Goal: Task Accomplishment & Management: Complete application form

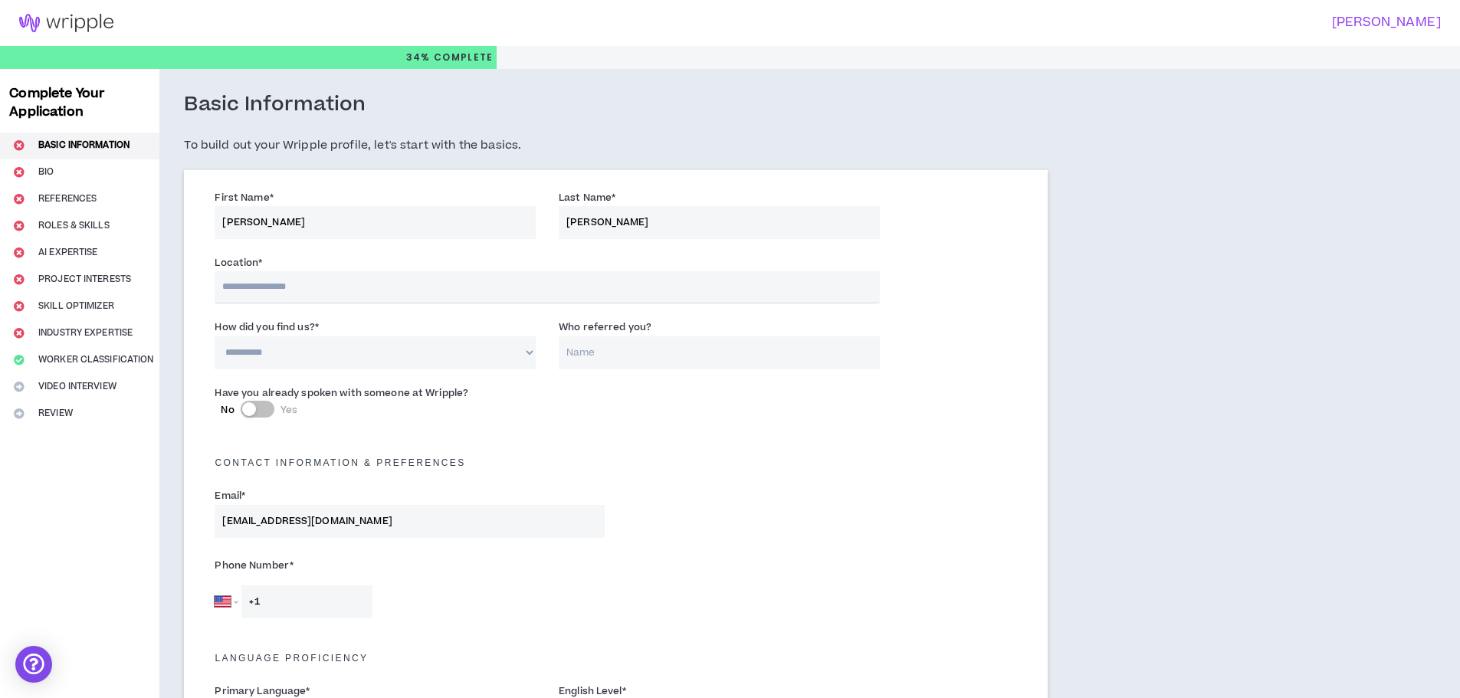
select select "US"
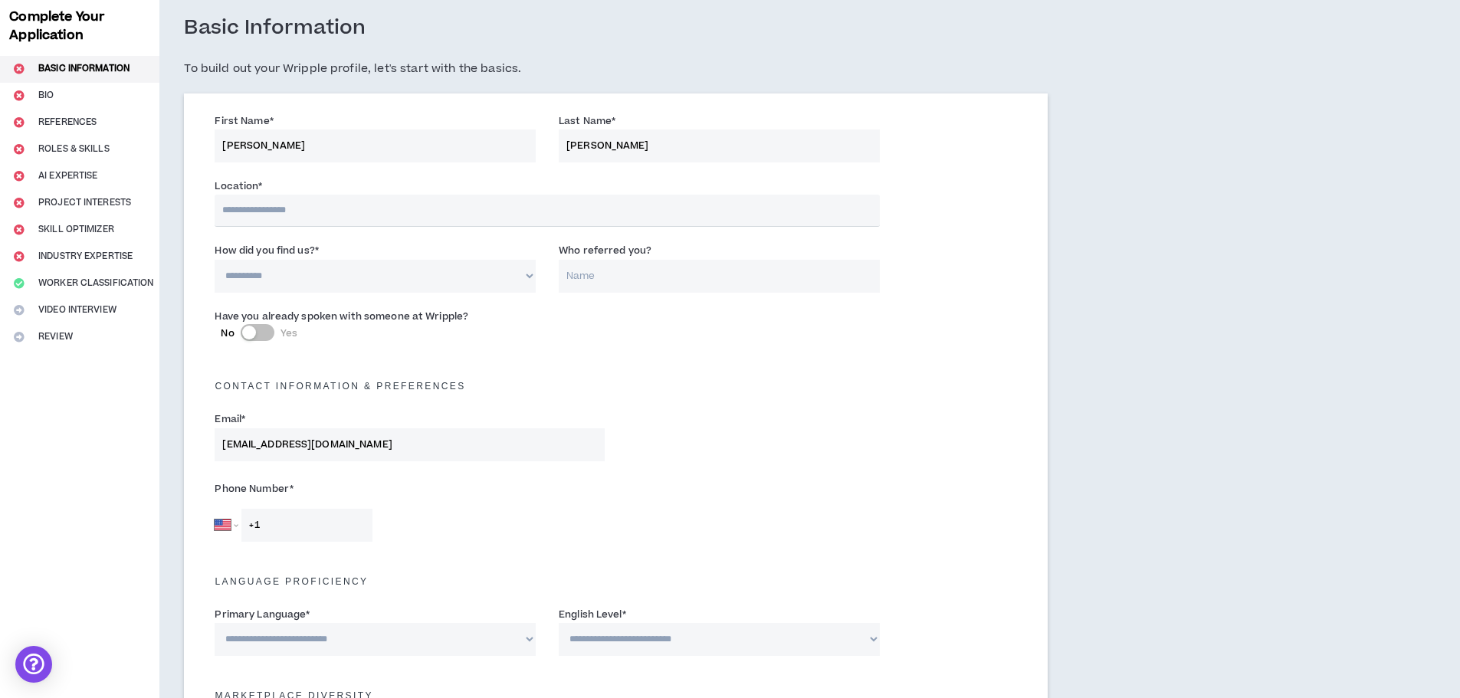
click at [507, 209] on input "text" at bounding box center [547, 211] width 664 height 32
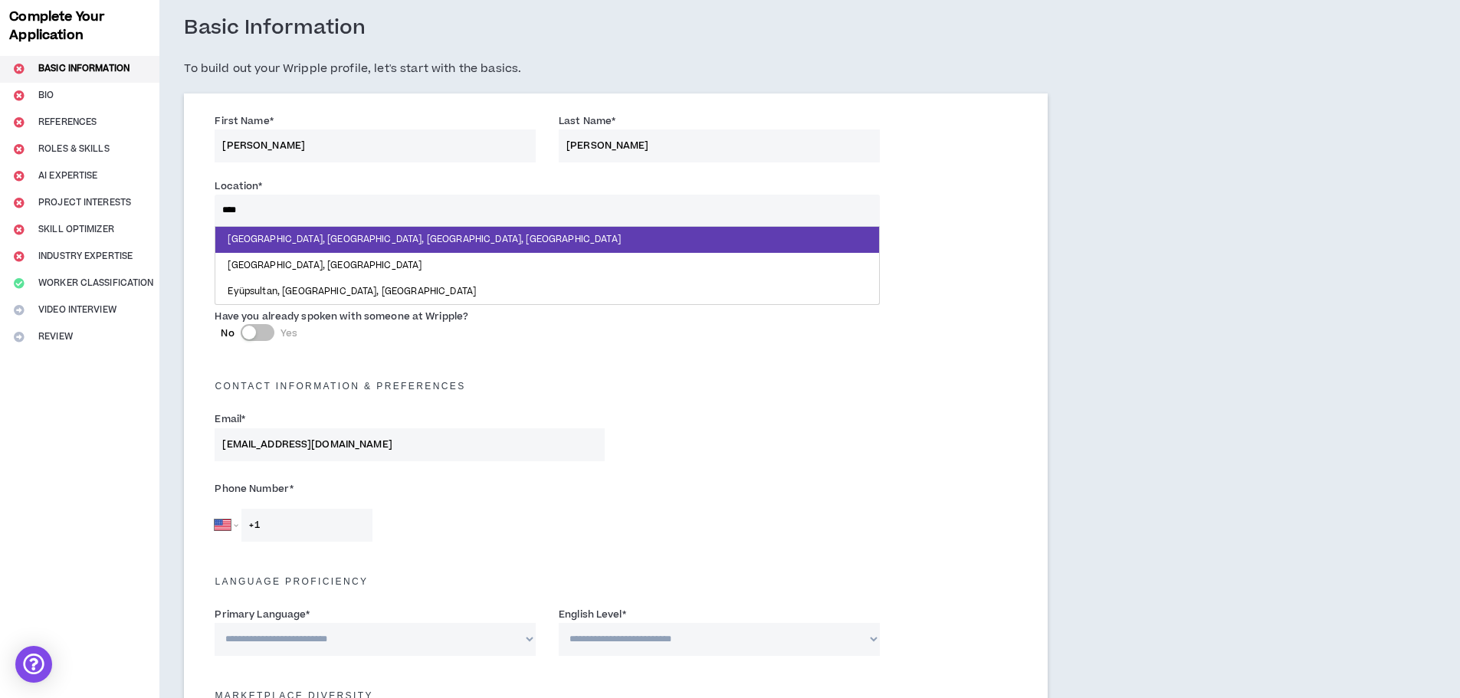
type input "*****"
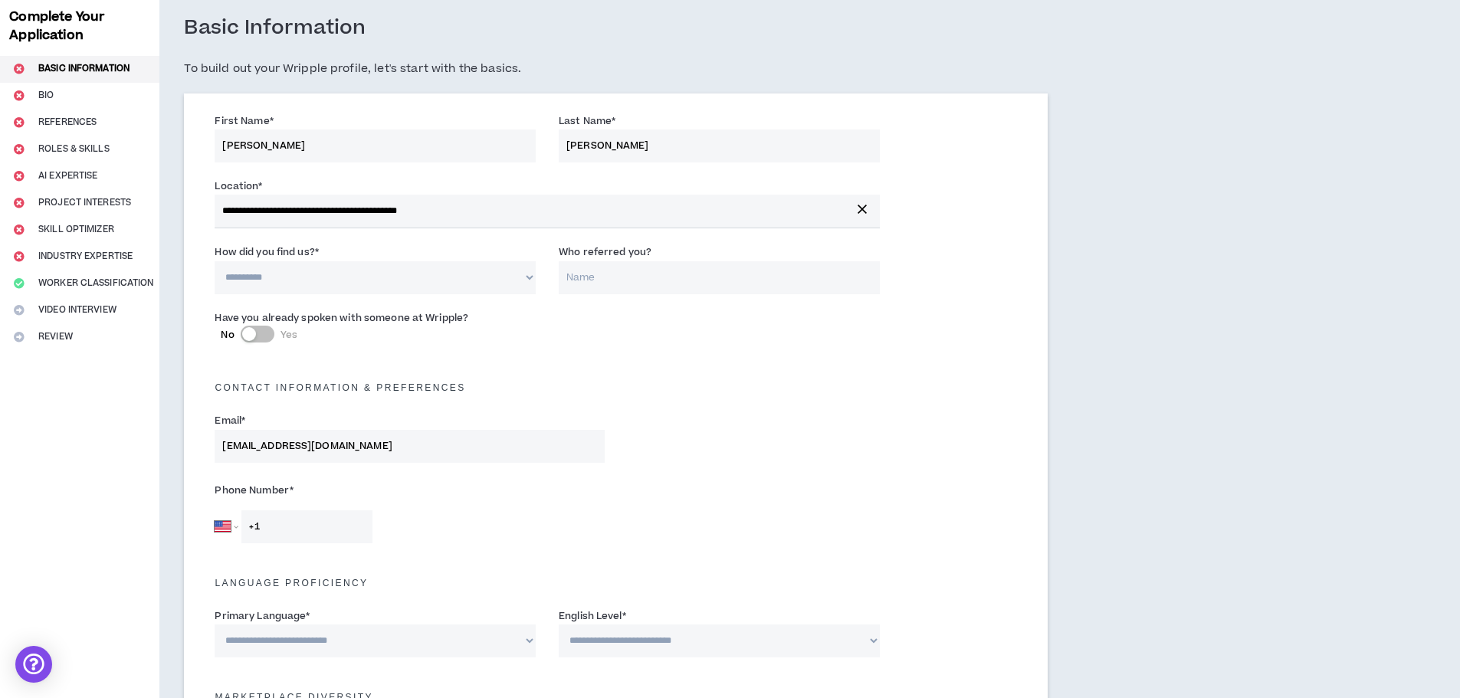
click at [405, 268] on select "**********" at bounding box center [375, 277] width 321 height 33
select select "*"
click at [215, 261] on select "**********" at bounding box center [375, 277] width 321 height 33
click at [639, 282] on input "Who referred you?" at bounding box center [719, 277] width 321 height 33
type input "[PERSON_NAME]"
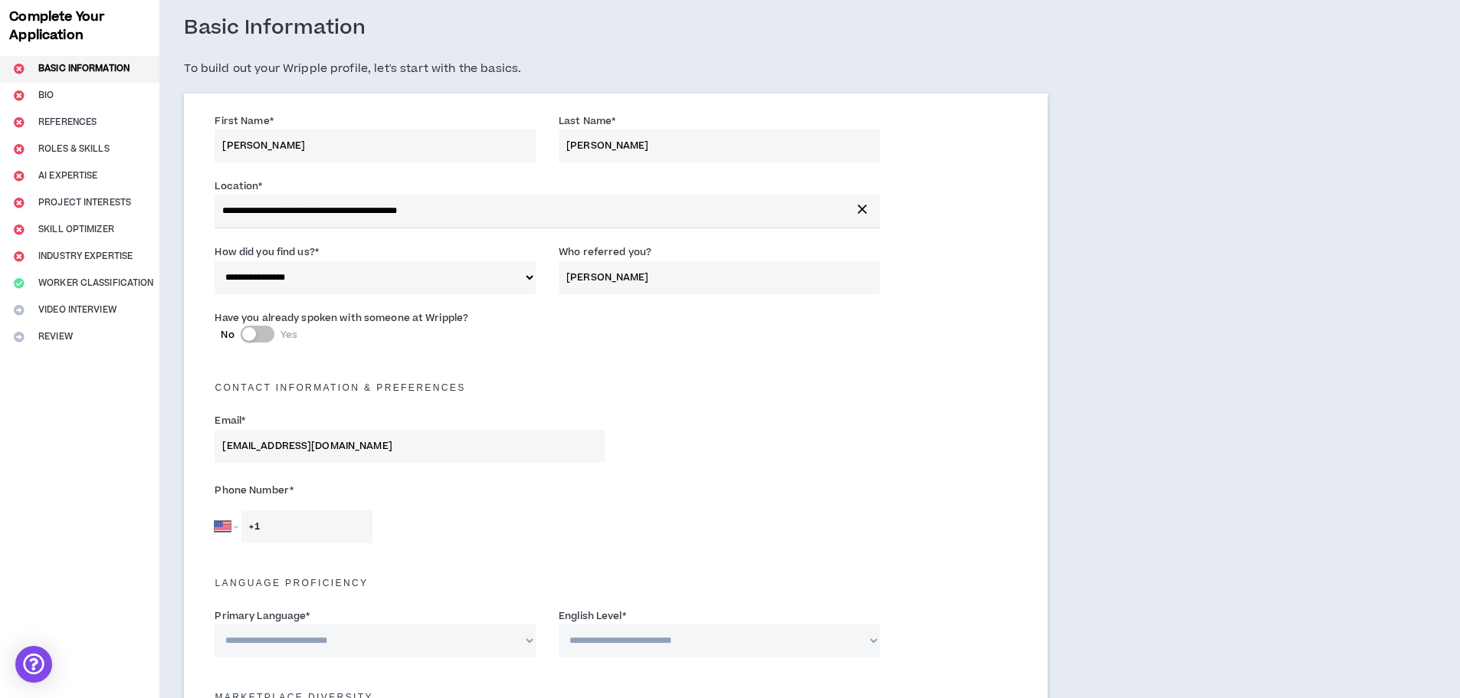
click at [249, 330] on div "button" at bounding box center [249, 334] width 14 height 14
click at [733, 348] on input "Who did you speak with? *" at bounding box center [754, 342] width 252 height 33
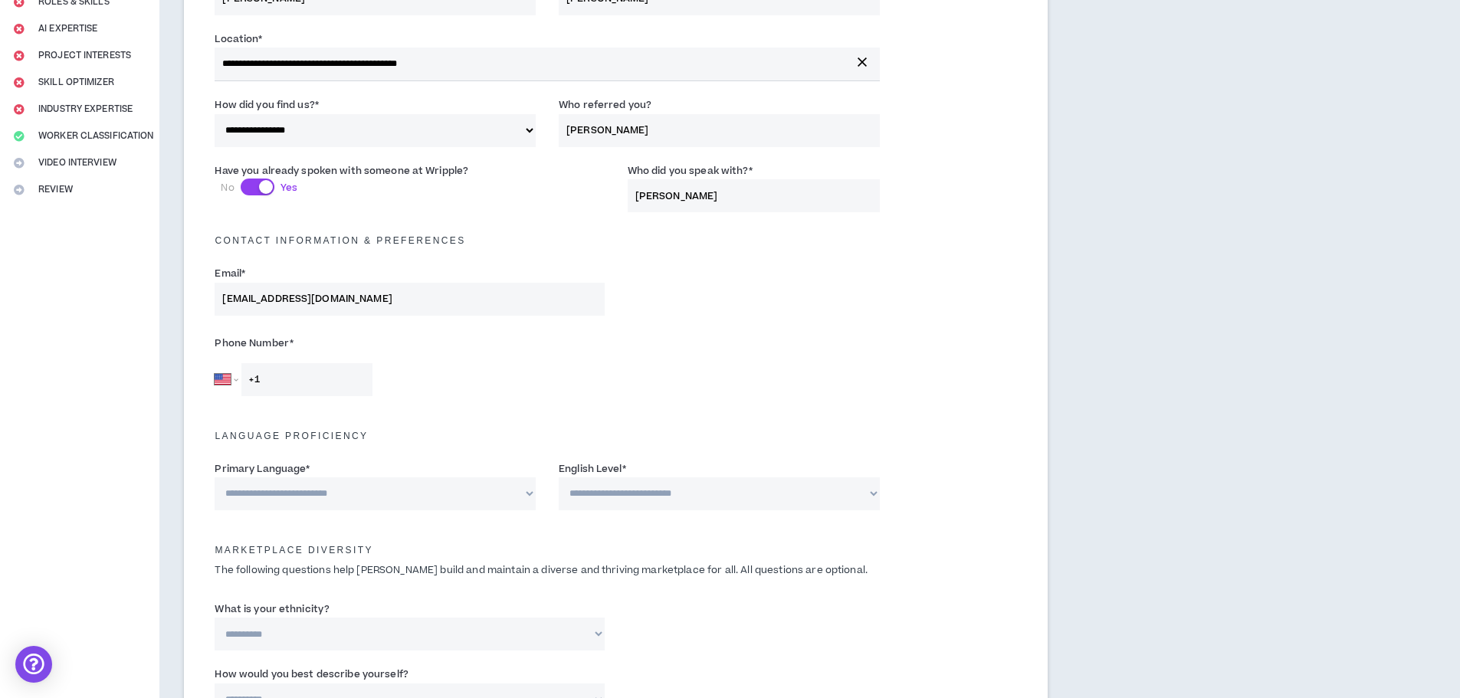
scroll to position [230, 0]
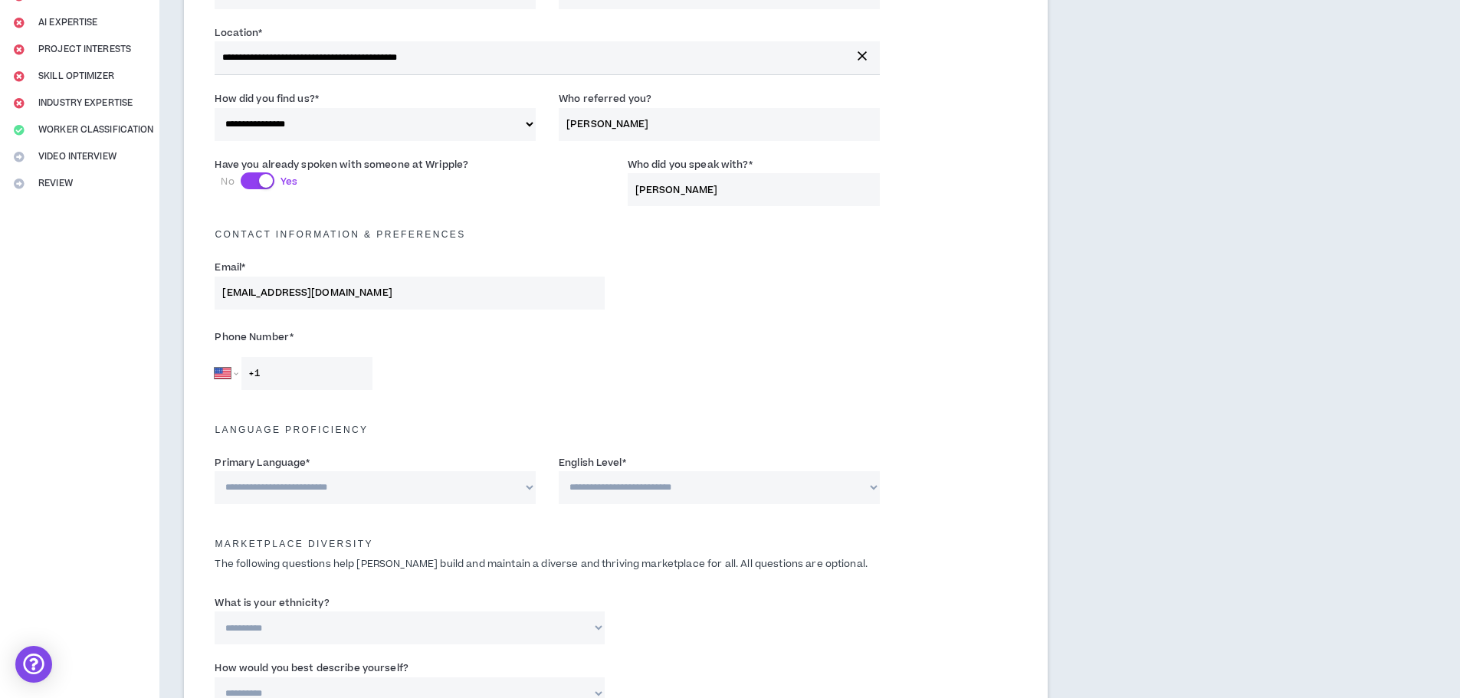
type input "[PERSON_NAME]"
click at [293, 385] on input "+1" at bounding box center [306, 373] width 131 height 33
type input "[PHONE_NUMBER]"
click at [388, 493] on select "**********" at bounding box center [375, 487] width 321 height 33
select select "*******"
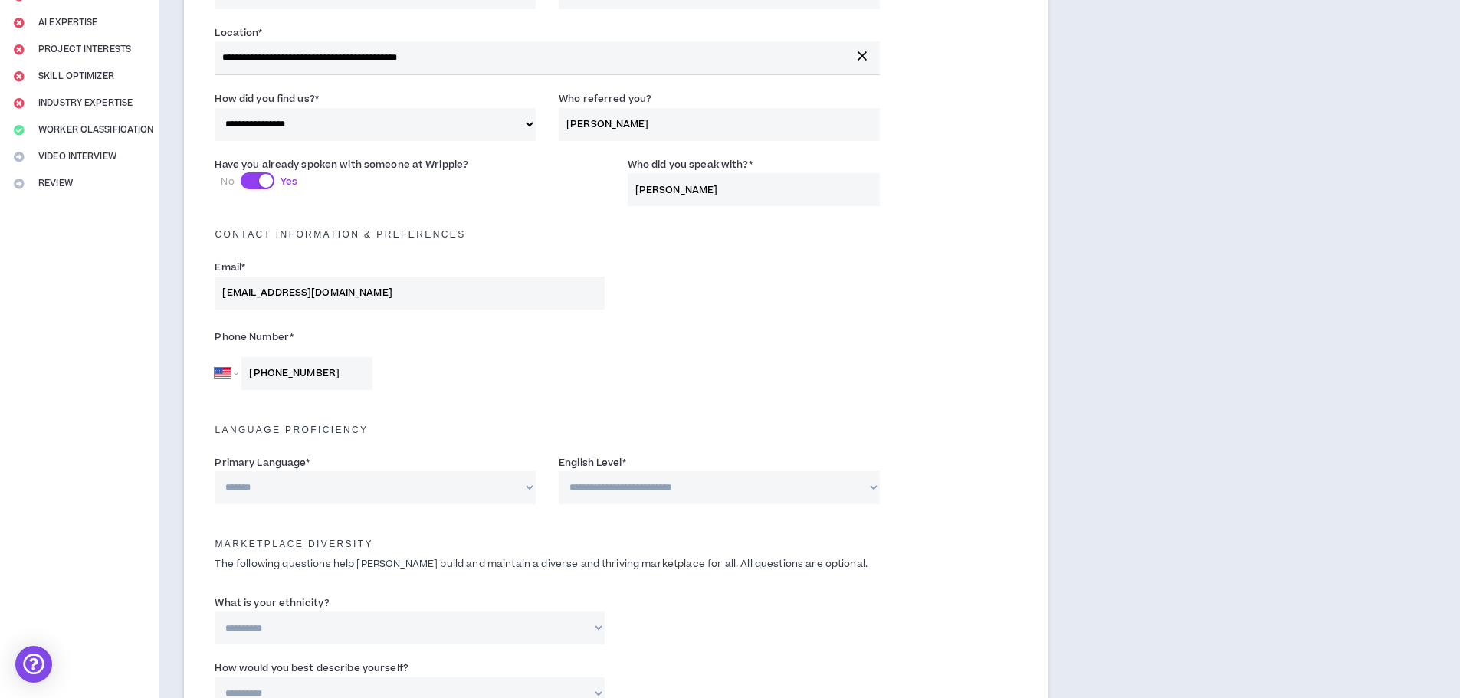
click at [215, 471] on select "**********" at bounding box center [375, 487] width 321 height 33
click at [640, 483] on select "**********" at bounding box center [719, 487] width 321 height 33
select select "*"
click at [559, 471] on select "**********" at bounding box center [719, 487] width 321 height 33
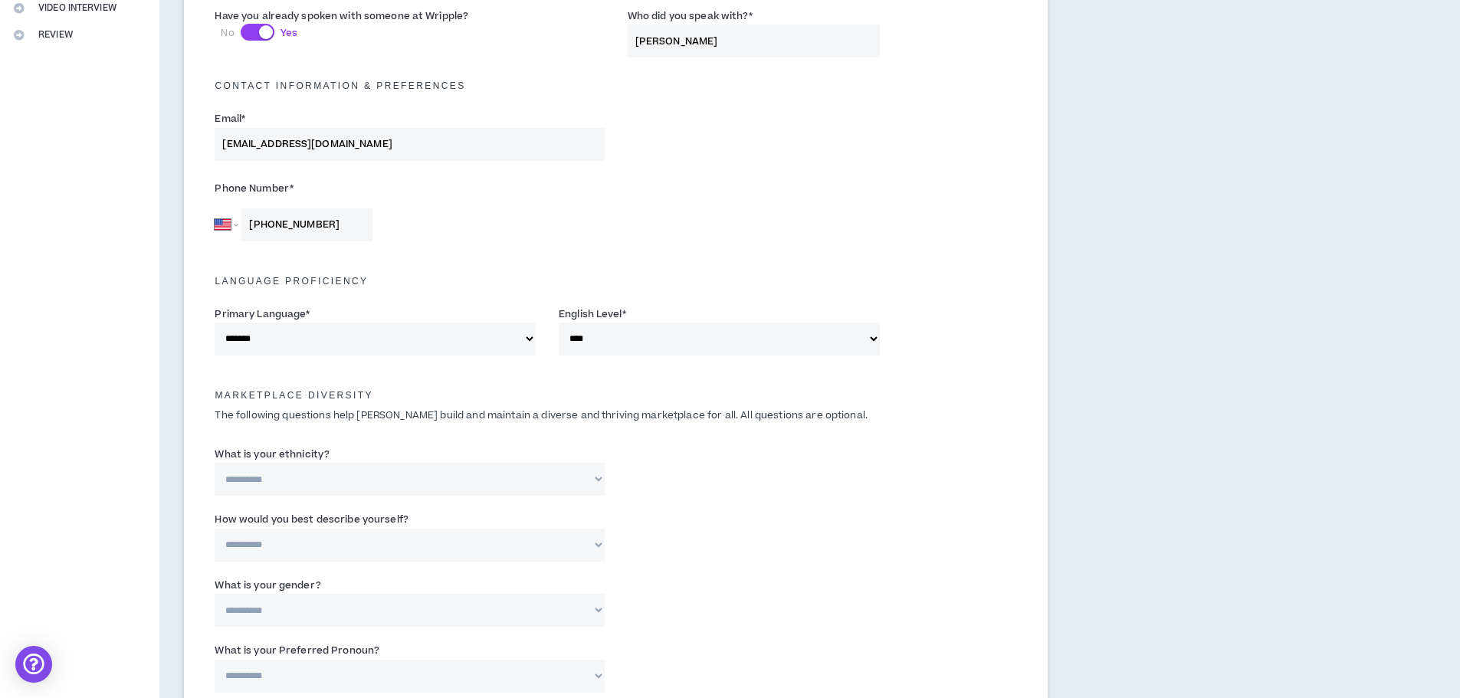
scroll to position [383, 0]
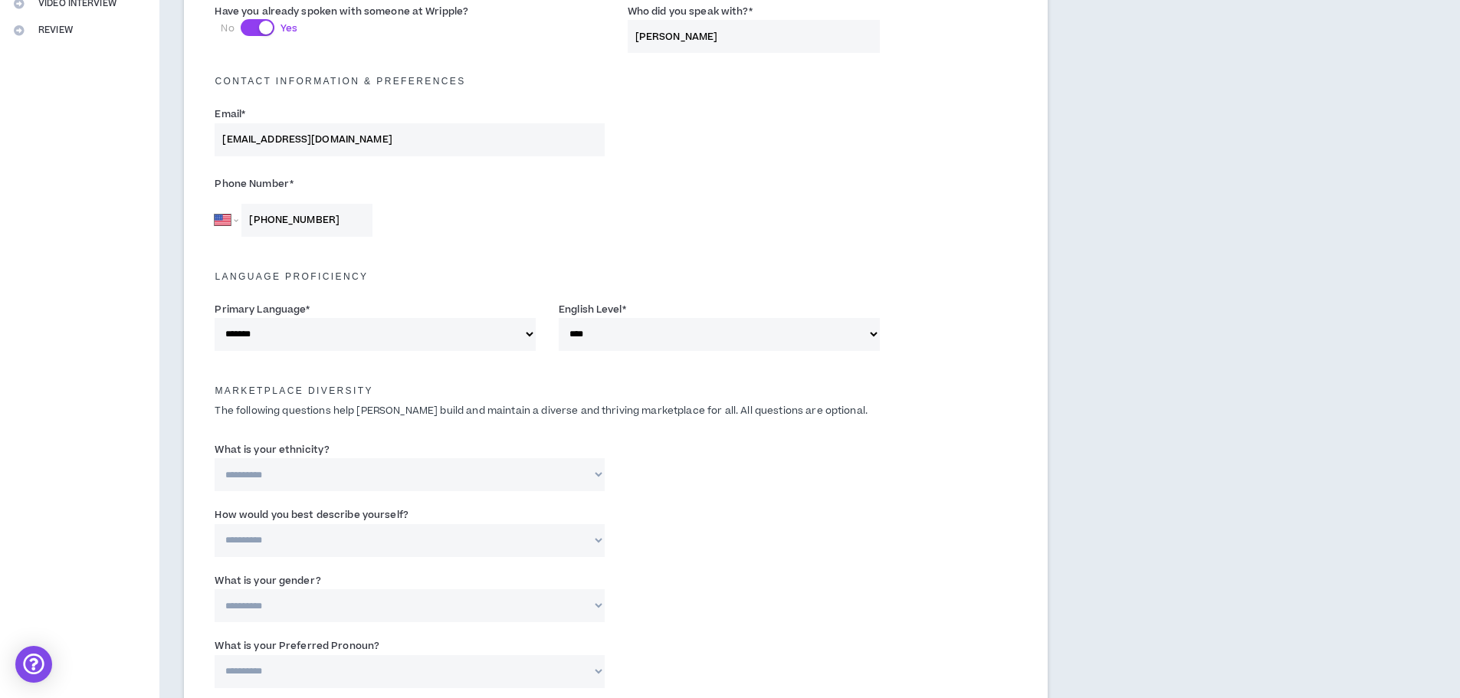
click at [289, 478] on select "**********" at bounding box center [409, 474] width 389 height 33
select select "**********"
click at [215, 458] on select "**********" at bounding box center [409, 474] width 389 height 33
click at [267, 540] on select "**********" at bounding box center [409, 540] width 389 height 33
select select "*****"
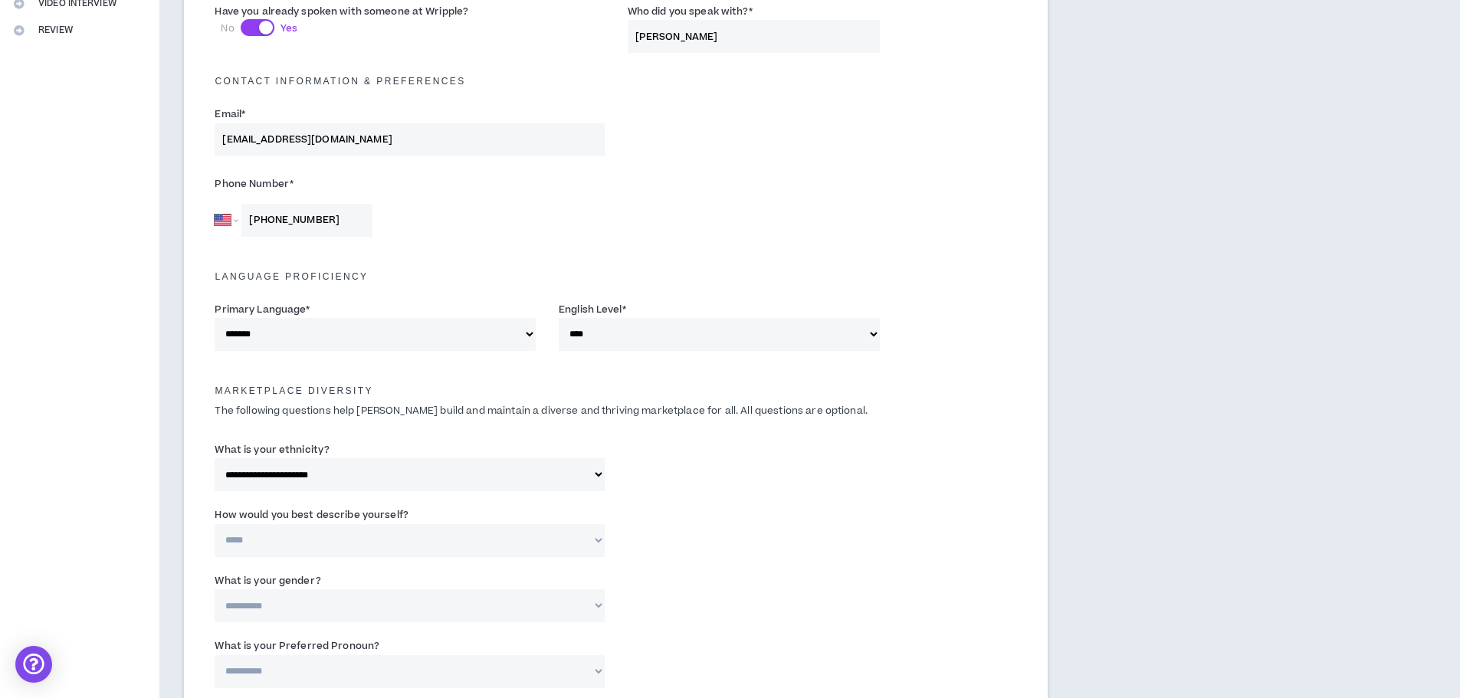
click at [215, 524] on select "**********" at bounding box center [409, 540] width 389 height 33
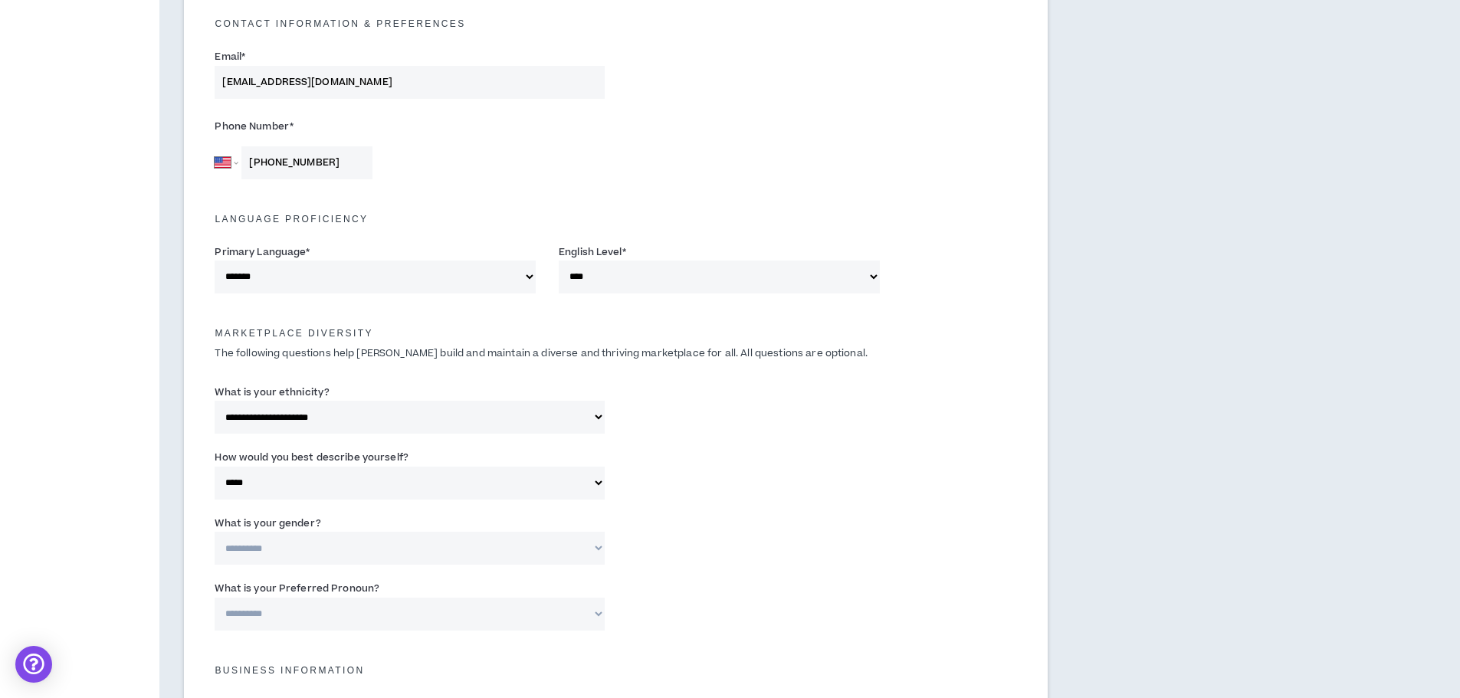
scroll to position [536, 0]
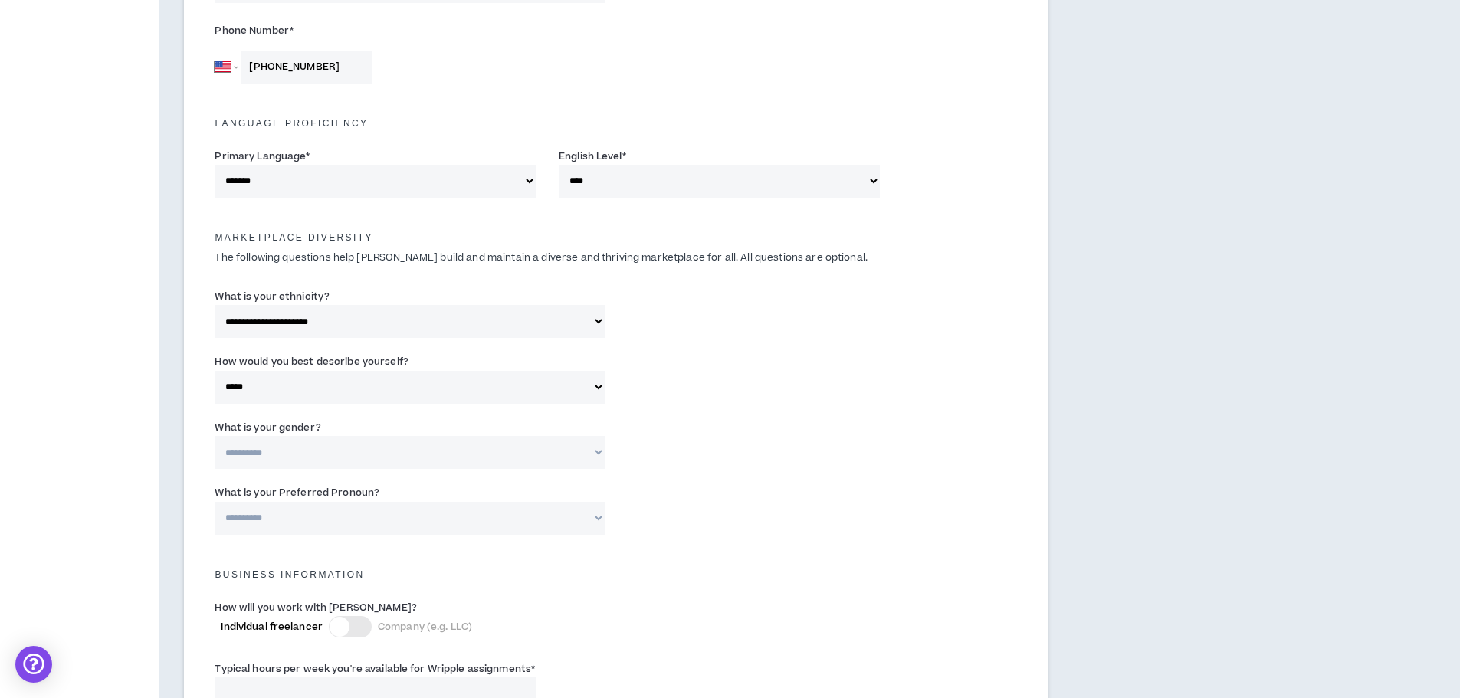
click at [300, 451] on select "**********" at bounding box center [409, 452] width 389 height 33
select select "***"
click at [215, 436] on select "**********" at bounding box center [409, 452] width 389 height 33
click at [276, 521] on select "**********" at bounding box center [409, 518] width 389 height 33
select select "**********"
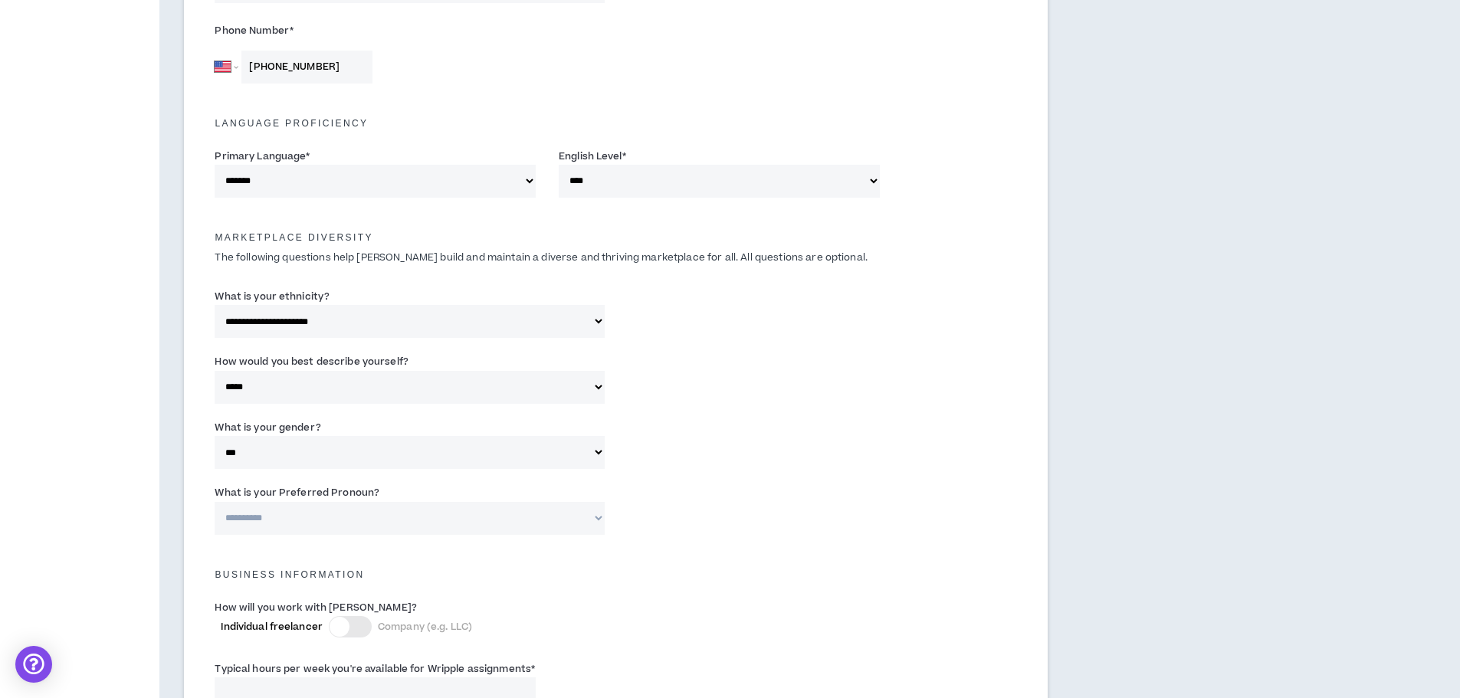
click at [215, 502] on select "**********" at bounding box center [409, 518] width 389 height 33
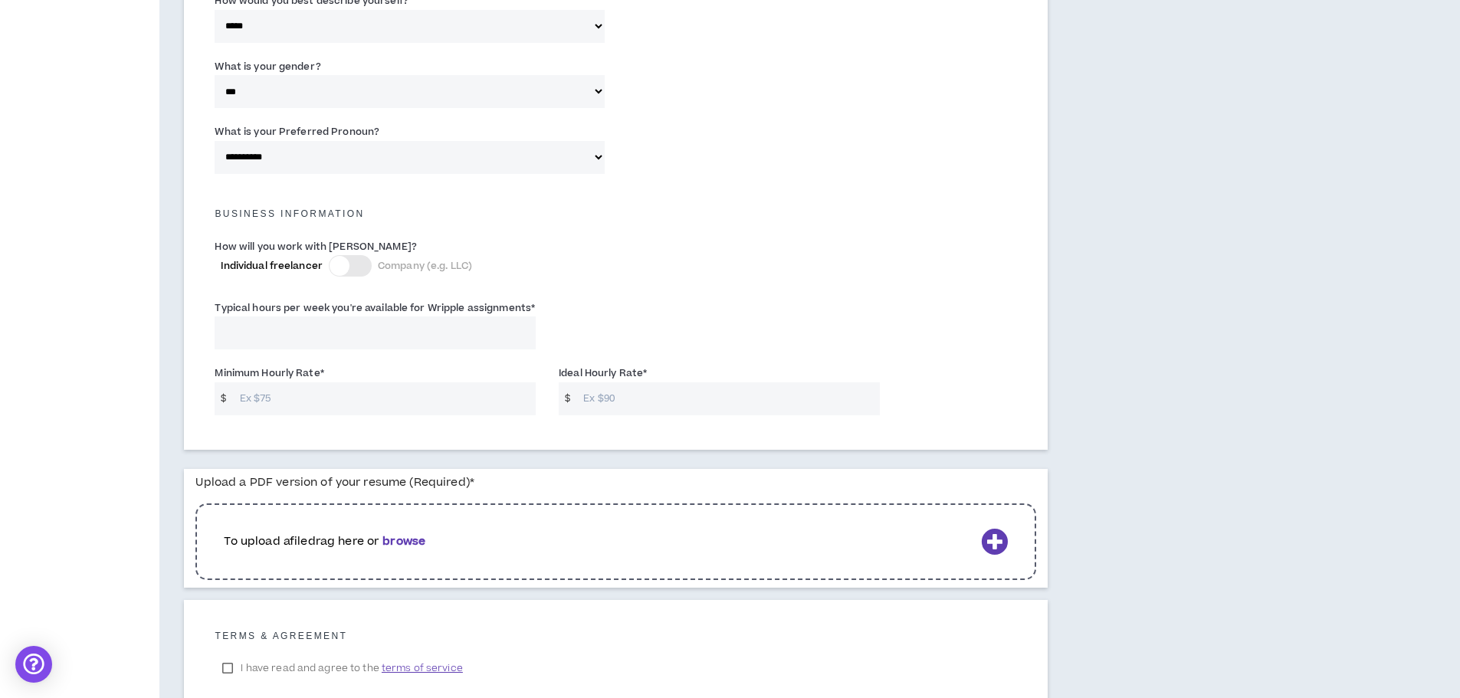
scroll to position [920, 0]
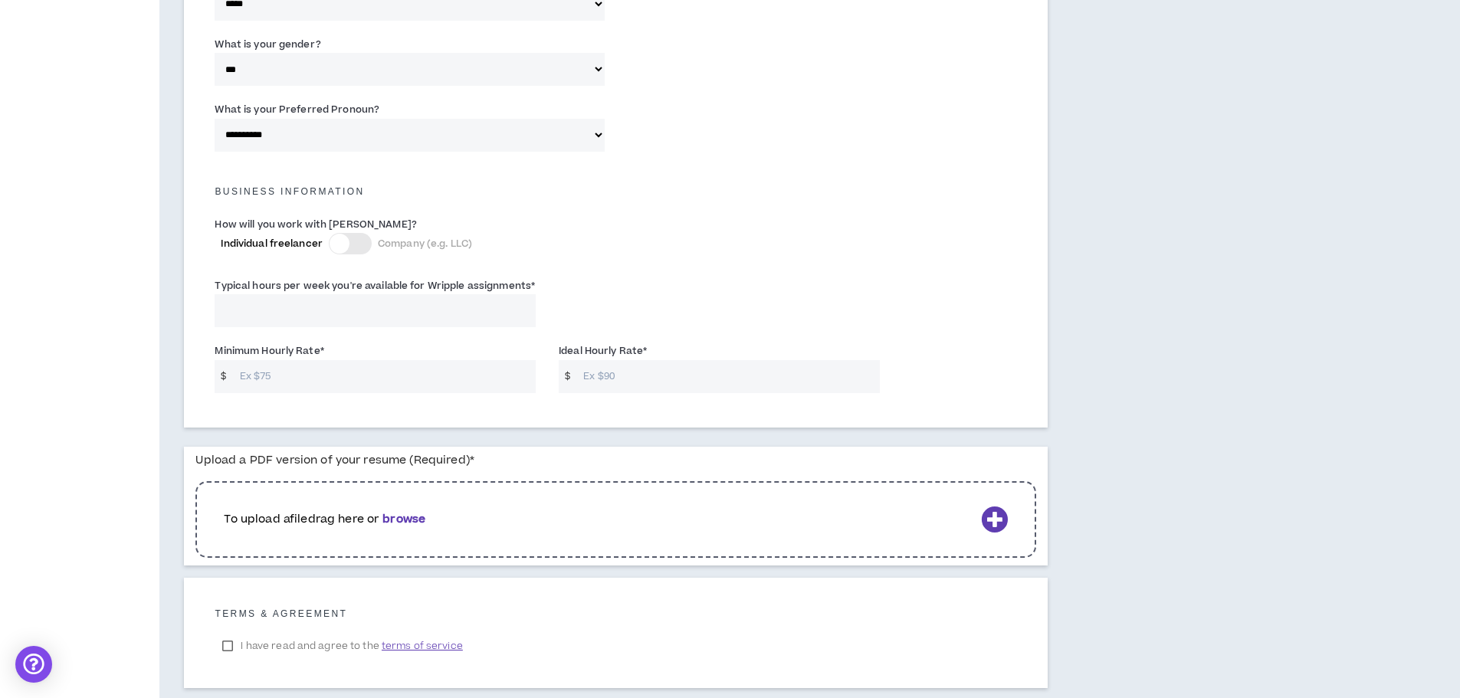
click at [293, 313] on input "Typical hours per week you're available for Wripple assignments *" at bounding box center [375, 310] width 321 height 33
type input "40"
click at [330, 385] on input "Minimum Hourly Rate *" at bounding box center [383, 376] width 303 height 33
type input "35"
click at [603, 376] on input "Ideal Hourly Rate *" at bounding box center [726, 376] width 303 height 33
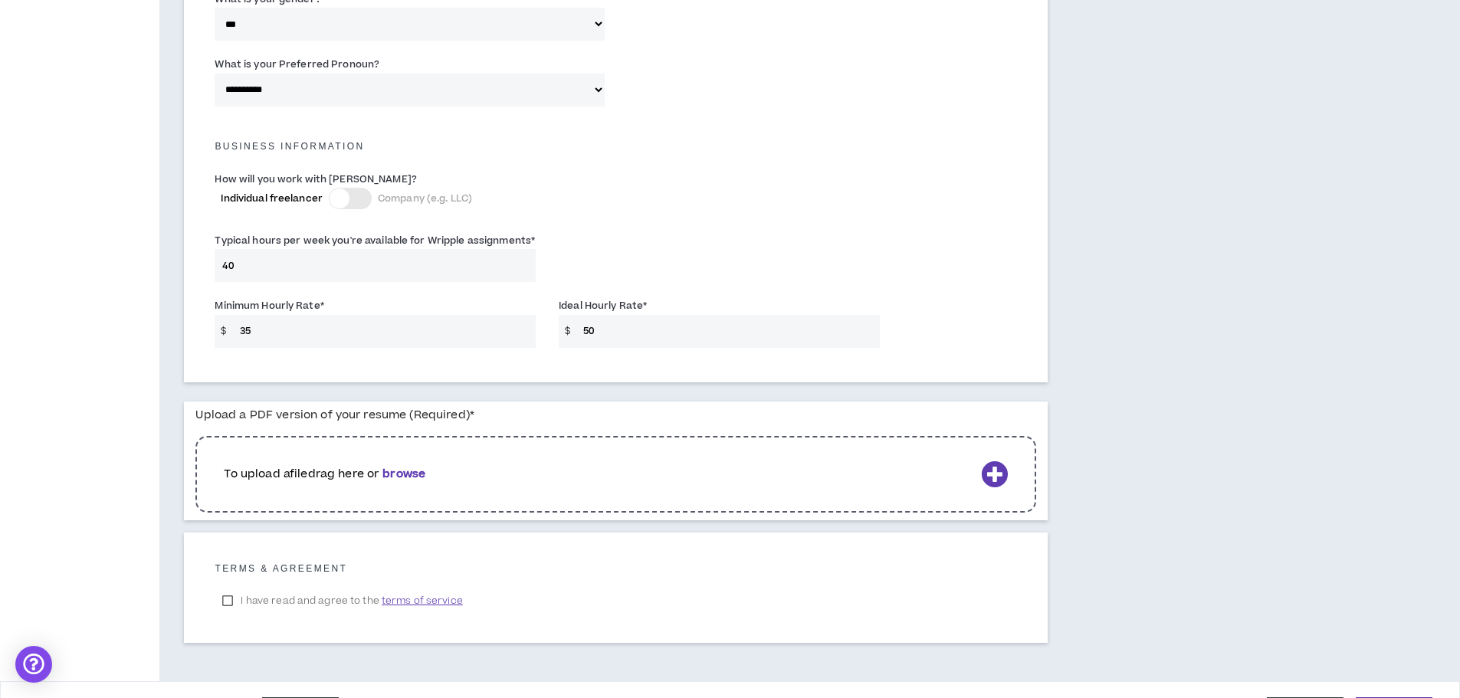
scroll to position [1008, 0]
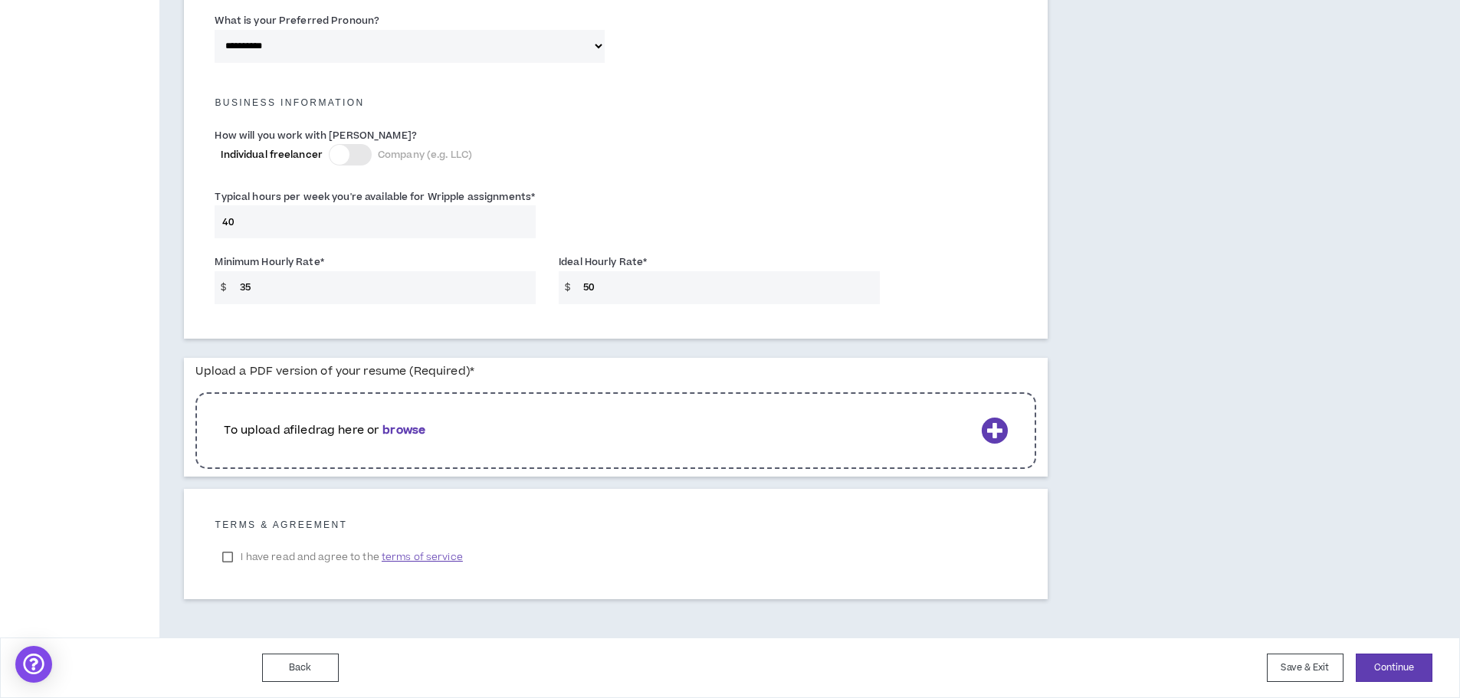
type input "50"
click at [407, 427] on b "browse" at bounding box center [403, 430] width 43 height 16
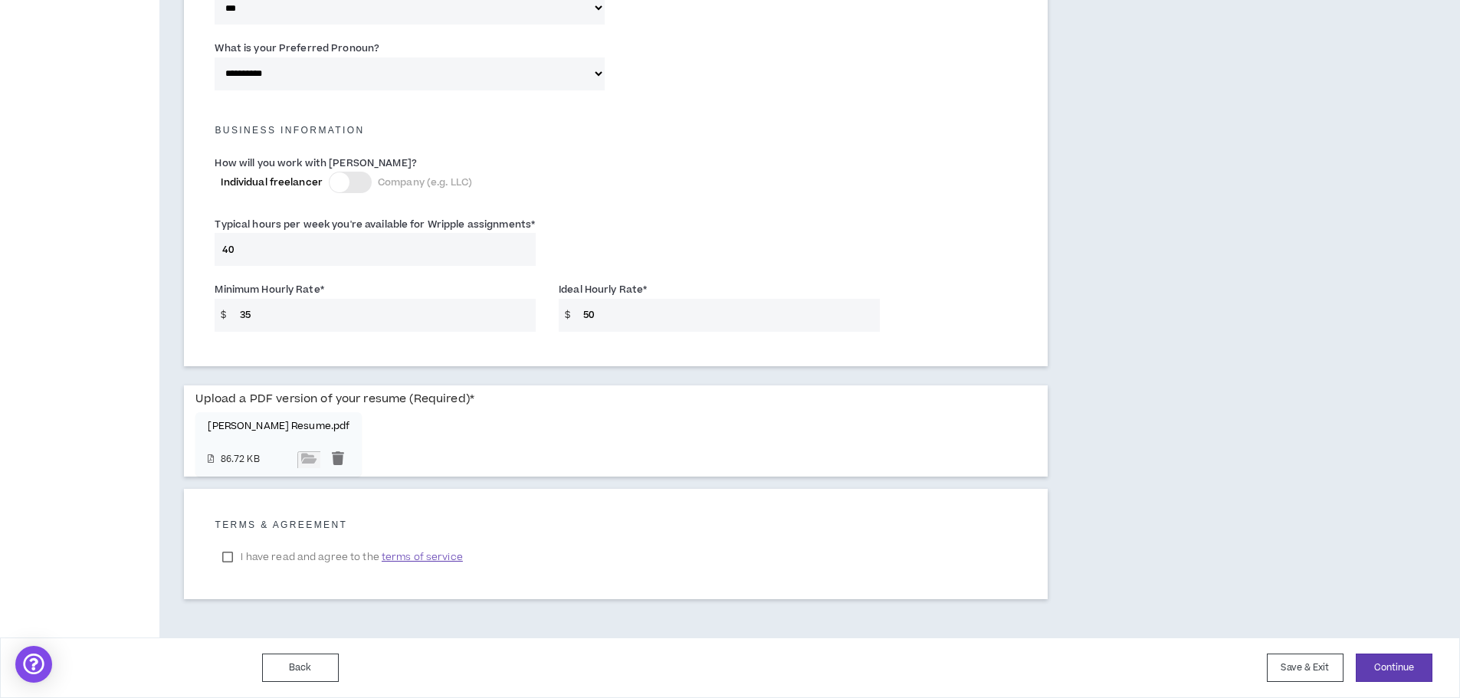
scroll to position [981, 0]
click at [229, 556] on label "I have read and agree to the terms of service" at bounding box center [342, 557] width 255 height 23
click at [1383, 664] on button "Continue" at bounding box center [1394, 668] width 77 height 28
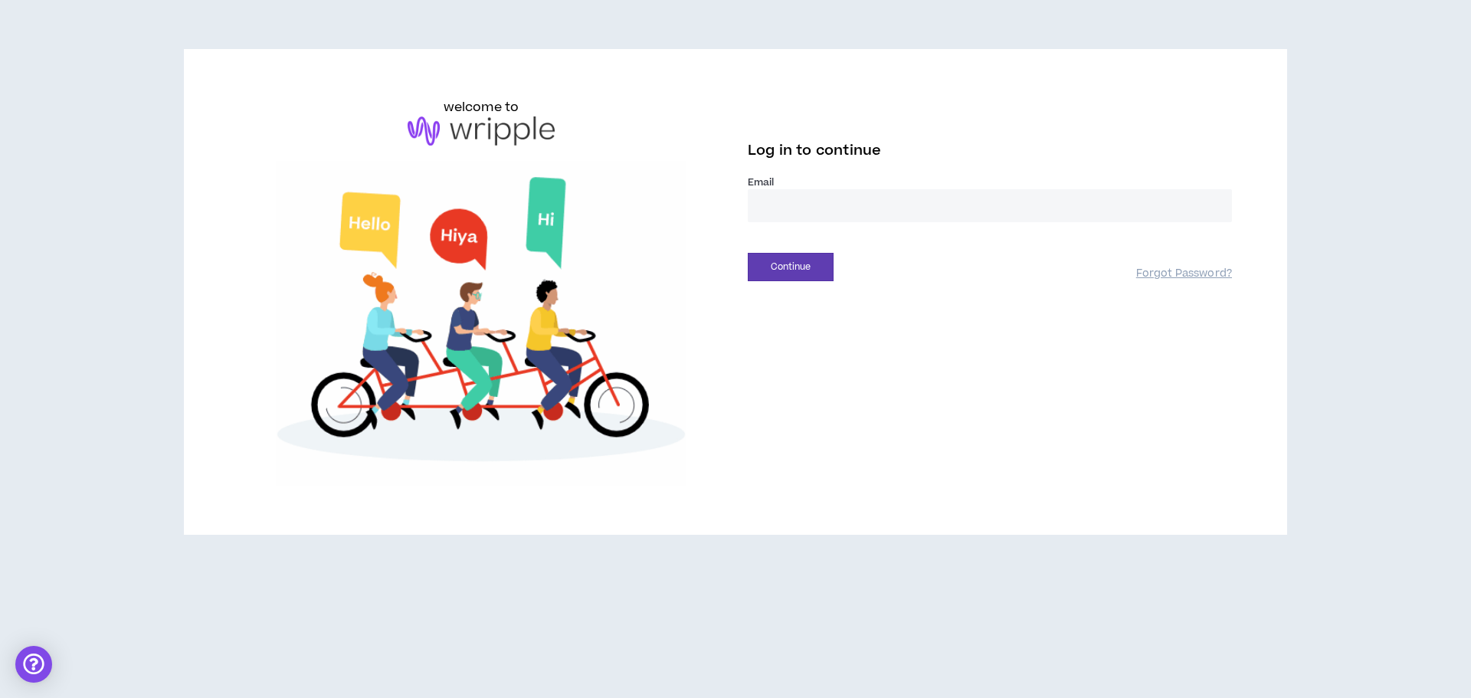
click at [799, 216] on input "email" at bounding box center [990, 205] width 484 height 33
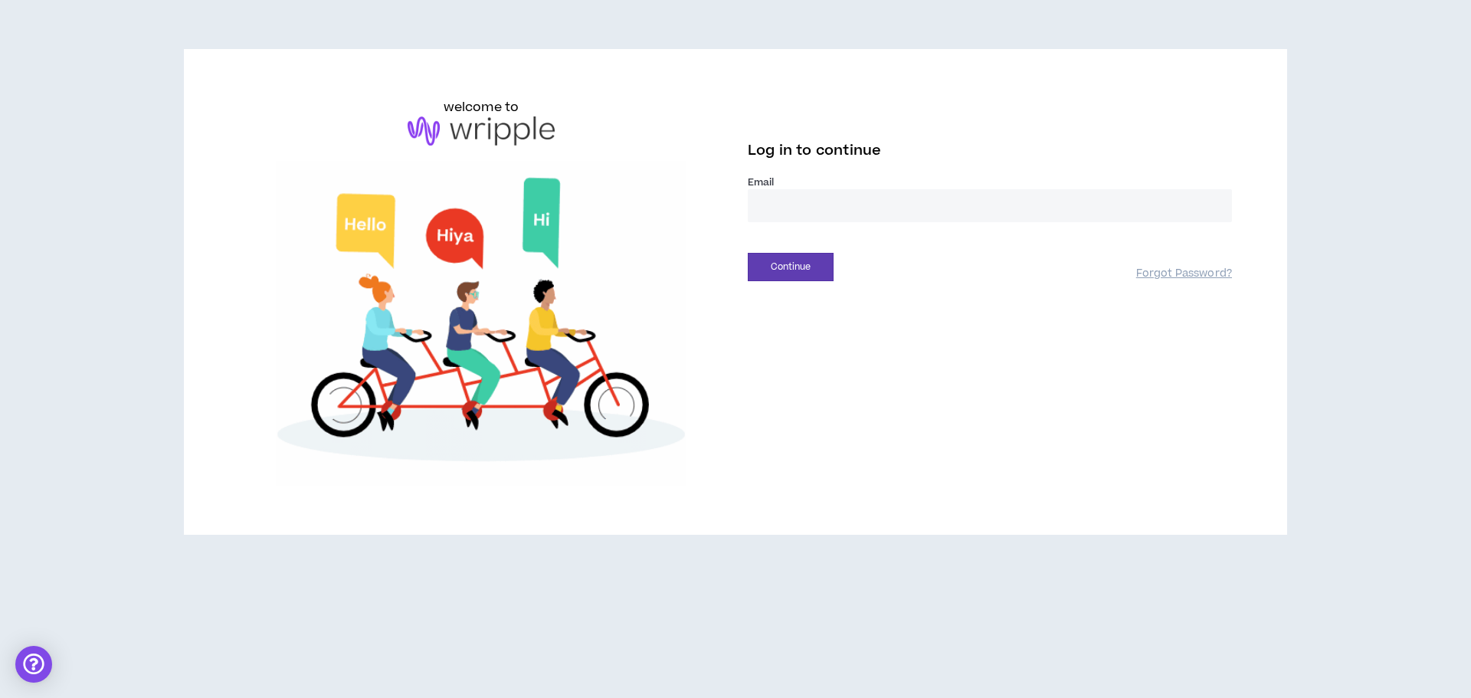
type input "**********"
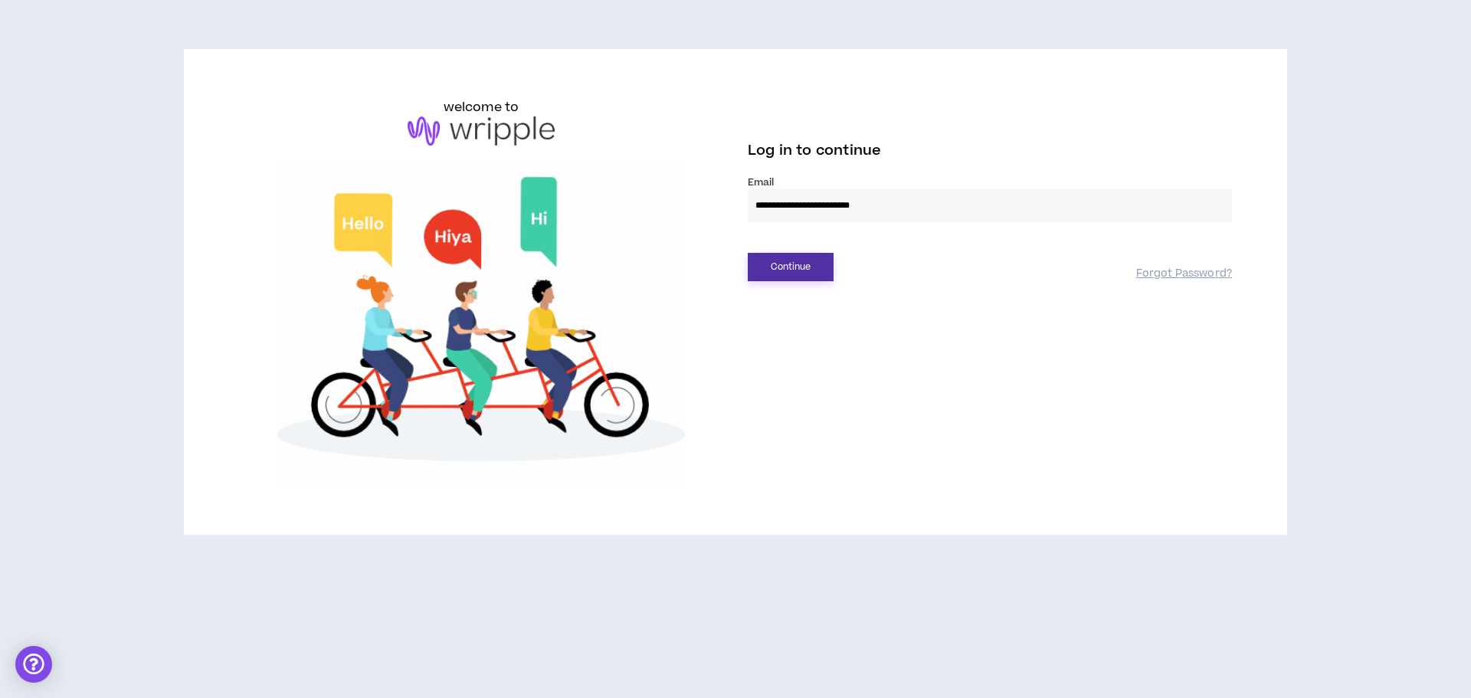
click at [806, 264] on button "Continue" at bounding box center [791, 267] width 86 height 28
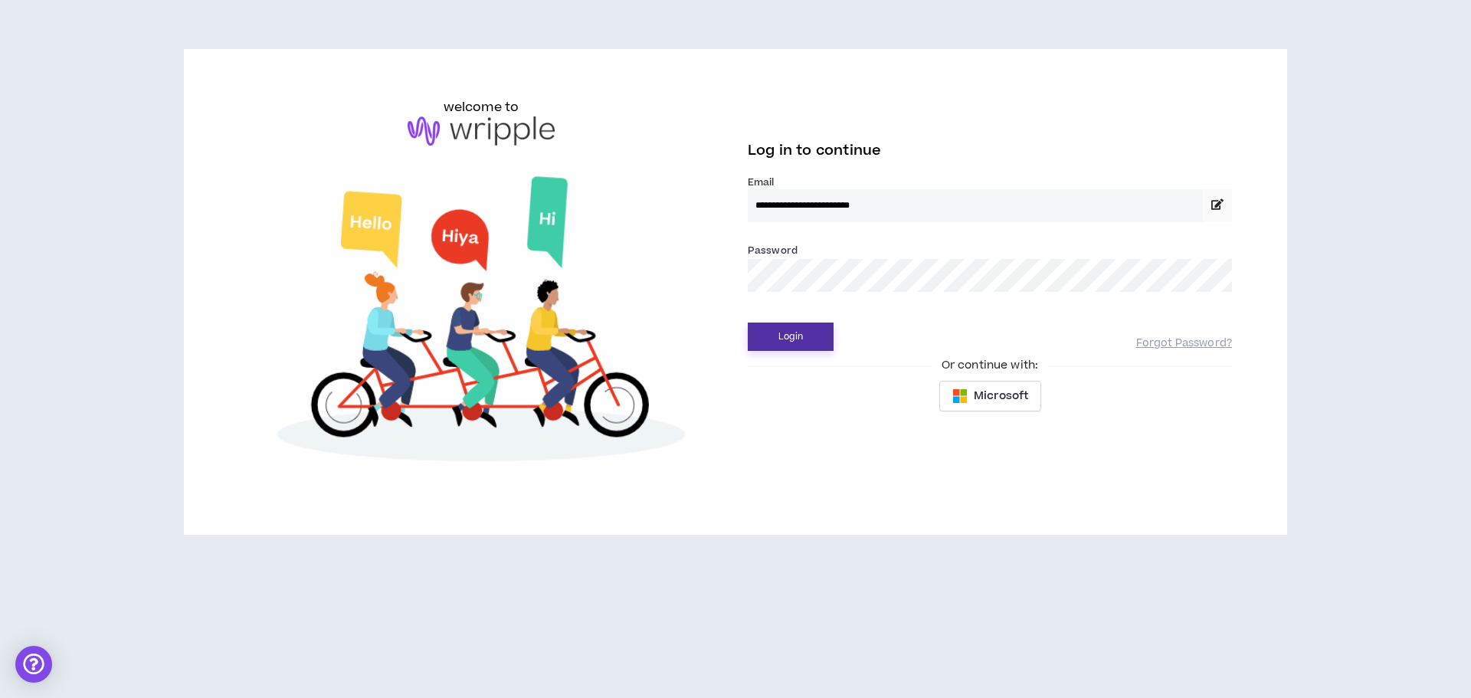
click at [799, 331] on button "Login" at bounding box center [791, 337] width 86 height 28
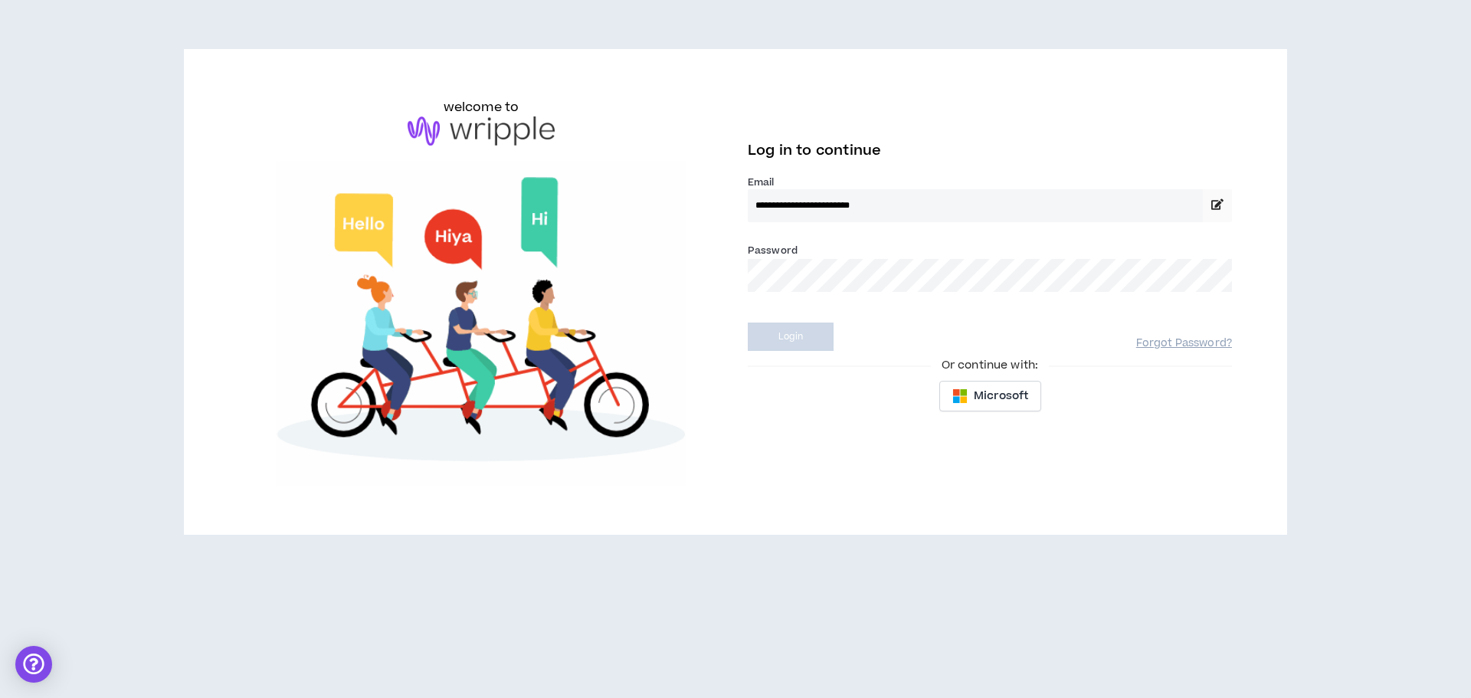
select select "US"
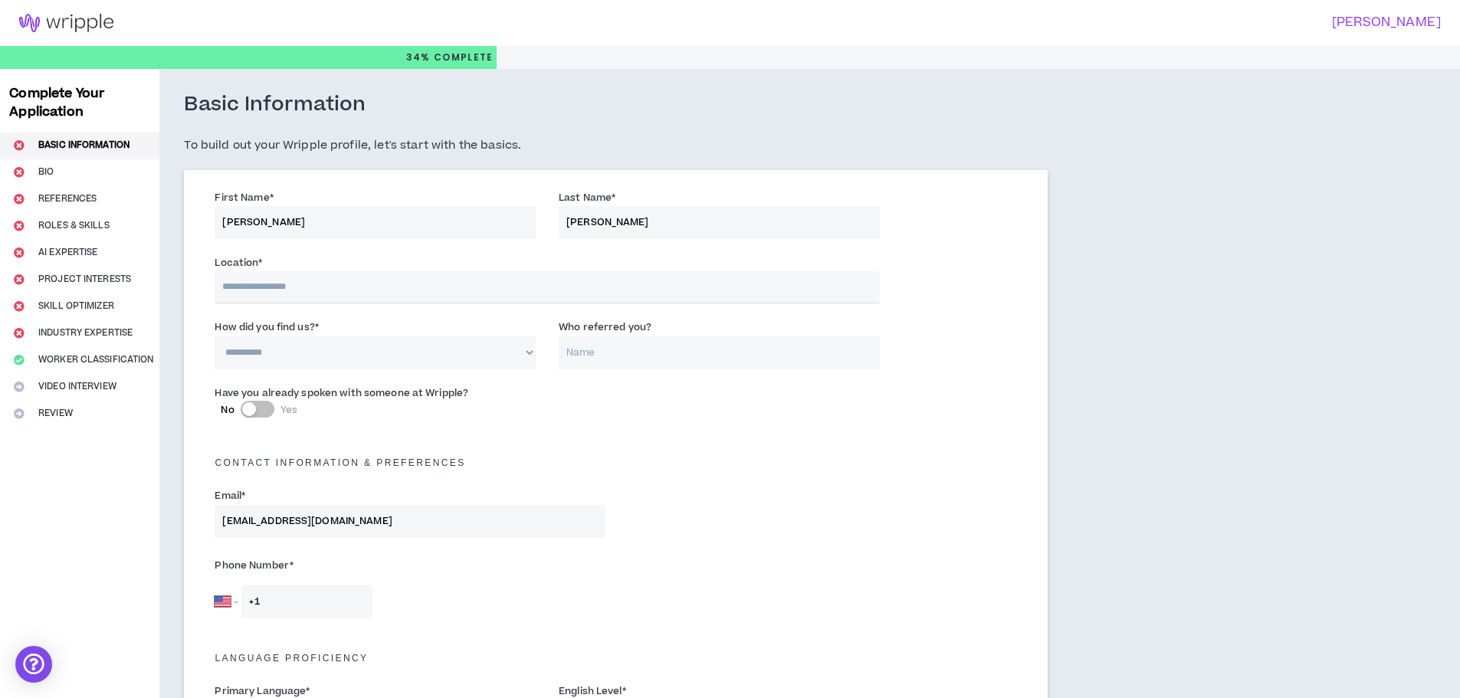
click at [1385, 25] on h3 "[PERSON_NAME]" at bounding box center [1080, 22] width 720 height 15
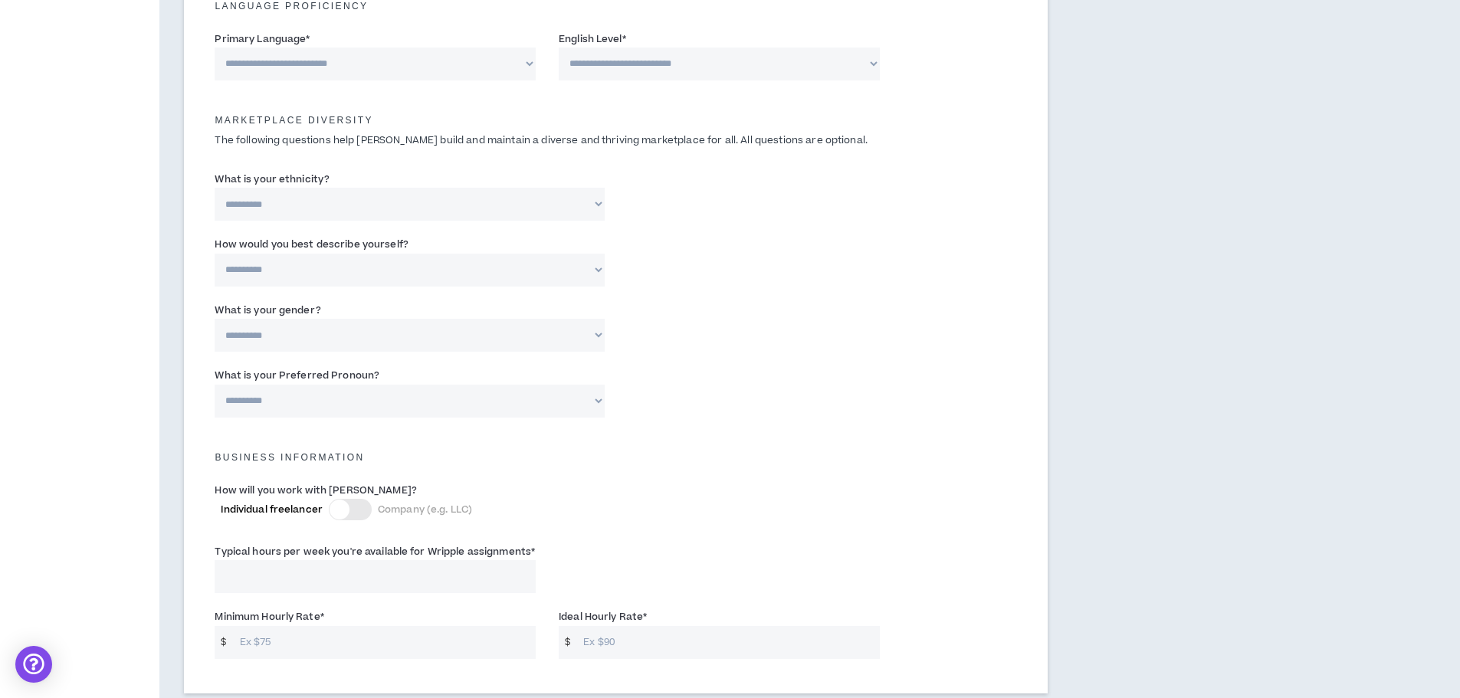
scroll to position [1007, 0]
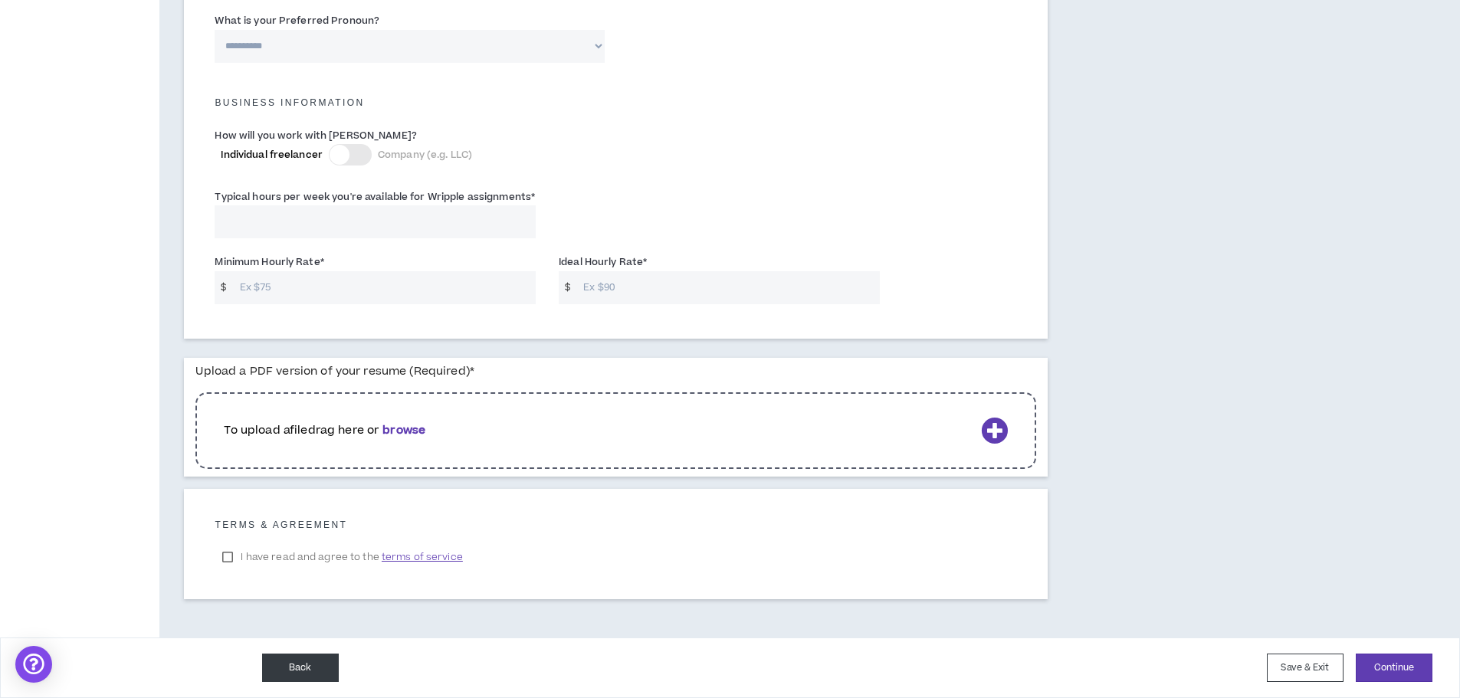
click at [280, 667] on button "Back" at bounding box center [300, 668] width 77 height 28
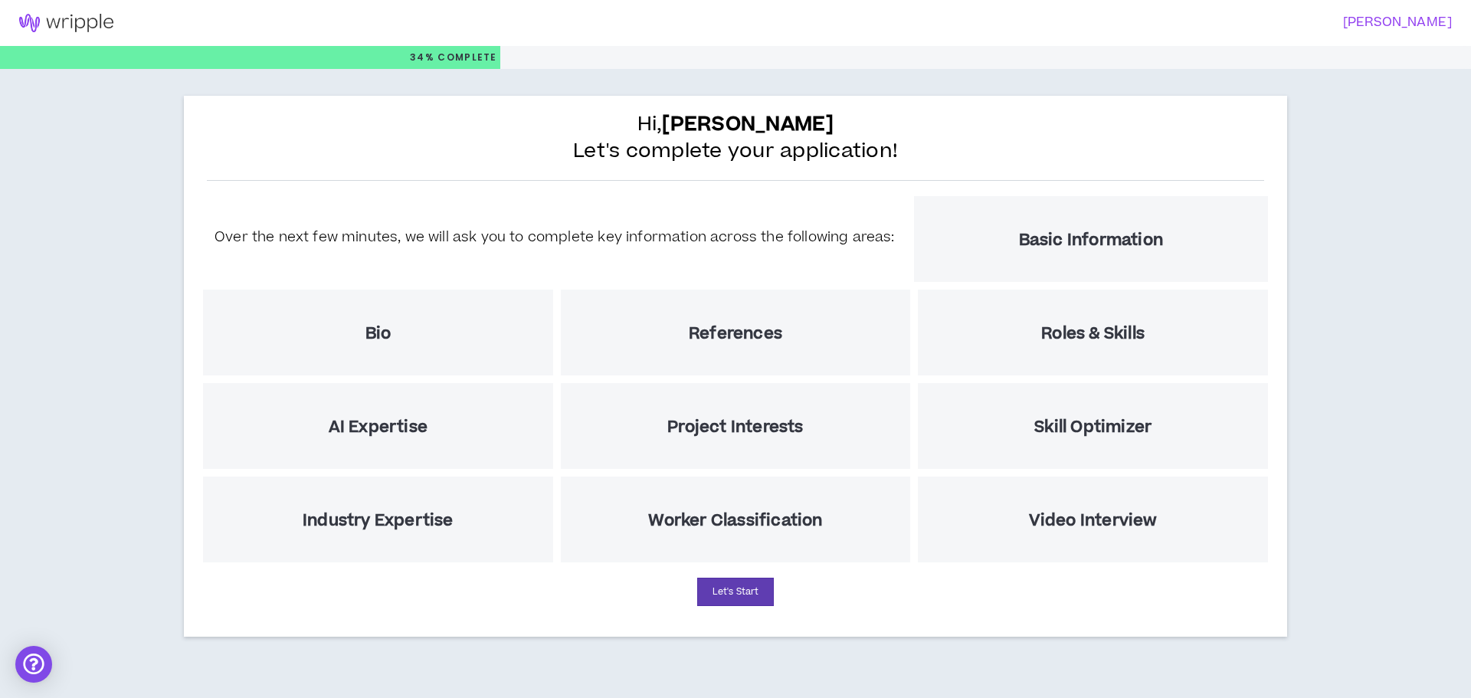
click at [1392, 18] on h3 "[PERSON_NAME]" at bounding box center [1089, 22] width 726 height 15
click at [1075, 237] on h5 "Basic Information" at bounding box center [1091, 240] width 144 height 19
click at [730, 590] on button "Let's Start" at bounding box center [735, 592] width 77 height 28
select select "US"
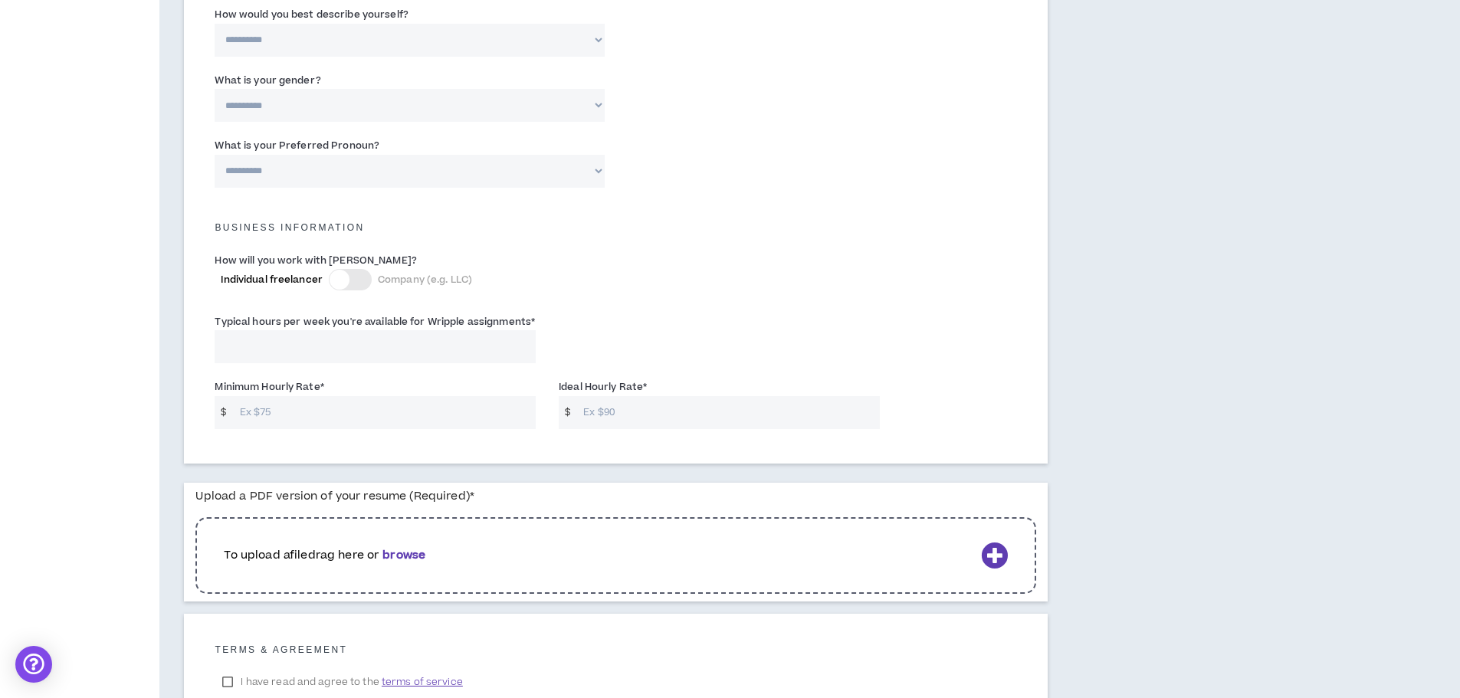
scroll to position [1007, 0]
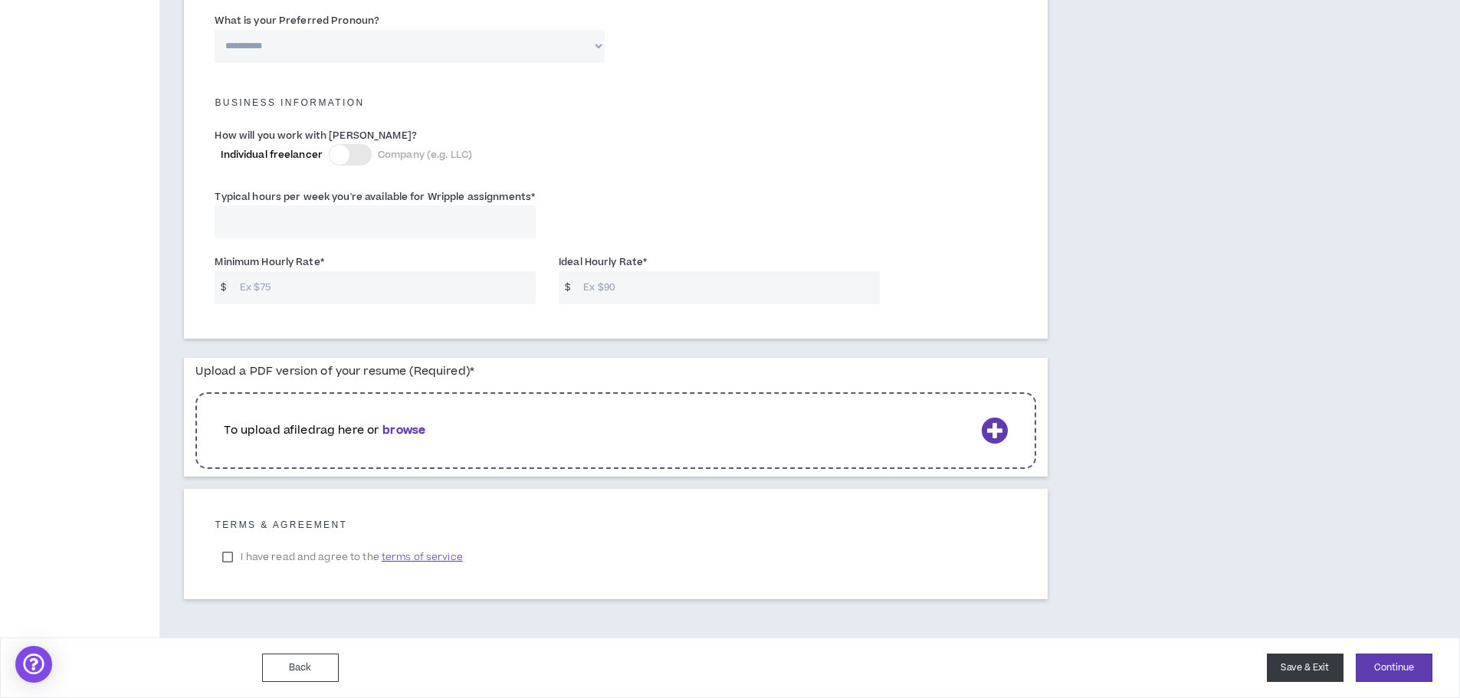
click at [1300, 671] on button "Save & Exit" at bounding box center [1305, 668] width 77 height 28
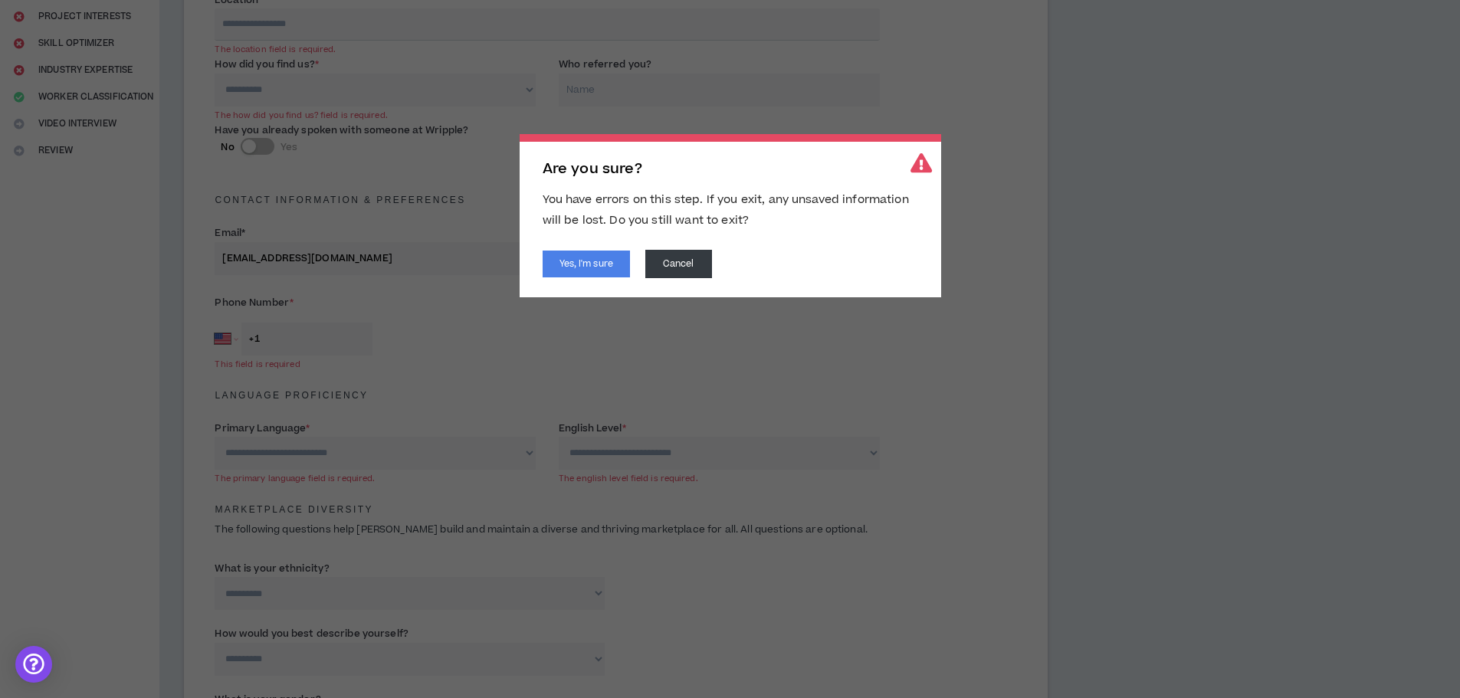
scroll to position [254, 0]
click at [702, 264] on button "Cancel" at bounding box center [678, 264] width 67 height 28
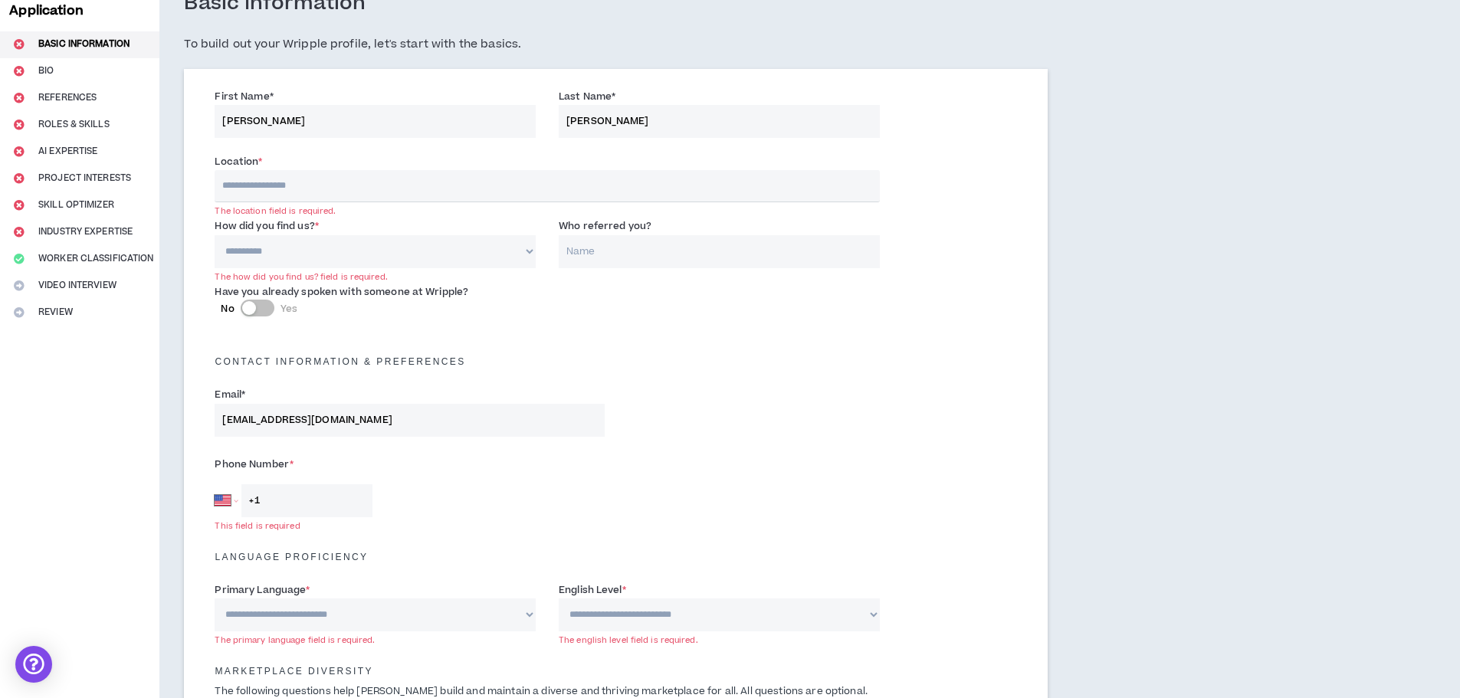
scroll to position [0, 0]
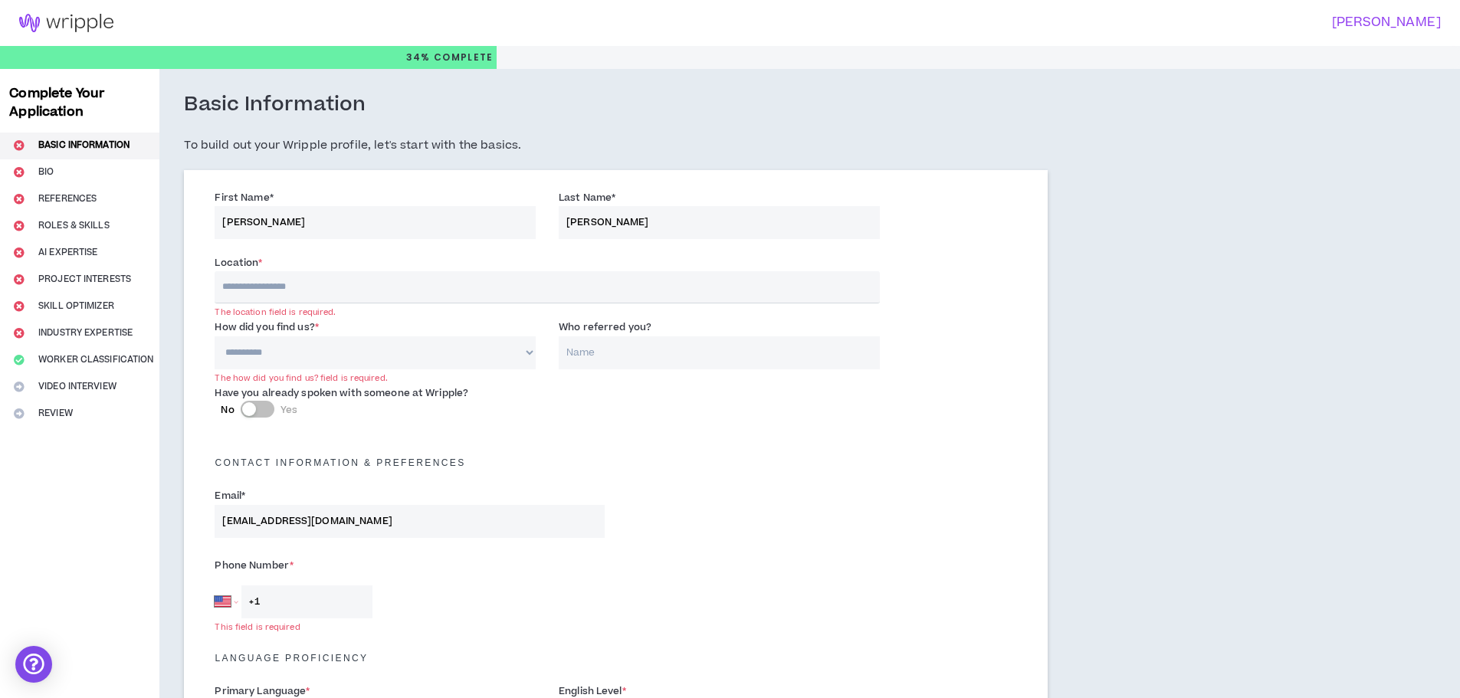
click at [313, 278] on input "text" at bounding box center [547, 287] width 664 height 32
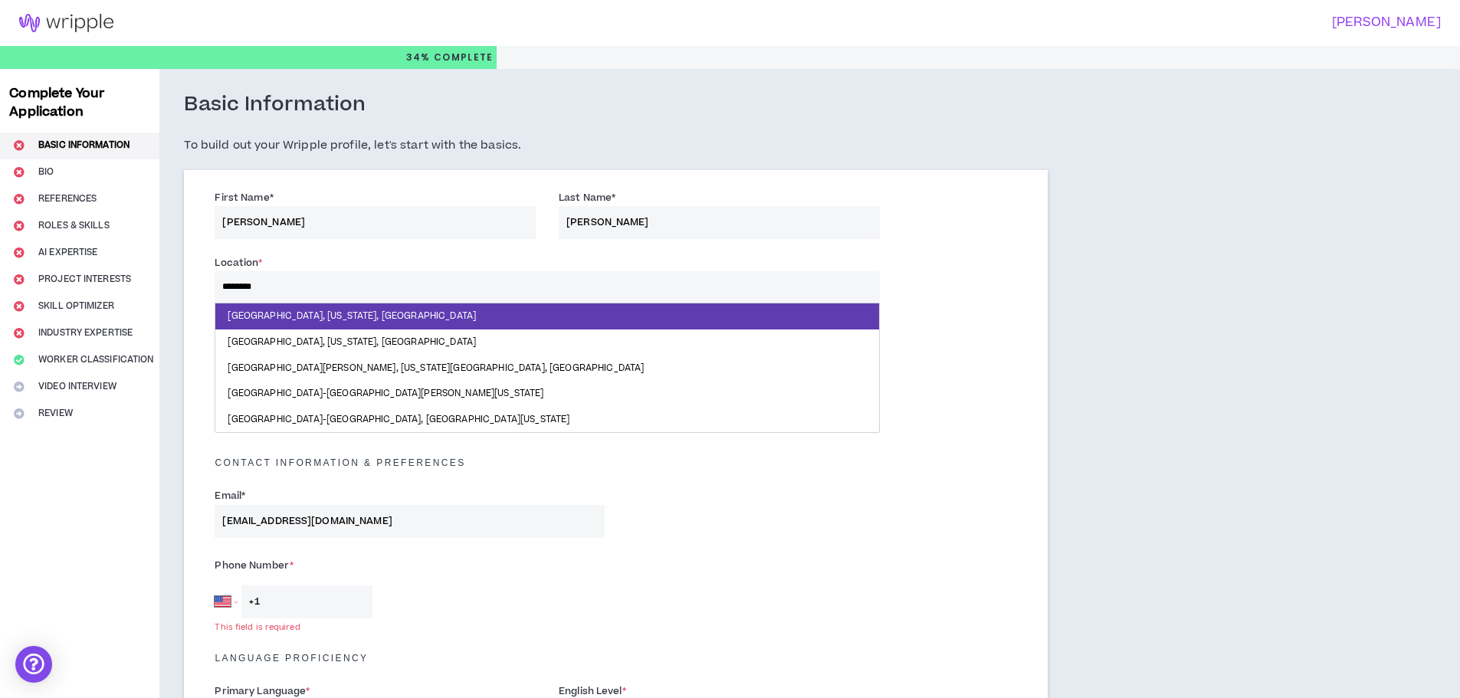
type input "*********"
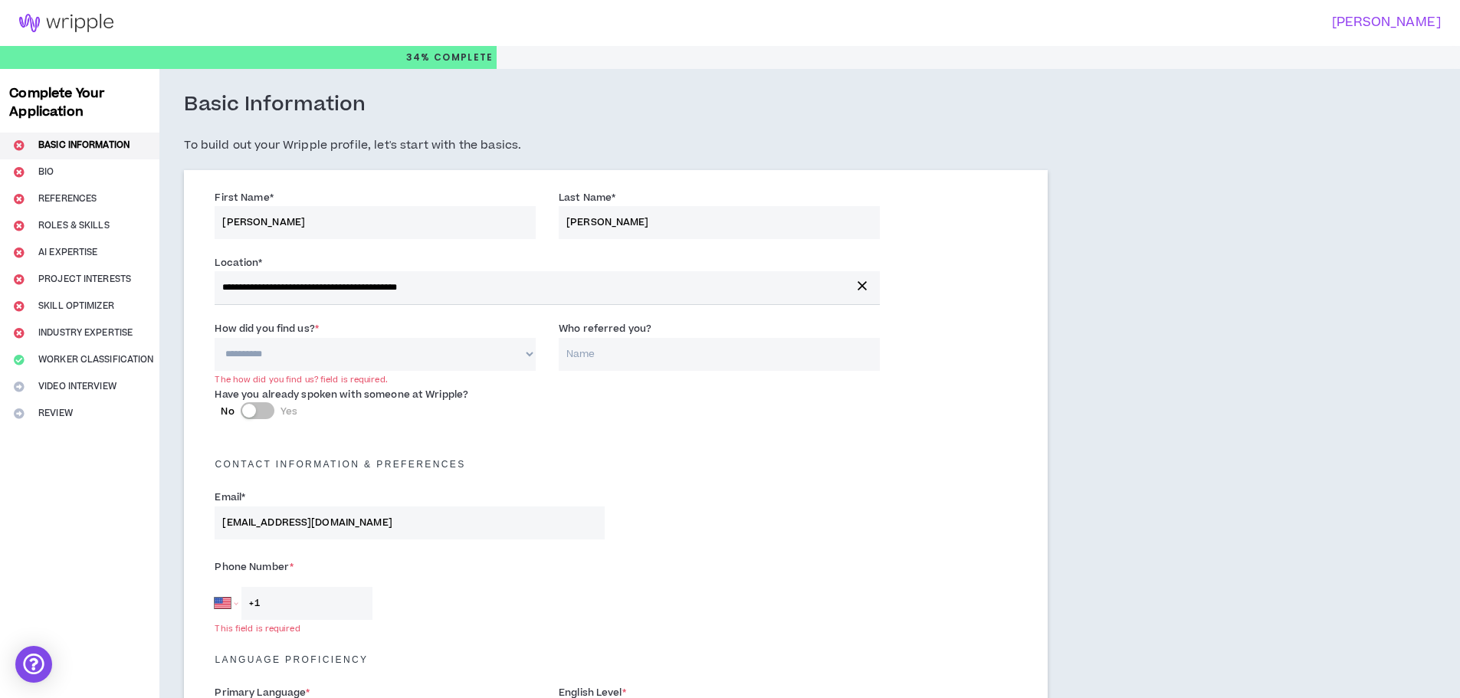
click at [320, 346] on select "**********" at bounding box center [375, 354] width 321 height 33
select select "*"
click at [215, 338] on select "**********" at bounding box center [375, 354] width 321 height 33
click at [594, 363] on input "Who referred you?" at bounding box center [719, 354] width 321 height 33
type input "[PERSON_NAME]"
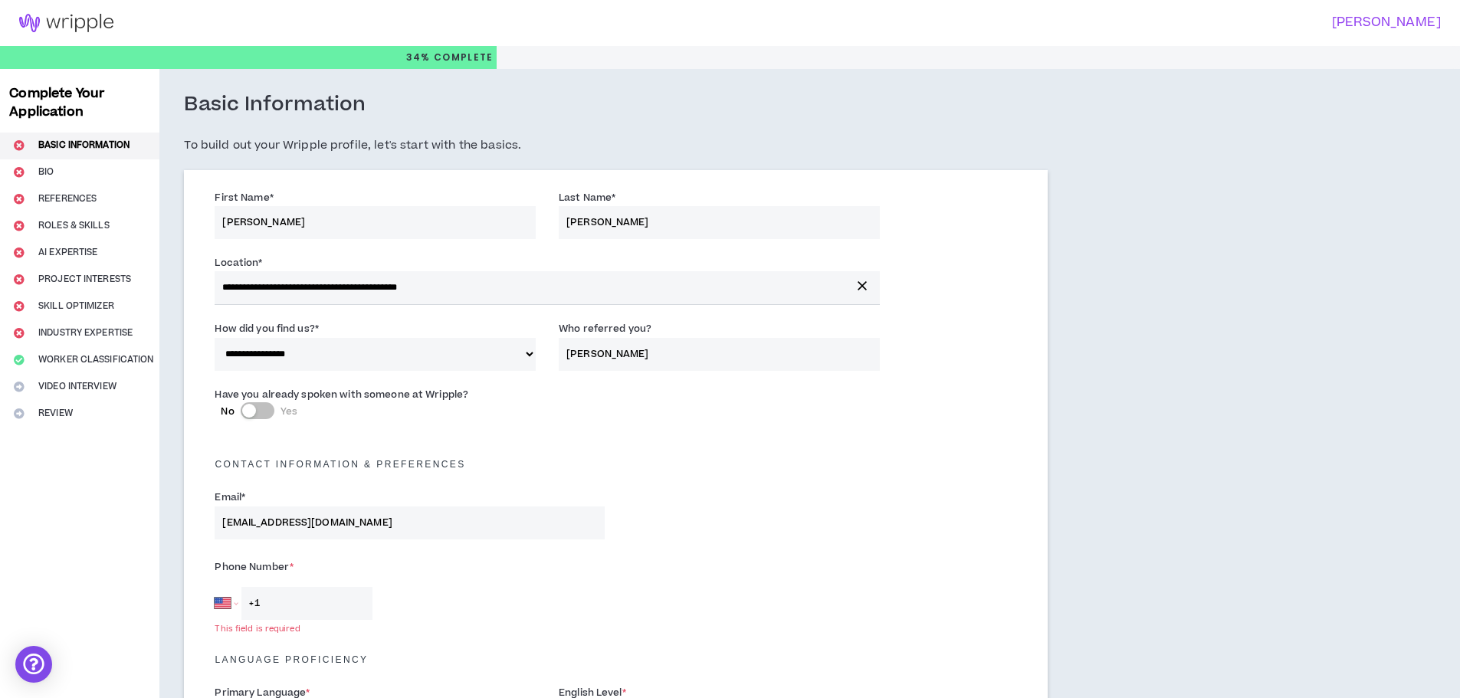
click at [248, 408] on div "button" at bounding box center [249, 411] width 14 height 14
click at [684, 418] on input "Who did you speak with? *" at bounding box center [754, 419] width 252 height 33
type input "B"
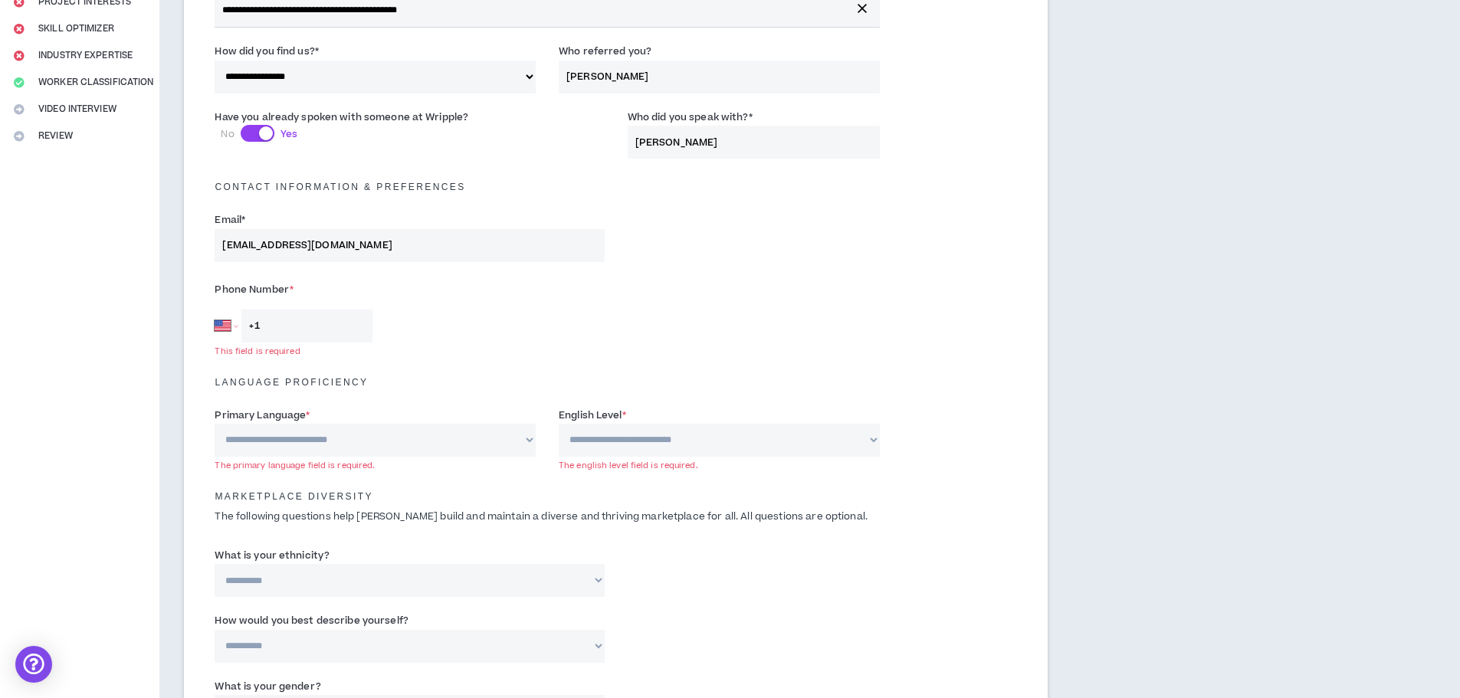
scroll to position [307, 0]
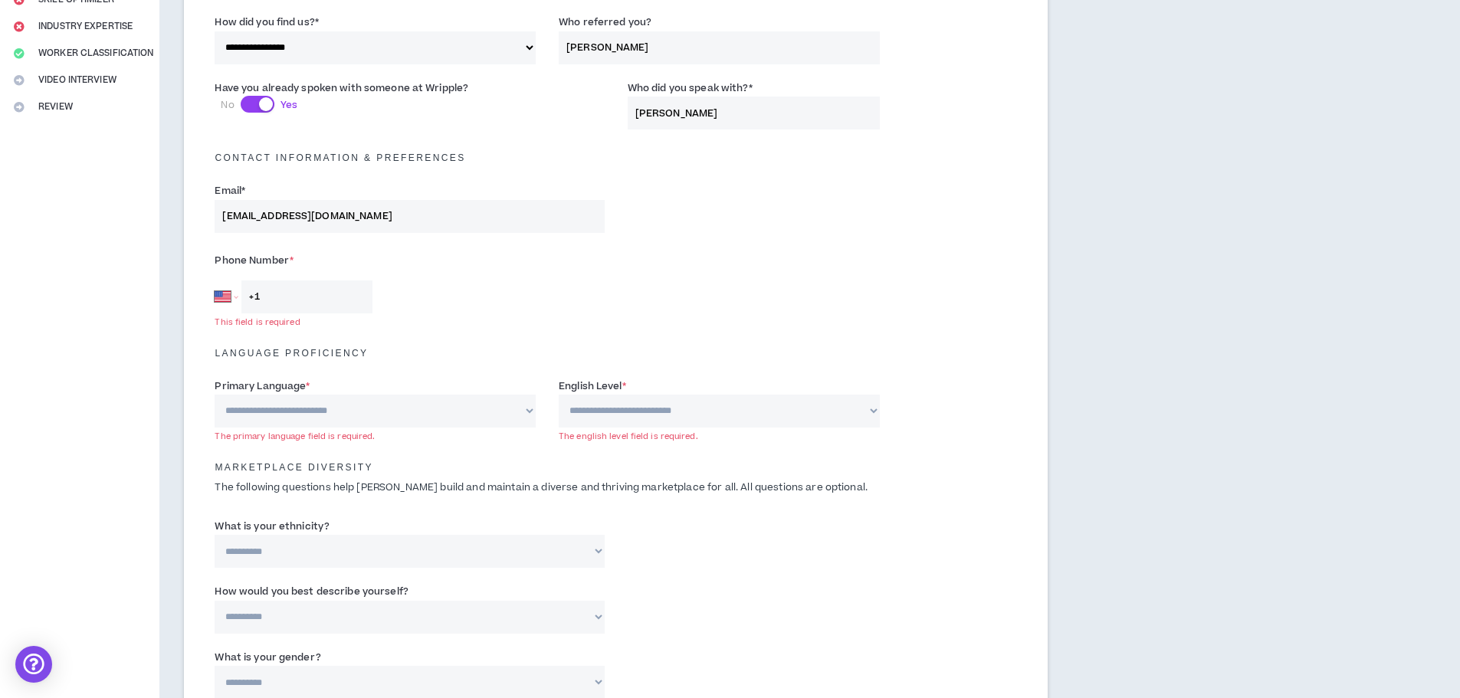
type input "[PERSON_NAME]"
click at [313, 298] on input "+1" at bounding box center [306, 296] width 131 height 33
type input "[PHONE_NUMBER]"
click at [444, 408] on select "**********" at bounding box center [375, 411] width 321 height 33
select select "*******"
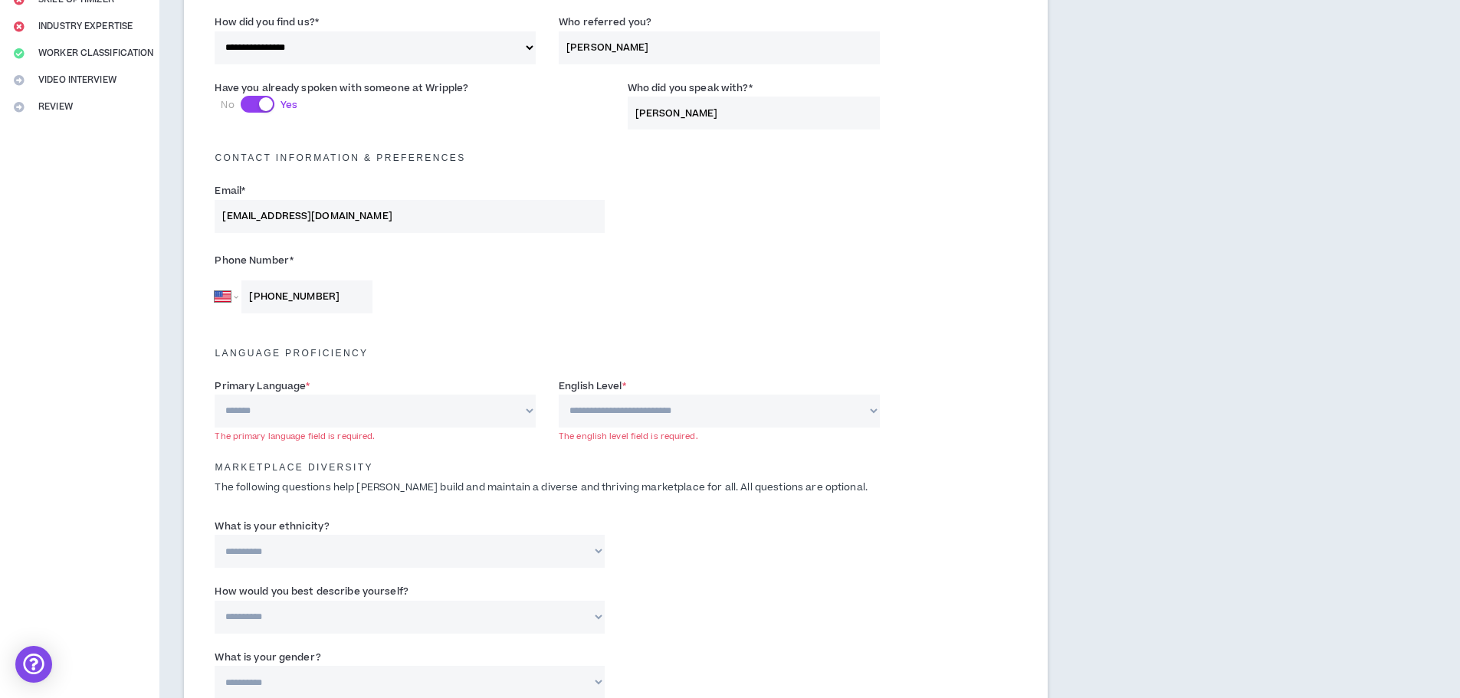
click at [215, 395] on select "**********" at bounding box center [375, 411] width 321 height 33
click at [722, 414] on select "**********" at bounding box center [719, 411] width 321 height 33
select select "*"
click at [559, 395] on select "**********" at bounding box center [719, 411] width 321 height 33
click at [724, 523] on div "**********" at bounding box center [615, 546] width 825 height 65
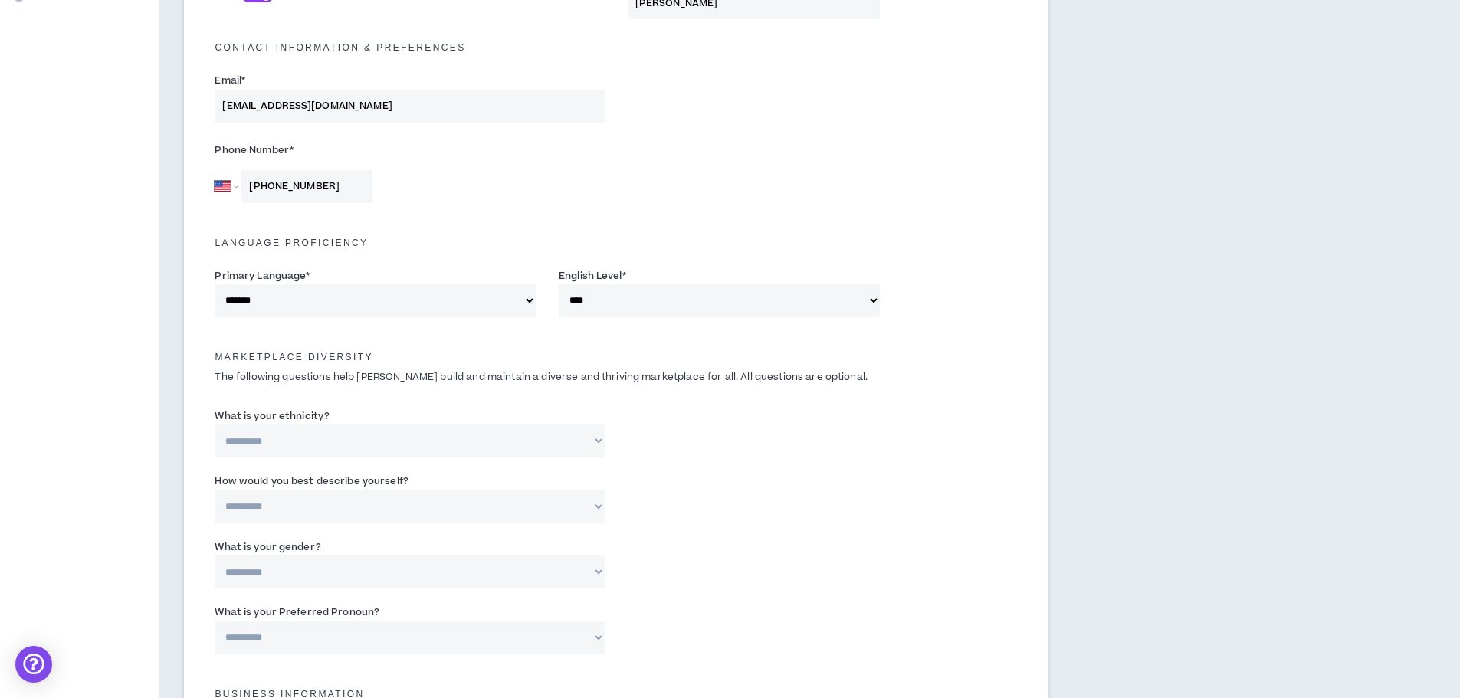
scroll to position [536, 0]
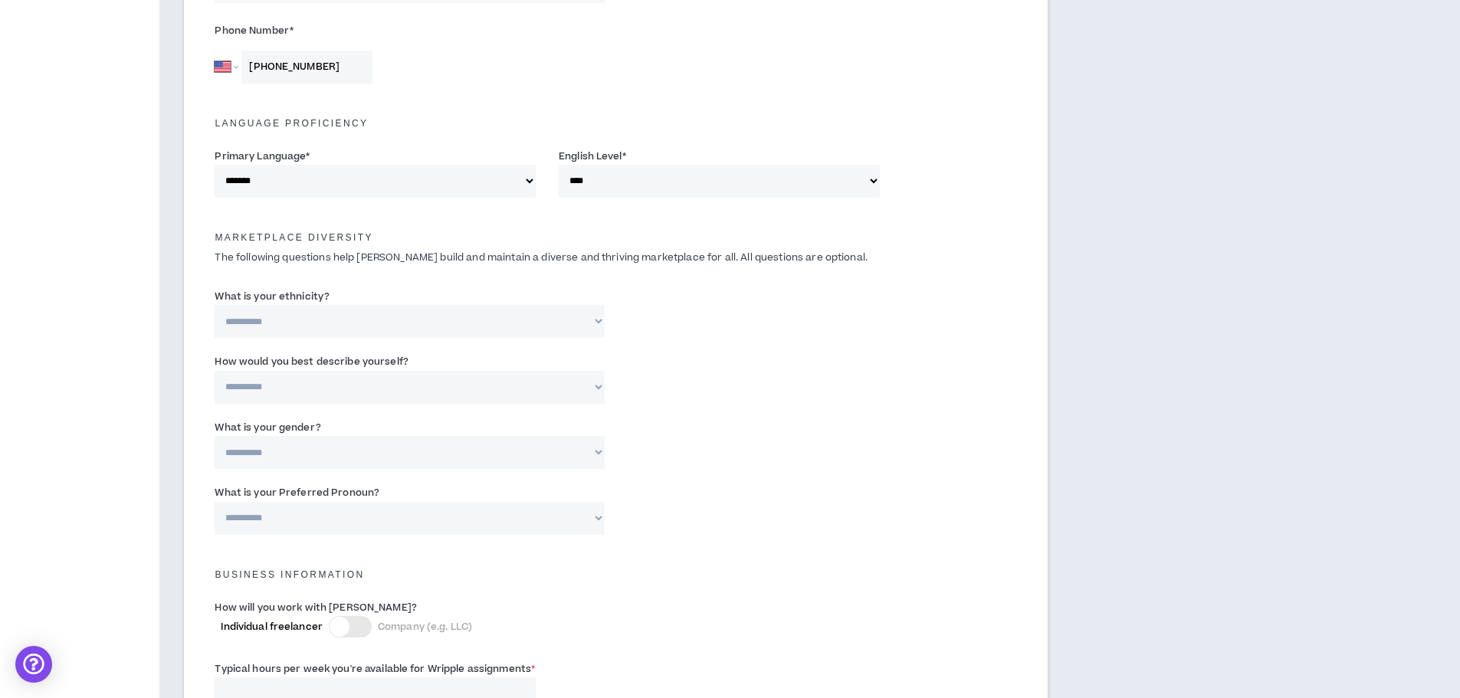
click at [340, 322] on select "**********" at bounding box center [409, 321] width 389 height 33
select select "**********"
click at [215, 305] on select "**********" at bounding box center [409, 321] width 389 height 33
click at [281, 389] on select "**********" at bounding box center [409, 387] width 389 height 33
select select "*****"
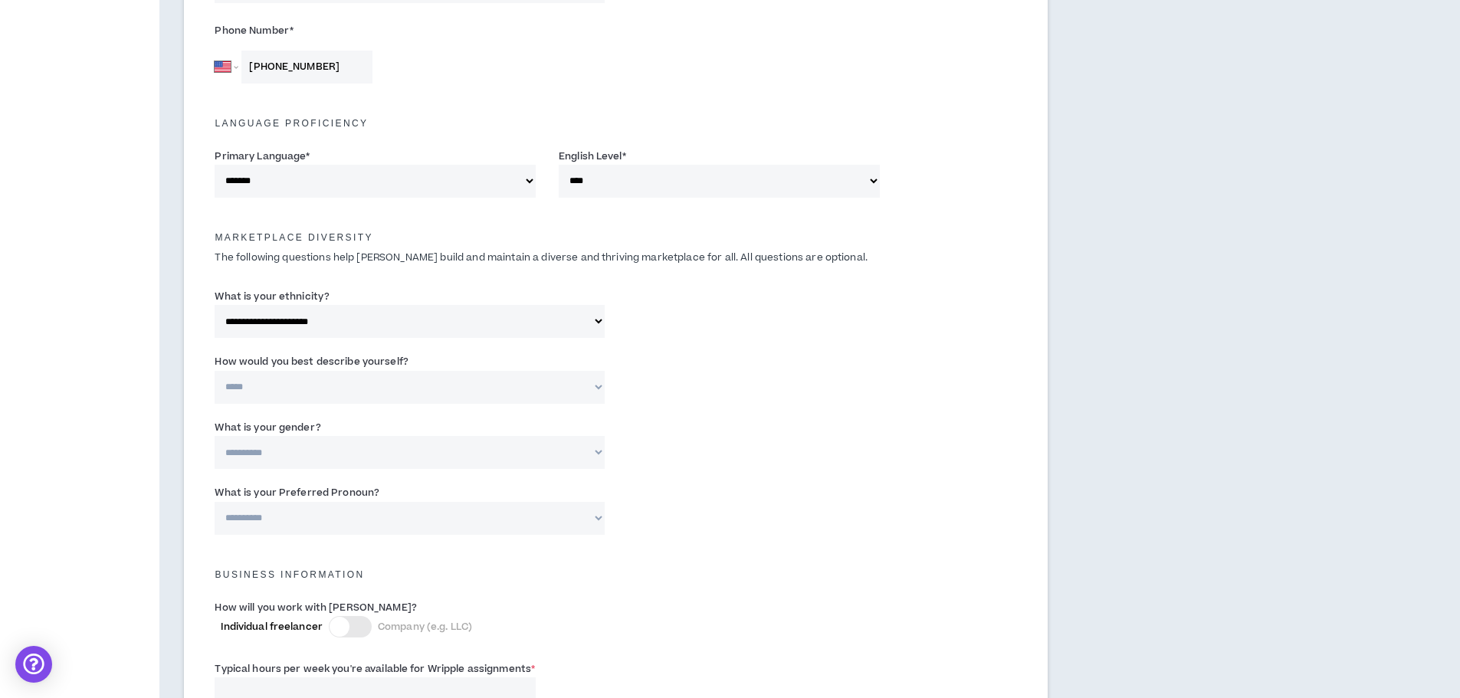
click at [215, 371] on select "**********" at bounding box center [409, 387] width 389 height 33
click at [287, 444] on select "**********" at bounding box center [409, 452] width 389 height 33
select select "***"
click at [215, 436] on select "**********" at bounding box center [409, 452] width 389 height 33
click at [303, 507] on select "**********" at bounding box center [409, 518] width 389 height 33
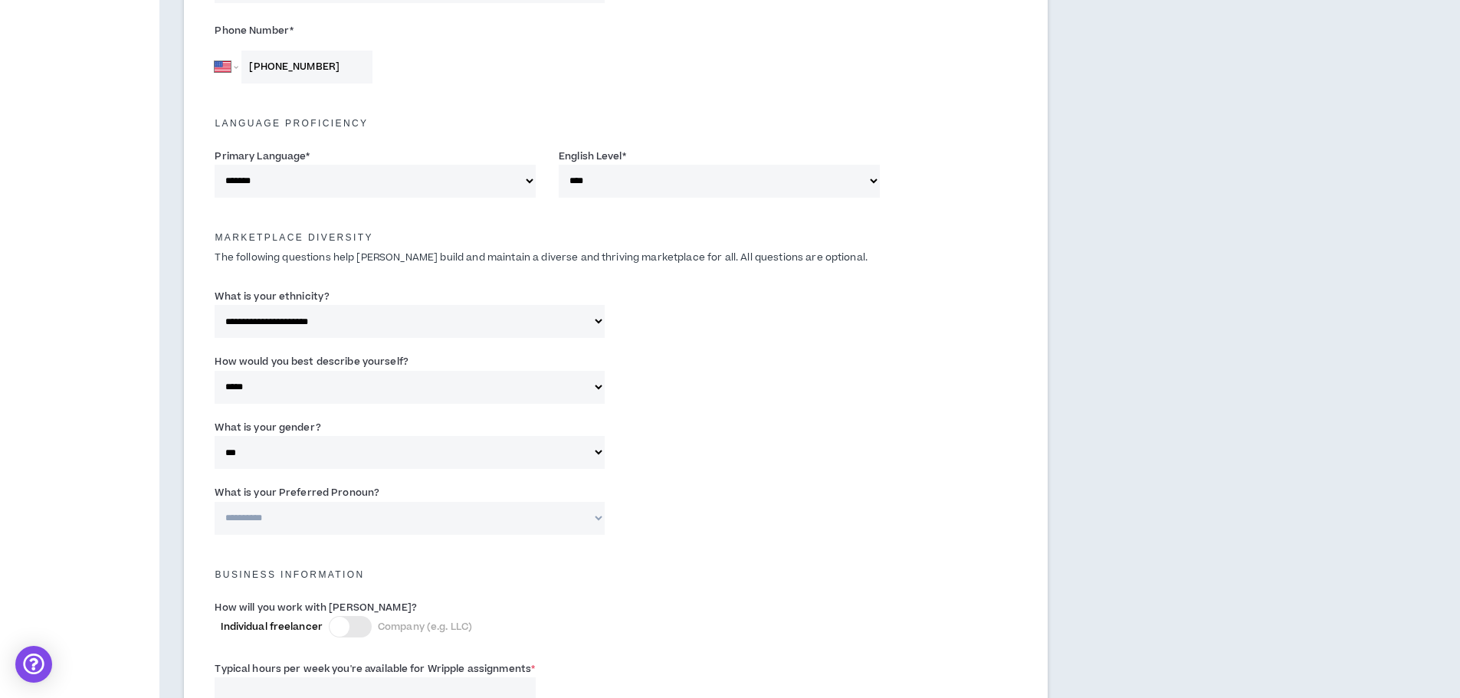
select select "**********"
click at [215, 502] on select "**********" at bounding box center [409, 518] width 389 height 33
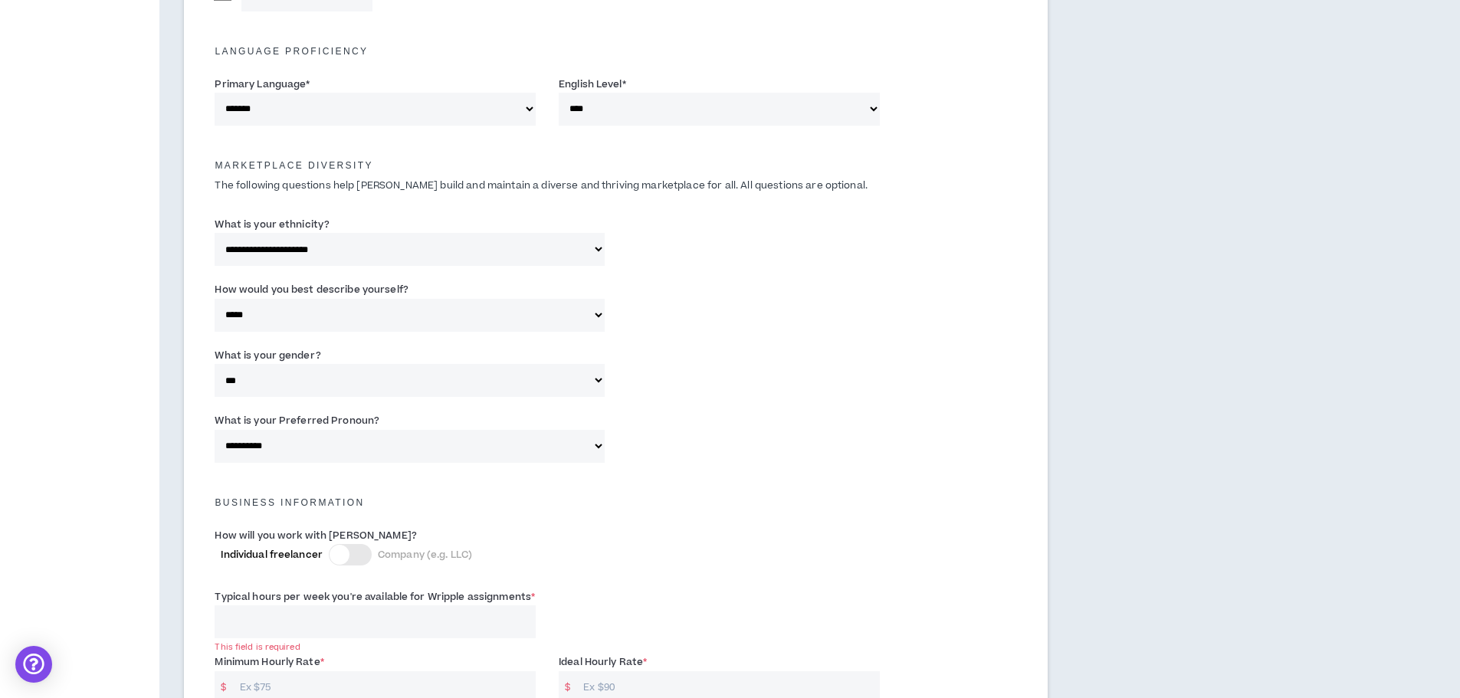
scroll to position [843, 0]
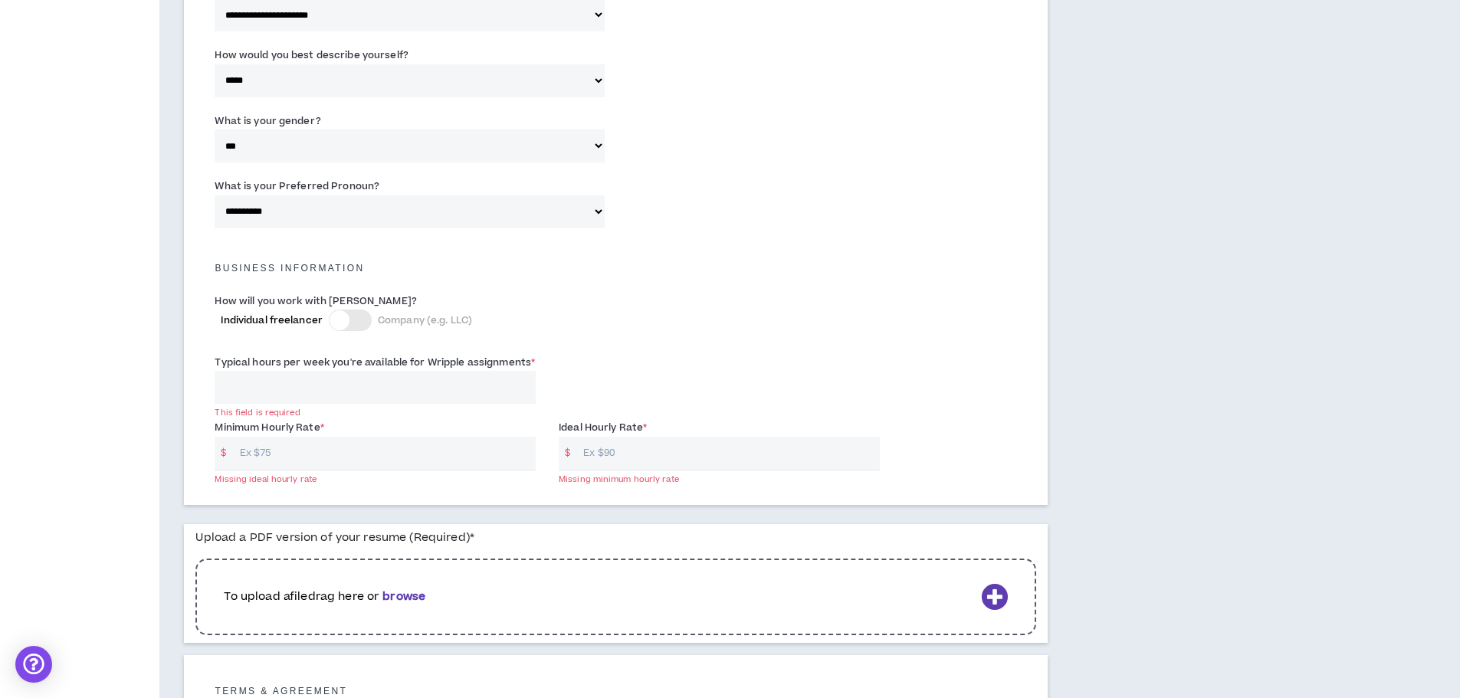
click at [345, 379] on input "Typical hours per week you're available for Wripple assignments *" at bounding box center [375, 387] width 321 height 33
type input "40"
click at [300, 451] on input "Minimum Hourly Rate *" at bounding box center [383, 453] width 303 height 33
type input "35"
click at [644, 461] on input "Ideal Hourly Rate *" at bounding box center [726, 453] width 303 height 33
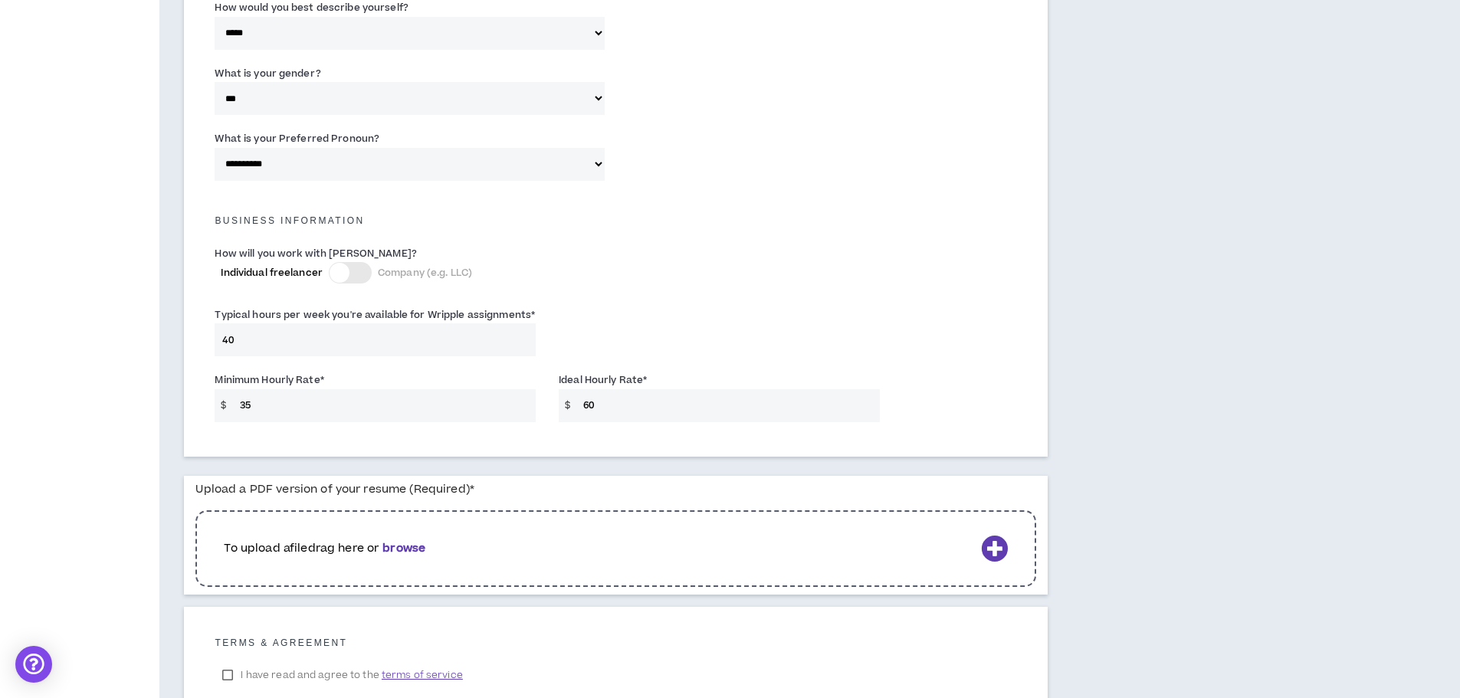
scroll to position [996, 0]
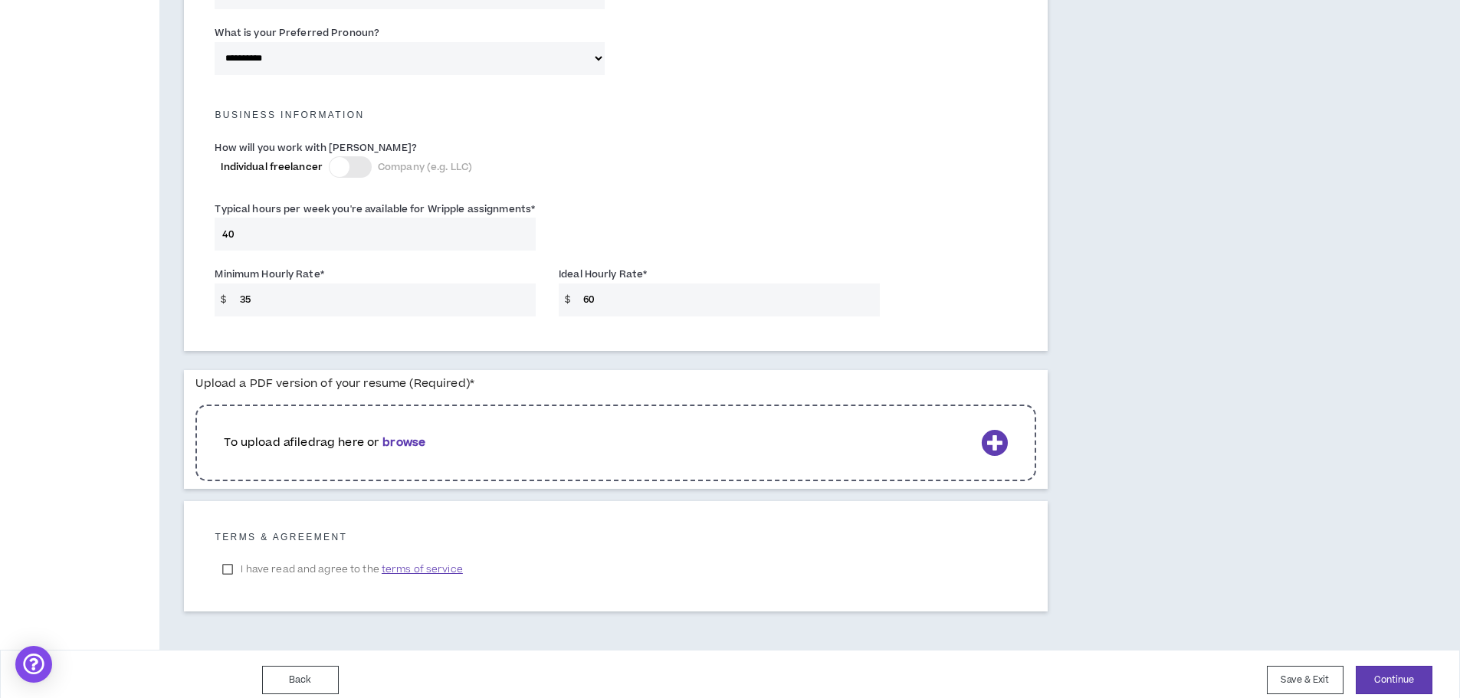
type input "60"
click at [412, 441] on b "browse" at bounding box center [403, 442] width 43 height 16
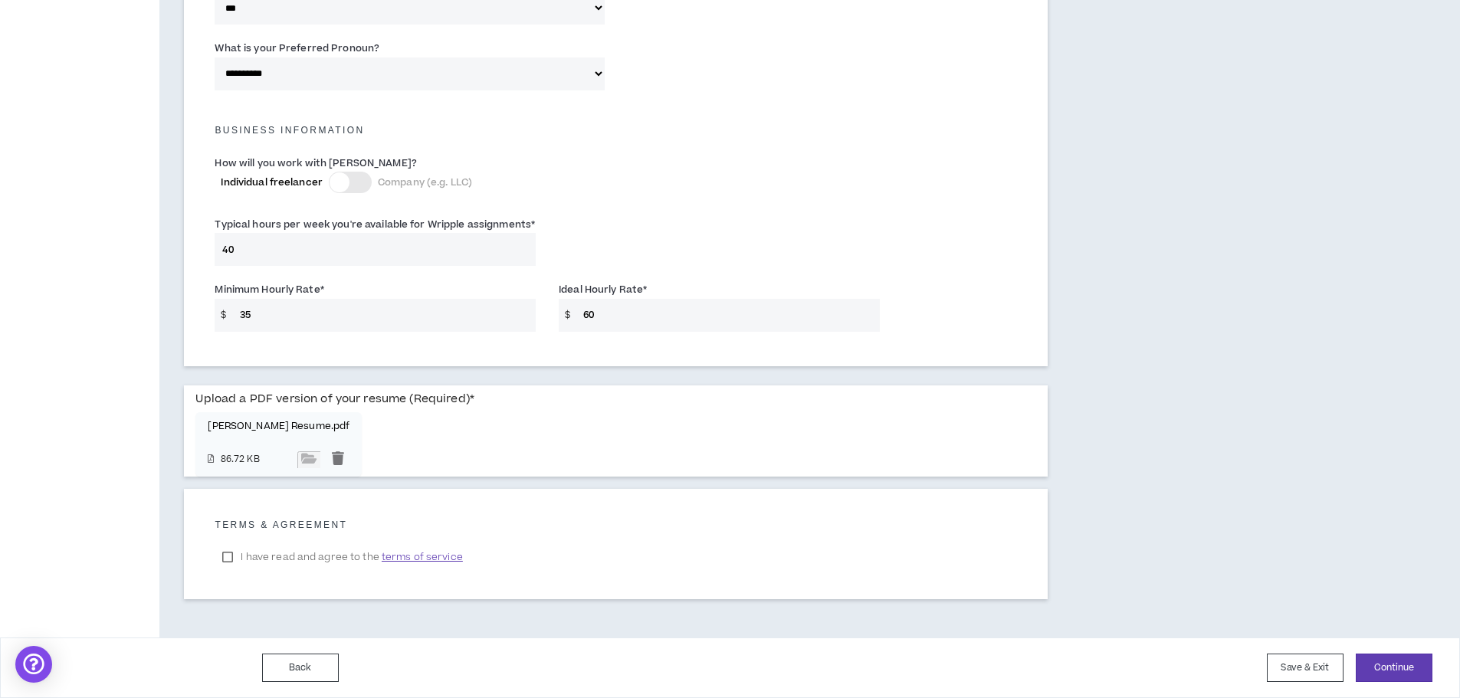
scroll to position [981, 0]
click at [233, 559] on label "I have read and agree to the terms of service" at bounding box center [342, 557] width 255 height 23
click at [1290, 663] on button "Save & Exit" at bounding box center [1305, 668] width 77 height 28
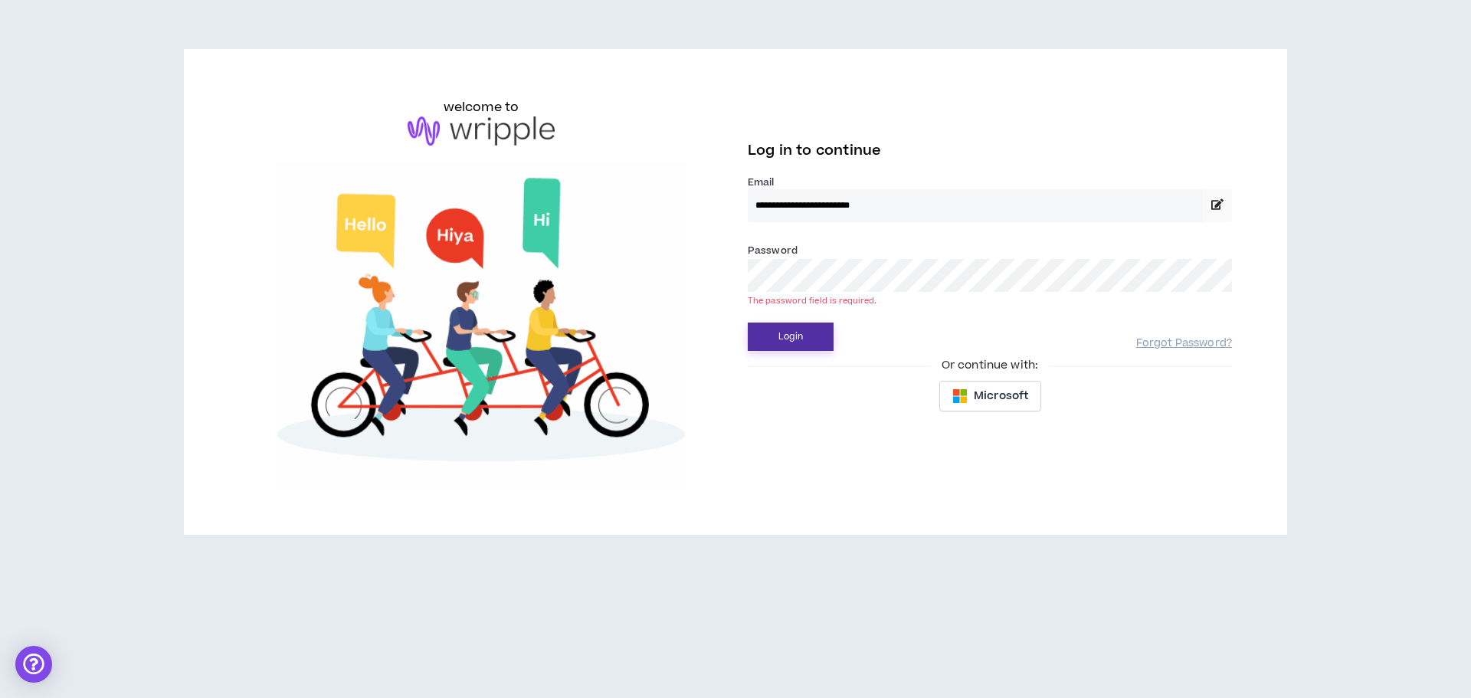
click at [792, 333] on button "Login" at bounding box center [791, 337] width 86 height 28
click at [795, 330] on button "Login" at bounding box center [791, 337] width 86 height 28
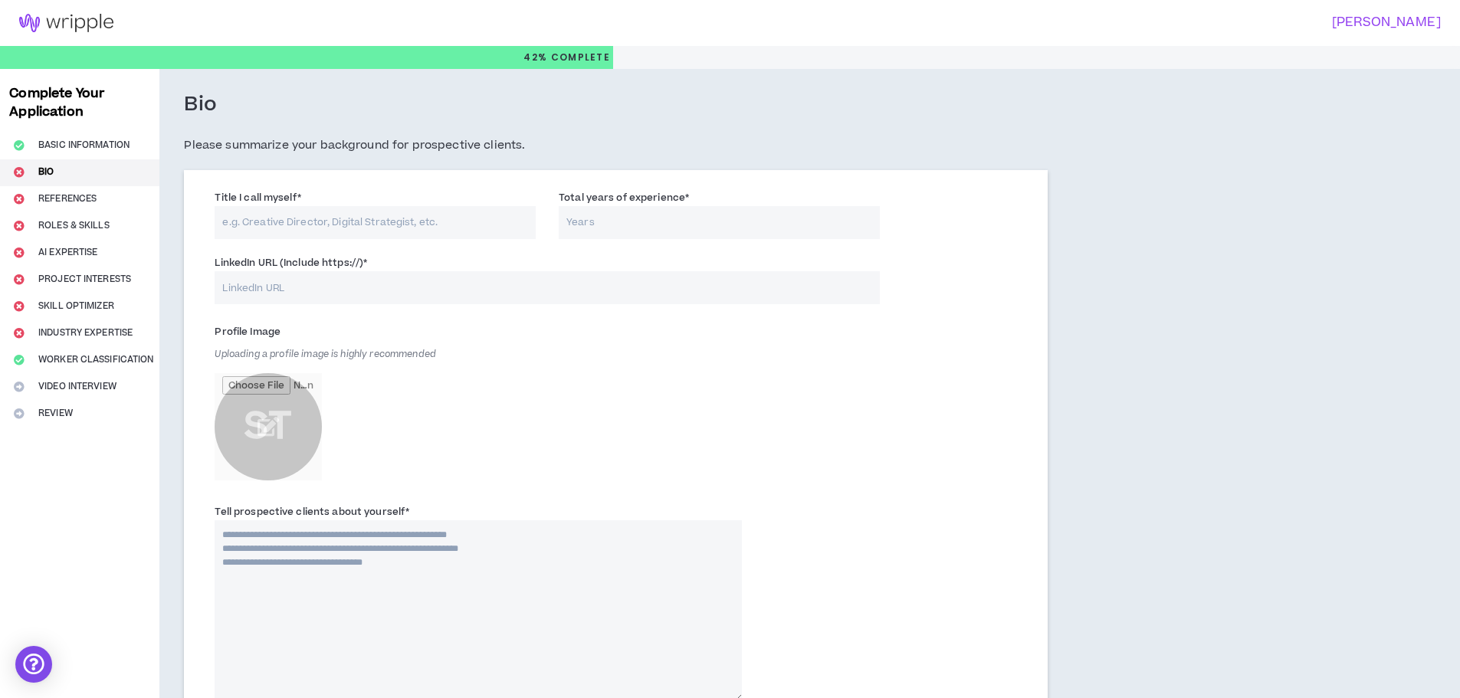
click at [340, 224] on input "Title I call myself *" at bounding box center [375, 222] width 321 height 33
type input "Senior Editor"
type input "15"
click at [313, 290] on input "LinkedIn URL (Include https://) *" at bounding box center [547, 287] width 664 height 33
paste input "[URL][DOMAIN_NAME]"
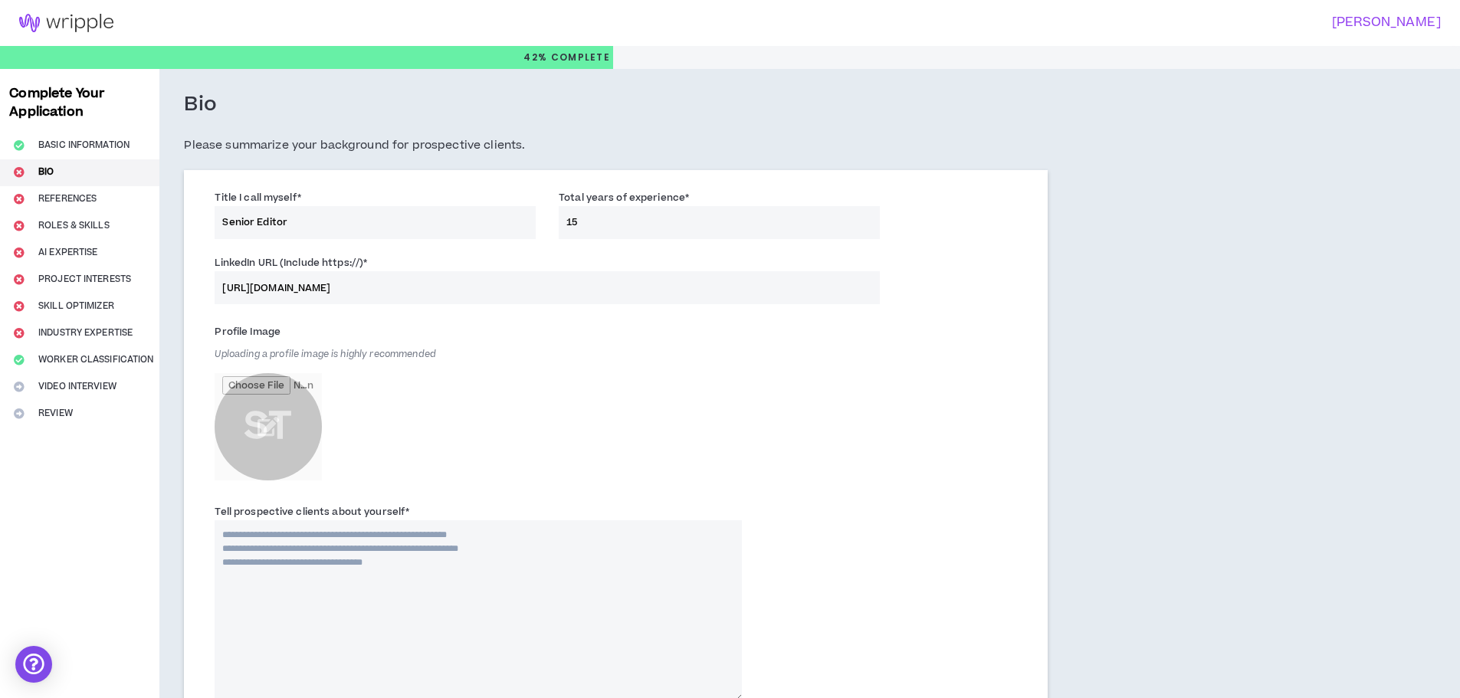
type input "[URL][DOMAIN_NAME]"
click at [273, 420] on input "file" at bounding box center [268, 426] width 107 height 107
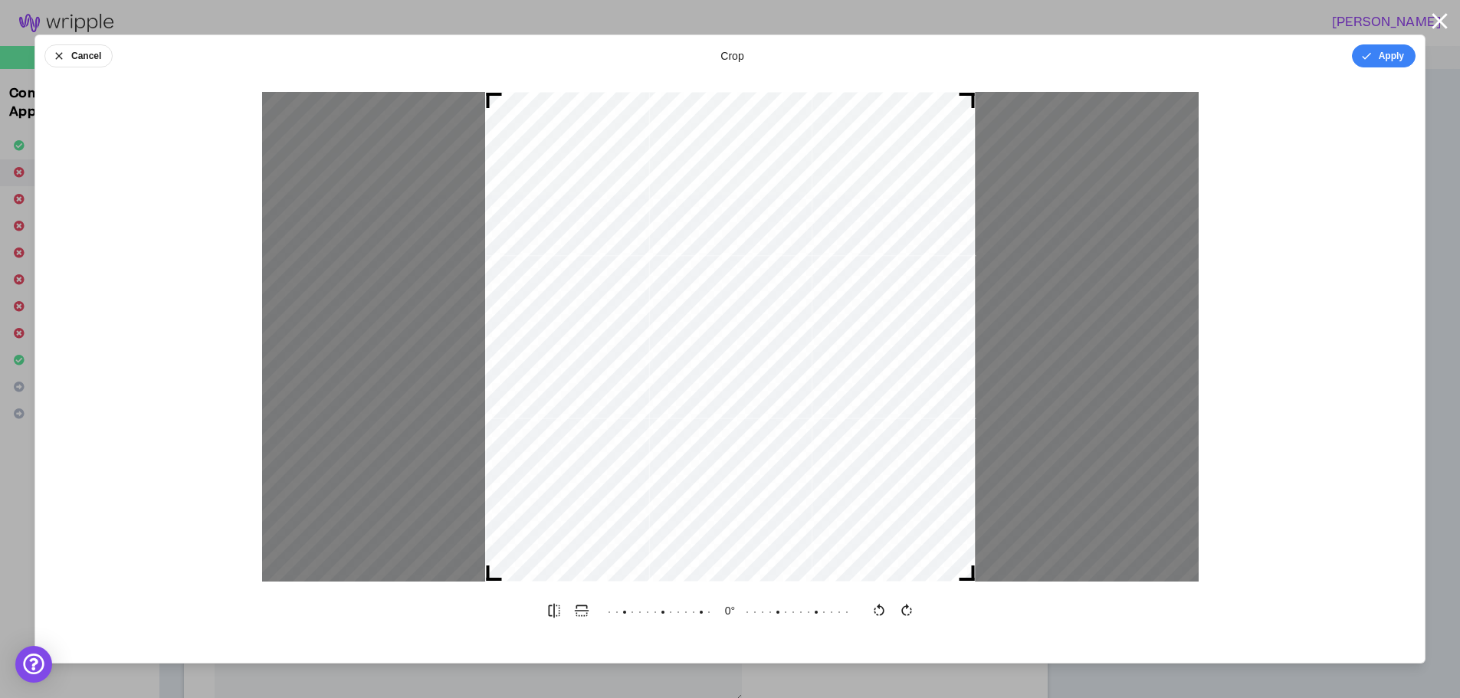
click at [897, 315] on div at bounding box center [730, 337] width 490 height 490
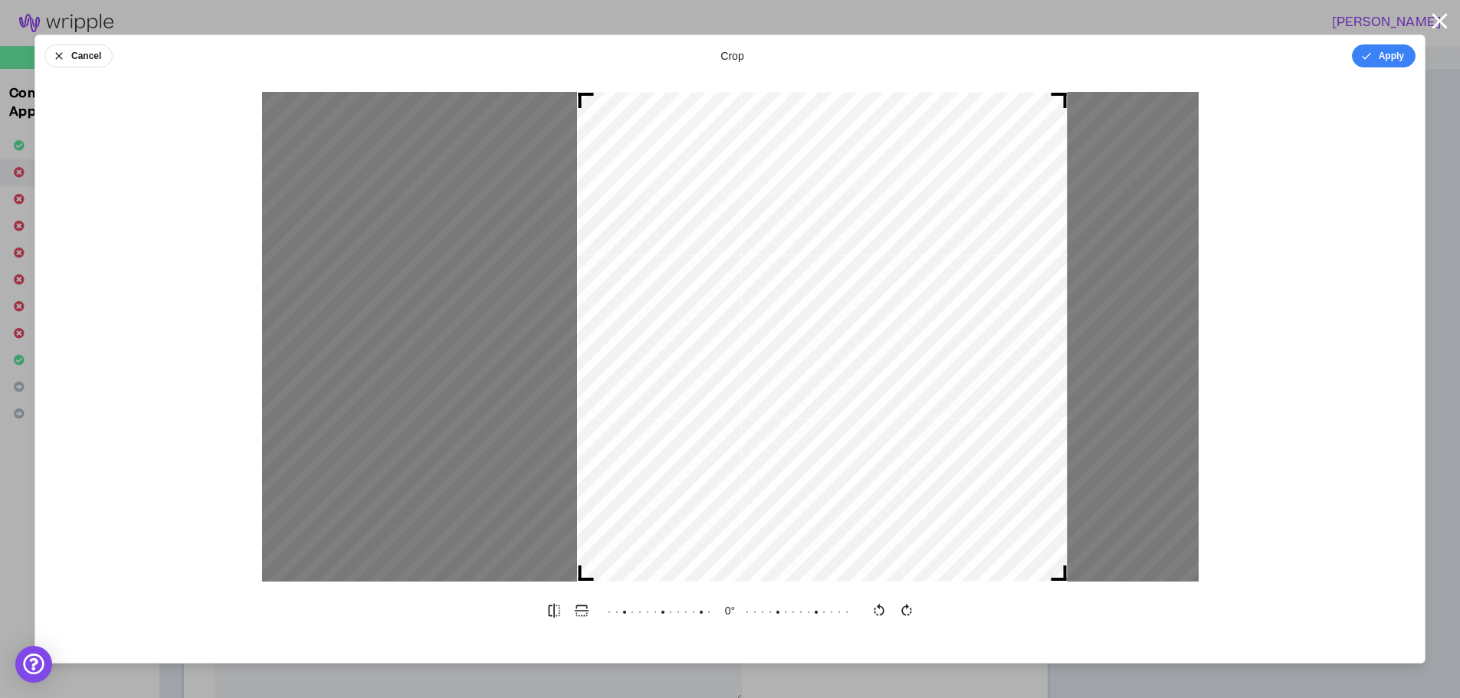
drag, startPoint x: 897, startPoint y: 318, endPoint x: 1221, endPoint y: 200, distance: 345.0
click at [989, 379] on div at bounding box center [822, 337] width 490 height 490
click at [1438, 17] on icon "button" at bounding box center [1439, 21] width 27 height 27
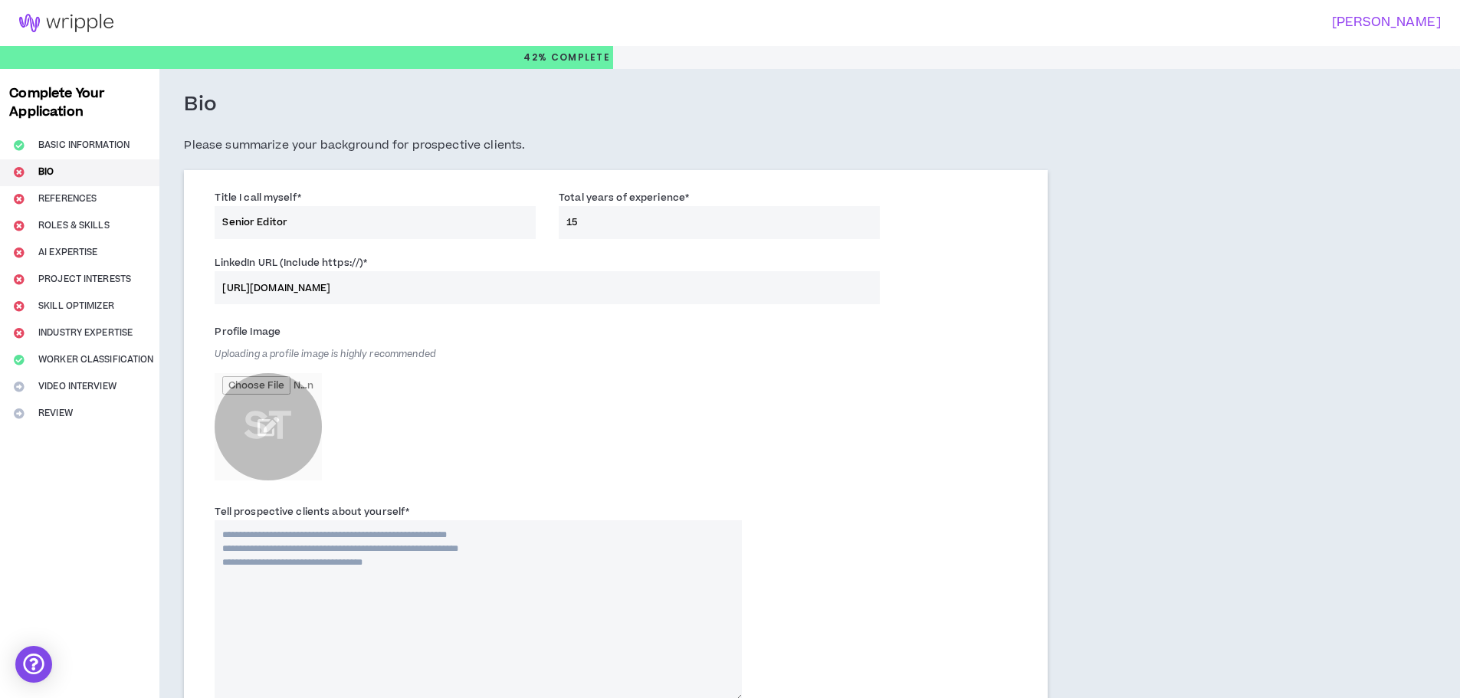
click at [257, 425] on input "file" at bounding box center [268, 426] width 107 height 107
click at [283, 420] on input "file" at bounding box center [268, 426] width 107 height 107
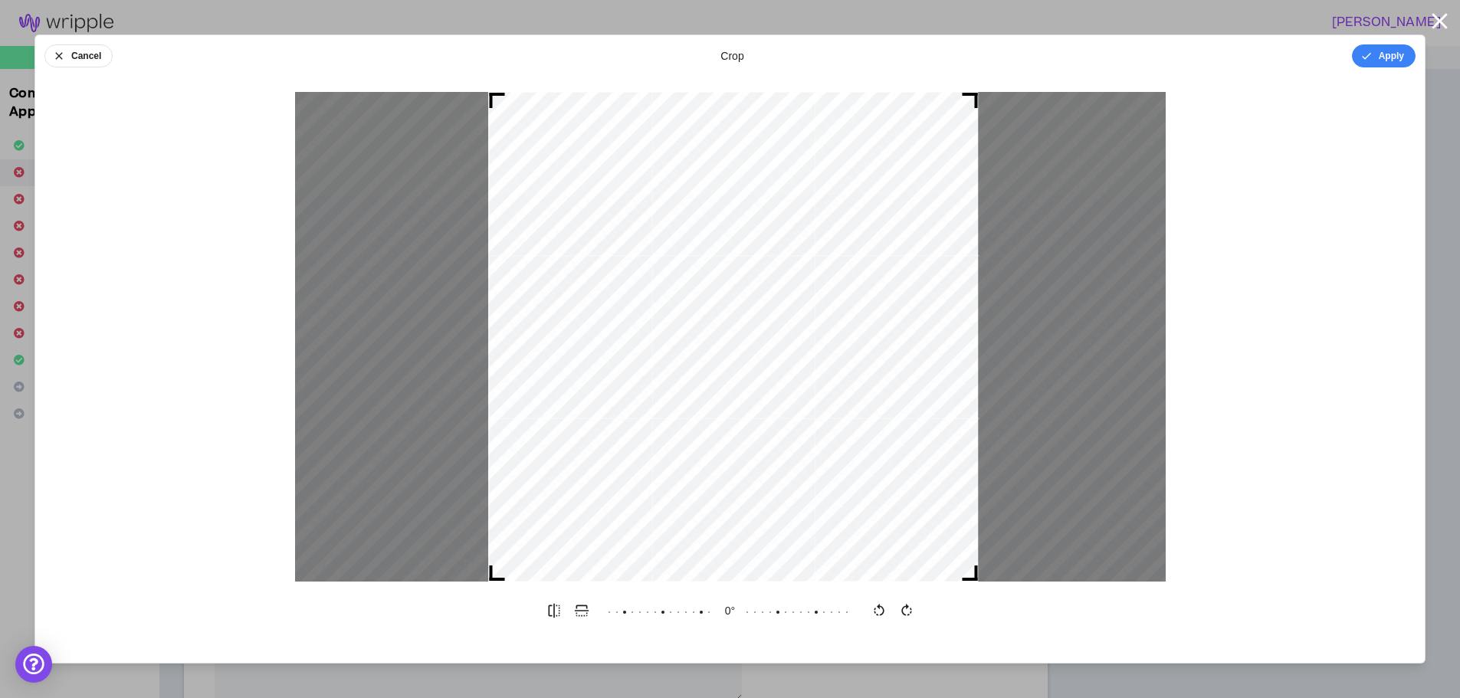
click at [756, 298] on div at bounding box center [733, 337] width 490 height 490
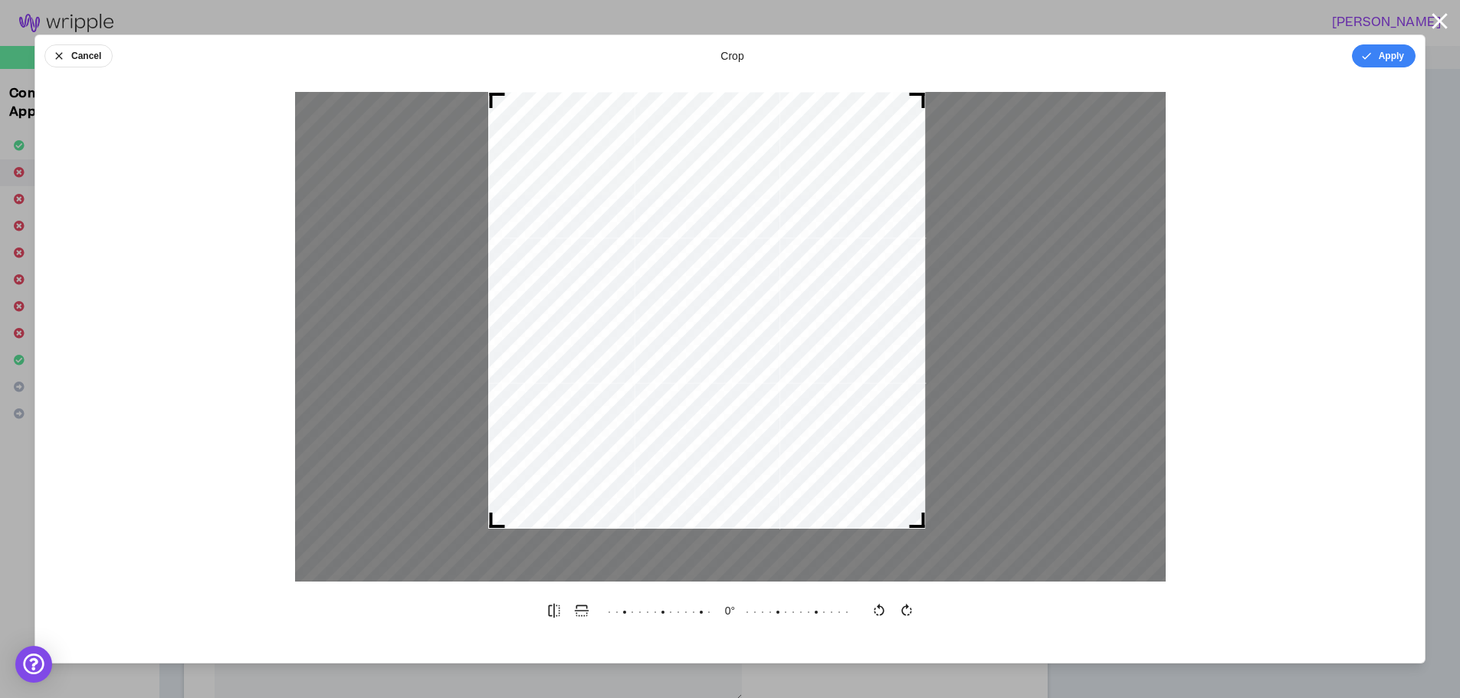
drag, startPoint x: 975, startPoint y: 576, endPoint x: 922, endPoint y: 549, distance: 59.6
click at [922, 549] on div at bounding box center [730, 337] width 871 height 490
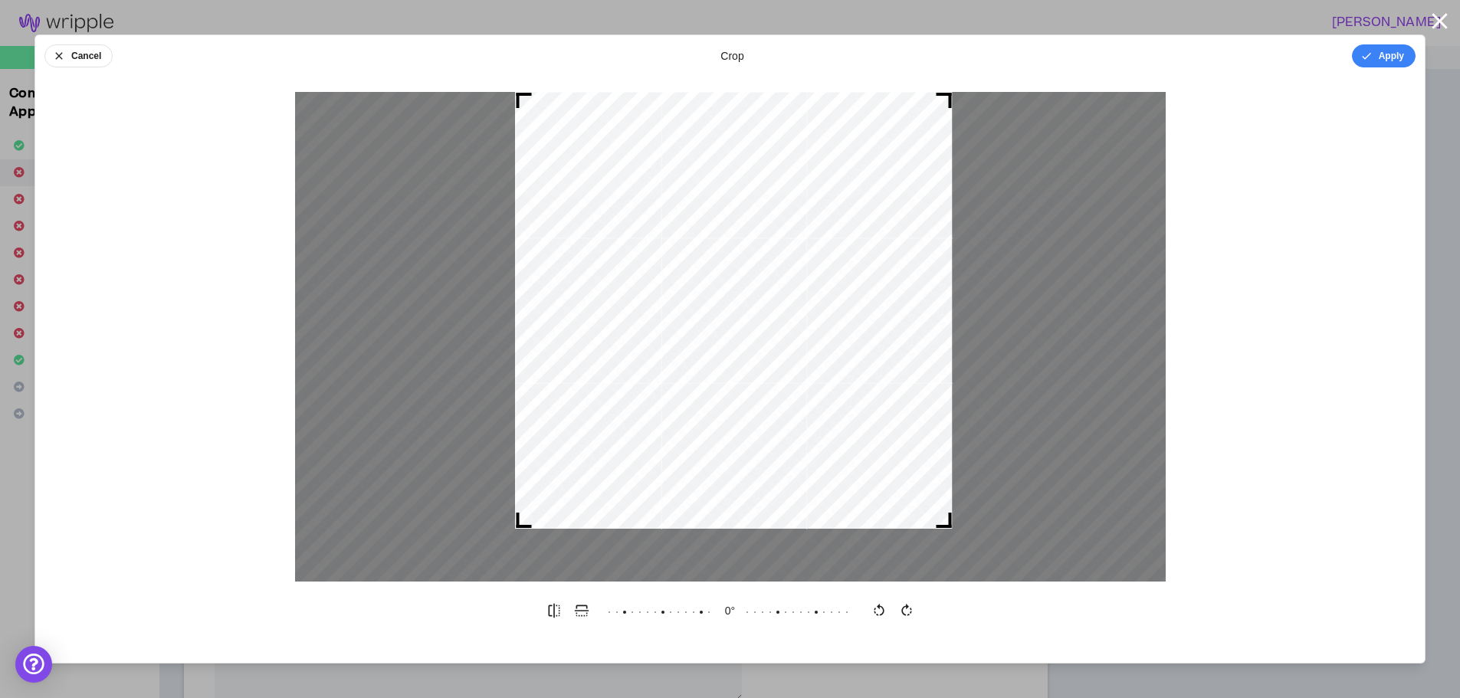
drag, startPoint x: 815, startPoint y: 446, endPoint x: 842, endPoint y: 440, distance: 27.5
click at [842, 440] on div at bounding box center [733, 310] width 437 height 437
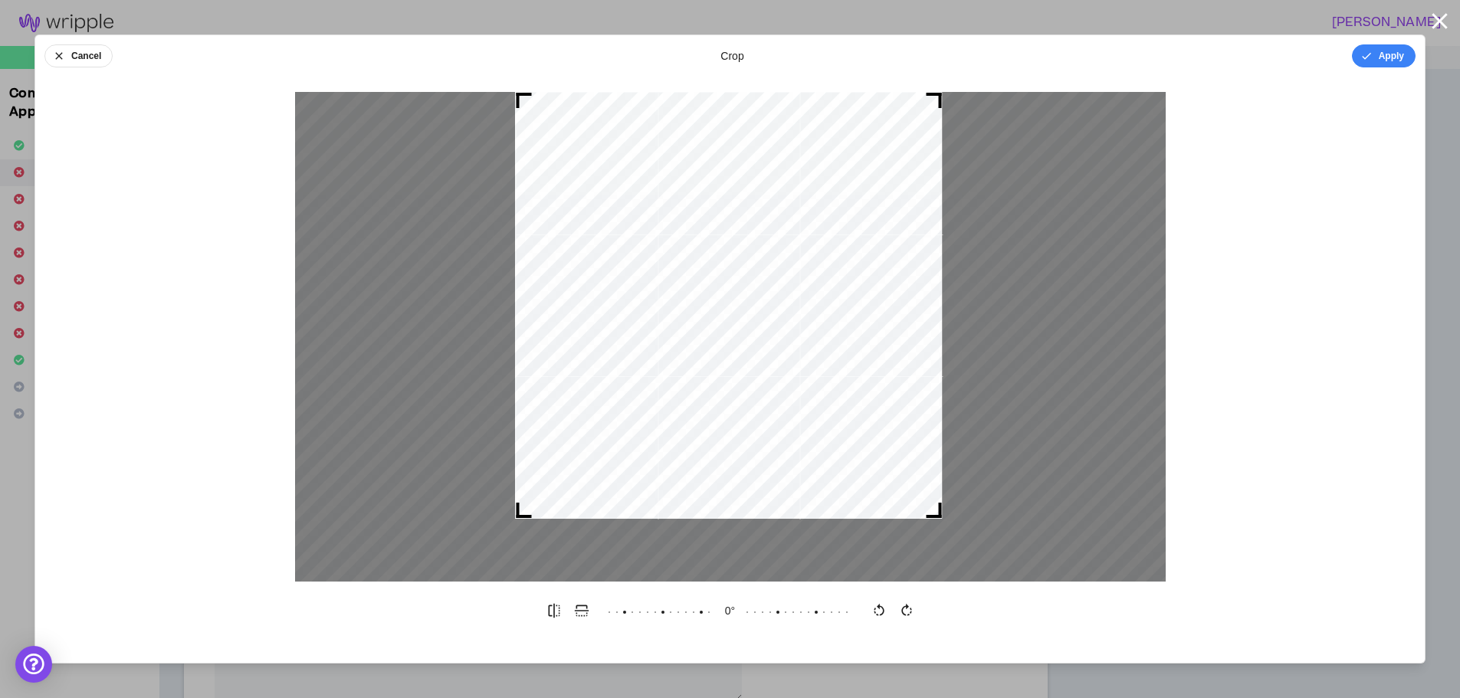
drag, startPoint x: 946, startPoint y: 520, endPoint x: 936, endPoint y: 516, distance: 10.7
click at [936, 516] on div at bounding box center [933, 510] width 15 height 15
click at [1372, 53] on icon "button" at bounding box center [1366, 56] width 12 height 12
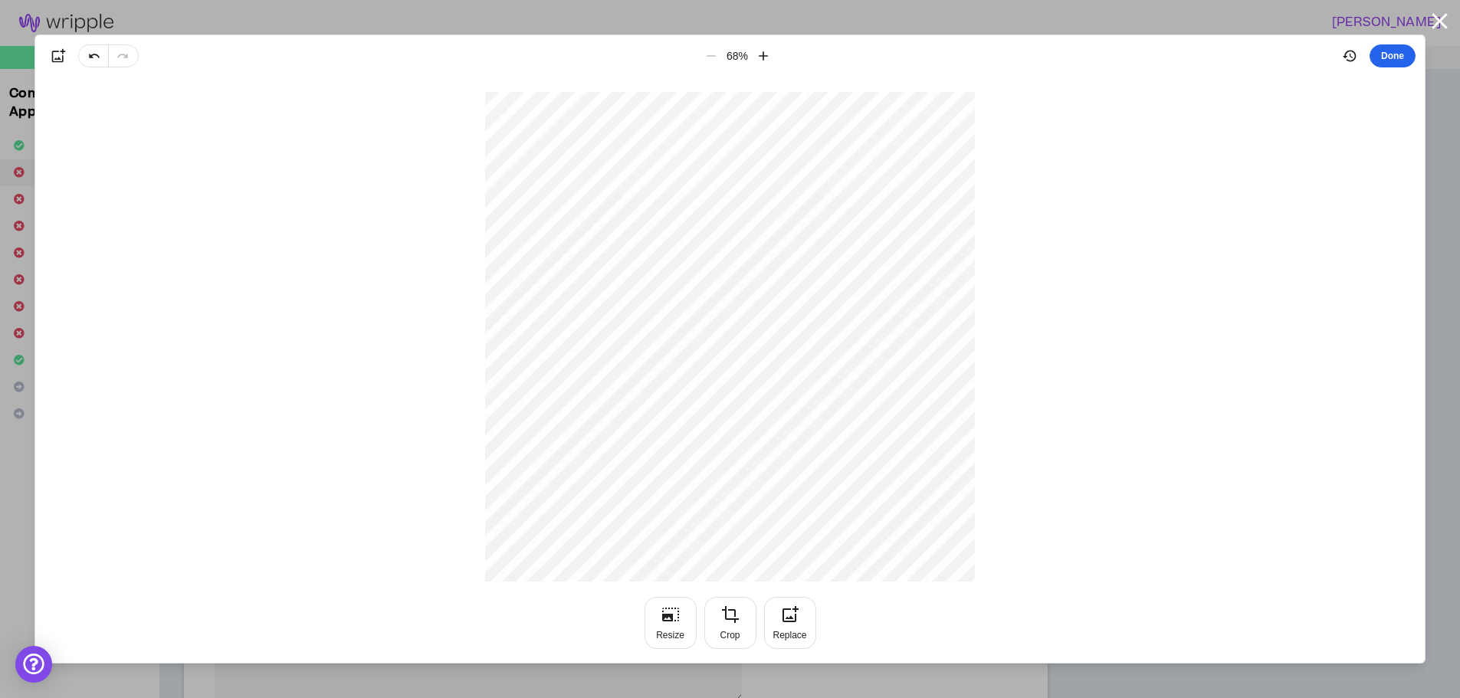
click at [1396, 54] on button "Done" at bounding box center [1392, 55] width 46 height 23
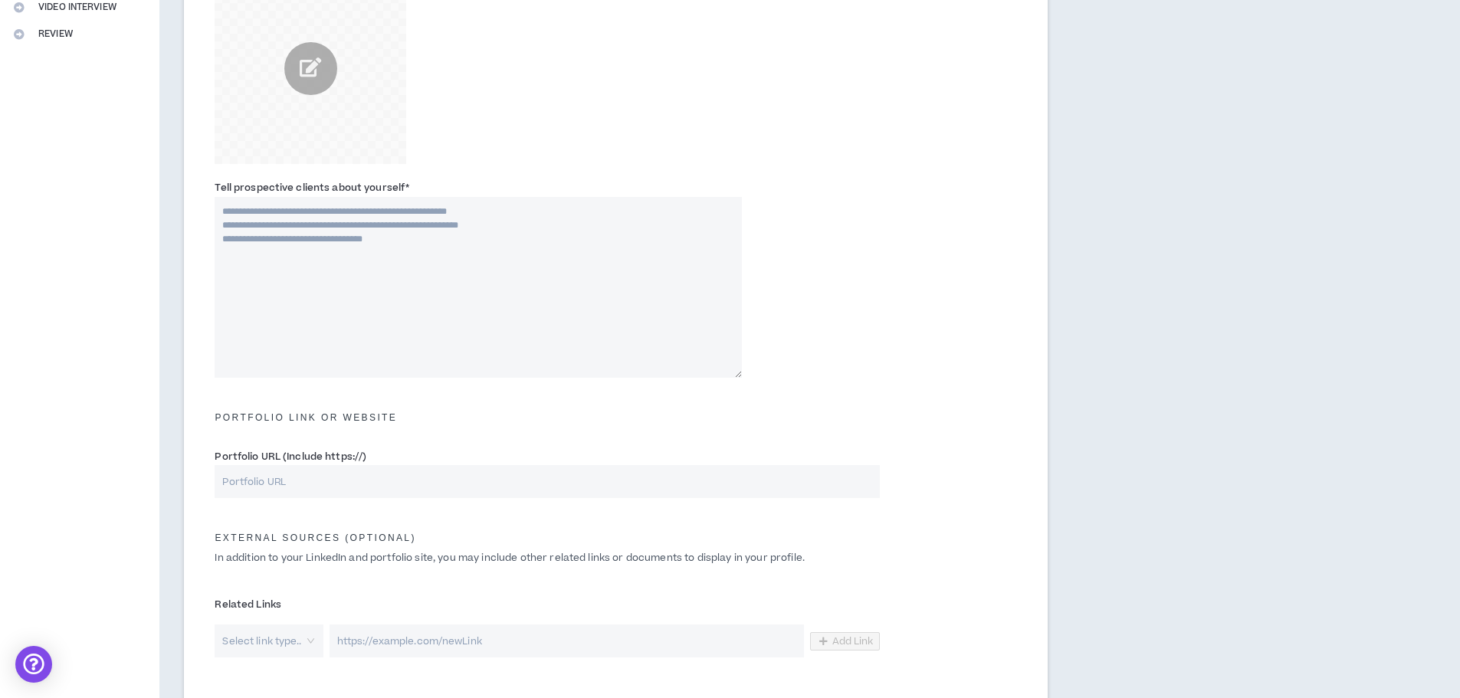
scroll to position [383, 0]
click at [285, 215] on textarea "Tell prospective clients about yourself *" at bounding box center [478, 283] width 527 height 181
paste textarea "**********"
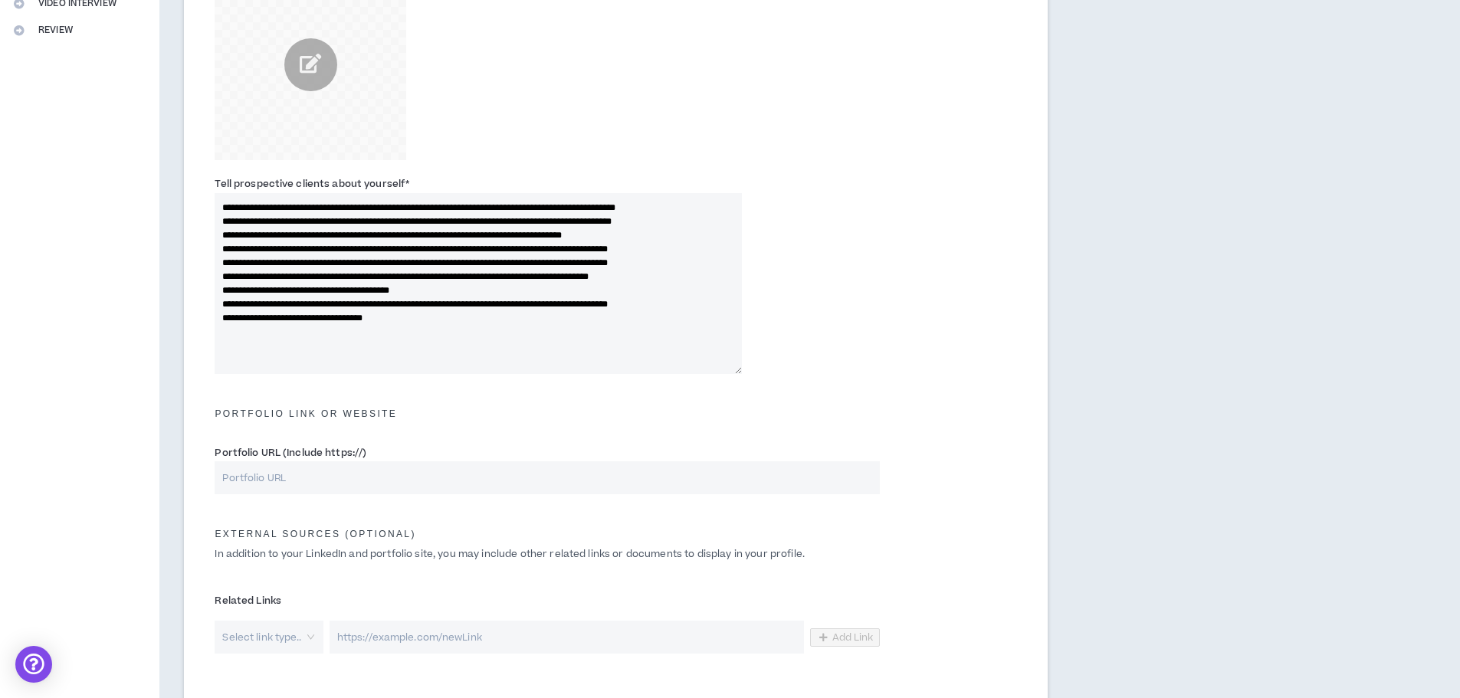
click at [218, 247] on textarea "**********" at bounding box center [478, 283] width 527 height 181
click at [240, 256] on textarea "**********" at bounding box center [478, 283] width 527 height 181
click at [216, 245] on textarea "**********" at bounding box center [478, 283] width 527 height 181
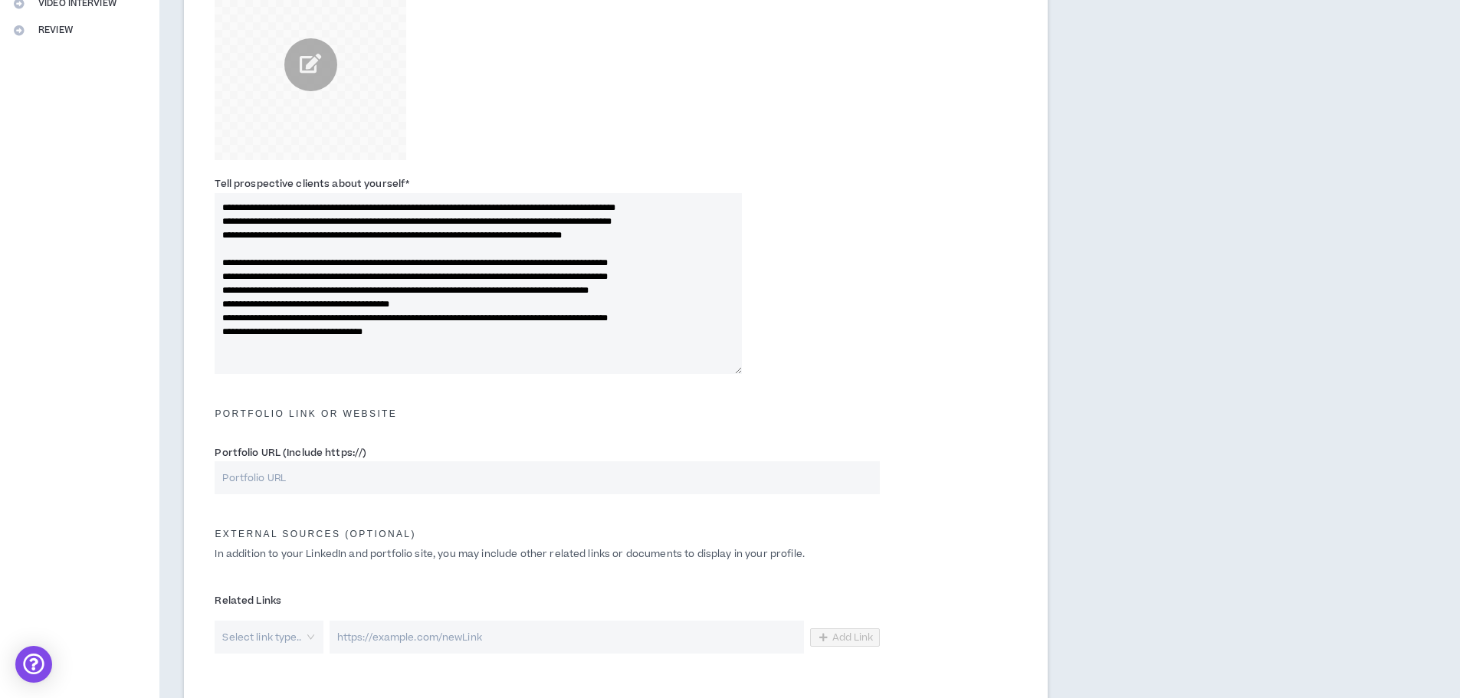
click at [457, 303] on textarea "**********" at bounding box center [478, 283] width 527 height 181
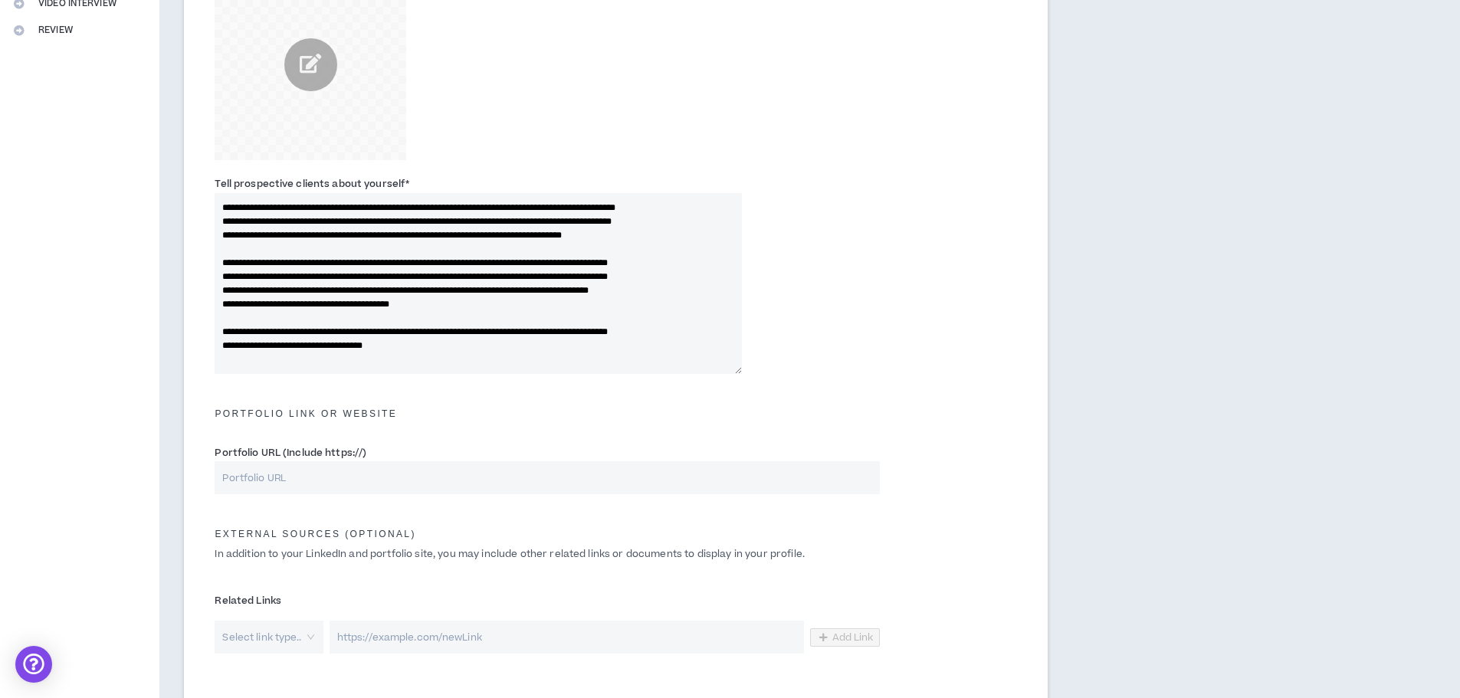
click at [411, 346] on textarea "**********" at bounding box center [478, 283] width 527 height 181
type textarea "**********"
click at [295, 480] on input "Portfolio URL (Include https://)" at bounding box center [547, 477] width 664 height 33
paste input "[URL][DOMAIN_NAME]"
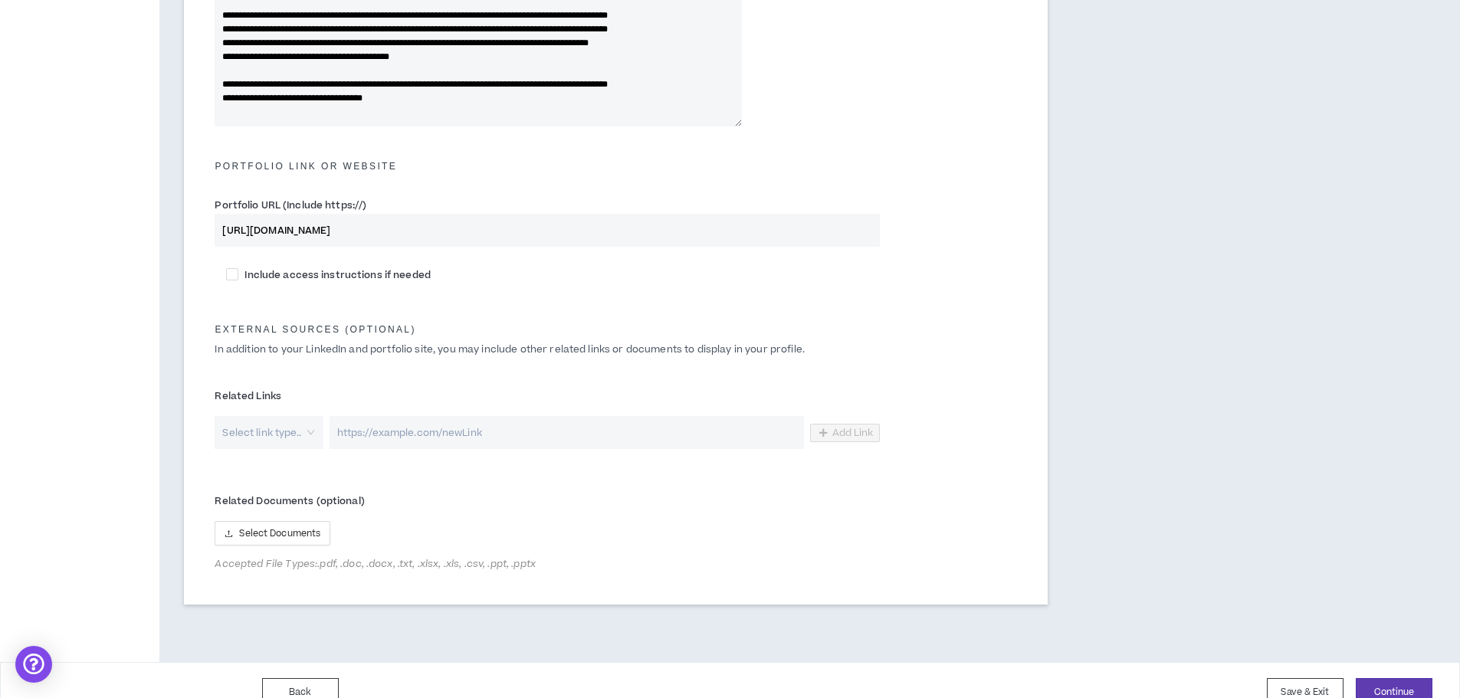
scroll to position [655, 0]
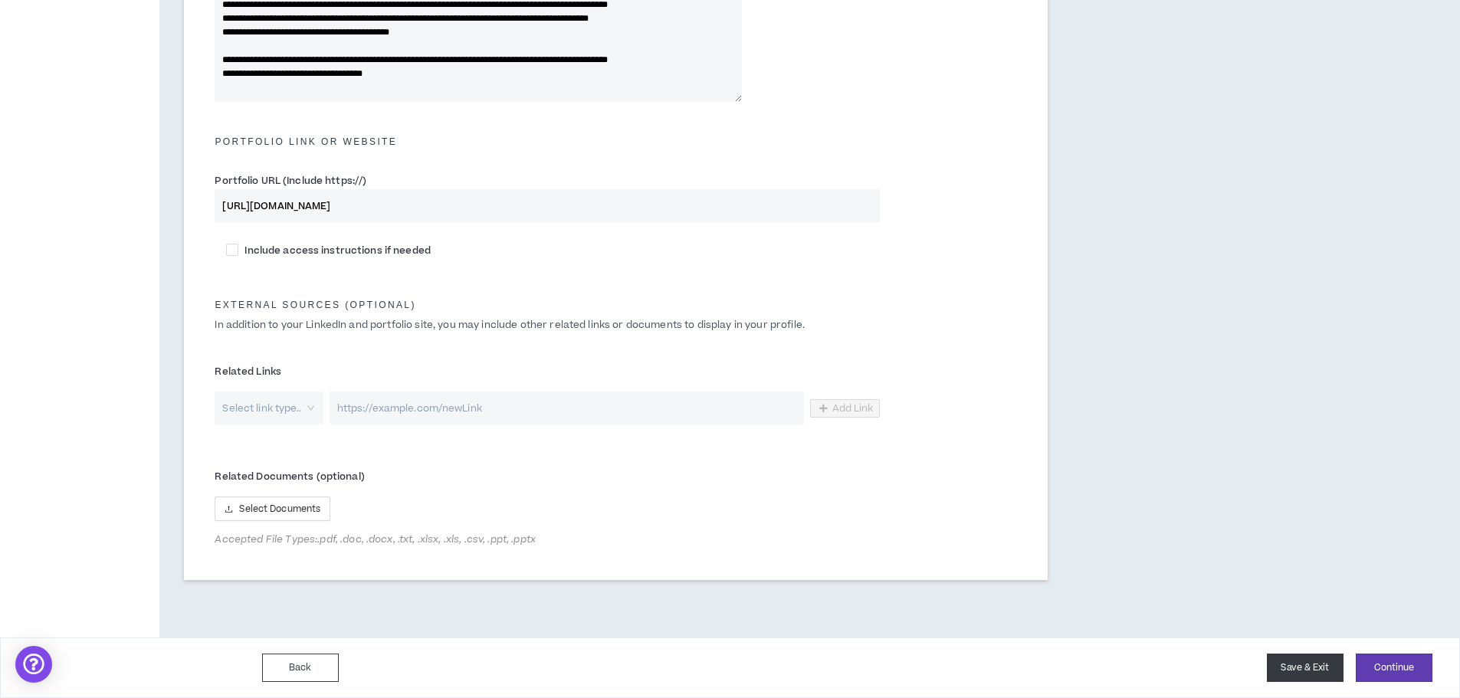
type input "[URL][DOMAIN_NAME]"
click at [1299, 668] on button "Save & Exit" at bounding box center [1305, 668] width 77 height 28
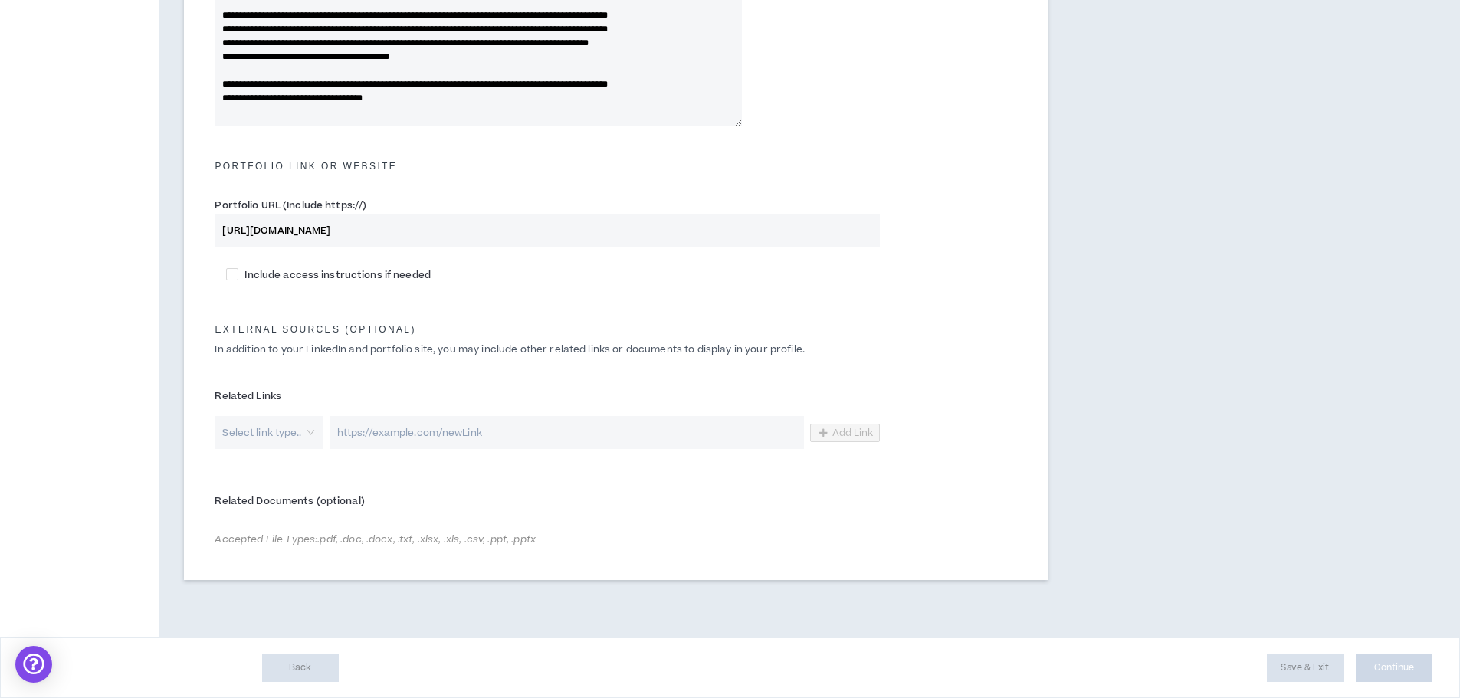
type textarea "**********"
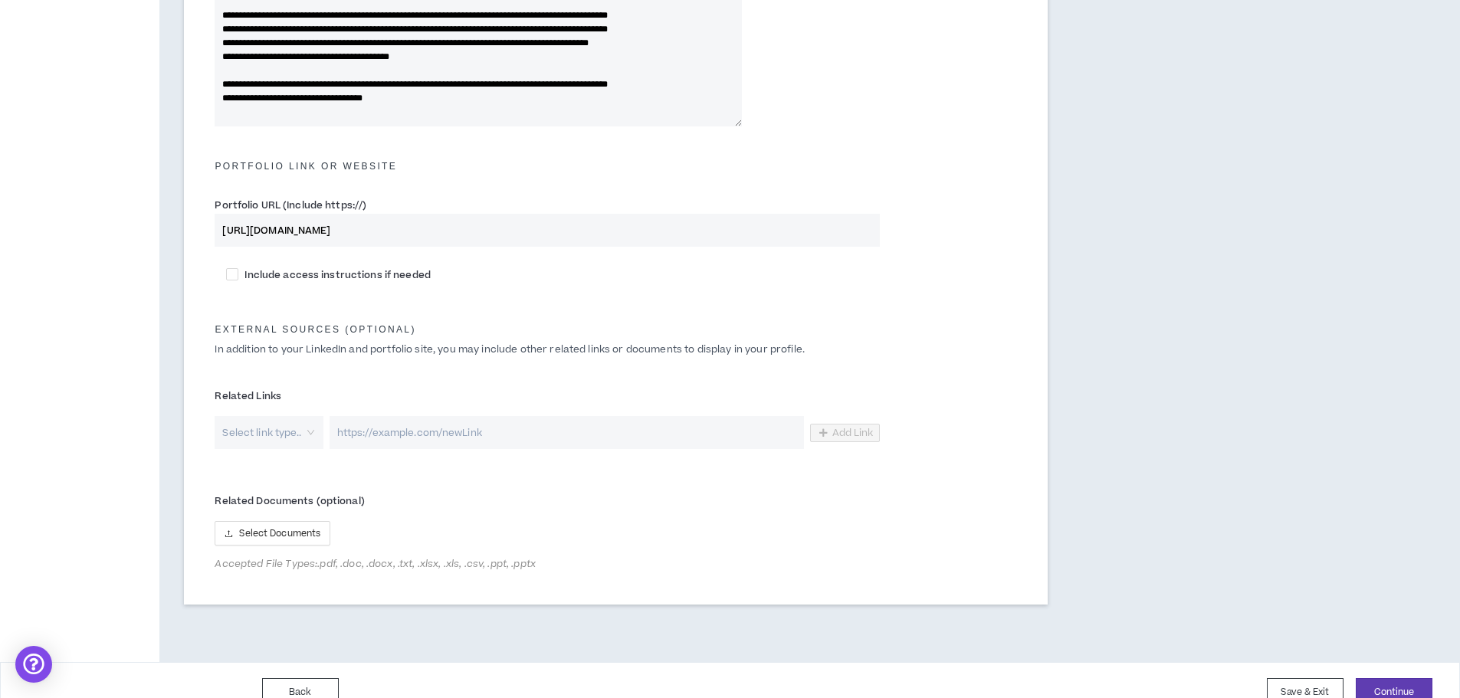
scroll to position [655, 0]
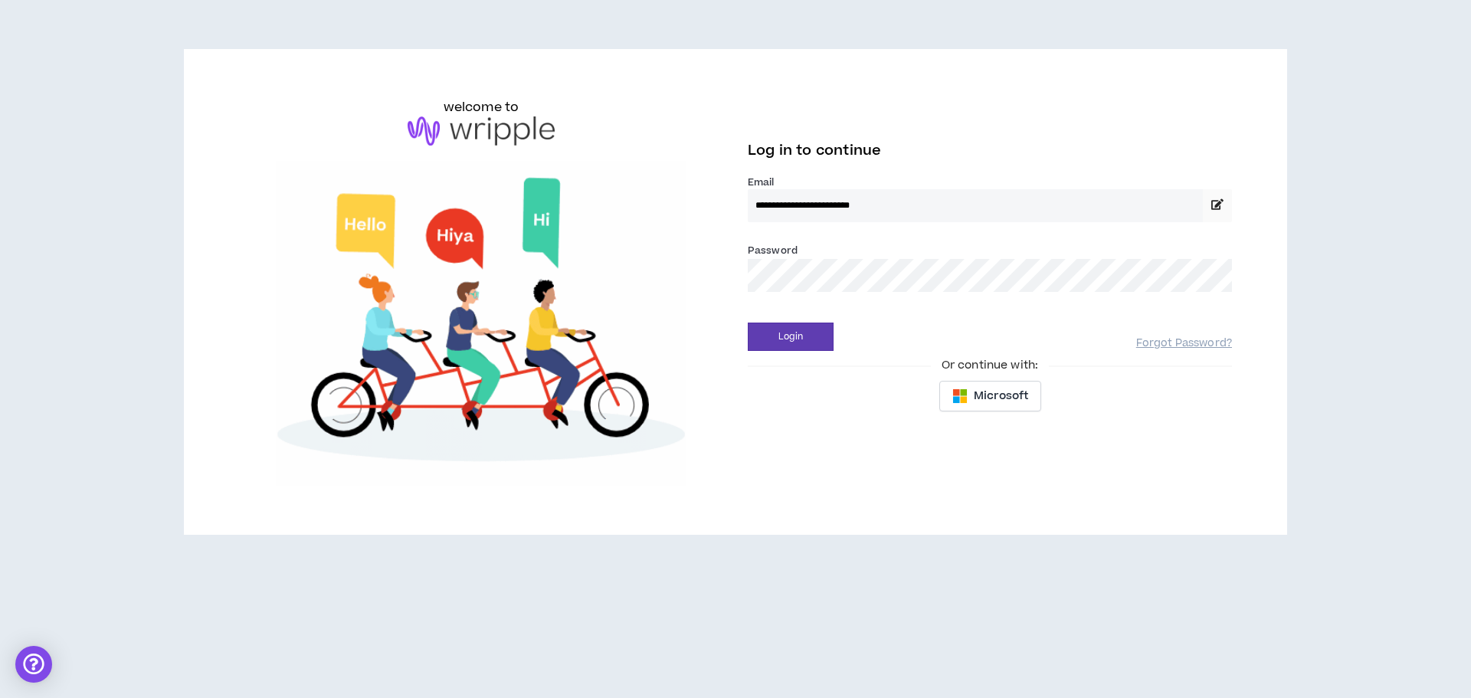
click at [670, 274] on div "**********" at bounding box center [736, 292] width 1018 height 388
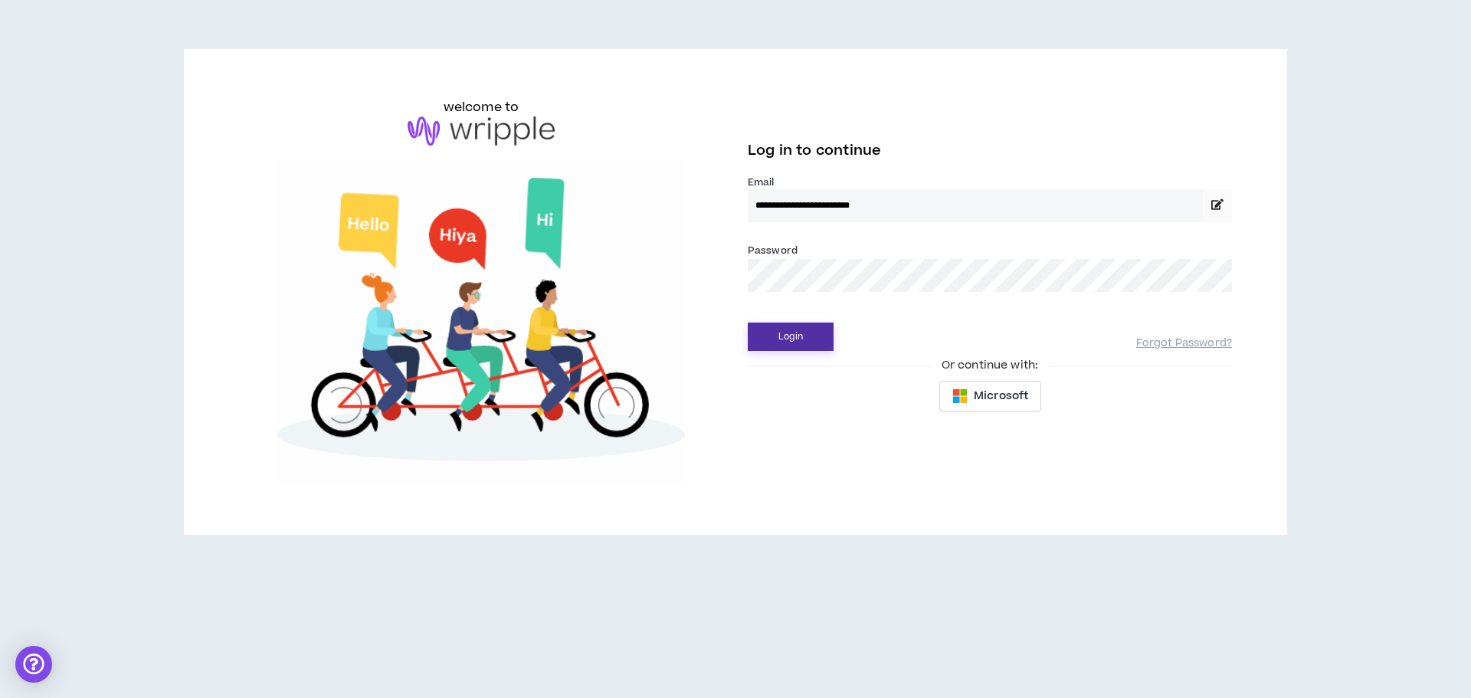
click at [792, 330] on button "Login" at bounding box center [791, 337] width 86 height 28
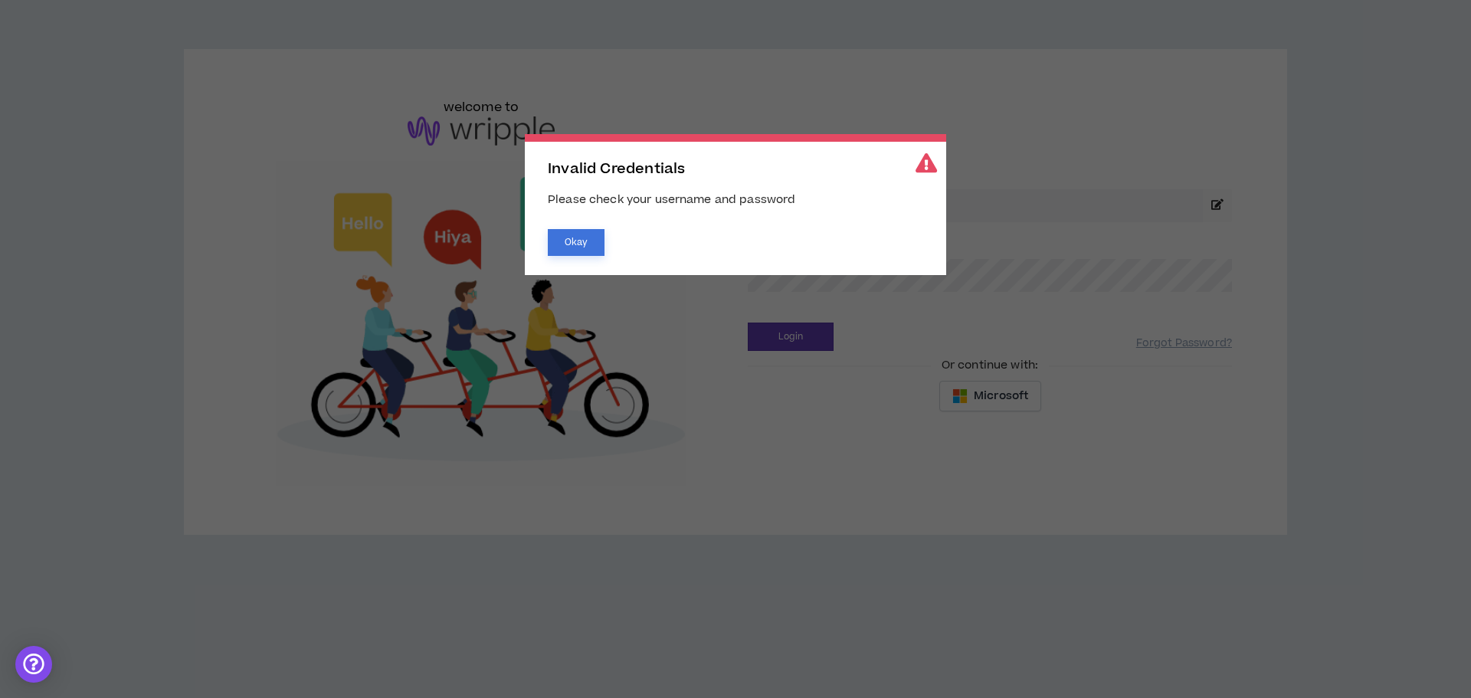
click at [585, 243] on button "Okay" at bounding box center [576, 242] width 57 height 27
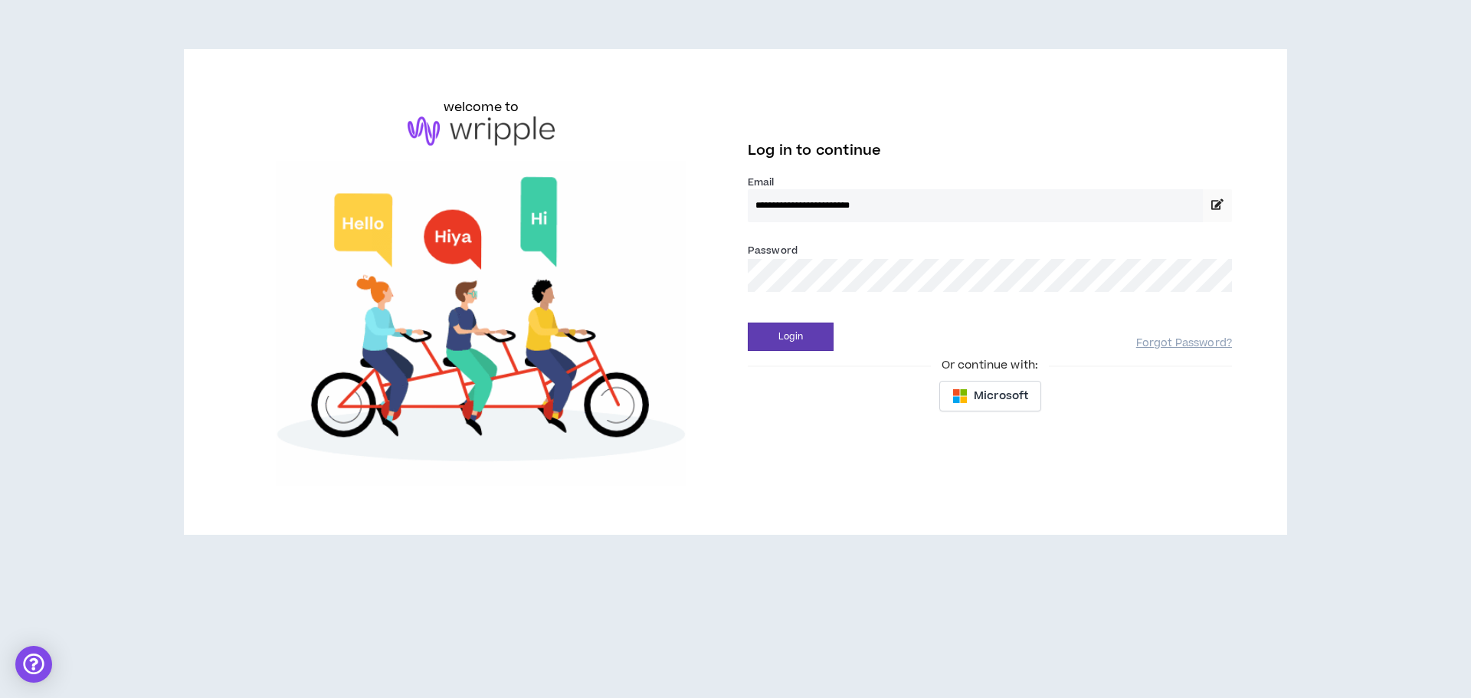
click at [867, 244] on div "Password *" at bounding box center [990, 267] width 484 height 50
click at [542, 249] on div "**********" at bounding box center [736, 292] width 1018 height 388
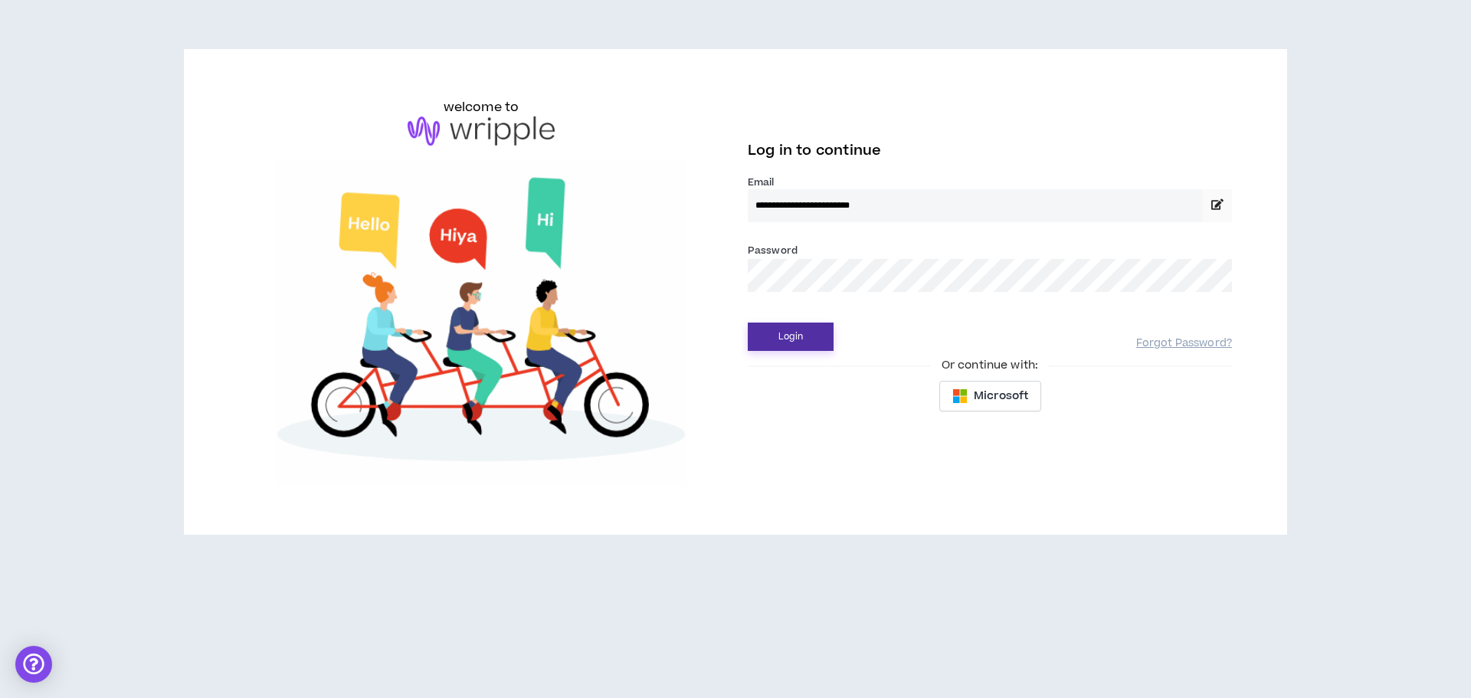
click at [780, 341] on button "Login" at bounding box center [791, 337] width 86 height 28
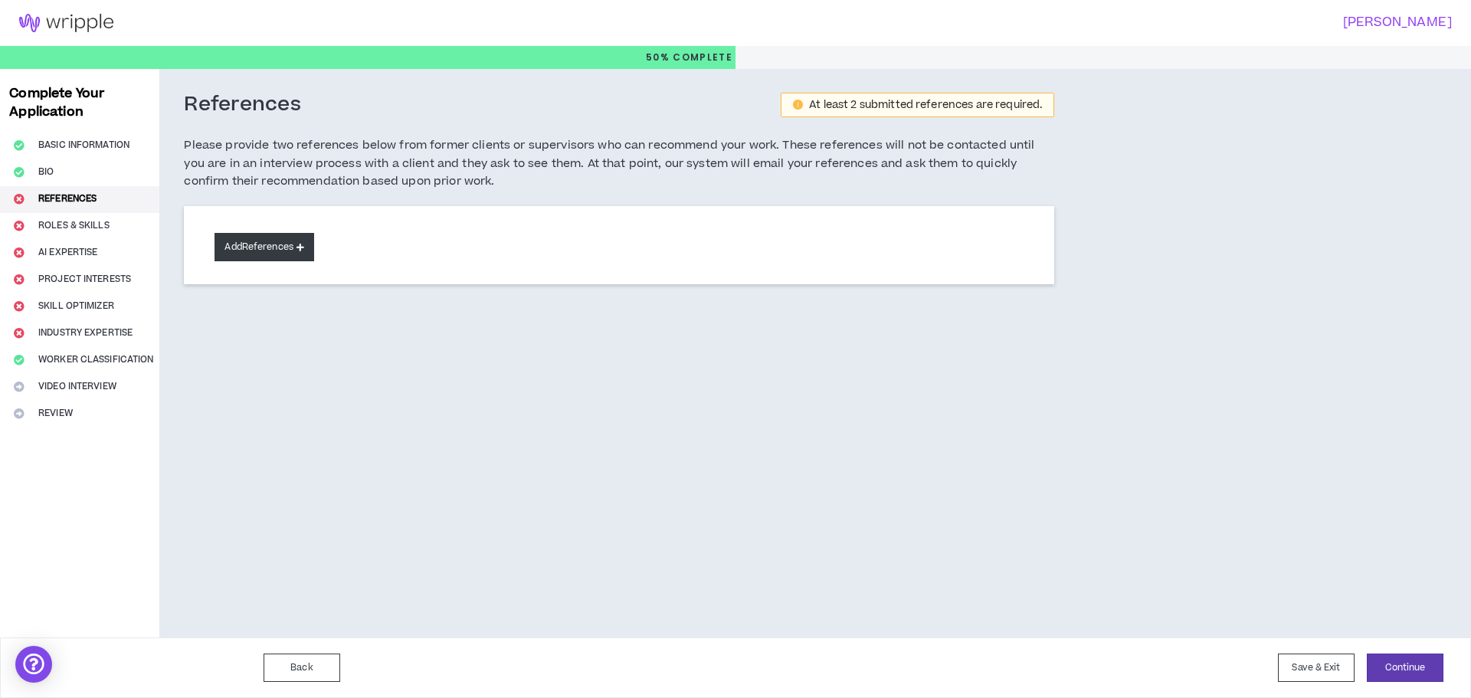
click at [241, 245] on button "Add References" at bounding box center [265, 247] width 100 height 28
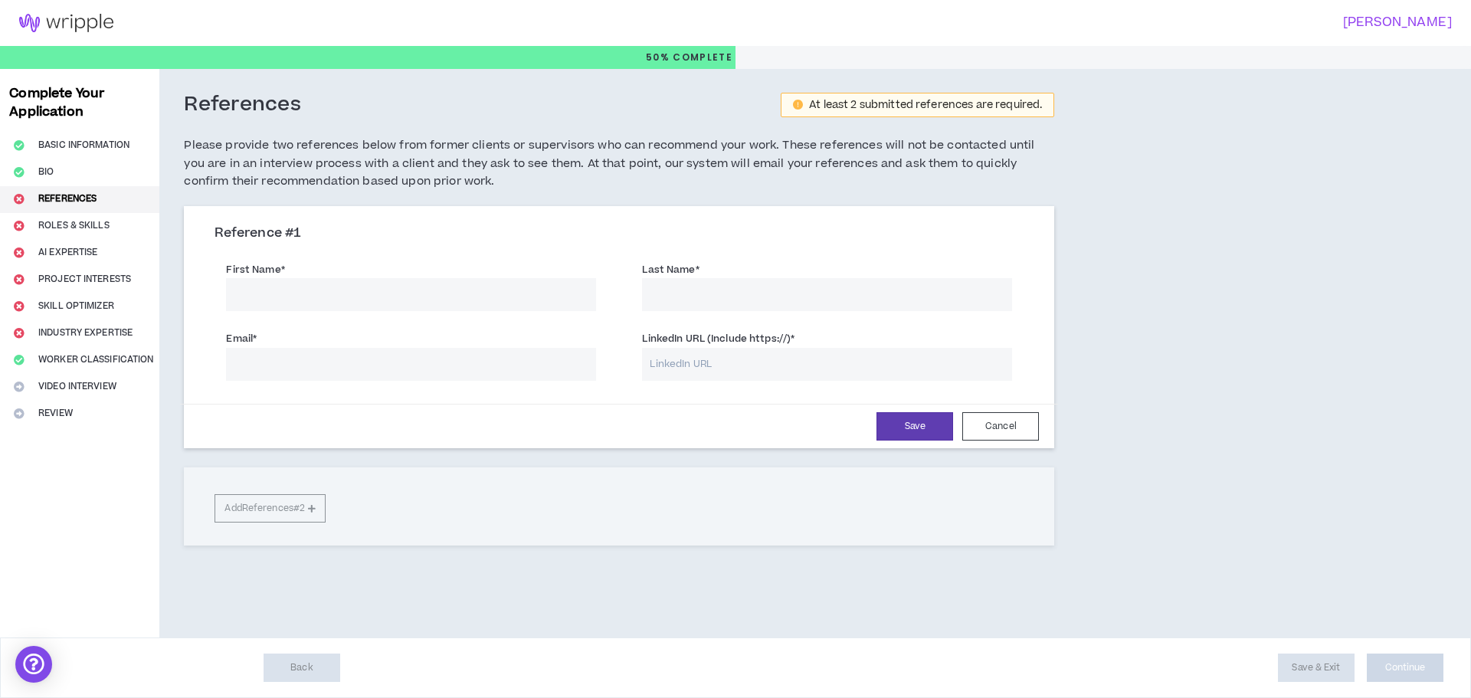
click at [276, 283] on input "First Name *" at bounding box center [411, 294] width 370 height 33
type input "[PERSON_NAME]"
click at [314, 364] on input "Email *" at bounding box center [411, 364] width 370 height 33
paste input "[EMAIL_ADDRESS][DOMAIN_NAME]"
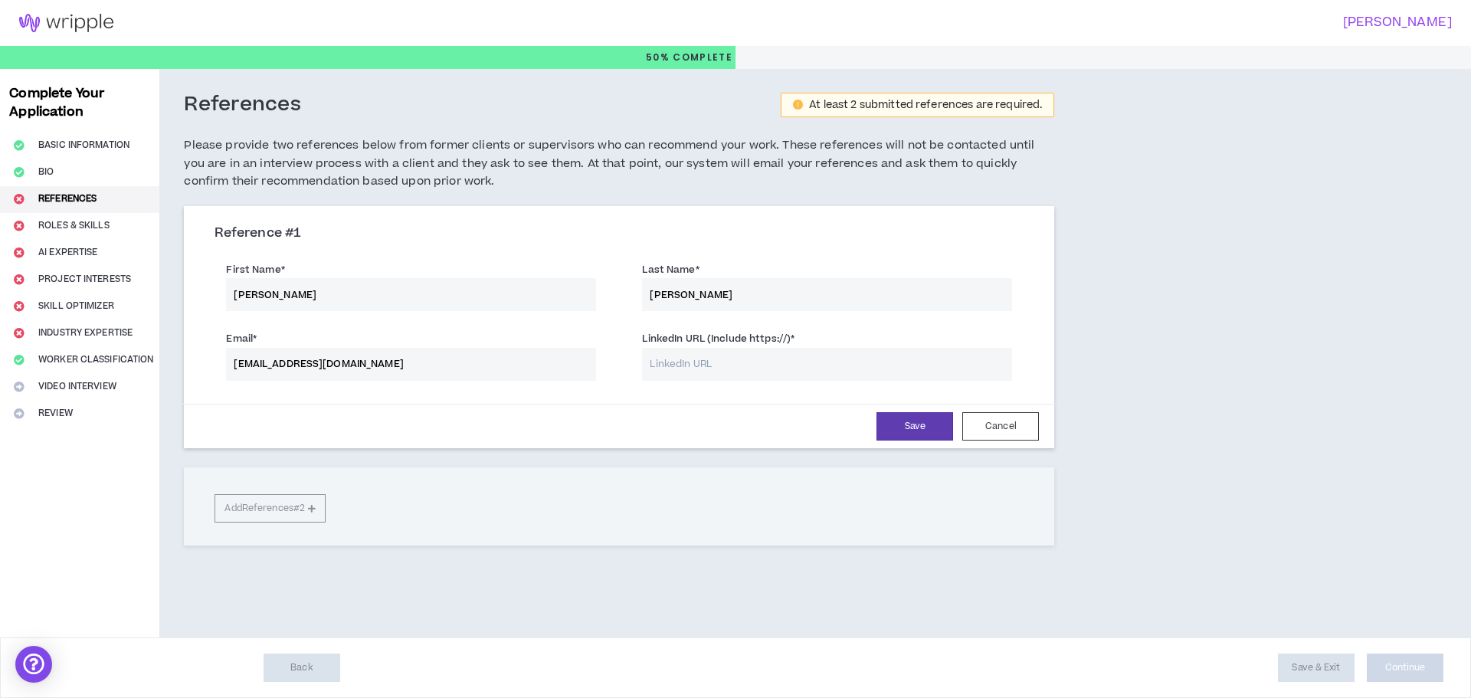
type input "[EMAIL_ADDRESS][DOMAIN_NAME]"
click at [685, 371] on input "LinkedIn URL (Include https://) *" at bounding box center [827, 364] width 370 height 33
paste input "[URL][DOMAIN_NAME]"
type input "[URL][DOMAIN_NAME]"
click at [916, 432] on button "Save" at bounding box center [915, 426] width 77 height 28
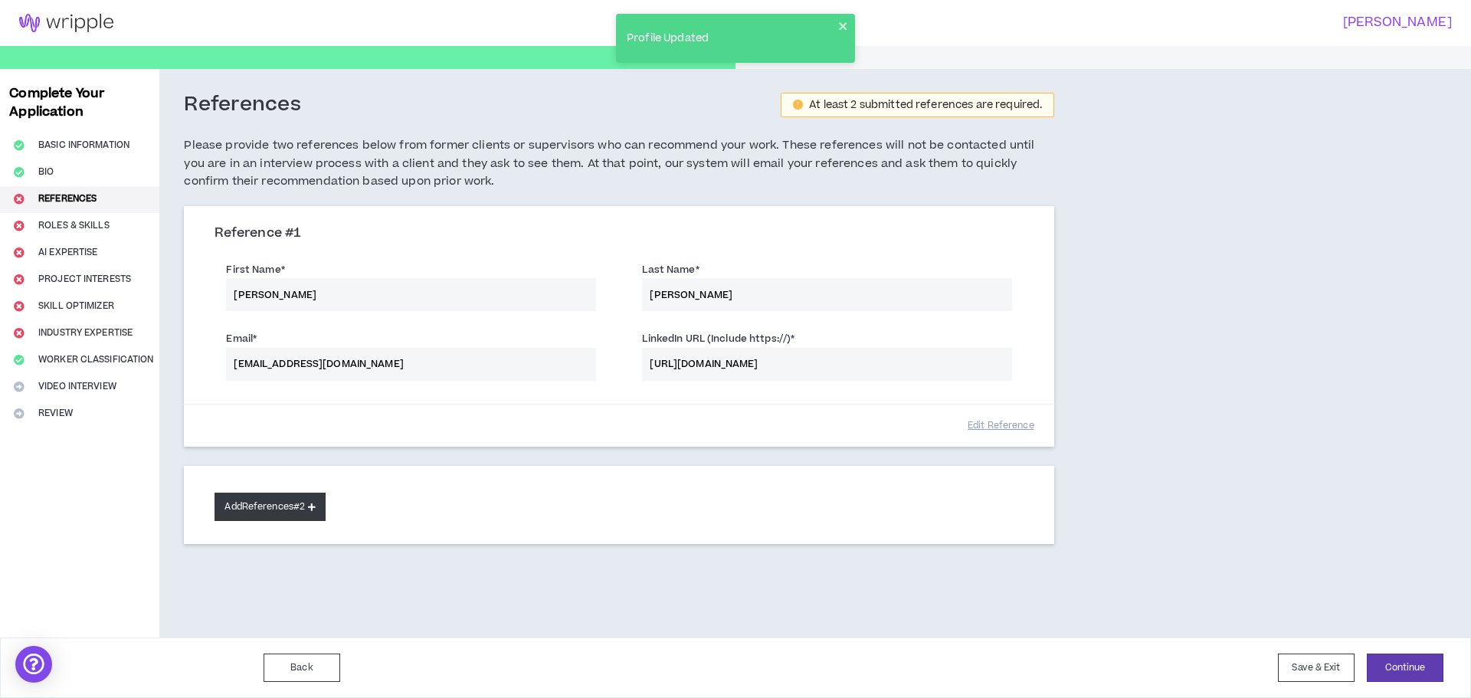
click at [284, 513] on button "Add References #2" at bounding box center [270, 507] width 111 height 28
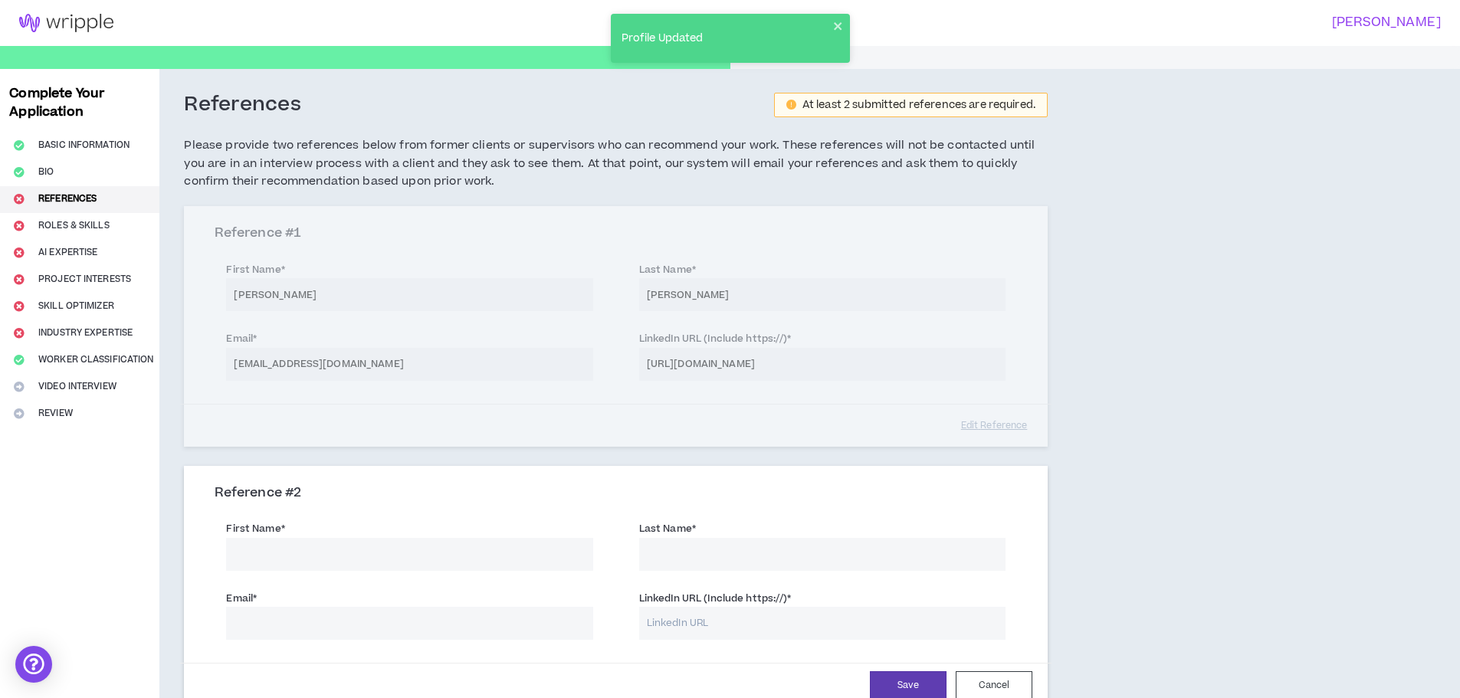
click at [342, 543] on input "First Name *" at bounding box center [409, 554] width 366 height 33
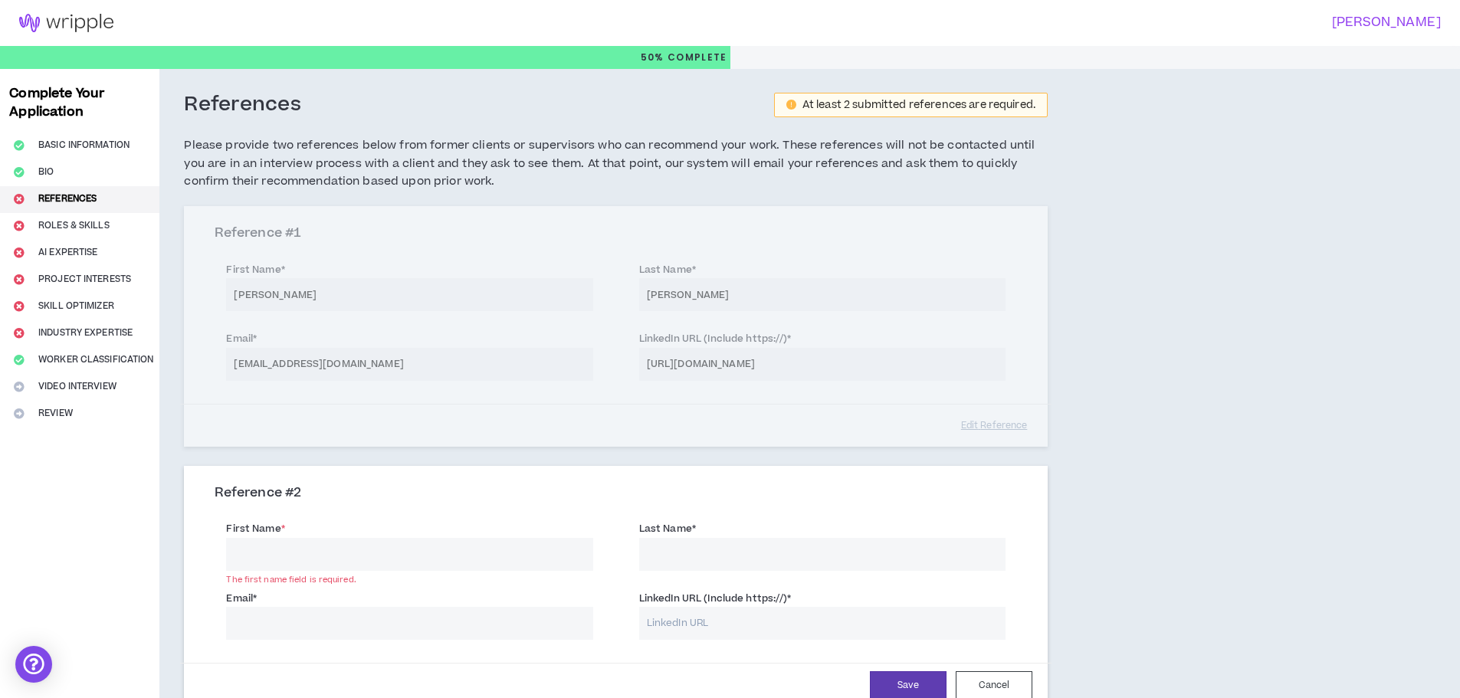
click at [693, 626] on input "LinkedIn URL (Include https://) *" at bounding box center [822, 623] width 366 height 33
paste input "[URL][DOMAIN_NAME]"
type input "[URL][DOMAIN_NAME]"
click at [351, 558] on input "First Name *" at bounding box center [409, 554] width 366 height 33
drag, startPoint x: 351, startPoint y: 558, endPoint x: 162, endPoint y: 533, distance: 190.2
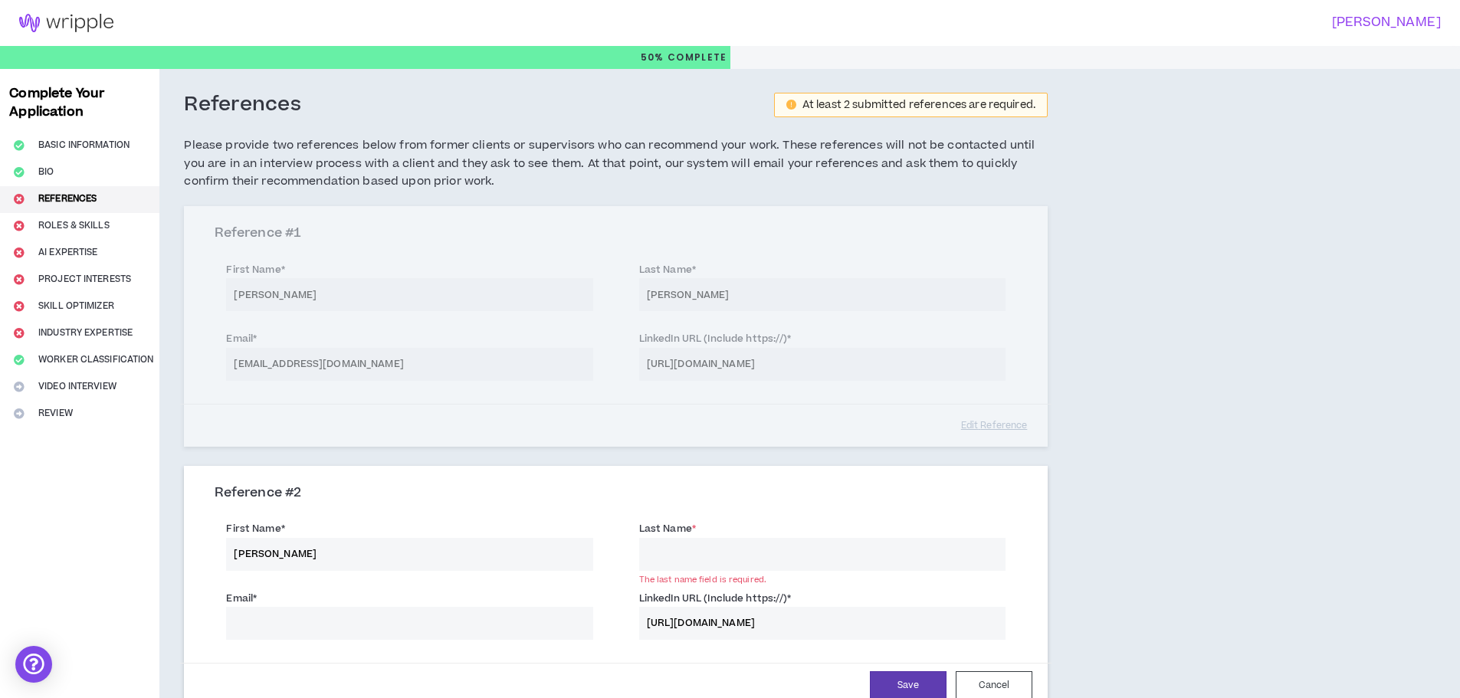
click at [162, 533] on div "References At least 2 submitted references are required. Please provide two ref…" at bounding box center [615, 474] width 913 height 811
type input "[PERSON_NAME]"
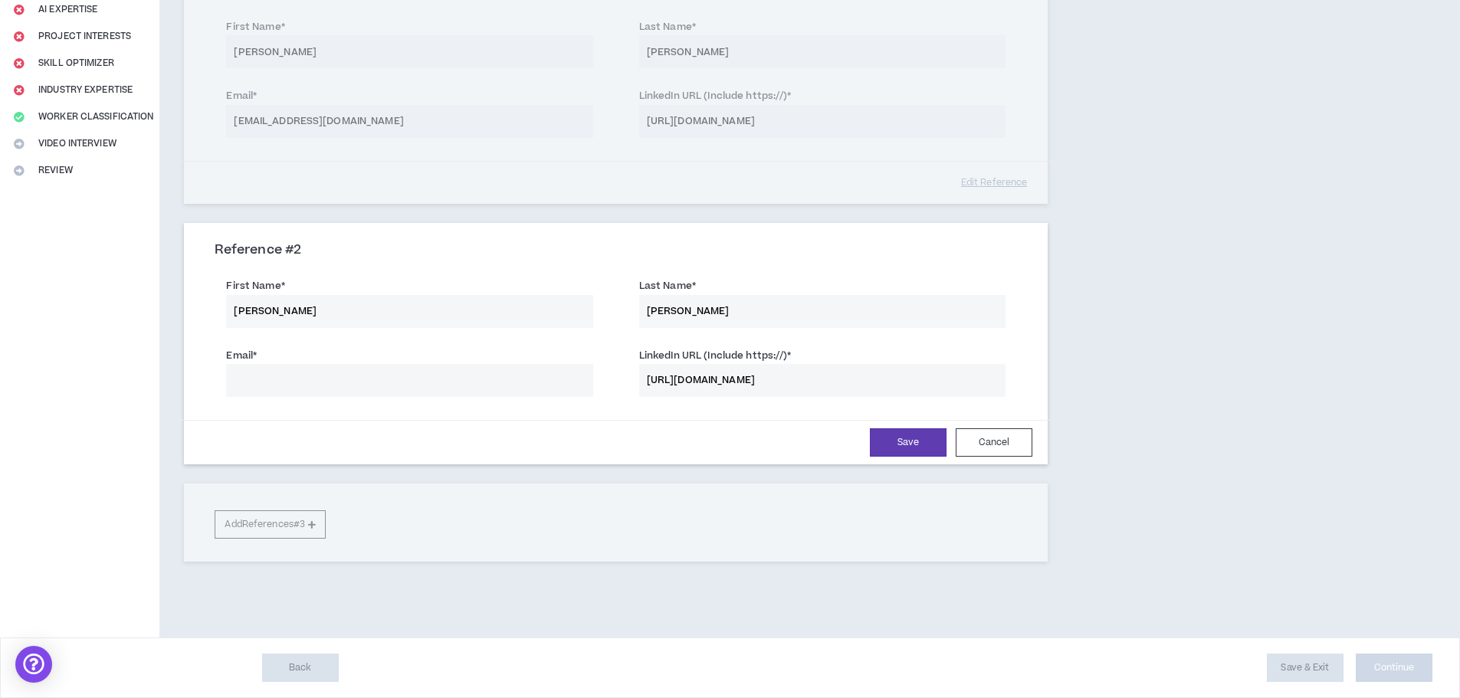
scroll to position [90, 0]
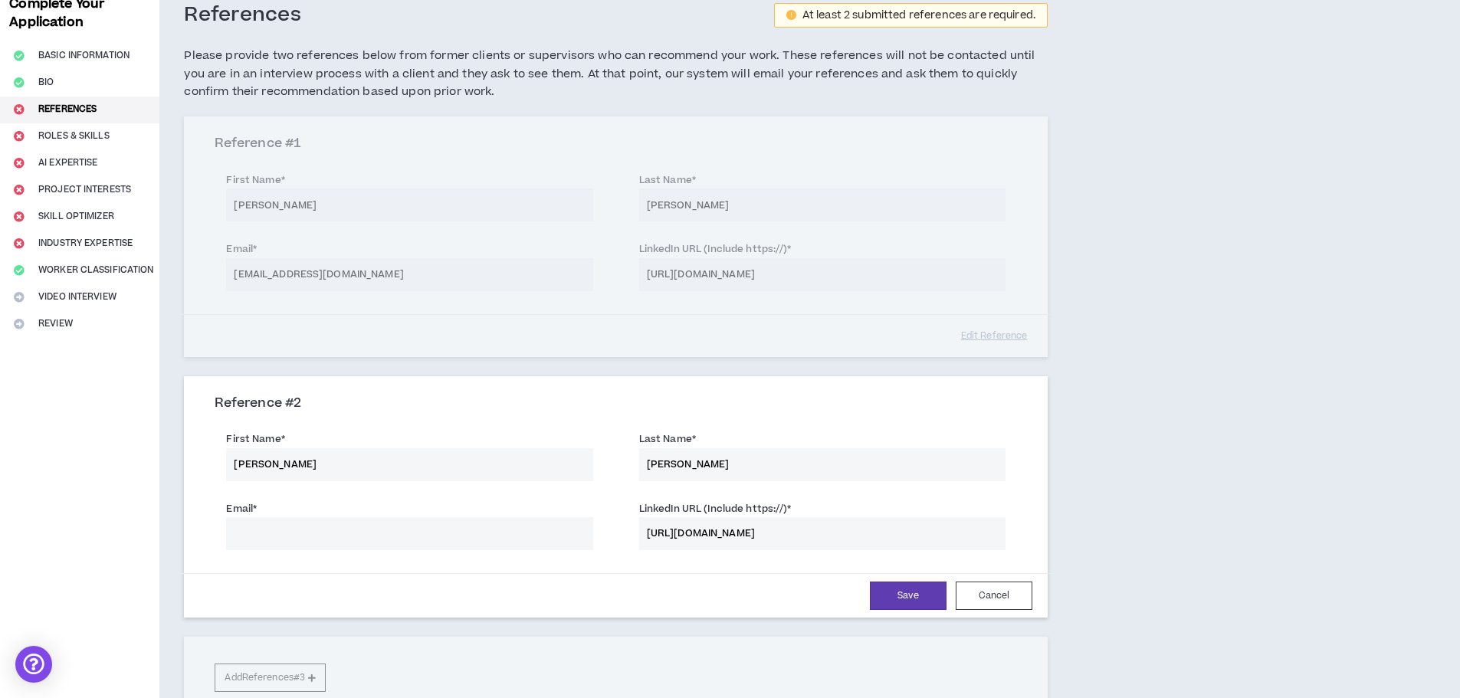
click at [296, 533] on input "Email *" at bounding box center [409, 533] width 366 height 33
paste input "[EMAIL_ADDRESS][DOMAIN_NAME]"
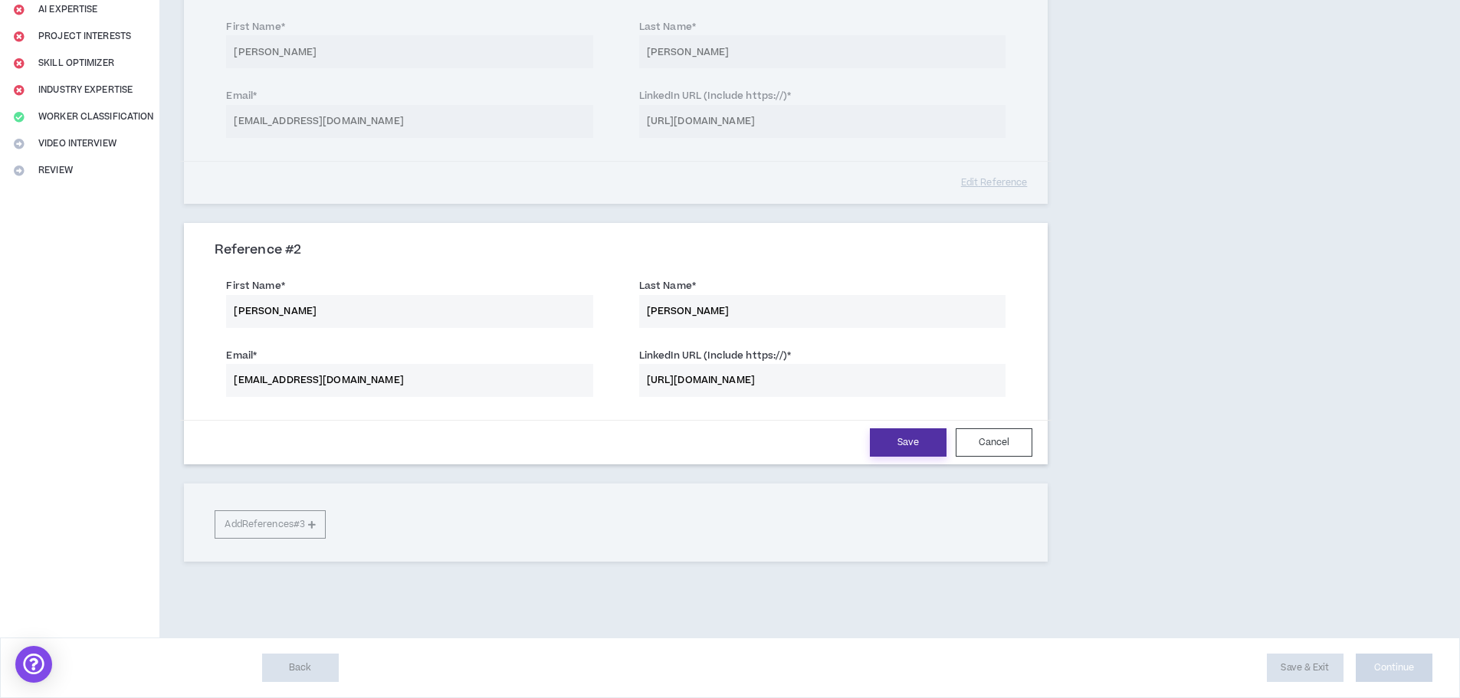
type input "[EMAIL_ADDRESS][DOMAIN_NAME]"
click at [902, 444] on button "Save" at bounding box center [908, 442] width 77 height 28
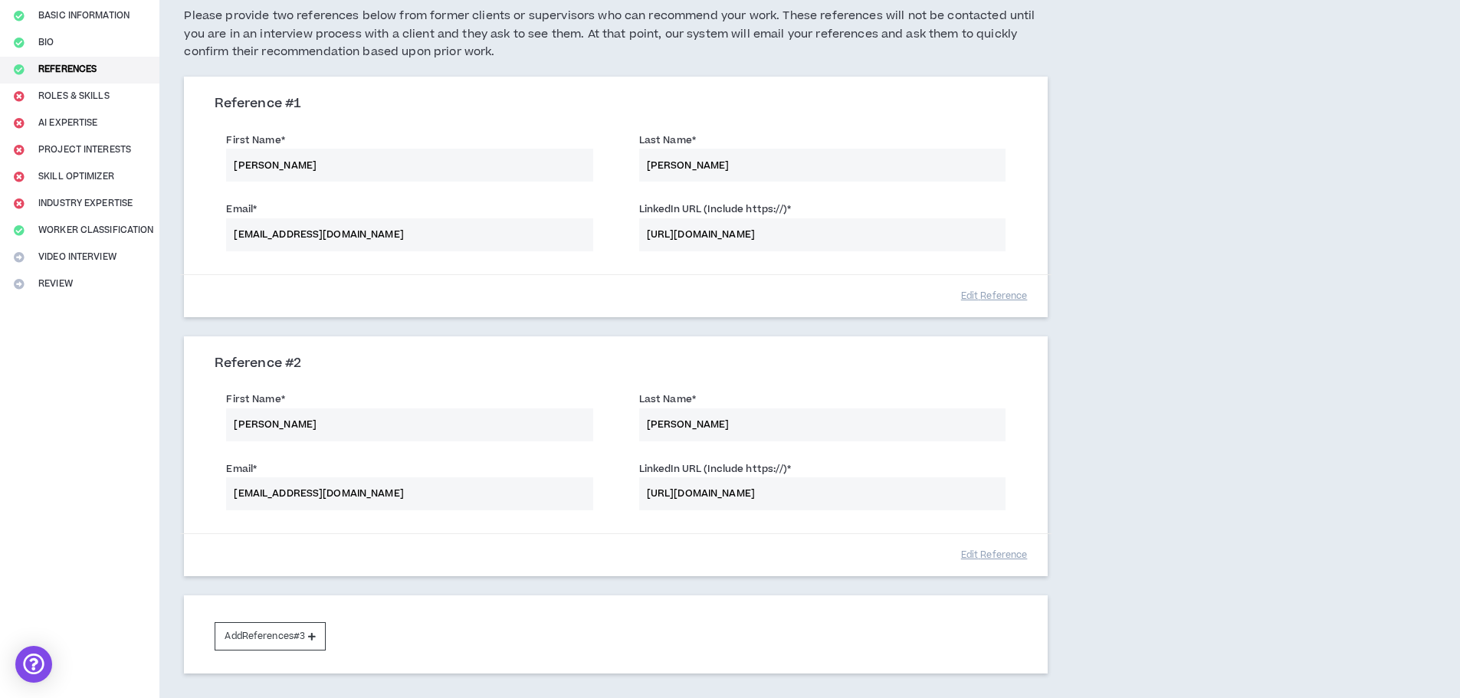
scroll to position [241, 0]
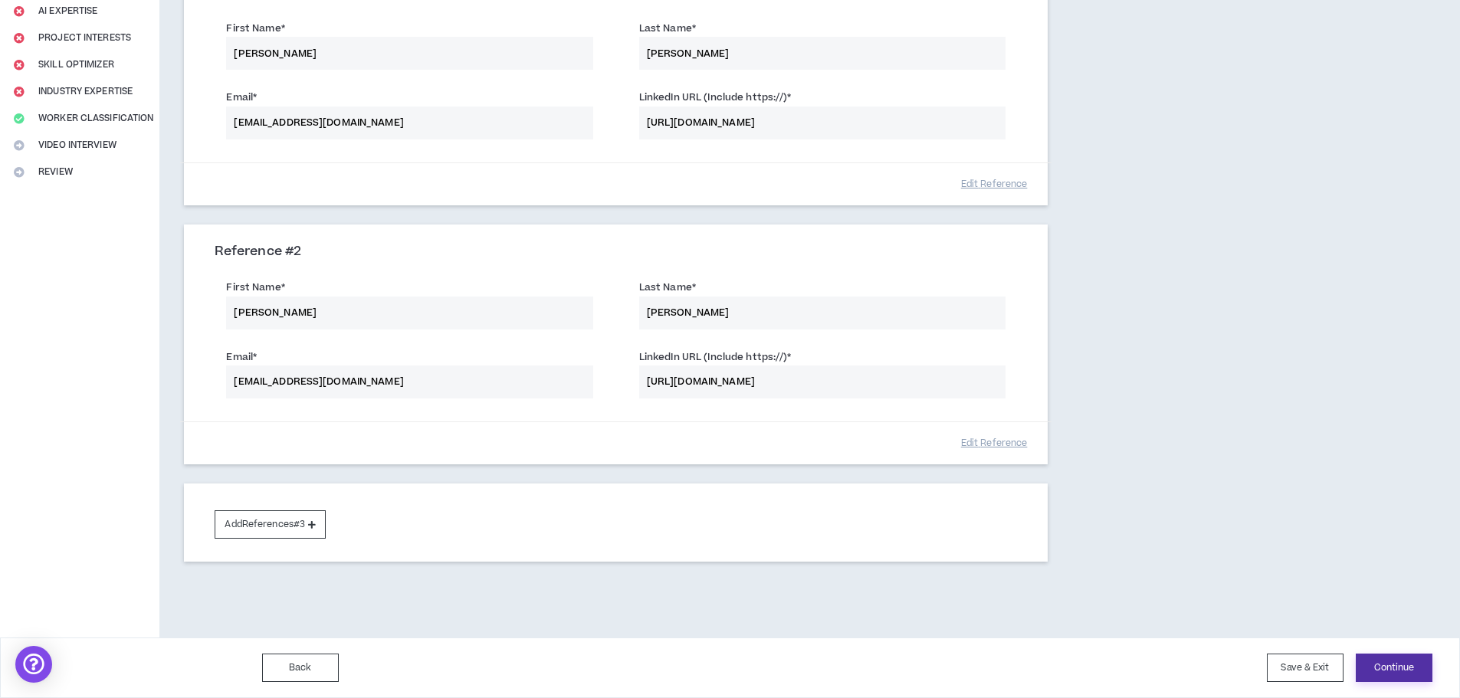
click at [1382, 661] on button "Continue" at bounding box center [1394, 668] width 77 height 28
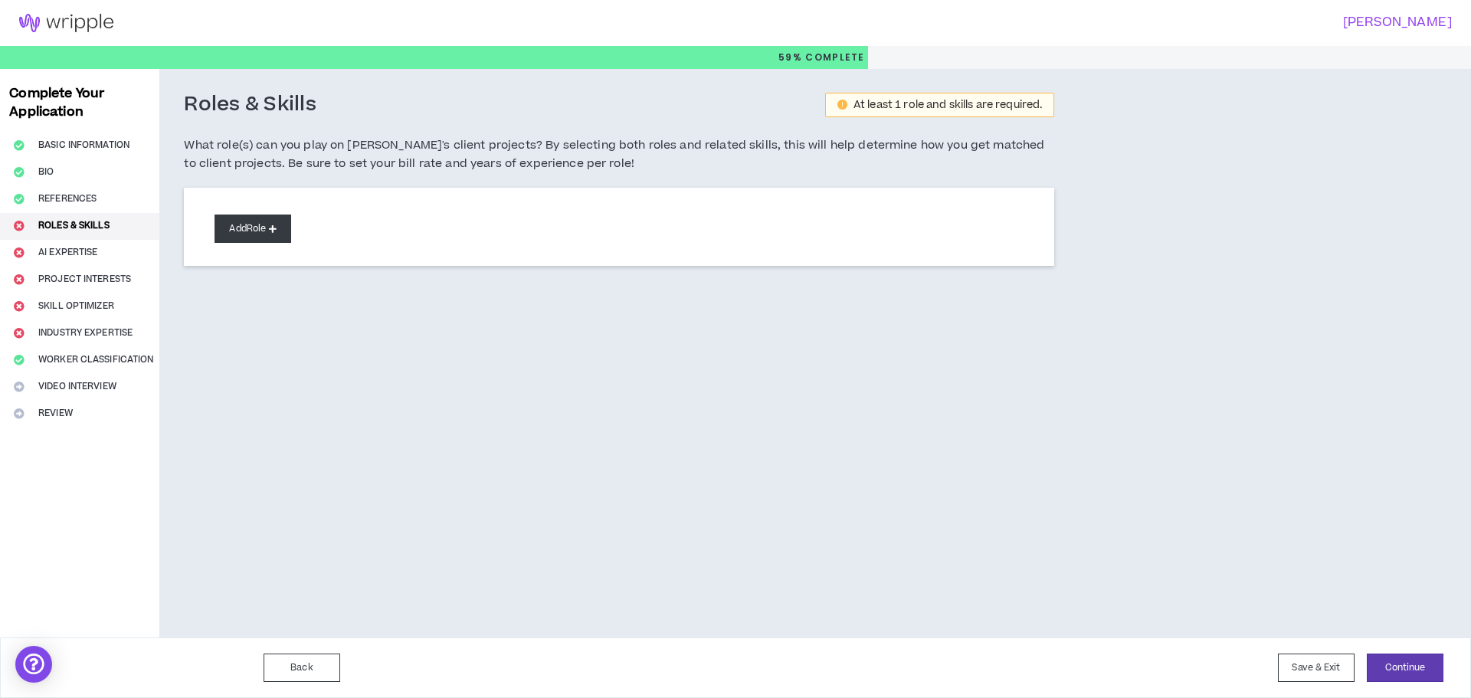
click at [246, 224] on button "Add Role" at bounding box center [253, 229] width 77 height 28
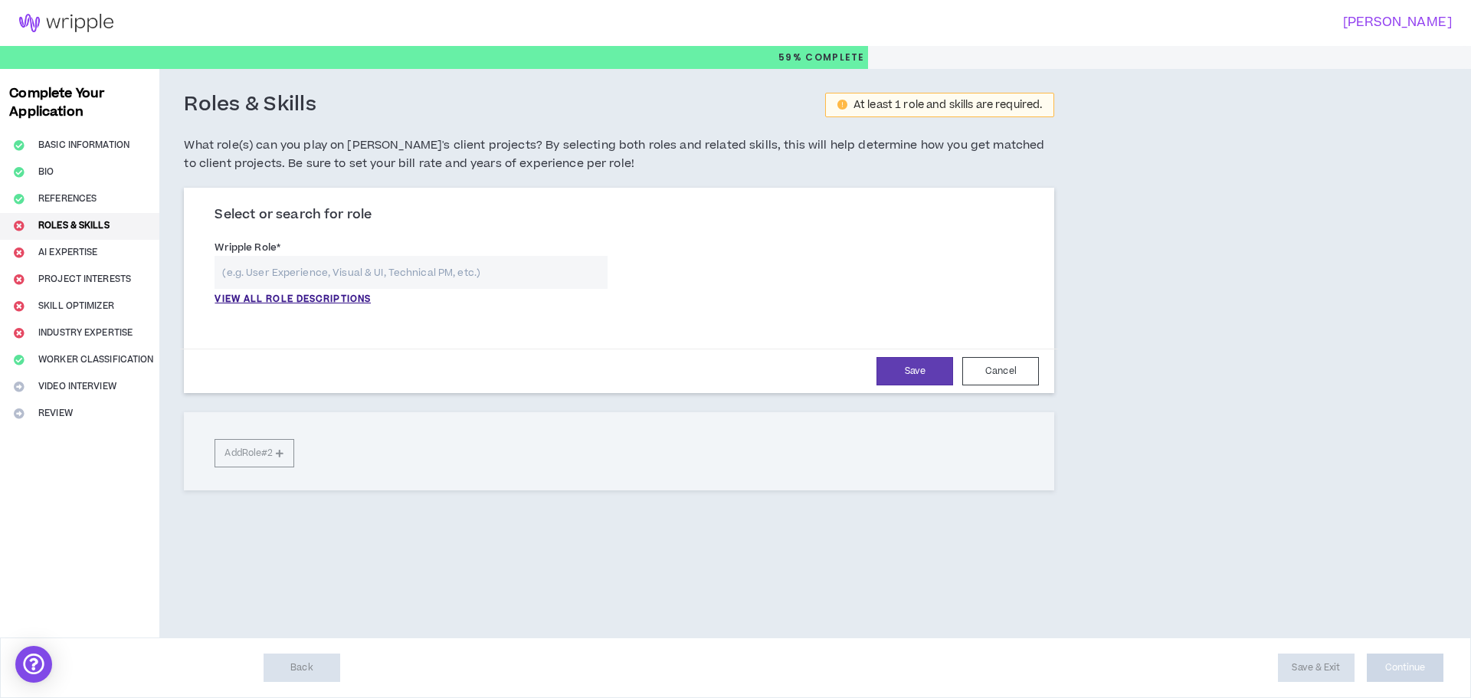
click at [274, 277] on input "text" at bounding box center [411, 272] width 393 height 33
type input "E"
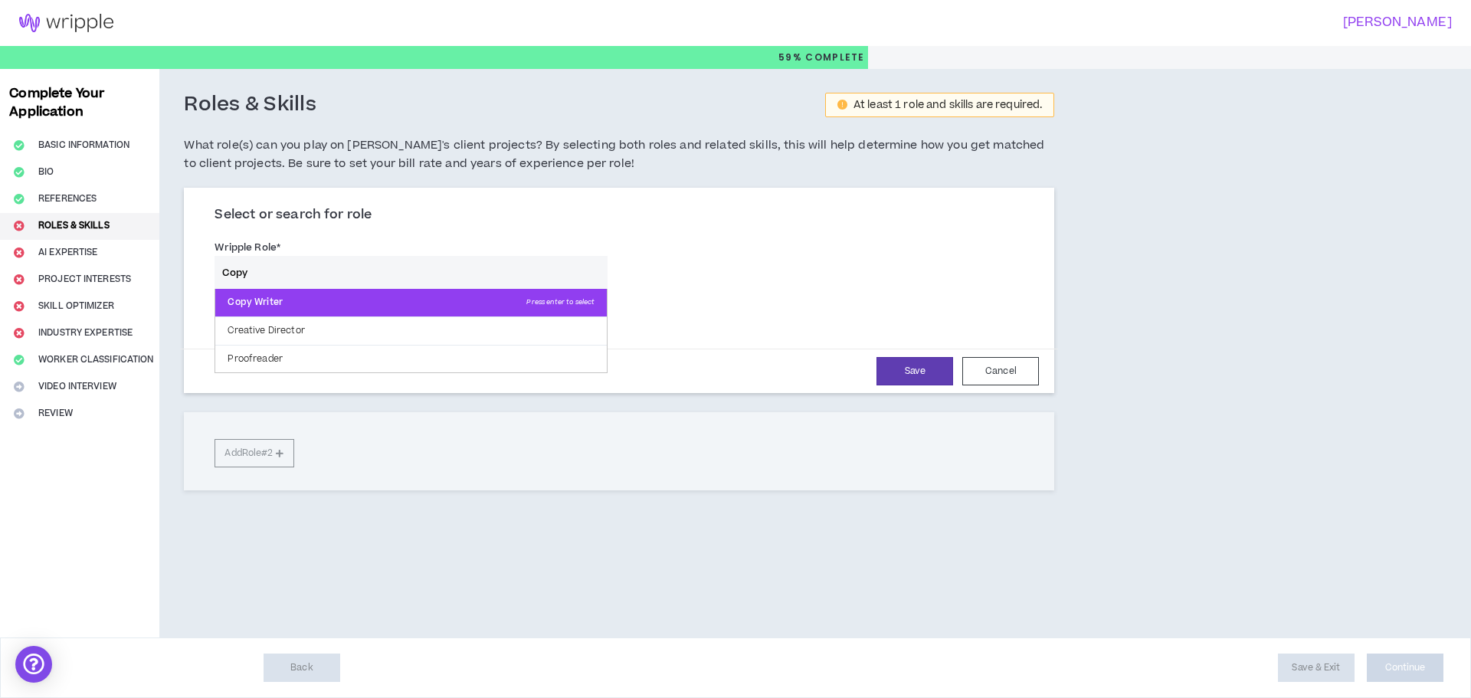
click at [275, 294] on p "Copy Writer Press enter to select" at bounding box center [411, 303] width 392 height 28
type input "Copy Writer"
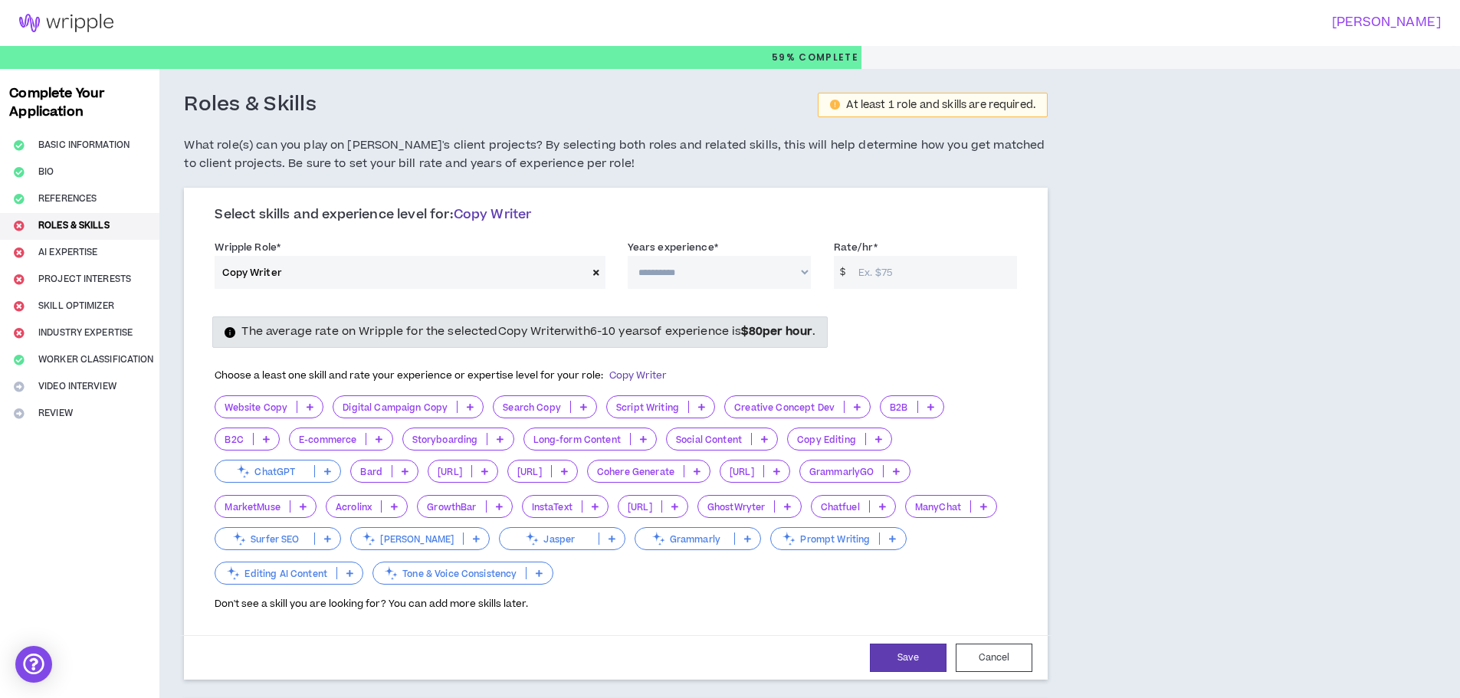
click at [779, 271] on select "**********" at bounding box center [719, 272] width 183 height 33
select select "***"
click at [628, 256] on select "**********" at bounding box center [719, 272] width 183 height 33
click at [887, 267] on input "Rate/hr *" at bounding box center [934, 272] width 166 height 33
drag, startPoint x: 887, startPoint y: 263, endPoint x: 806, endPoint y: 262, distance: 80.5
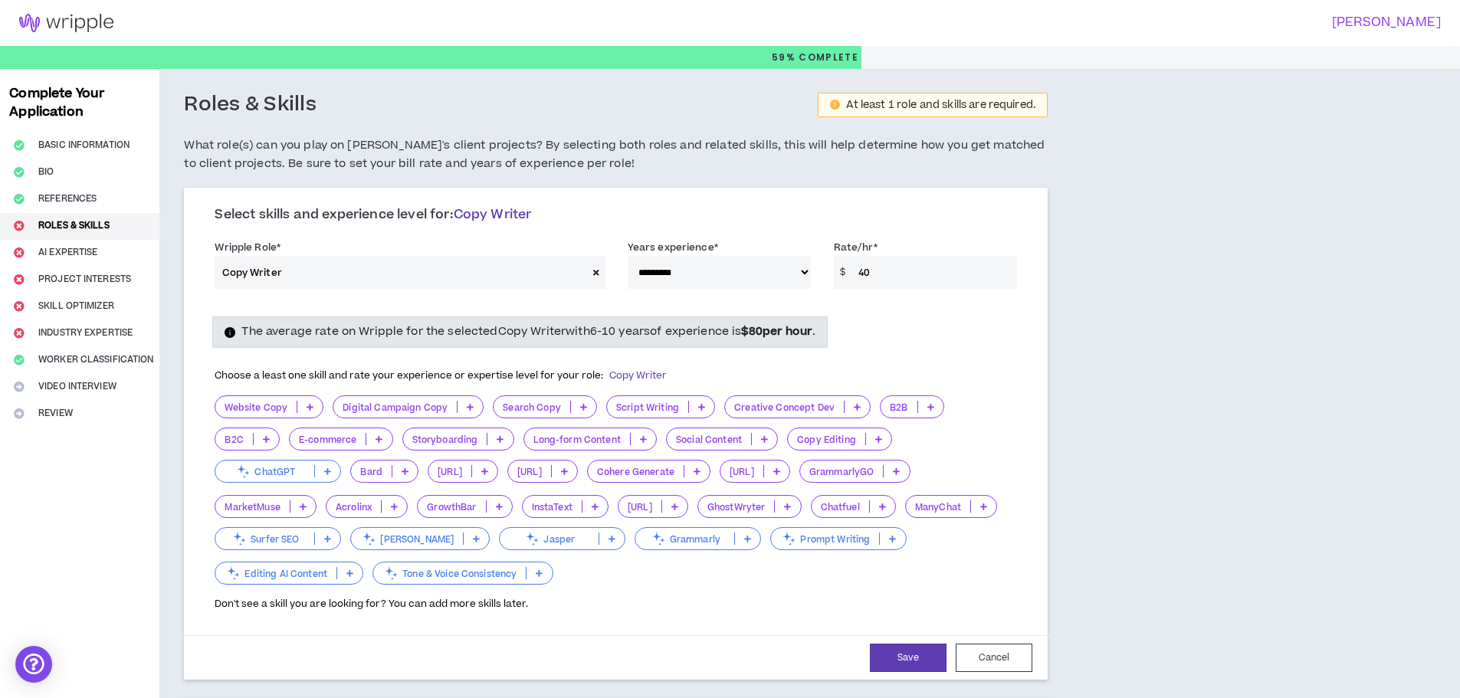
click at [806, 262] on div "**********" at bounding box center [615, 267] width 825 height 65
type input "50"
click at [313, 408] on p at bounding box center [309, 407] width 25 height 12
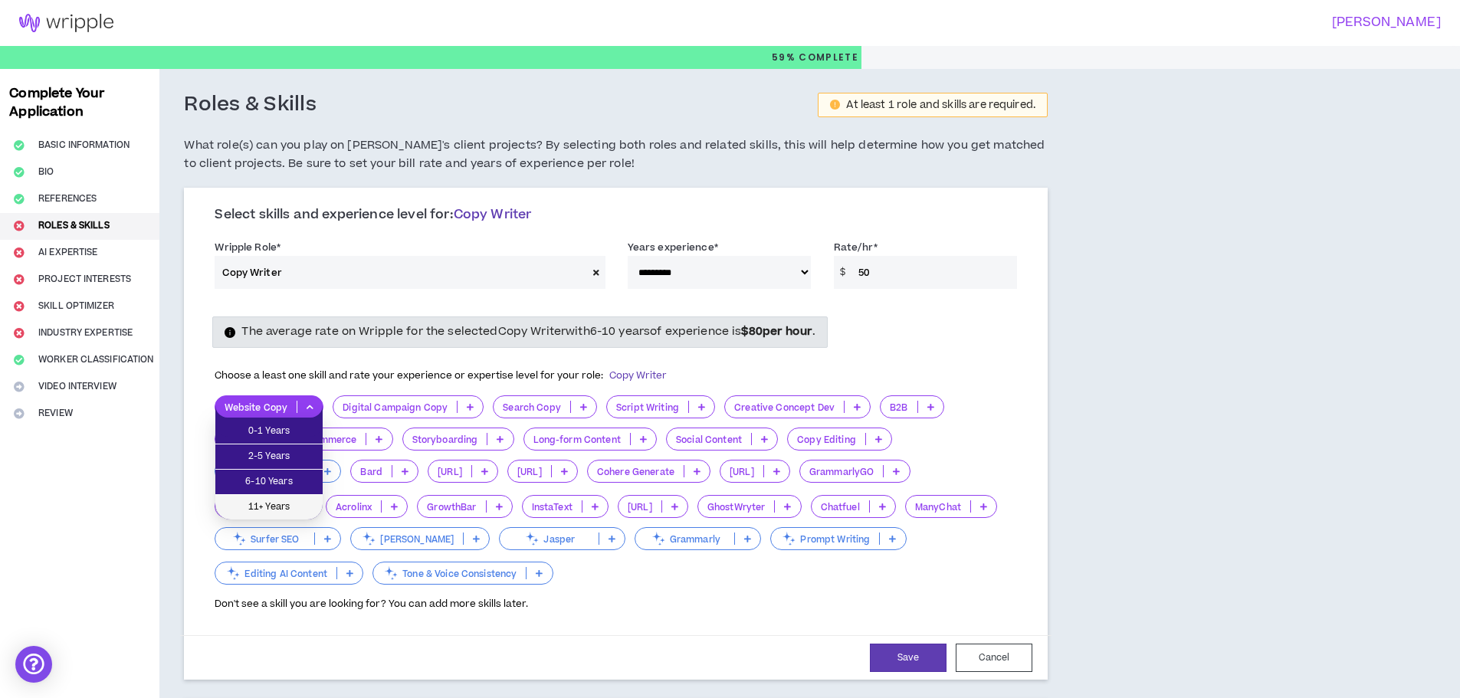
click at [272, 505] on span "11+ Years" at bounding box center [269, 507] width 89 height 17
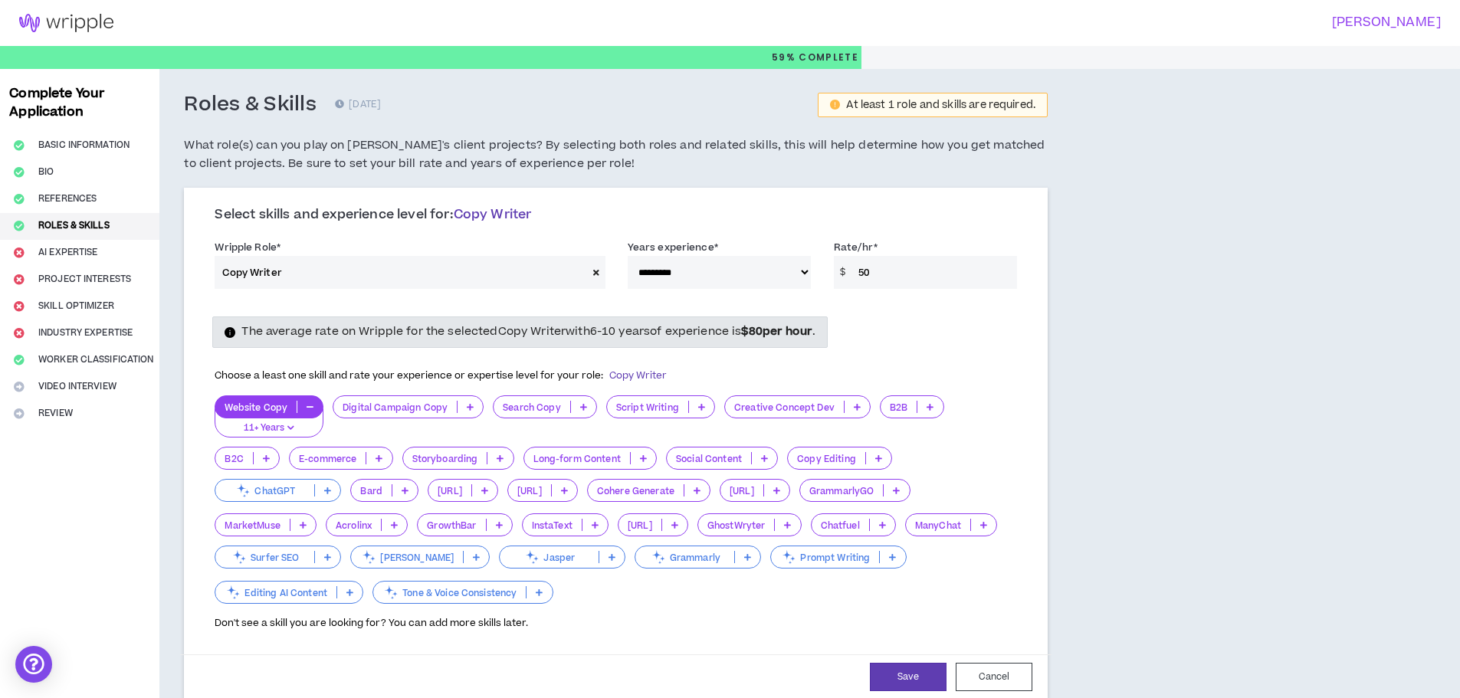
click at [582, 409] on icon at bounding box center [583, 407] width 7 height 8
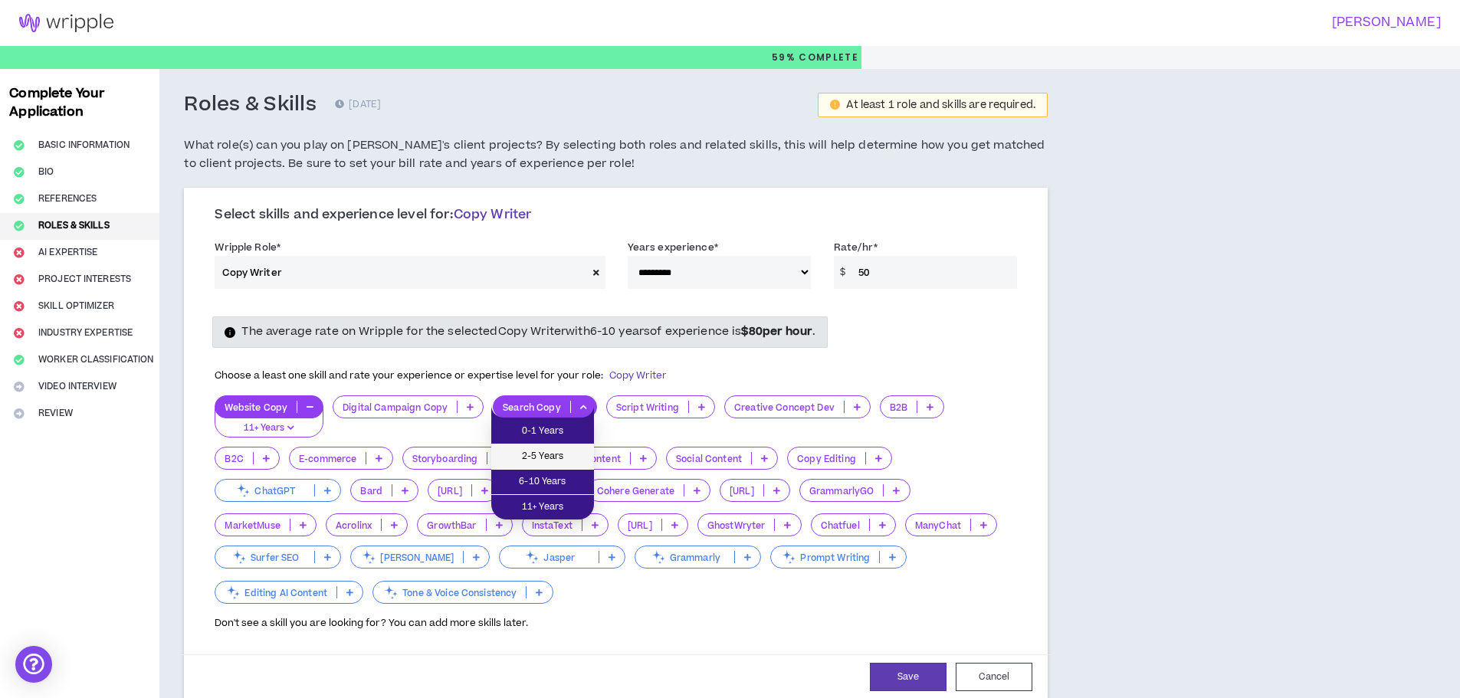
click at [544, 461] on span "2-5 Years" at bounding box center [542, 456] width 84 height 17
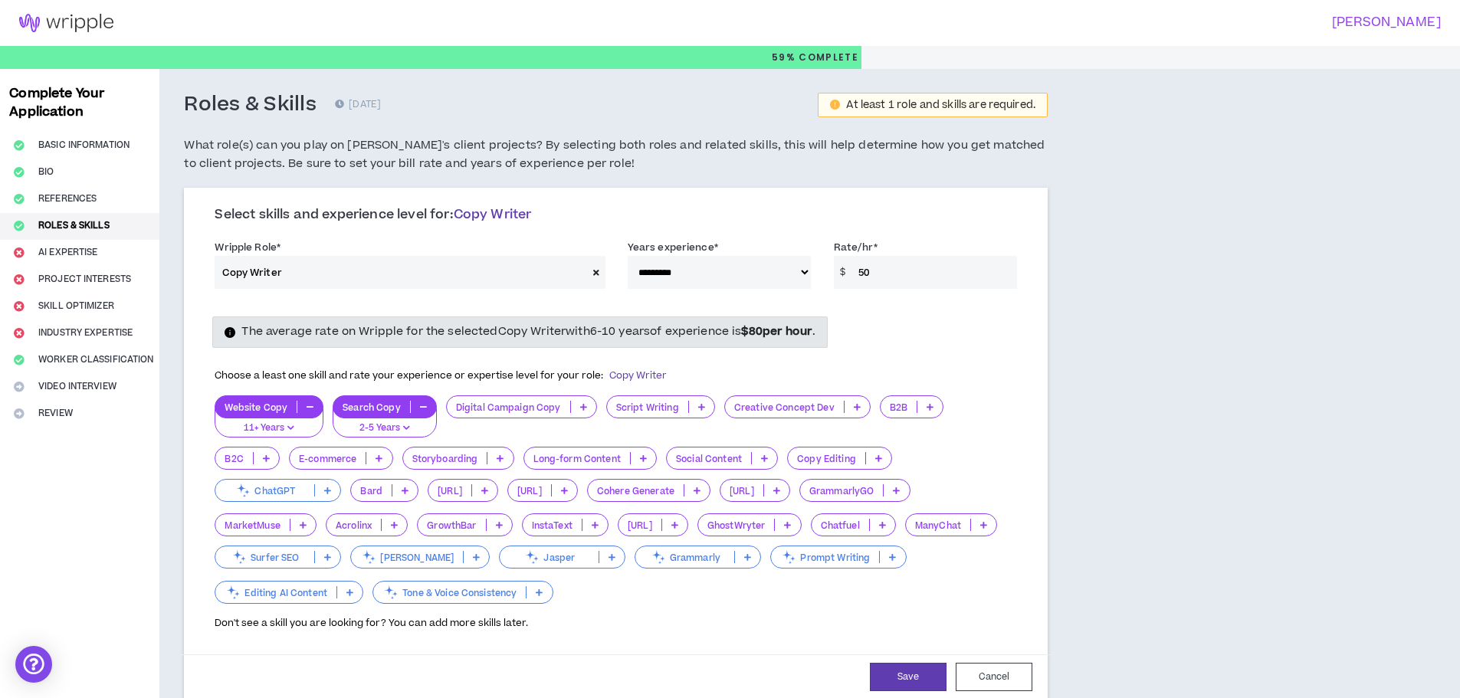
click at [407, 425] on icon "button" at bounding box center [406, 428] width 7 height 8
click at [394, 483] on span "6-10 Years" at bounding box center [384, 482] width 84 height 17
click at [875, 459] on icon at bounding box center [878, 458] width 7 height 8
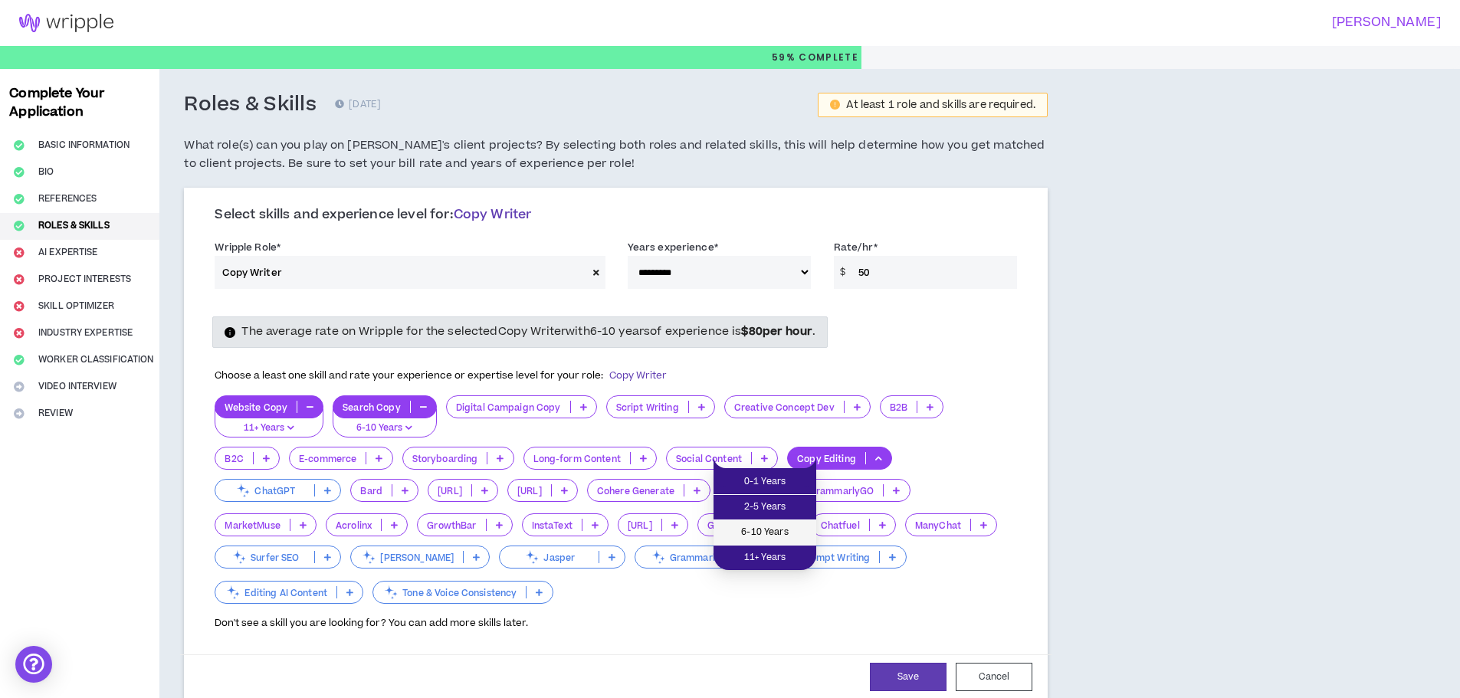
click at [758, 535] on span "6-10 Years" at bounding box center [765, 532] width 84 height 17
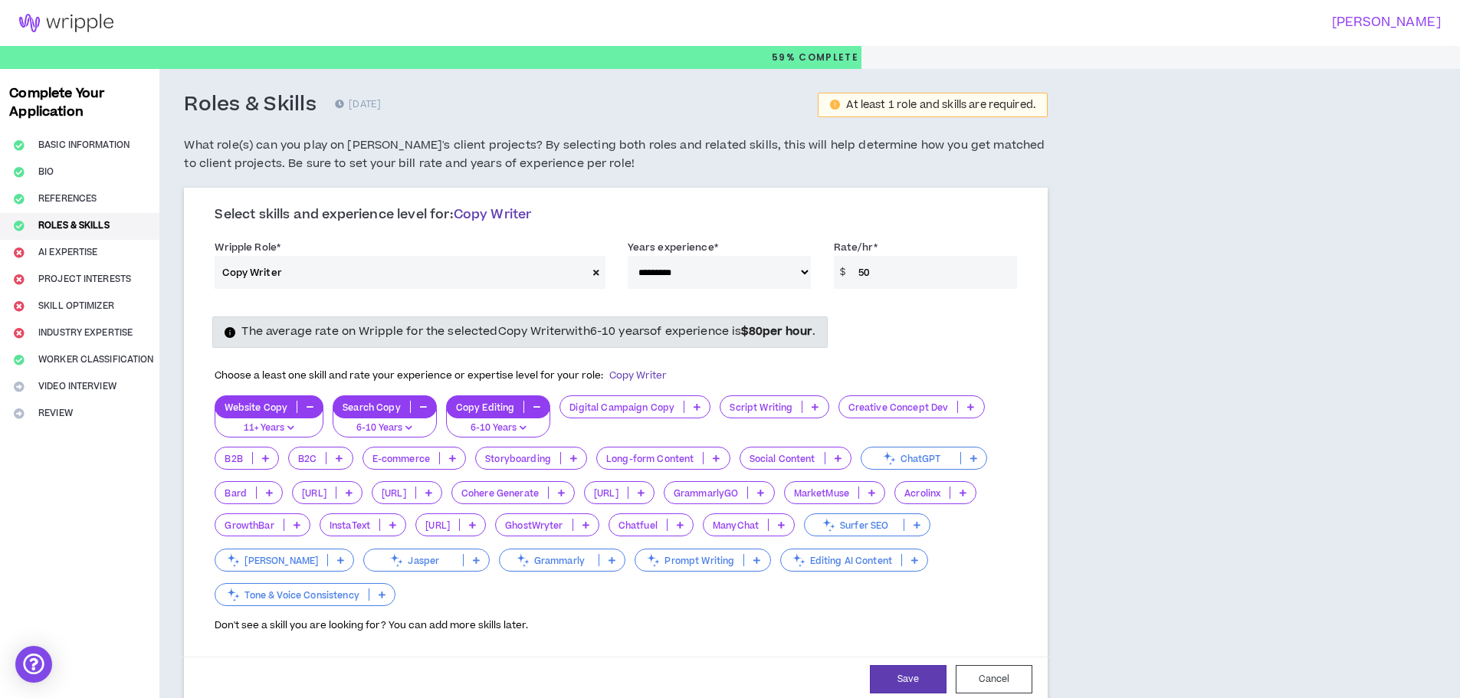
click at [340, 458] on icon at bounding box center [339, 458] width 7 height 8
click at [693, 430] on div "Digital Campaign Copy" at bounding box center [634, 416] width 151 height 42
click at [713, 457] on icon at bounding box center [716, 458] width 7 height 8
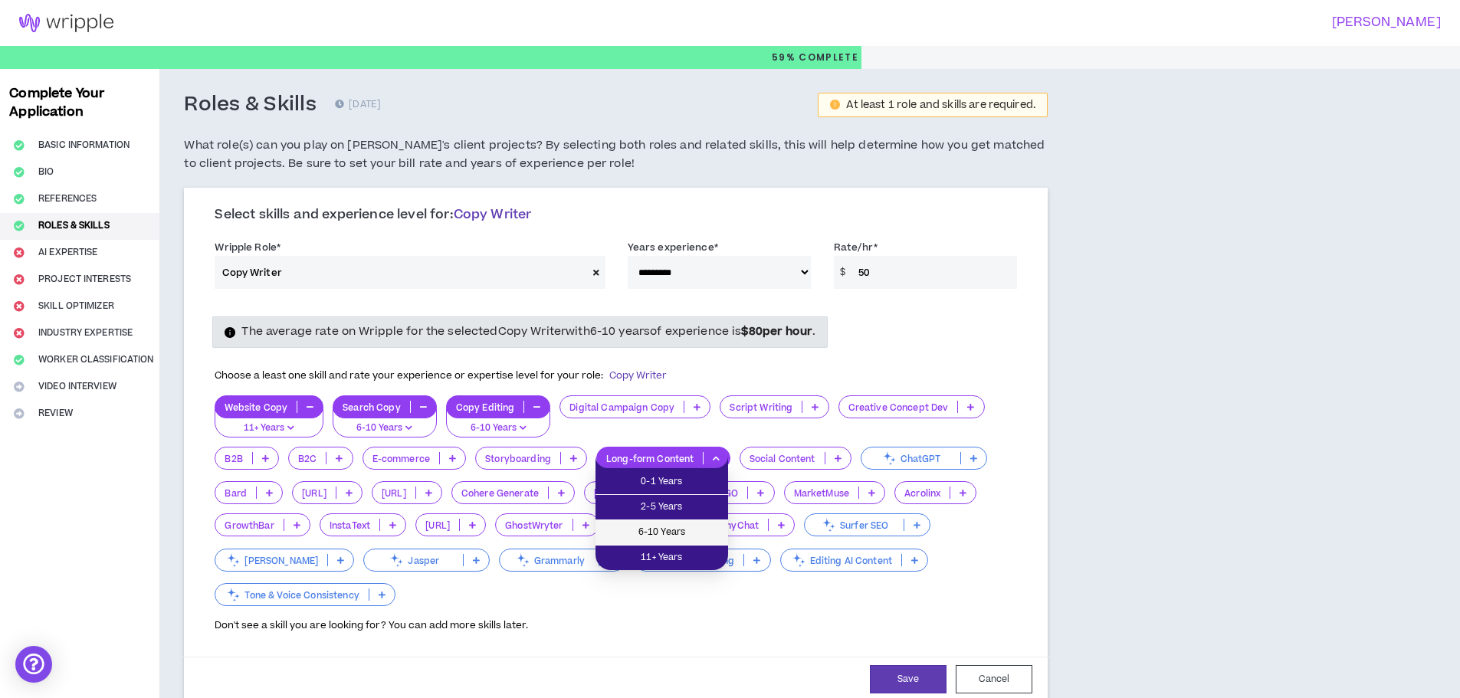
click at [664, 525] on span "6-10 Years" at bounding box center [662, 532] width 114 height 17
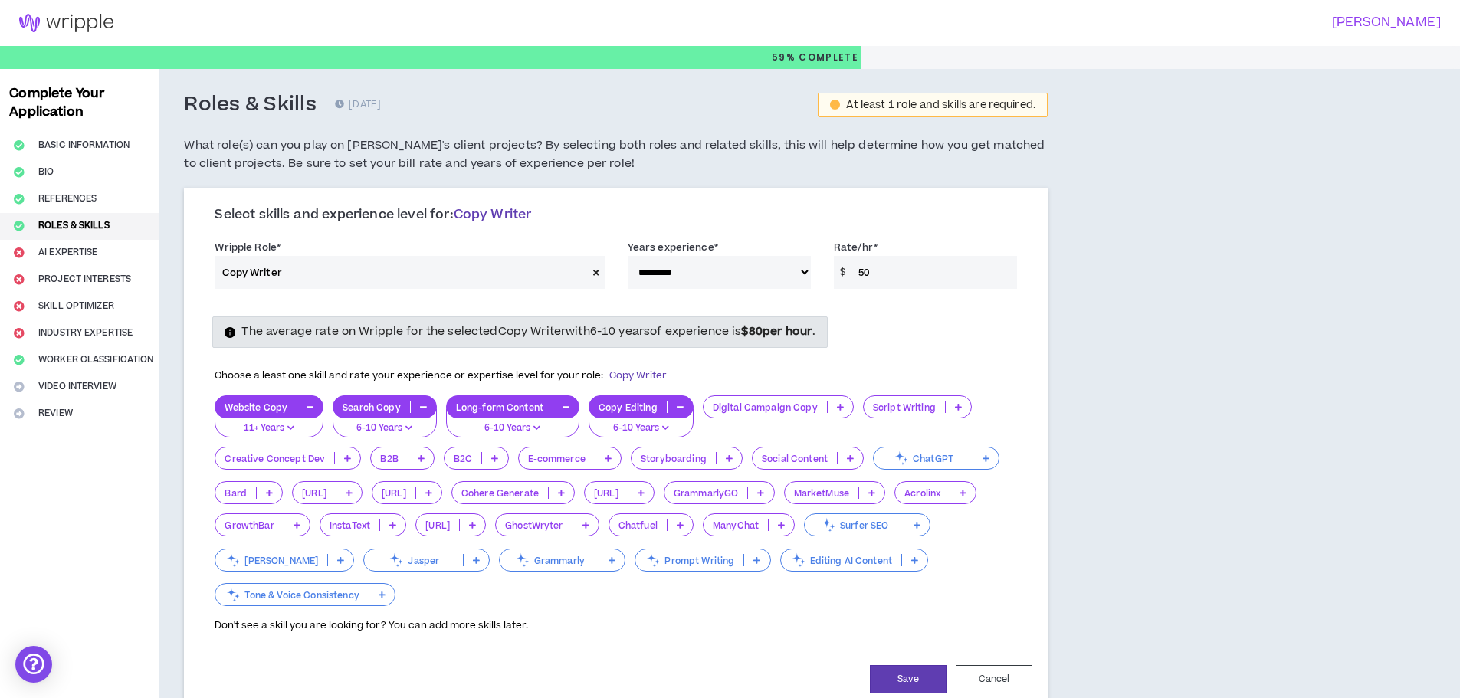
click at [851, 460] on icon at bounding box center [850, 458] width 7 height 8
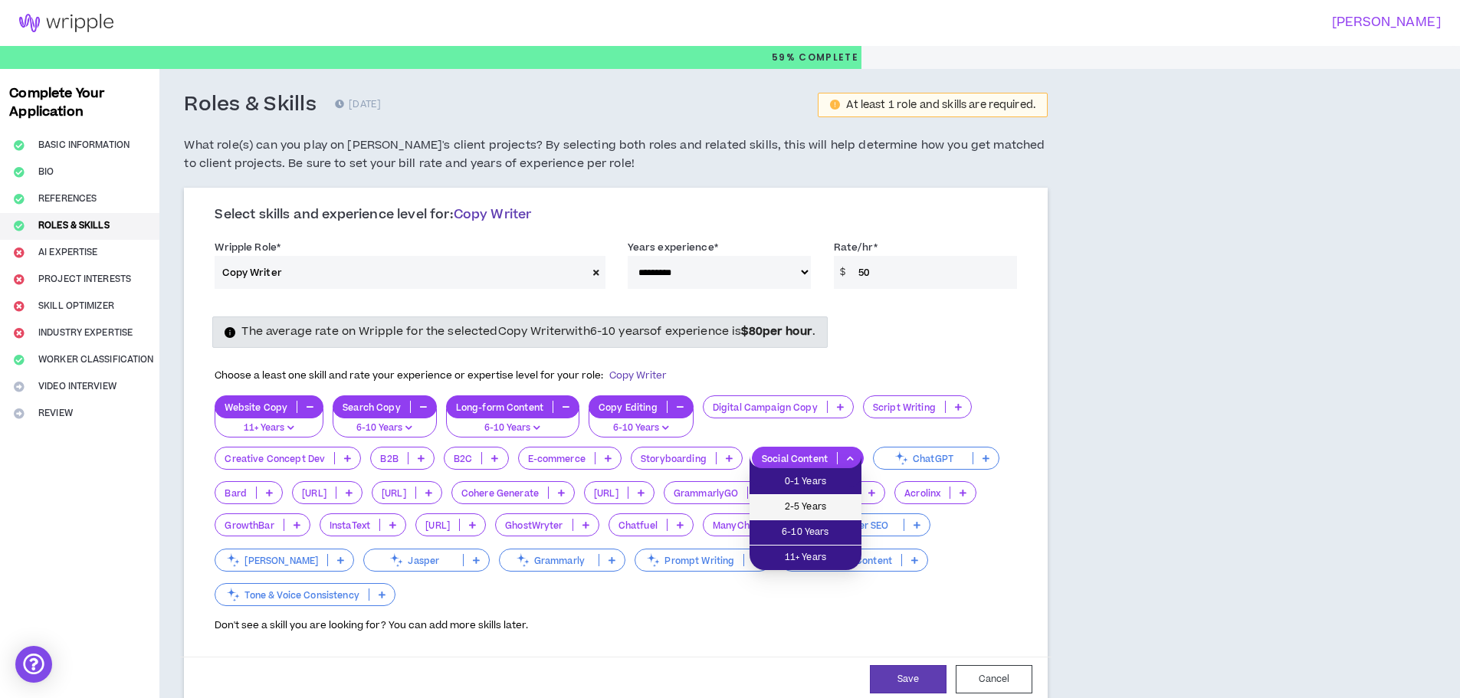
click at [808, 502] on span "2-5 Years" at bounding box center [805, 507] width 93 height 17
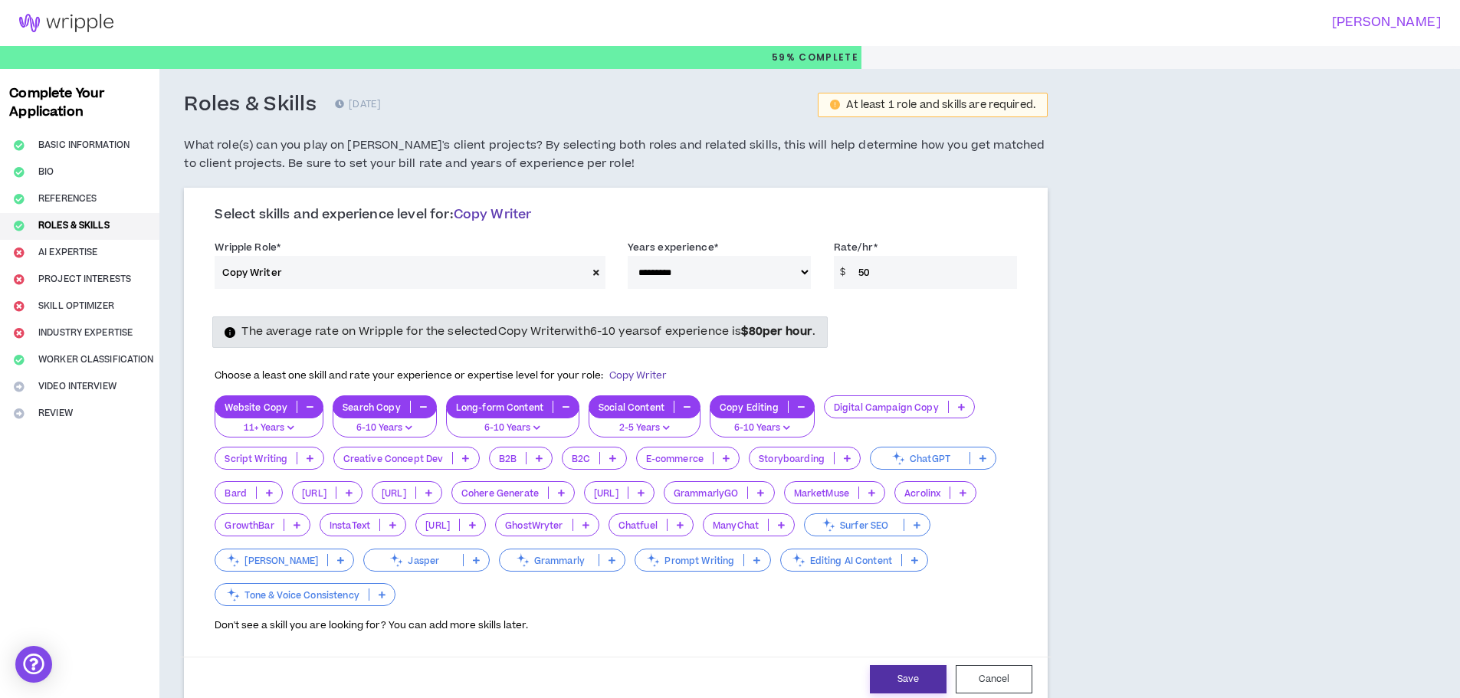
click at [897, 672] on button "Save" at bounding box center [908, 679] width 77 height 28
select select "***"
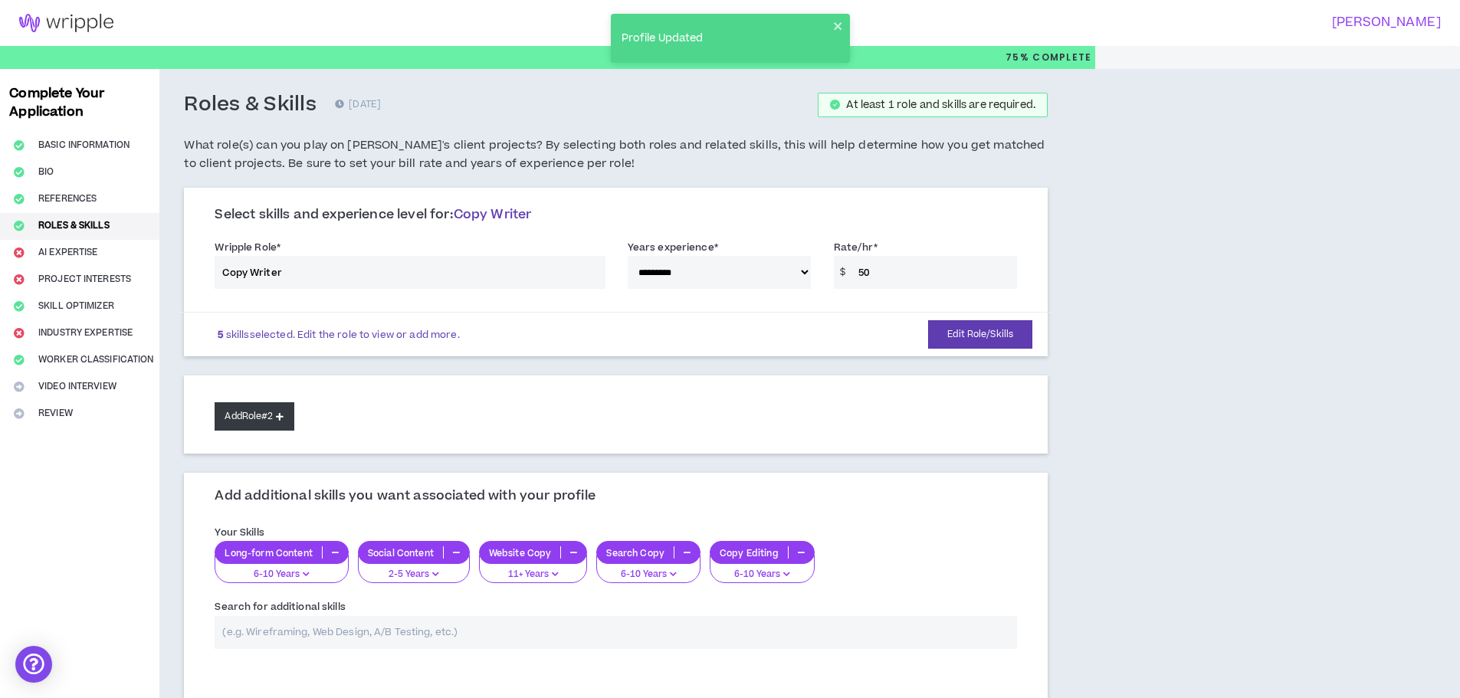
click at [284, 415] on icon at bounding box center [280, 416] width 8 height 8
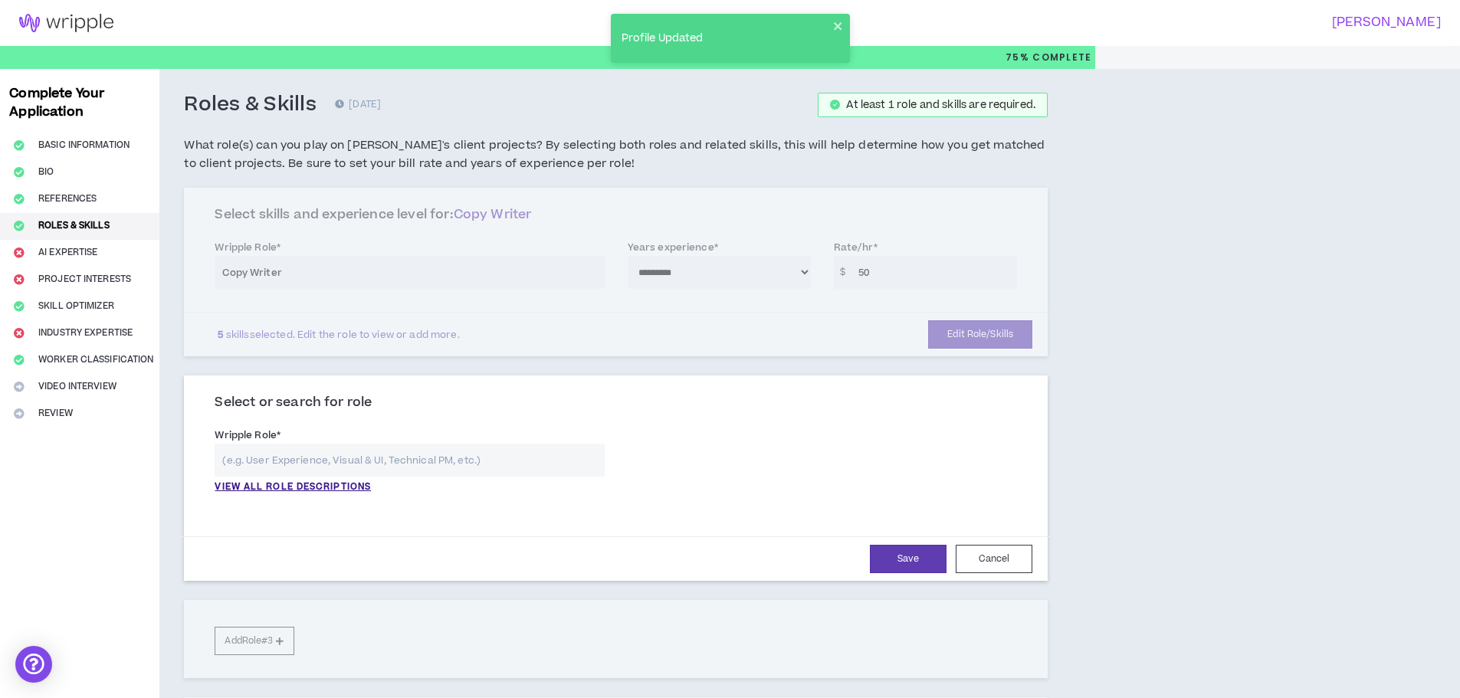
click at [306, 456] on input "text" at bounding box center [409, 460] width 389 height 33
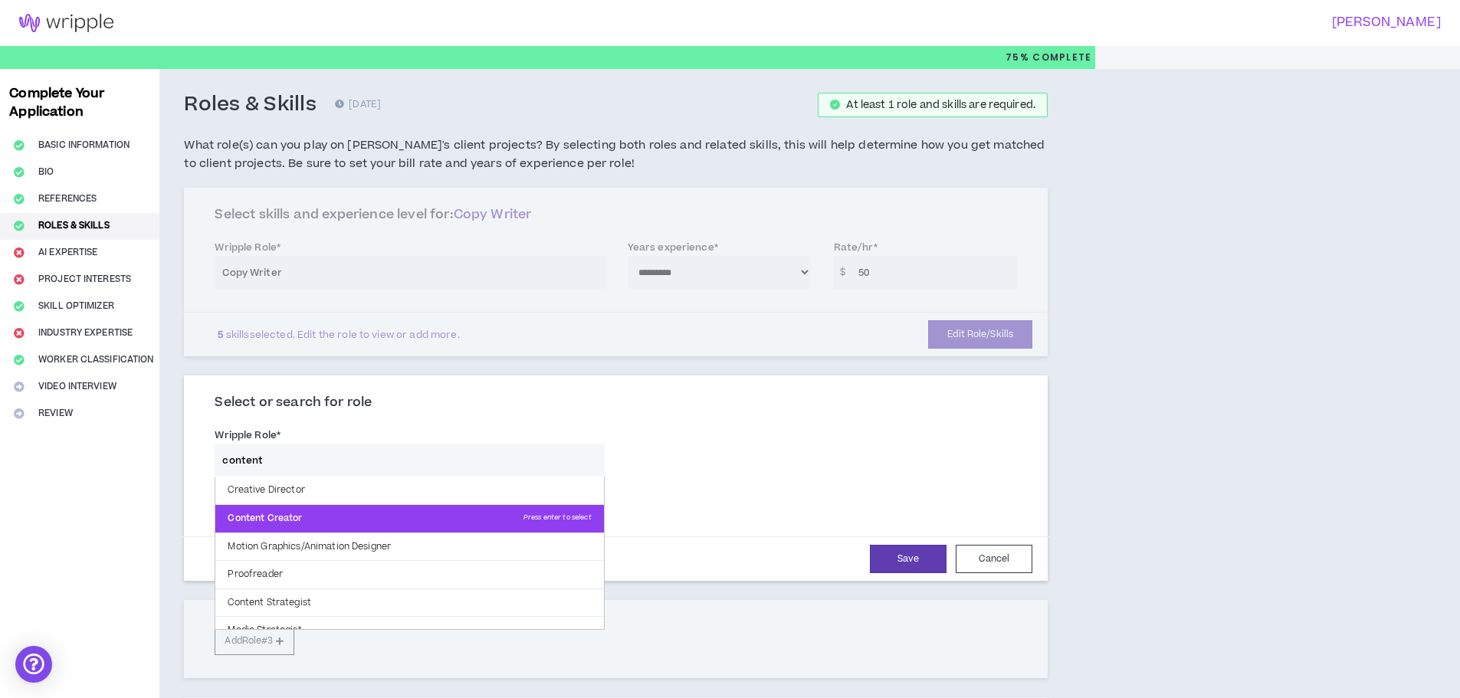
click at [278, 513] on p "Content Creator Press enter to select" at bounding box center [409, 519] width 388 height 28
type input "Content Creator"
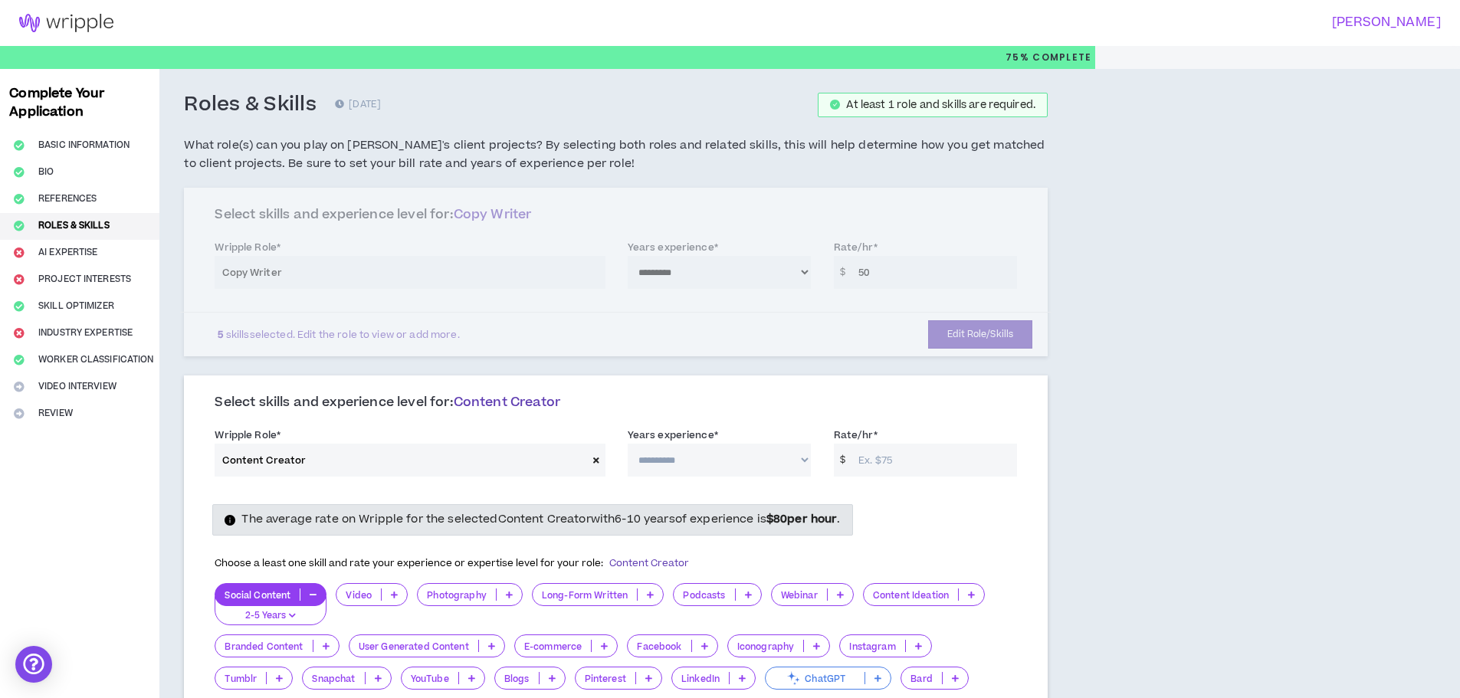
drag, startPoint x: 688, startPoint y: 457, endPoint x: 684, endPoint y: 469, distance: 12.1
click at [688, 457] on select "**********" at bounding box center [719, 460] width 183 height 33
select select "***"
click at [628, 444] on select "**********" at bounding box center [719, 460] width 183 height 33
click at [871, 457] on input "Rate/hr *" at bounding box center [934, 460] width 166 height 33
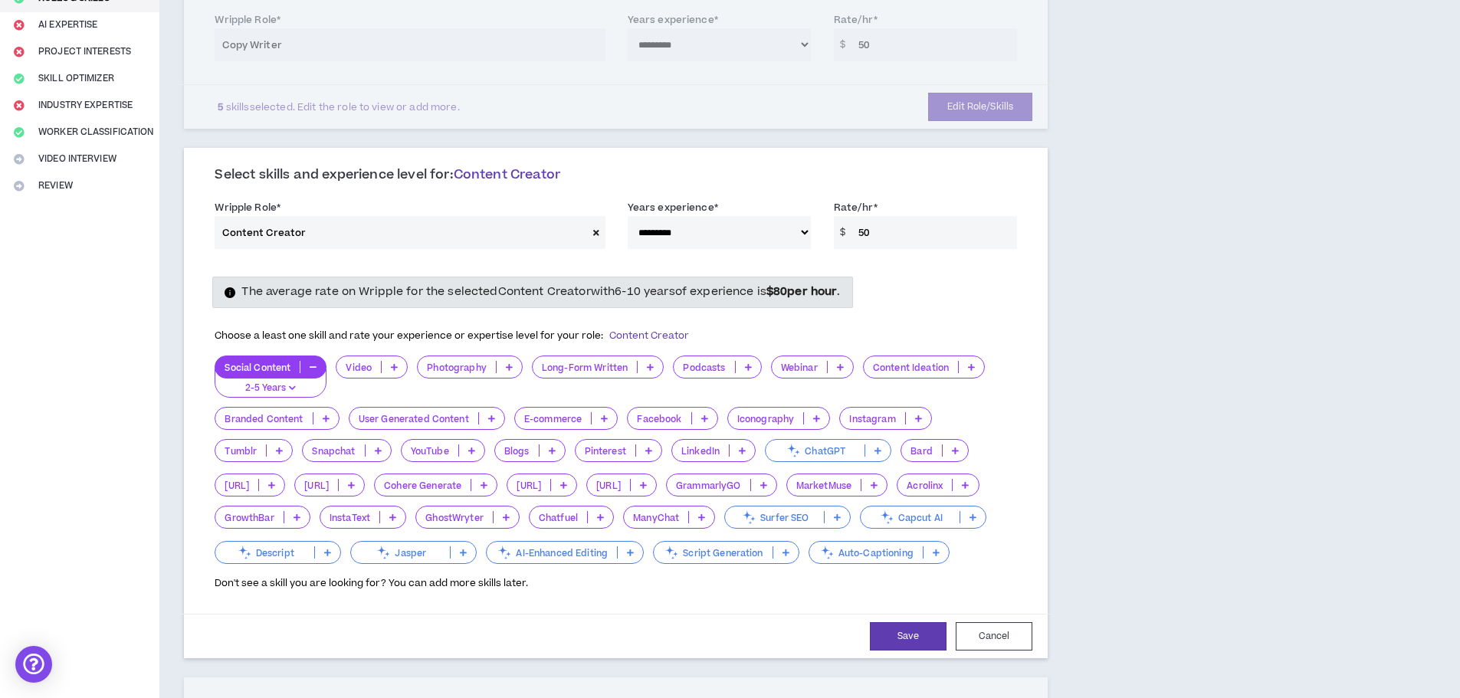
scroll to position [230, 0]
type input "50"
click at [913, 261] on div "The average rate on Wripple for the selected Content Creator with 6-10 years of…" at bounding box center [615, 429] width 825 height 342
click at [395, 364] on icon at bounding box center [394, 365] width 7 height 8
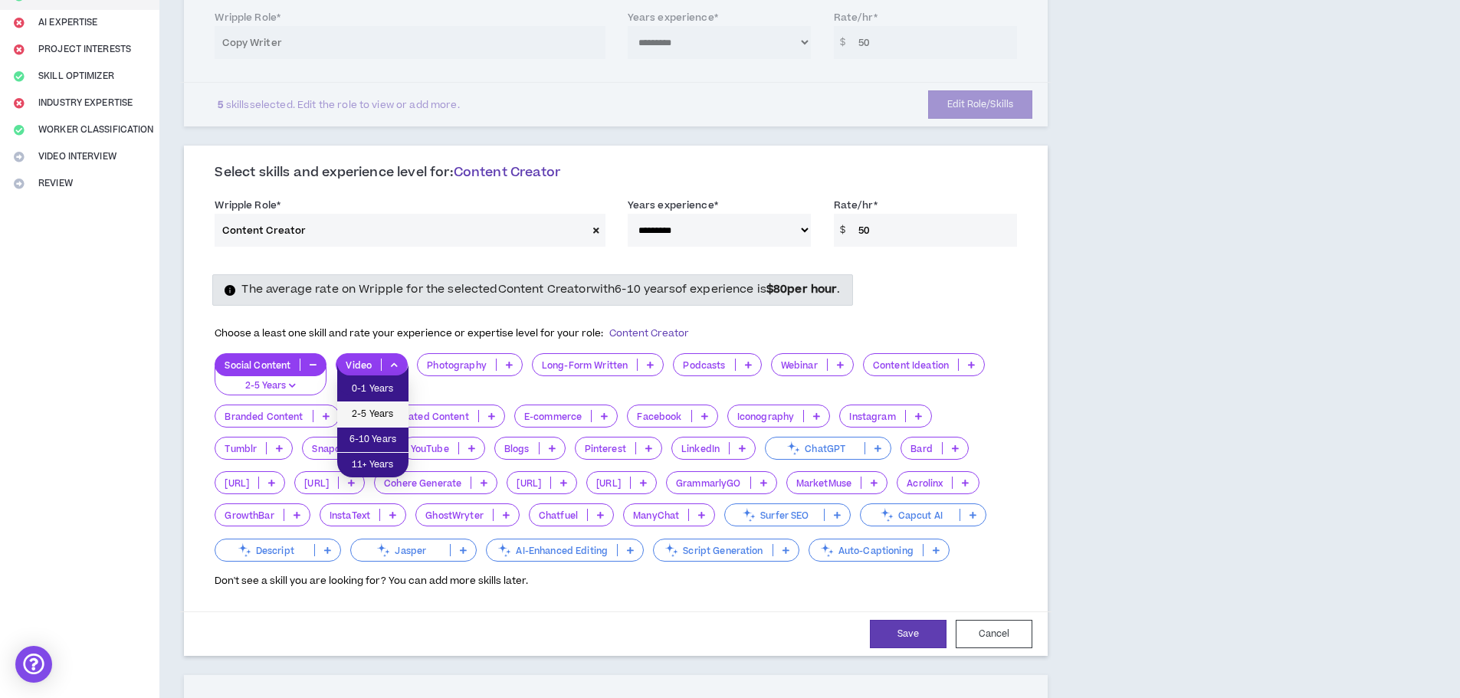
click at [379, 405] on li "2-5 Years" at bounding box center [372, 414] width 71 height 25
click at [646, 366] on p at bounding box center [650, 365] width 25 height 12
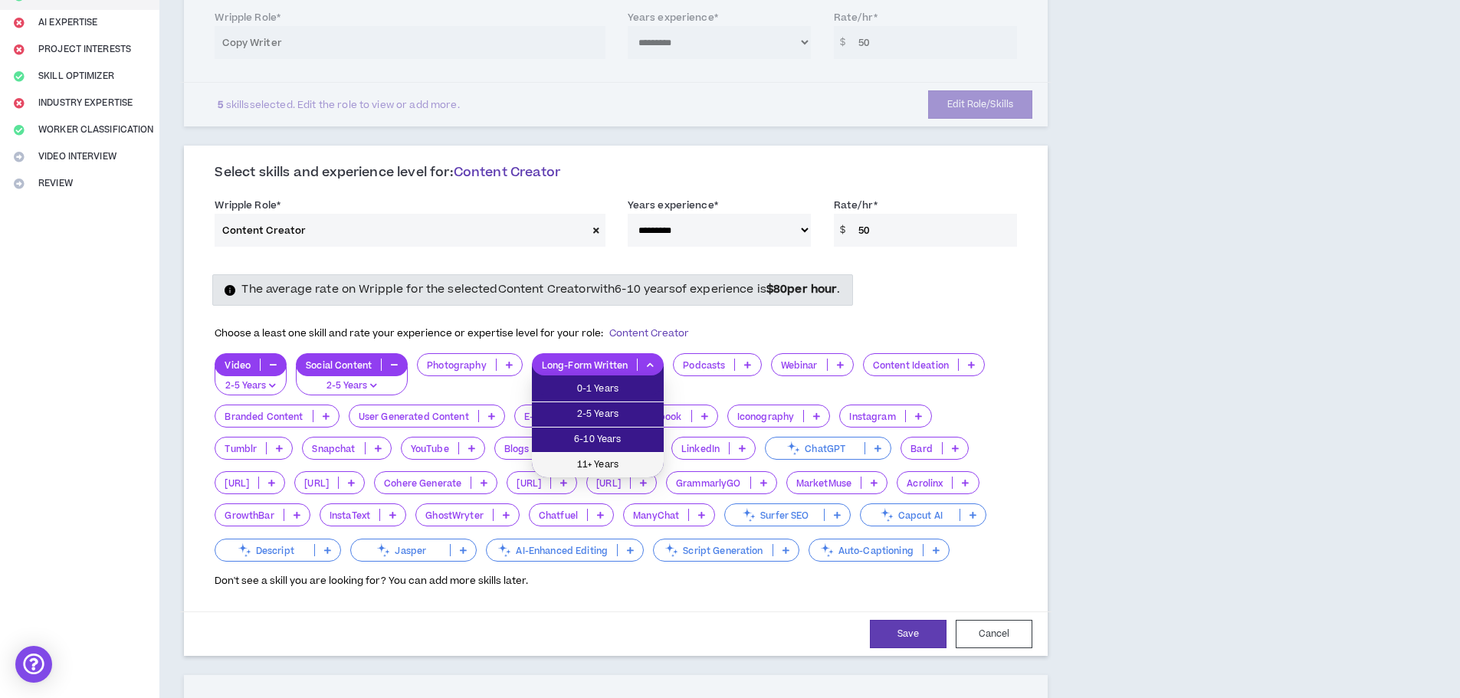
click at [618, 459] on span "11+ Years" at bounding box center [597, 465] width 113 height 17
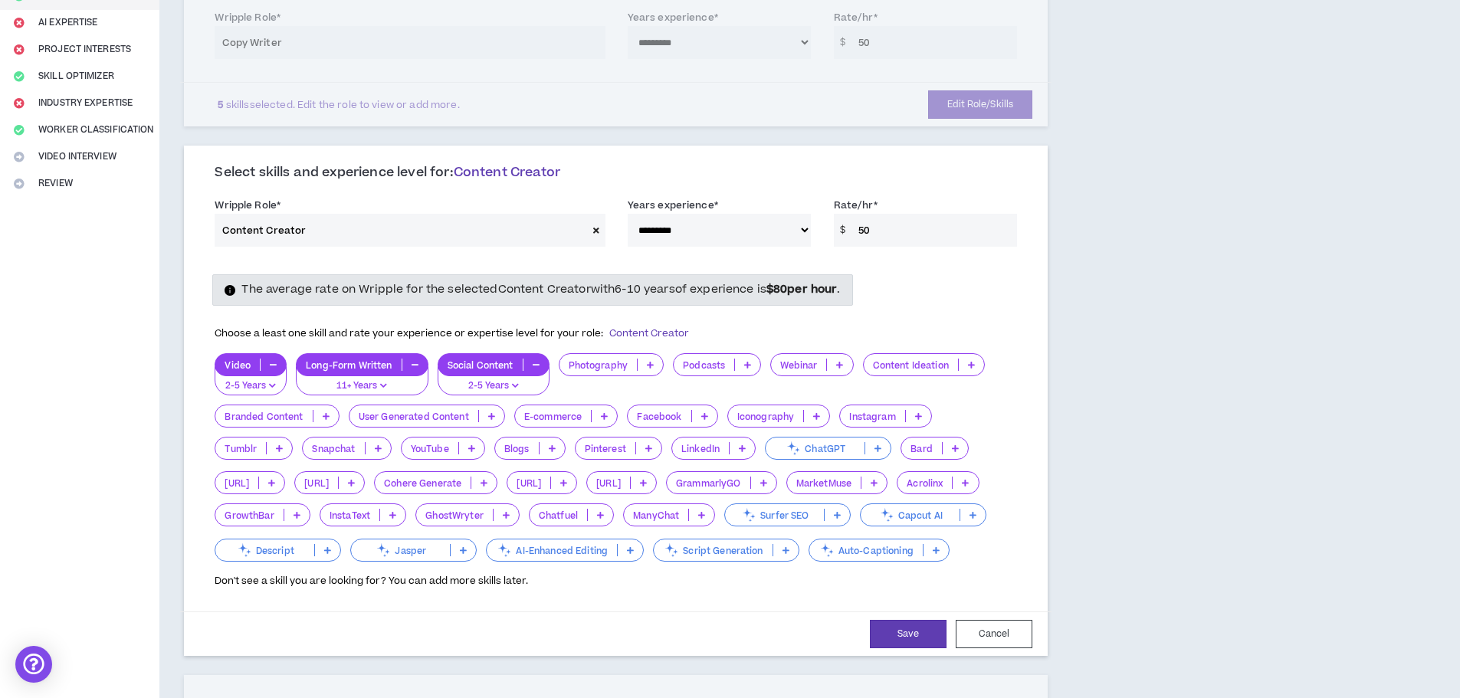
click at [752, 366] on p at bounding box center [747, 365] width 25 height 12
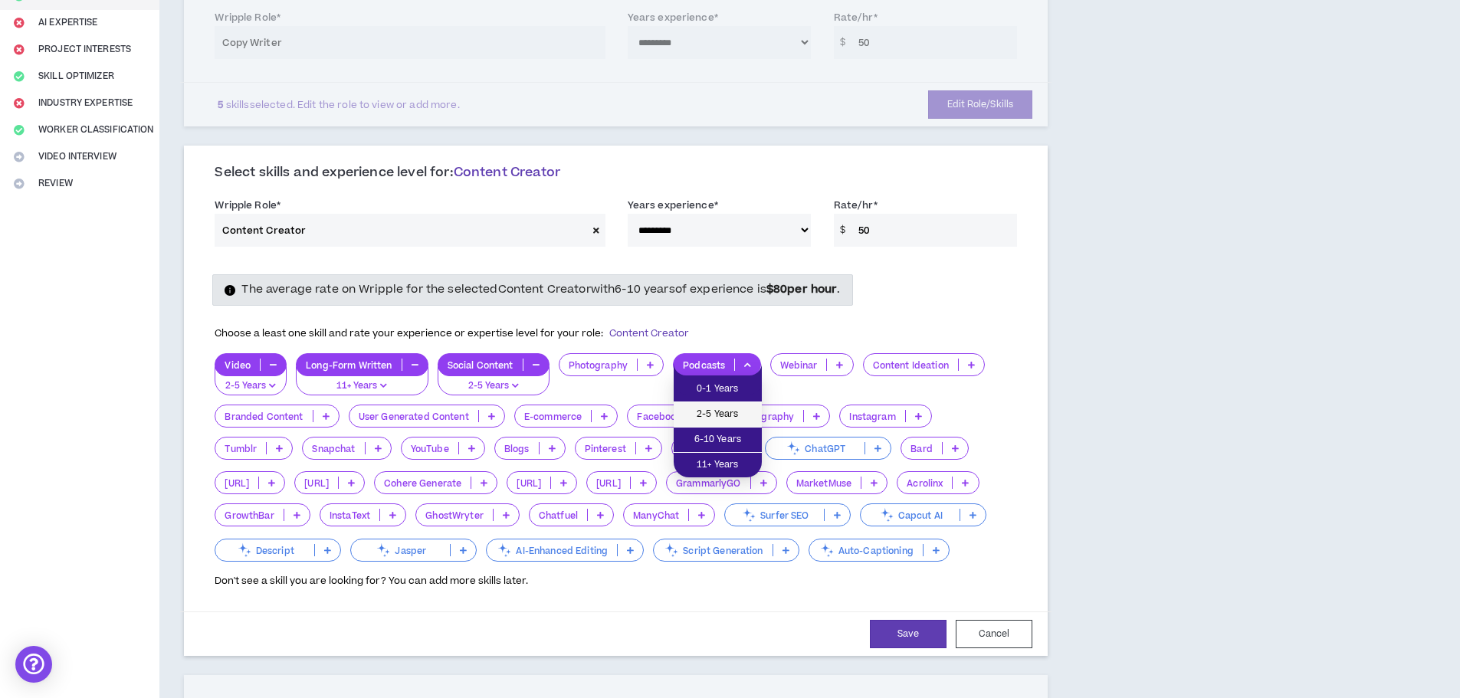
click at [726, 412] on span "2-5 Years" at bounding box center [718, 414] width 70 height 17
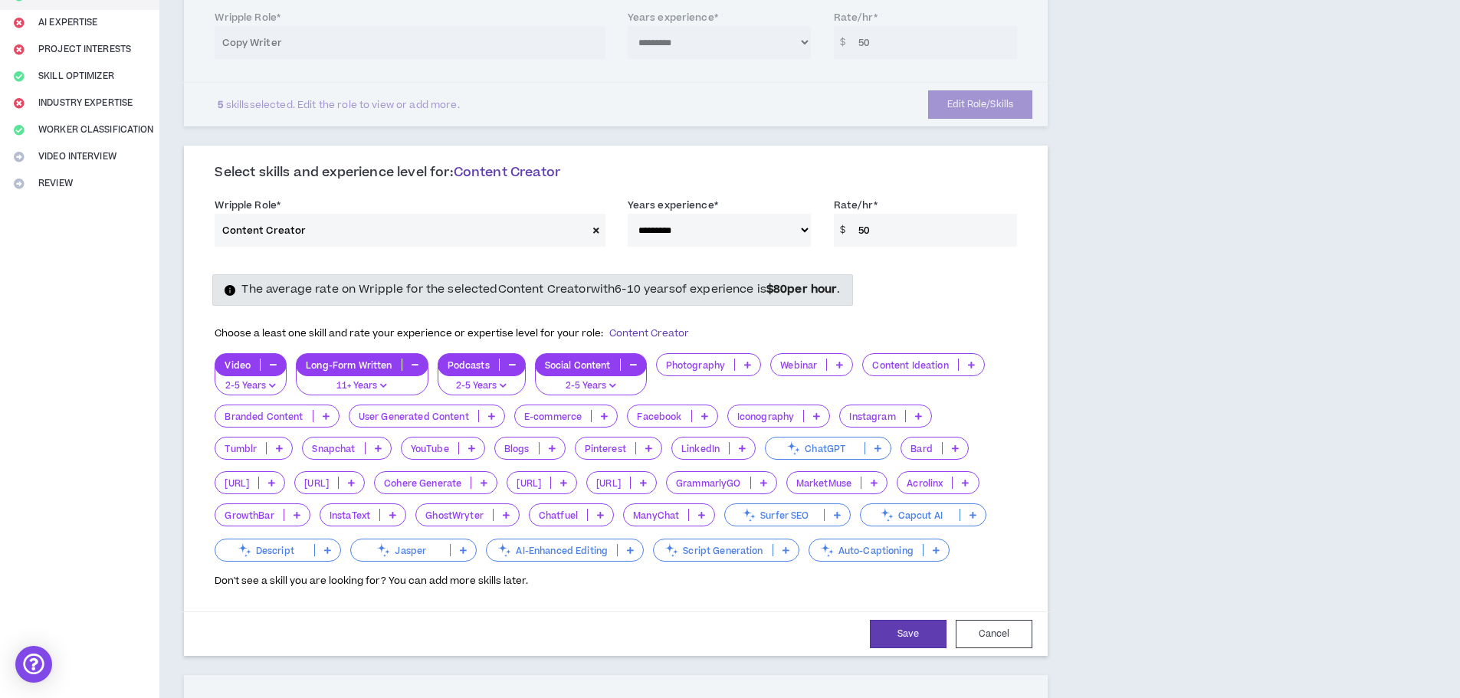
click at [972, 362] on icon at bounding box center [971, 365] width 7 height 8
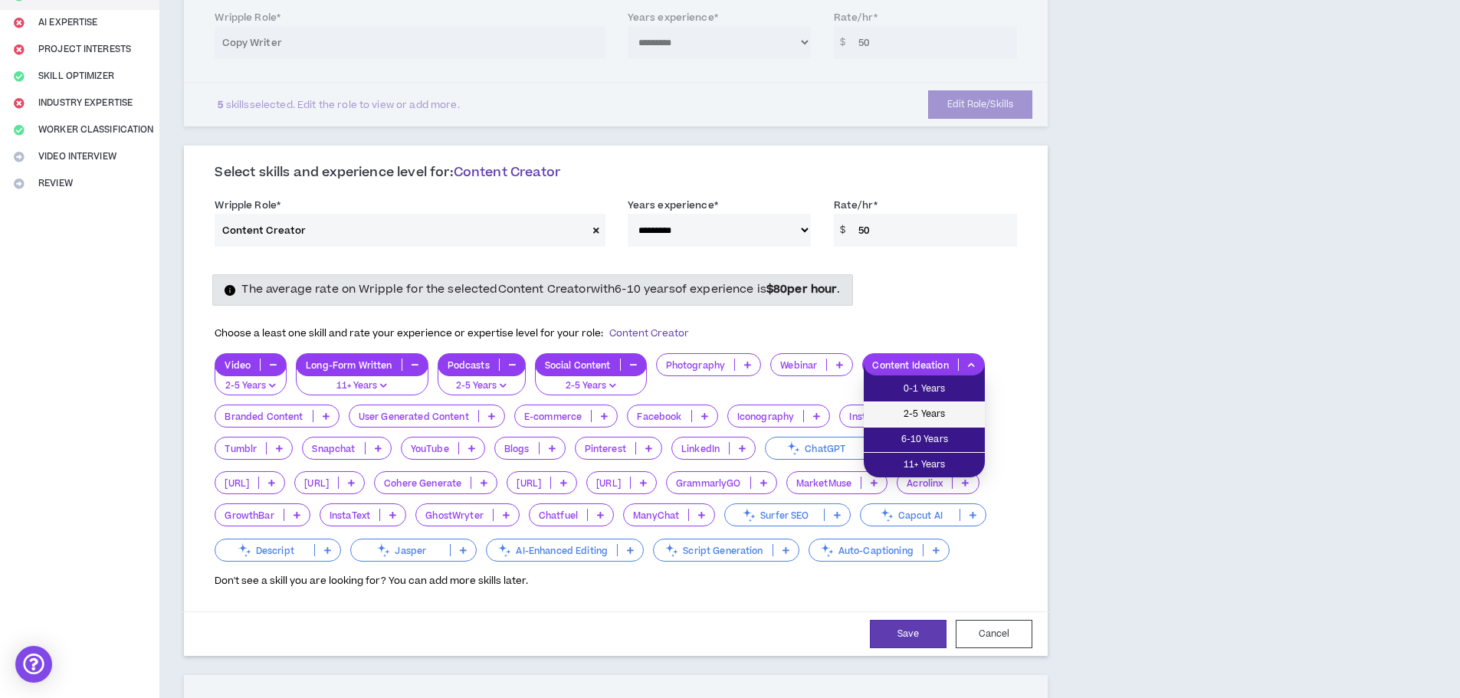
click at [929, 419] on span "2-5 Years" at bounding box center [924, 414] width 103 height 17
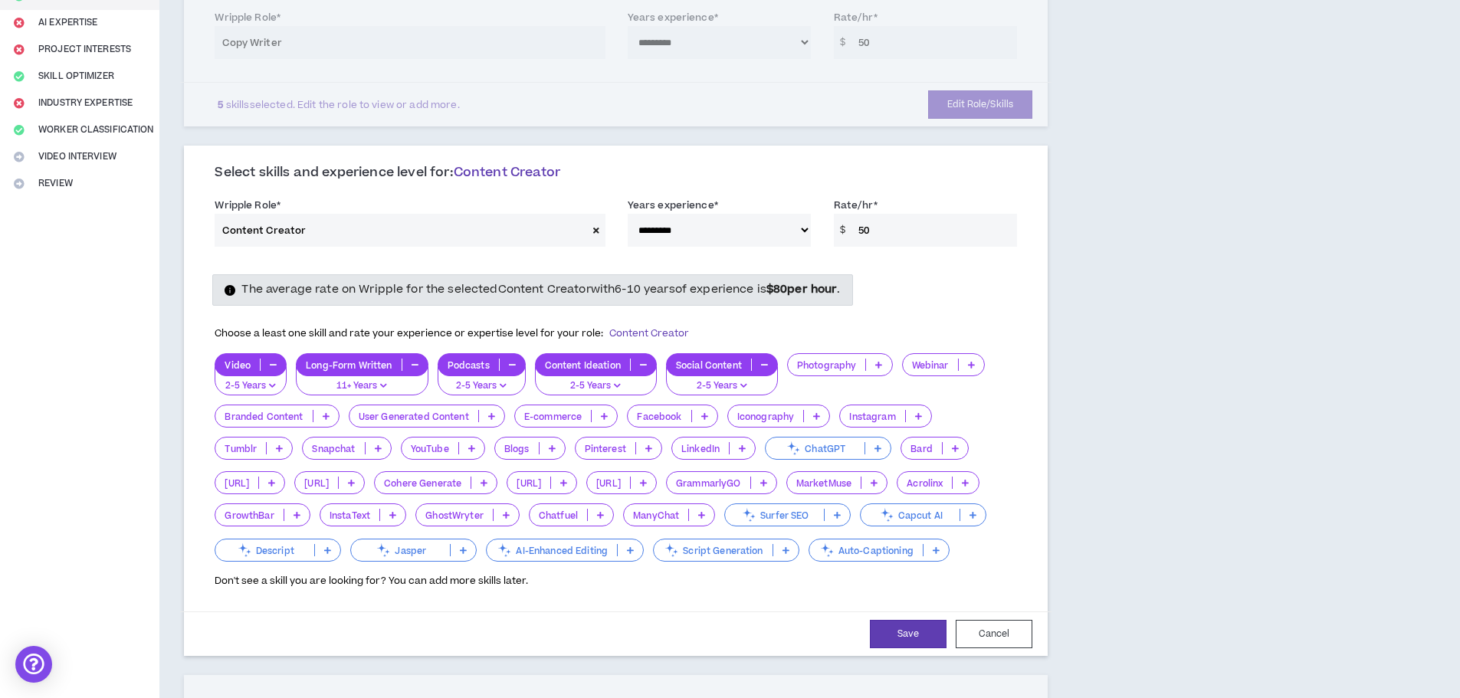
click at [488, 416] on icon at bounding box center [491, 416] width 7 height 8
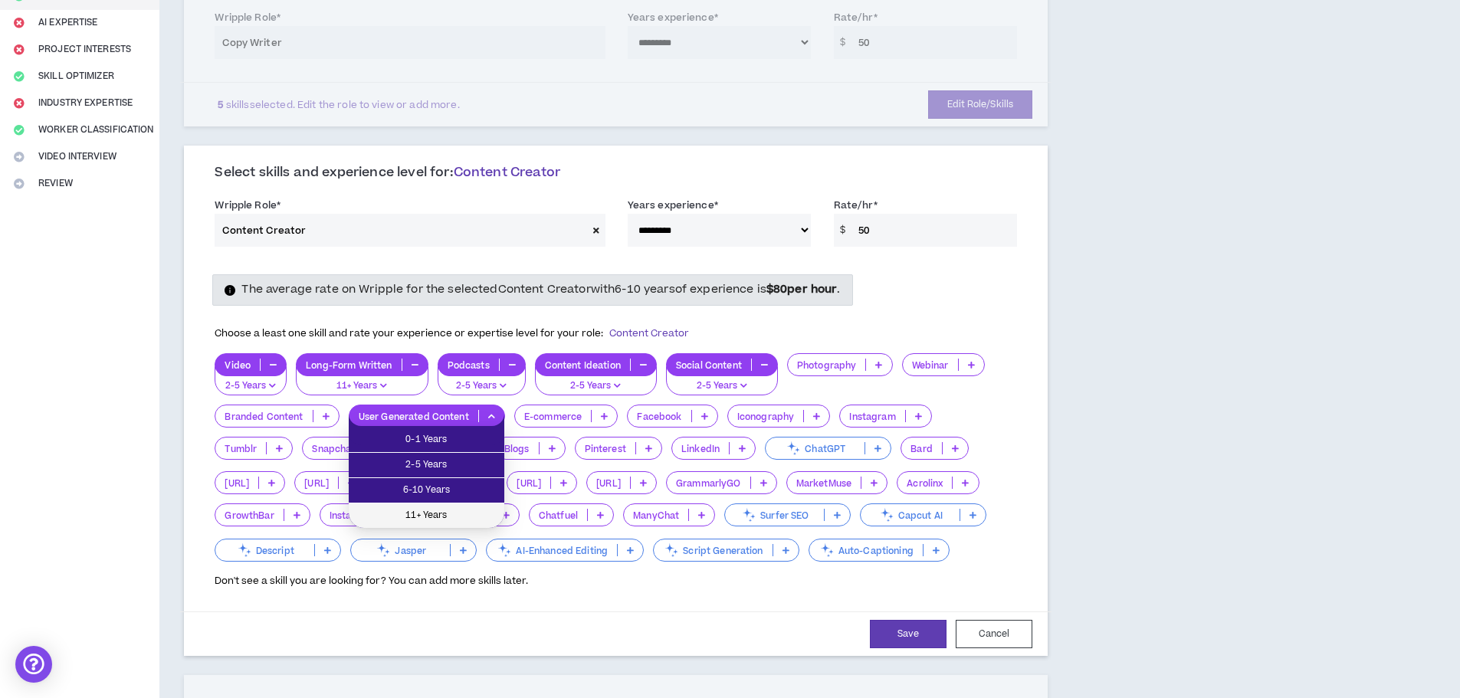
click at [451, 508] on span "11+ Years" at bounding box center [426, 515] width 137 height 17
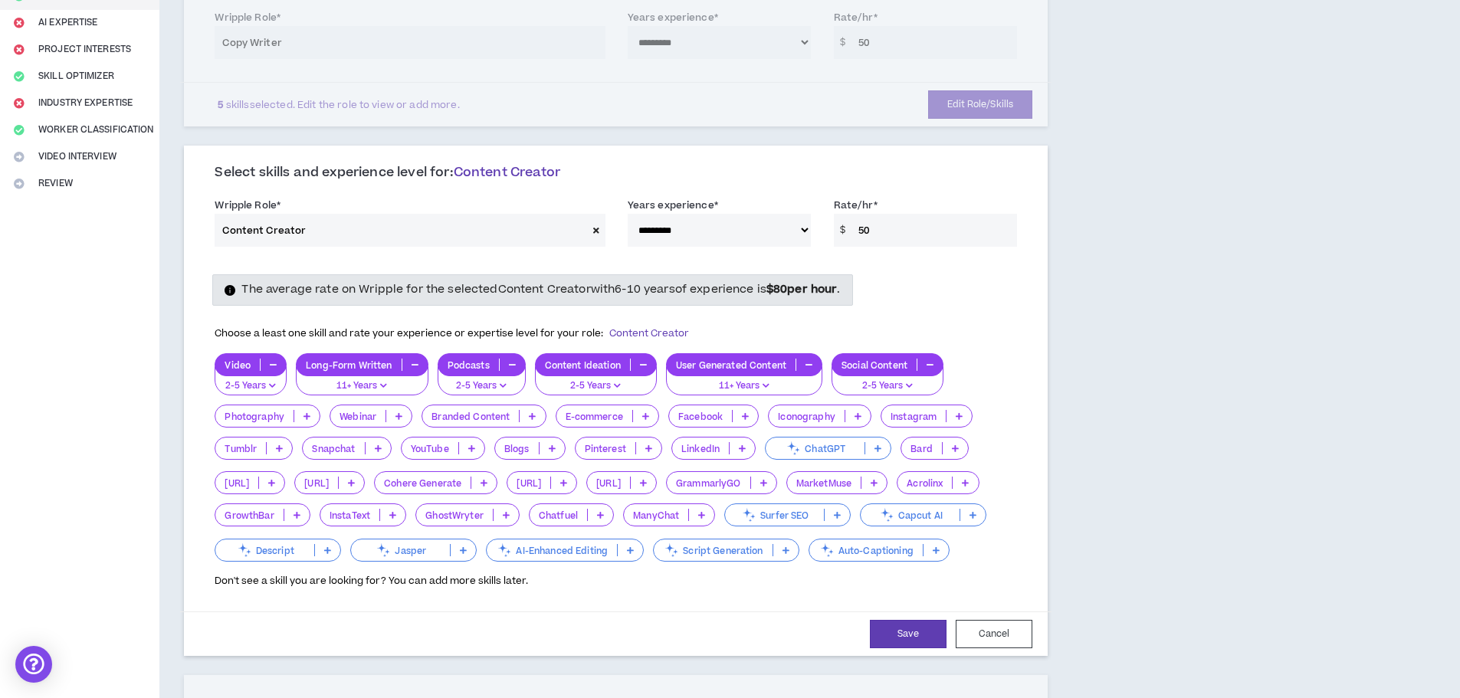
click at [398, 413] on icon at bounding box center [398, 416] width 7 height 8
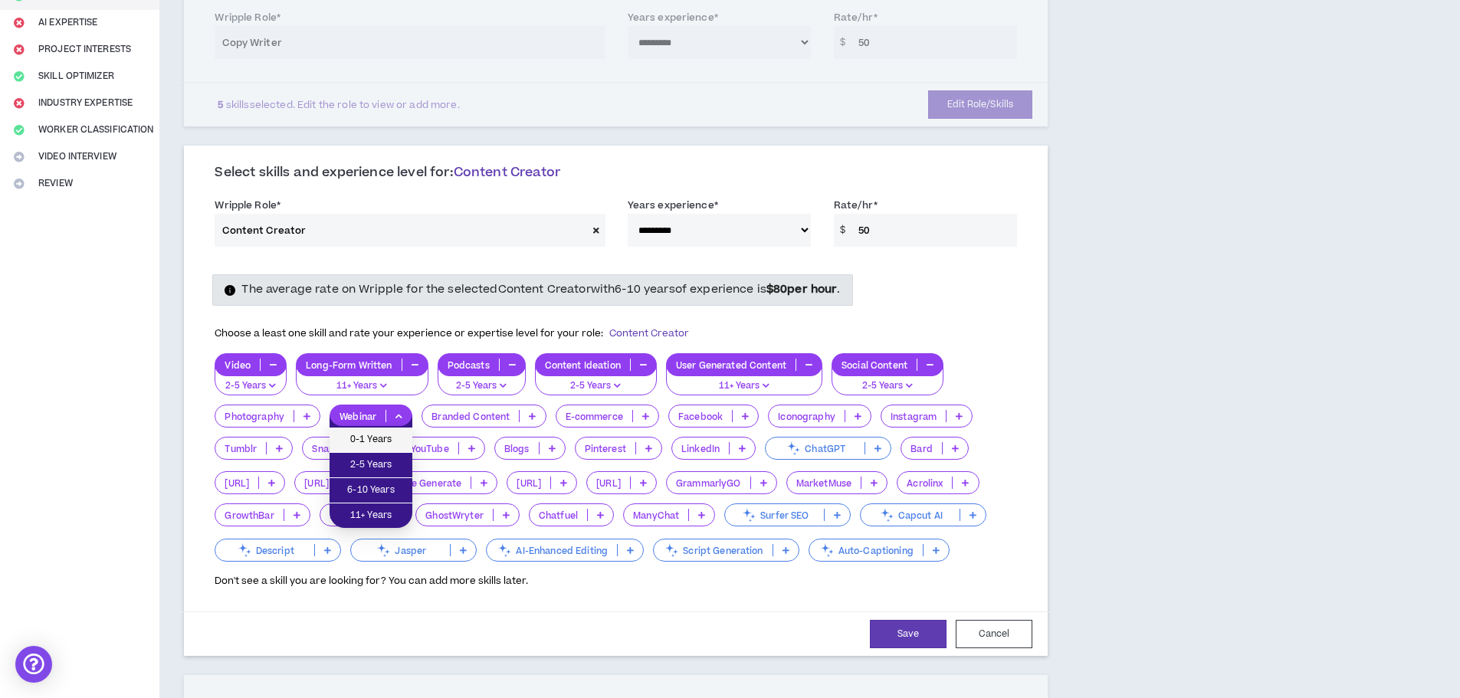
click at [379, 441] on span "0-1 Years" at bounding box center [371, 439] width 64 height 17
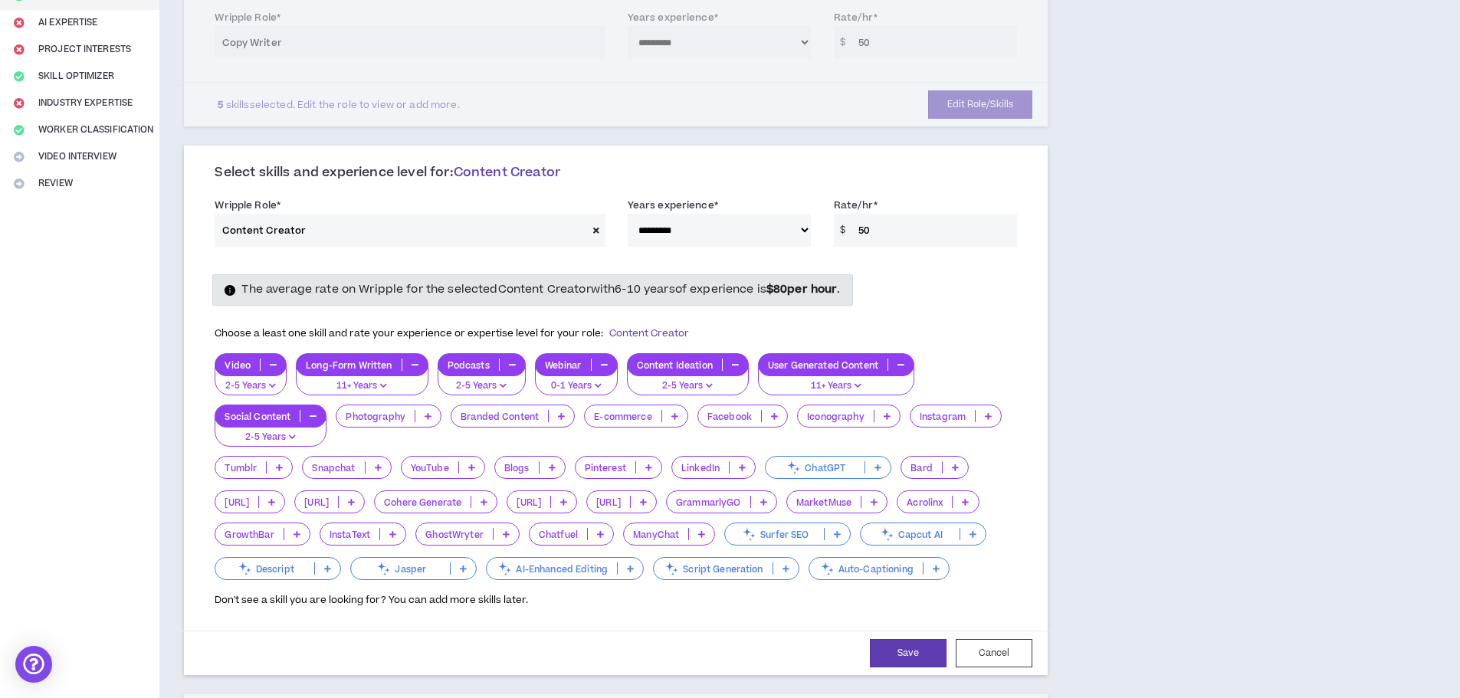
click at [473, 466] on icon at bounding box center [471, 468] width 7 height 8
click at [451, 509] on span "2-5 Years" at bounding box center [442, 516] width 65 height 17
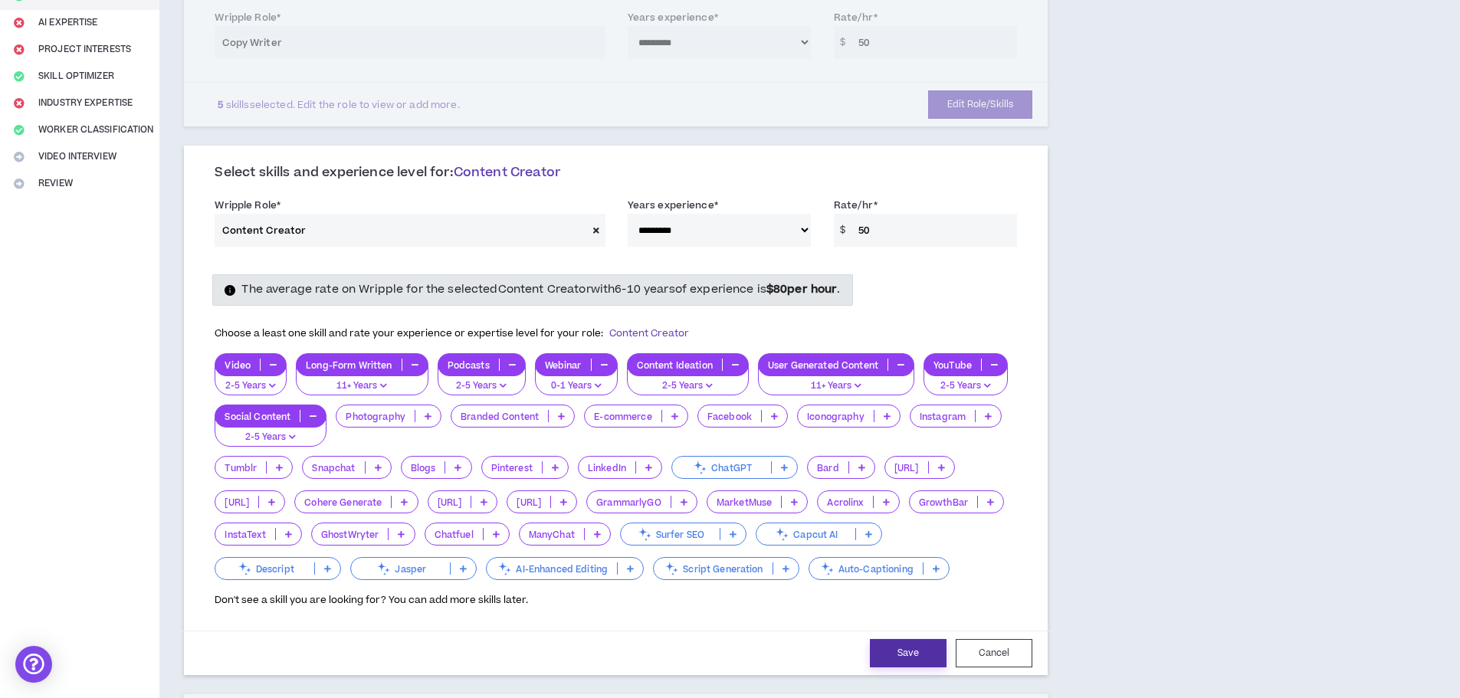
click at [905, 657] on button "Save" at bounding box center [908, 653] width 77 height 28
select select "***"
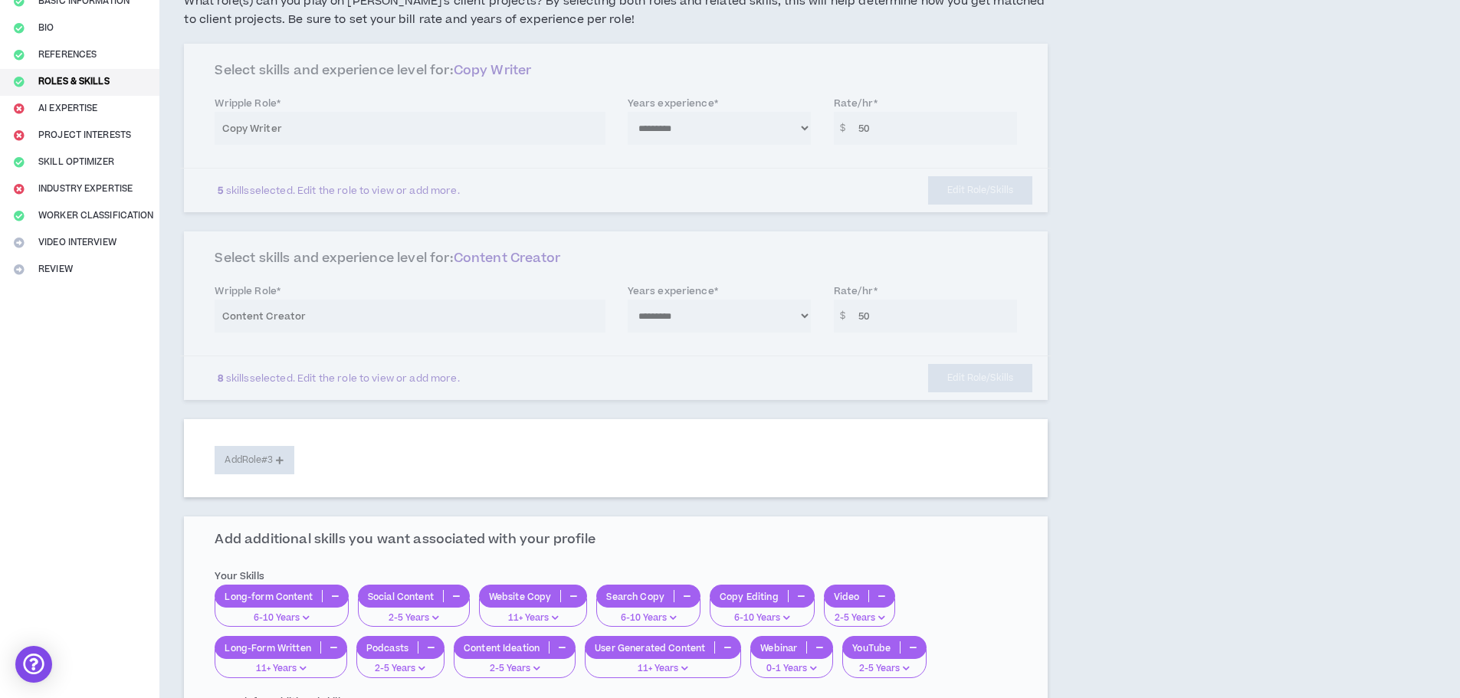
scroll to position [0, 0]
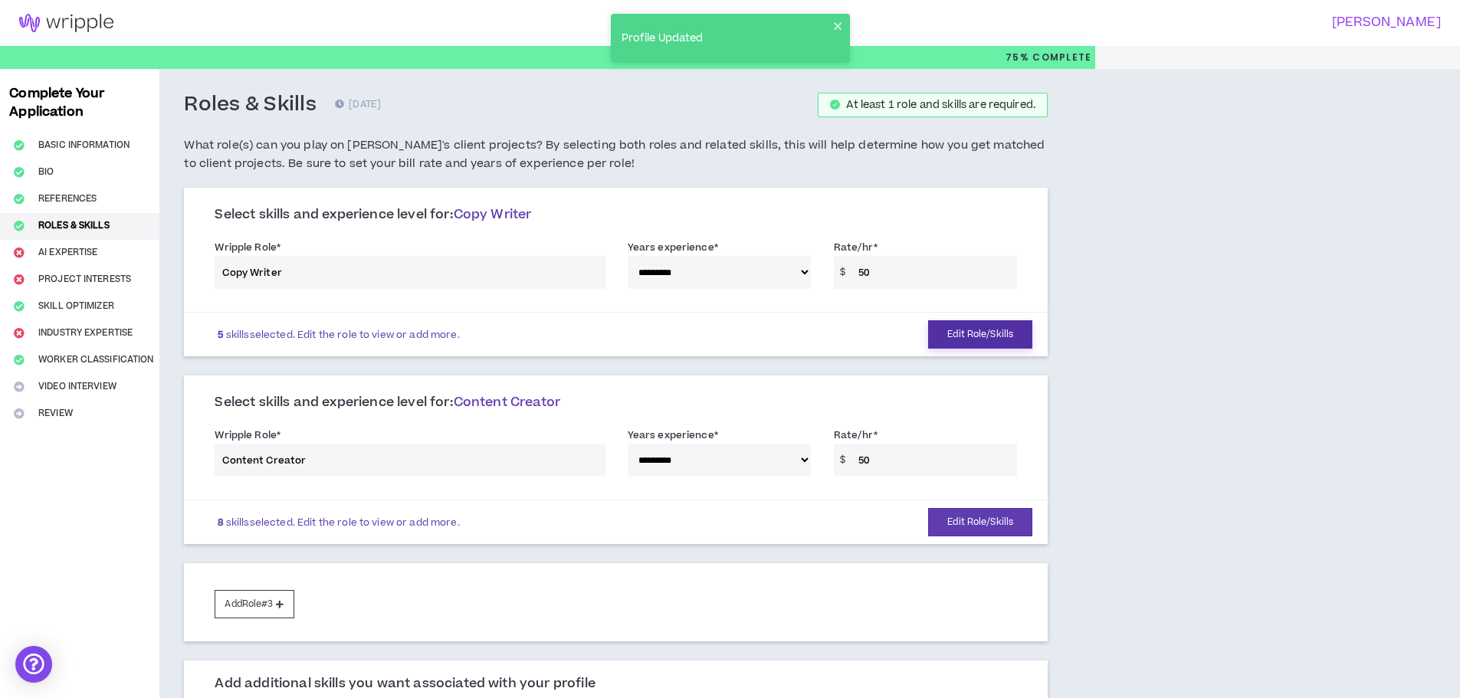
click at [962, 332] on button "Edit Role/Skills" at bounding box center [980, 334] width 104 height 28
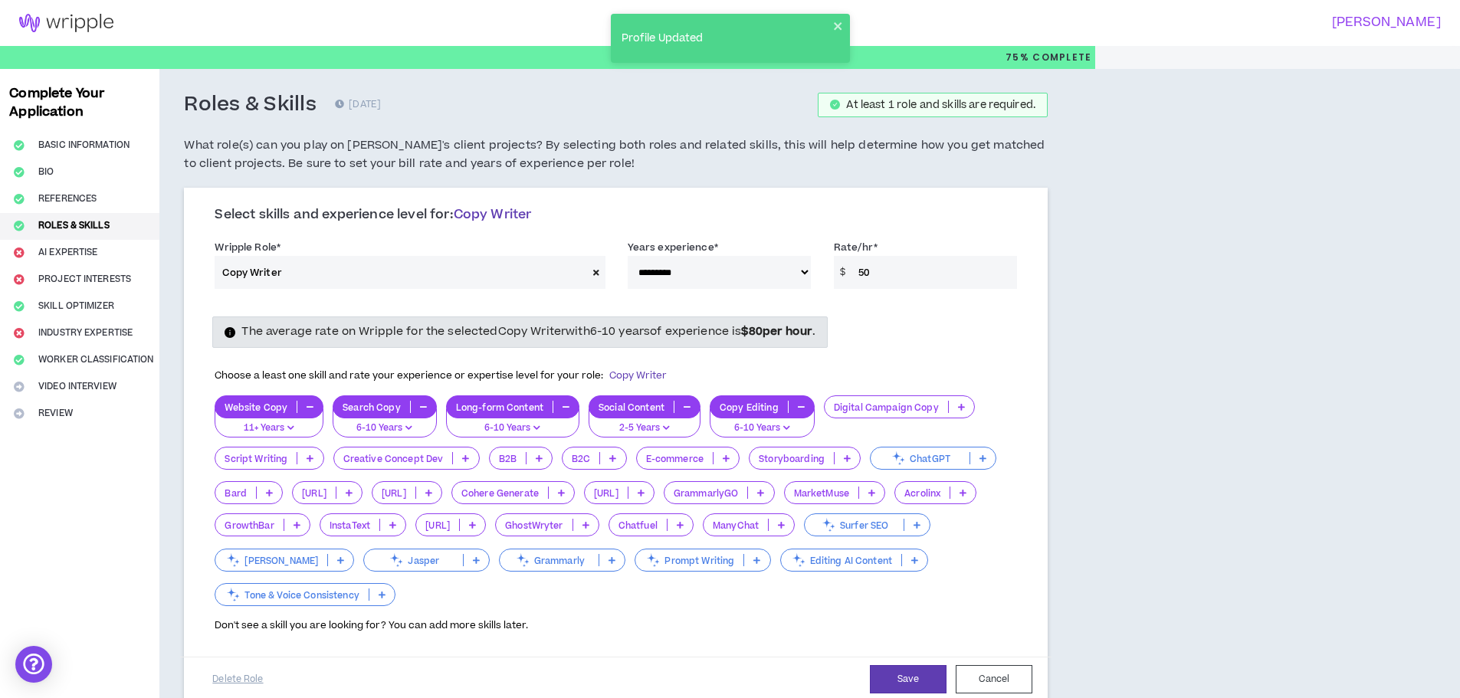
drag, startPoint x: 878, startPoint y: 268, endPoint x: 836, endPoint y: 264, distance: 42.3
click at [836, 264] on div "$ 50" at bounding box center [925, 272] width 183 height 33
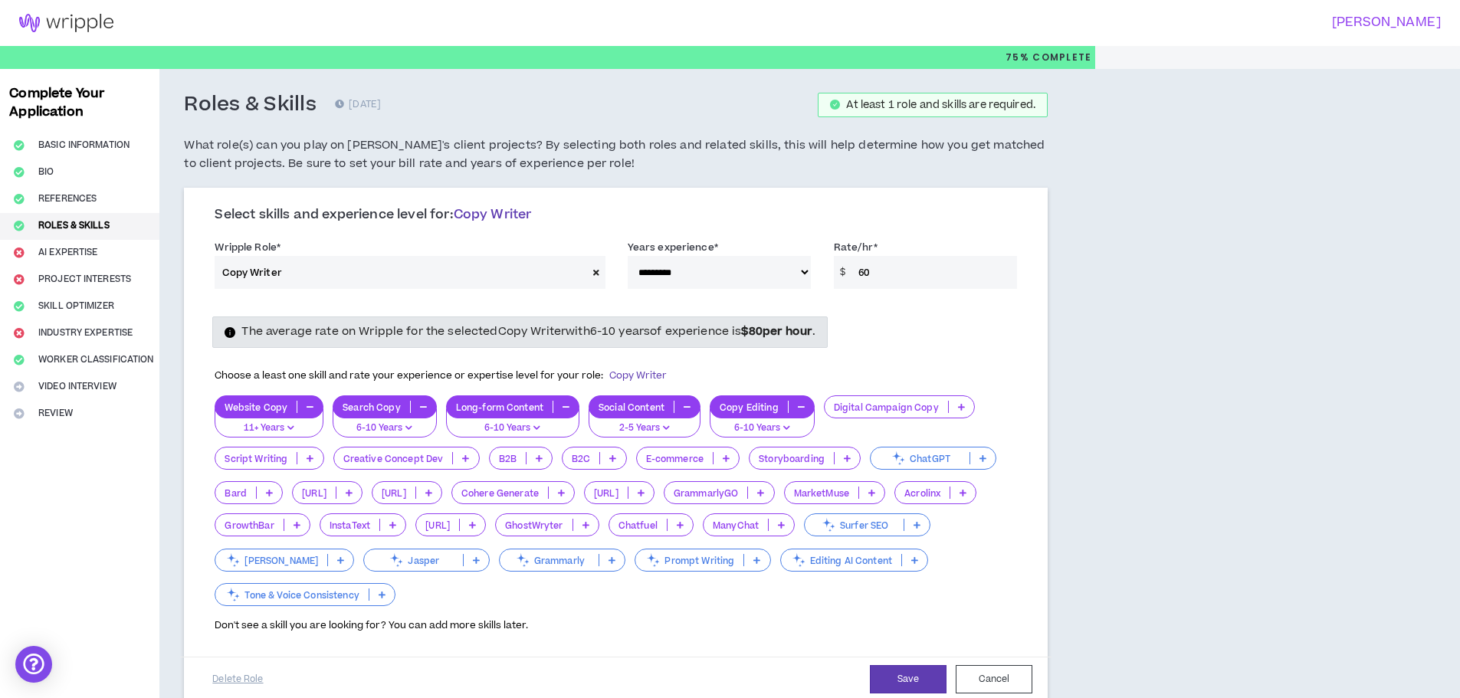
type input "60"
click at [926, 678] on button "Save" at bounding box center [908, 679] width 77 height 28
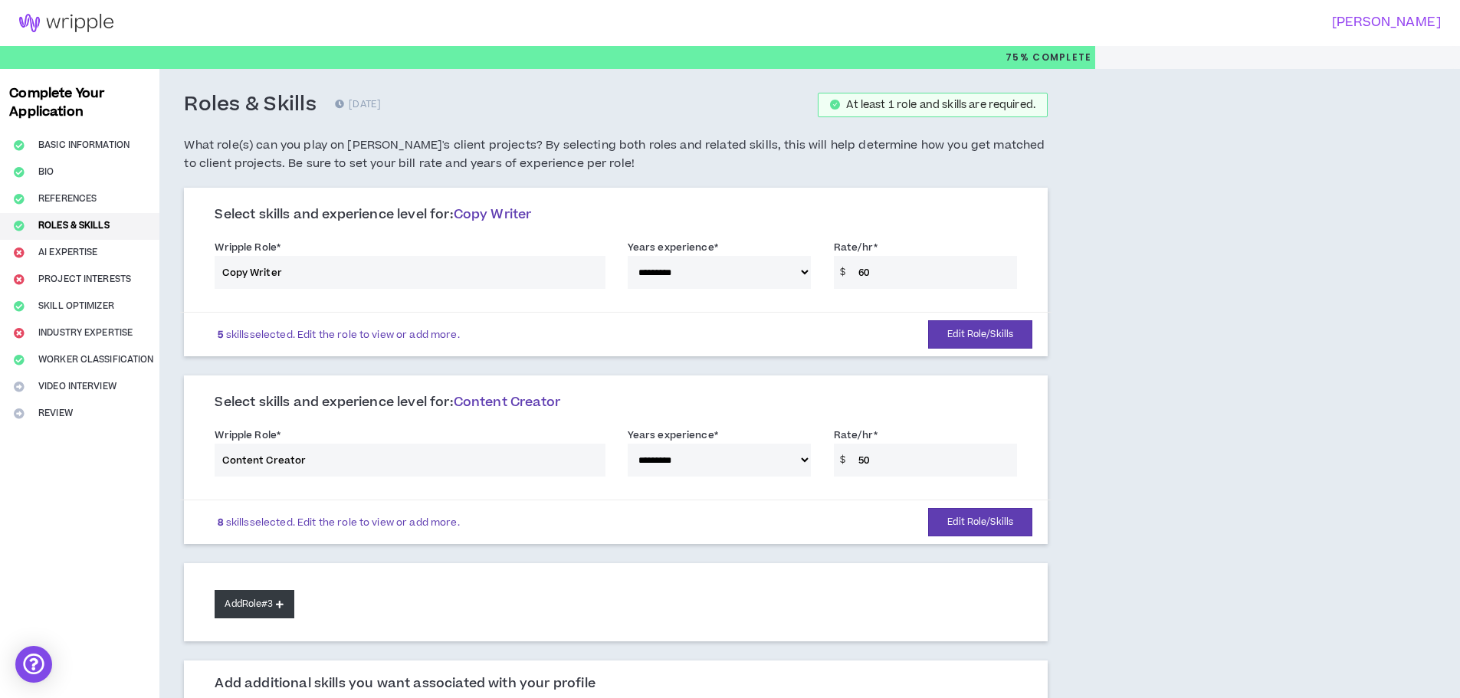
click at [273, 608] on button "Add Role #3" at bounding box center [254, 604] width 79 height 28
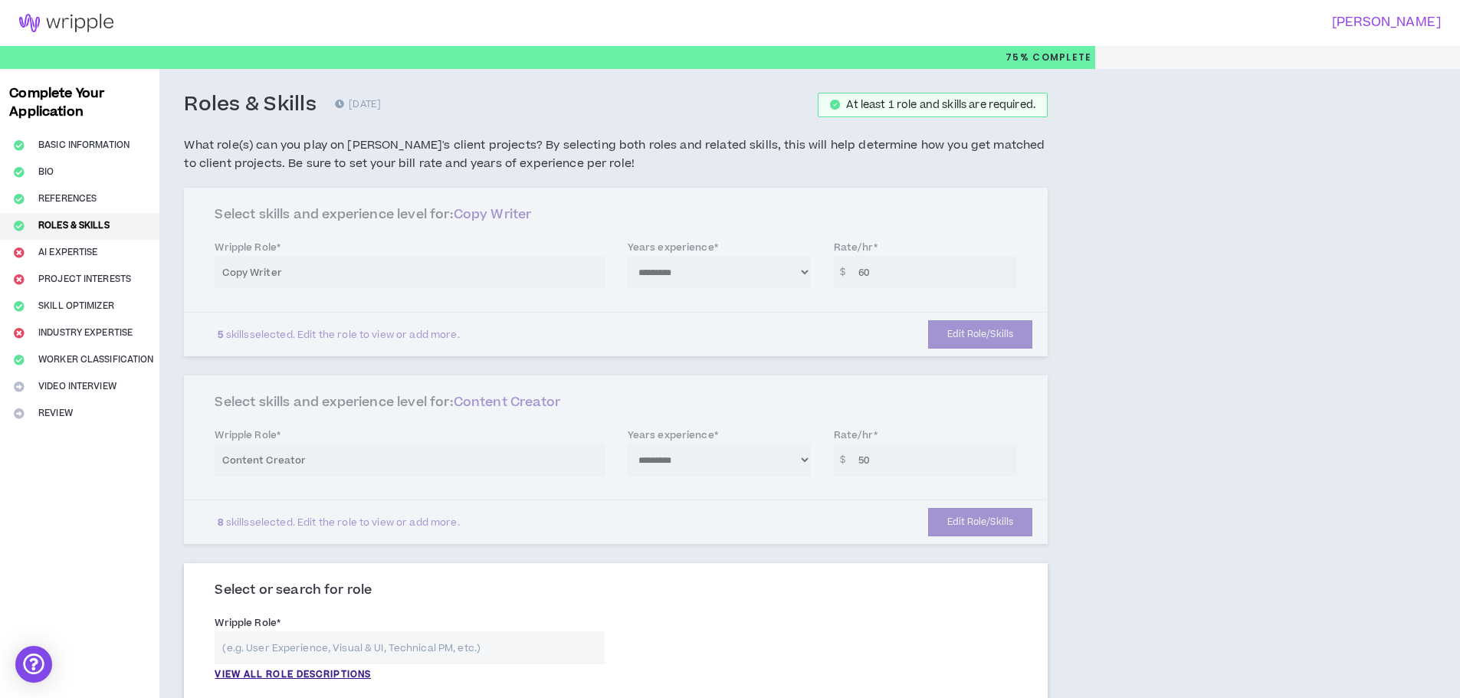
click at [330, 640] on input "text" at bounding box center [409, 647] width 389 height 33
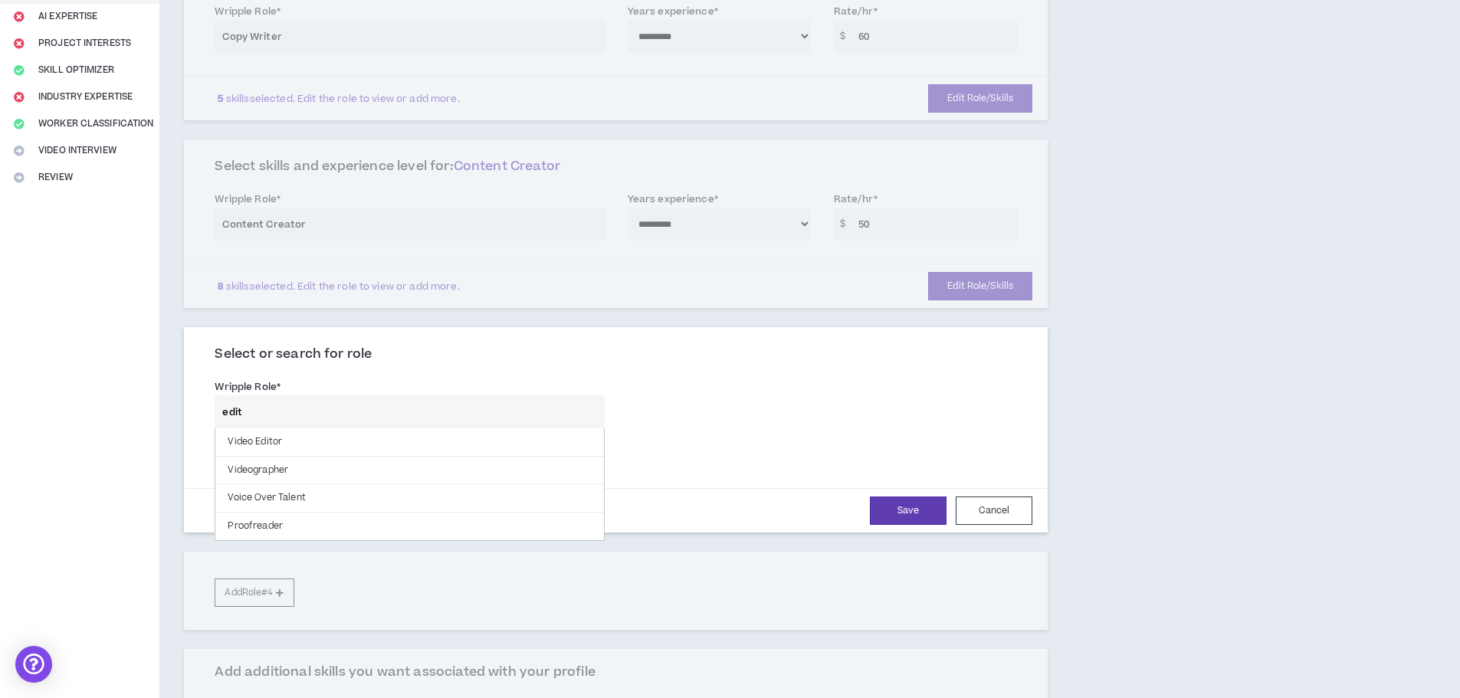
scroll to position [307, 0]
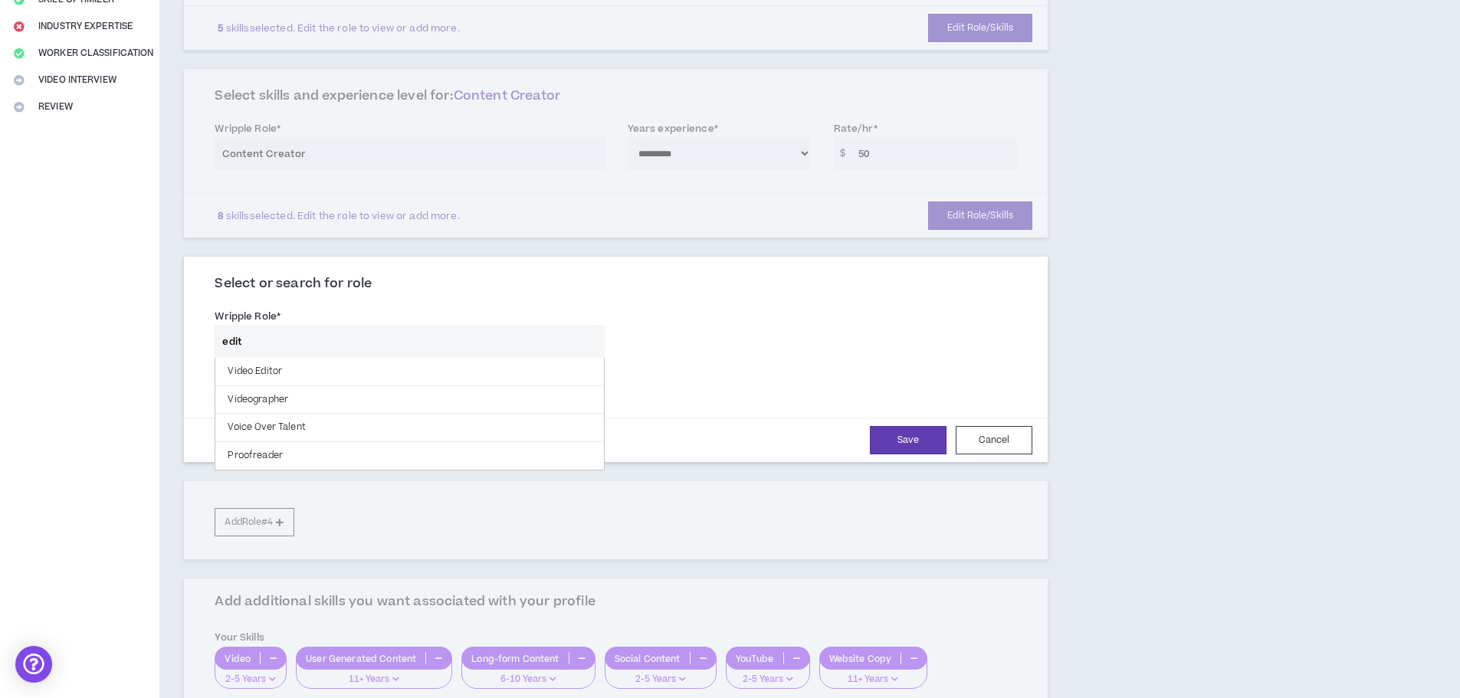
drag, startPoint x: 278, startPoint y: 346, endPoint x: 169, endPoint y: 337, distance: 109.1
click at [169, 337] on div "**********" at bounding box center [615, 350] width 913 height 1176
type input "c"
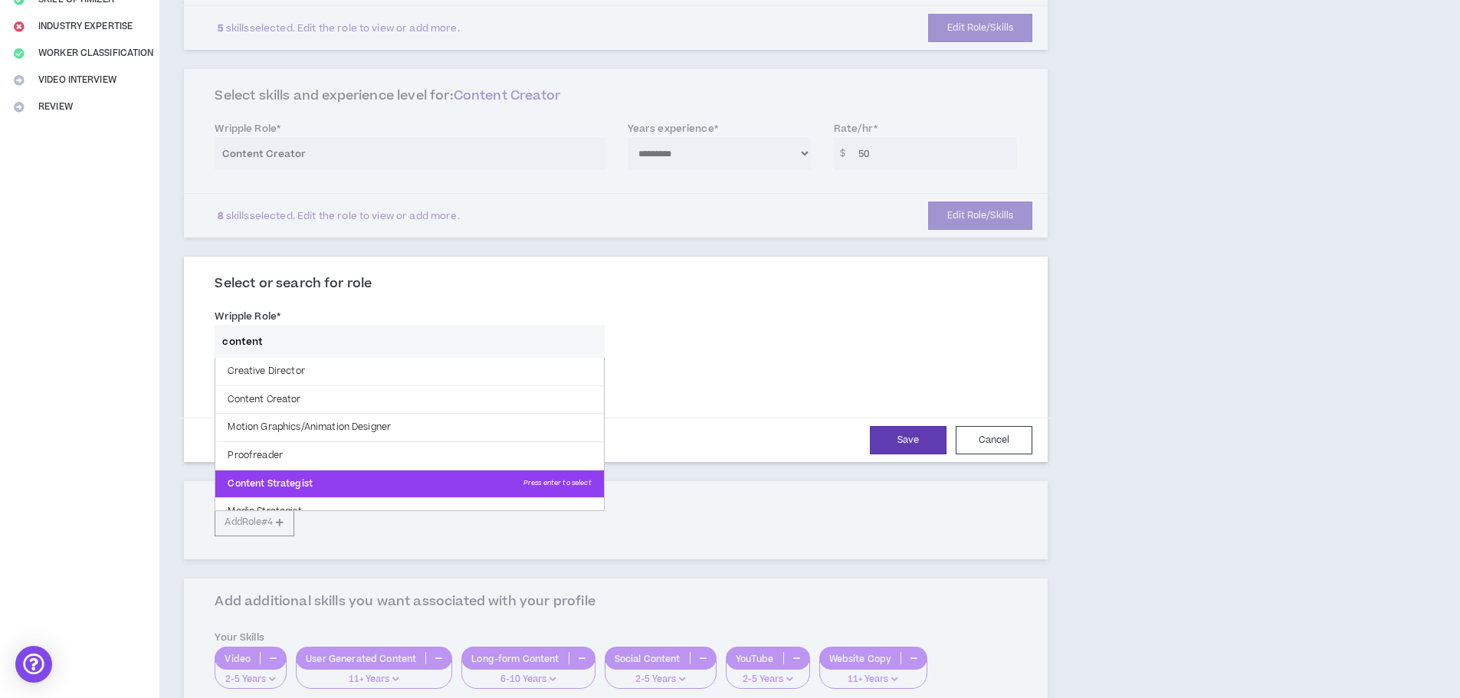
scroll to position [71, 0]
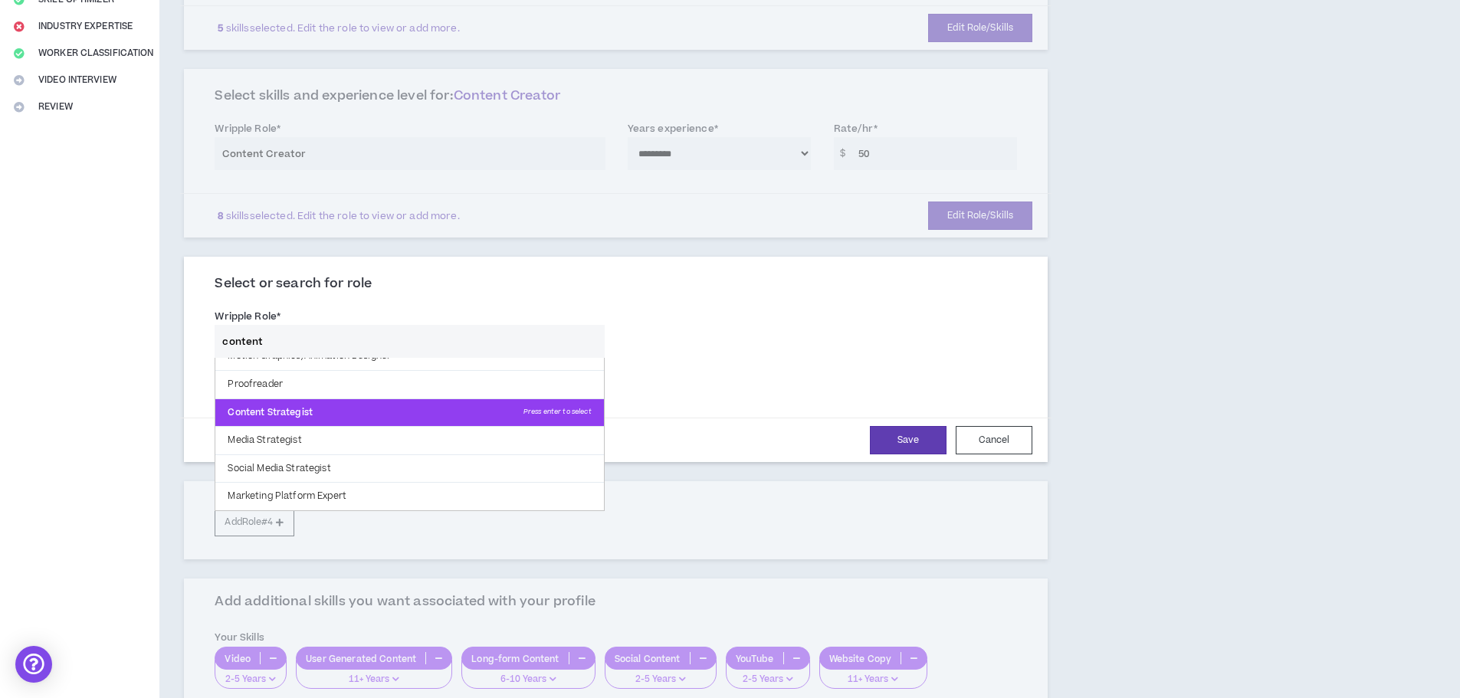
click at [307, 416] on p "Content Strategist Press enter to select" at bounding box center [409, 413] width 388 height 28
type input "Content Strategist"
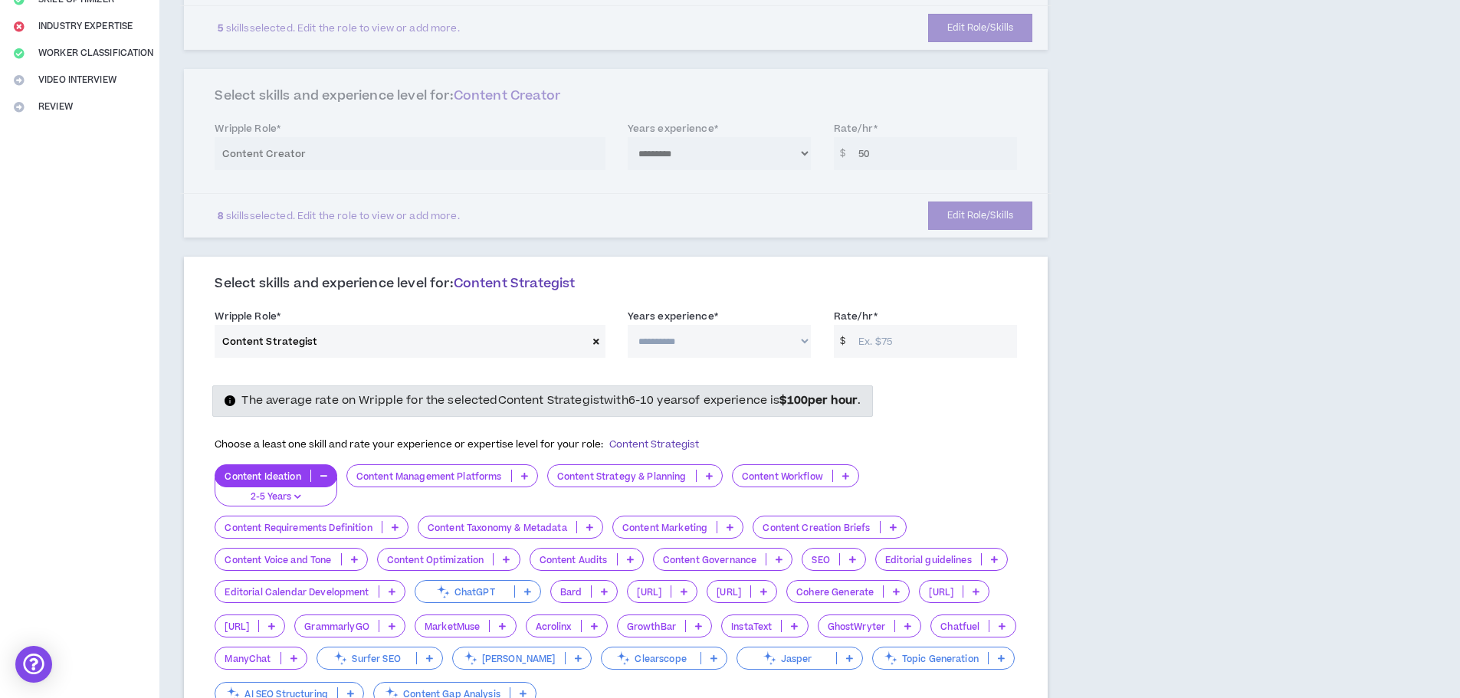
click at [692, 341] on select "**********" at bounding box center [719, 341] width 183 height 33
select select "**"
click at [628, 325] on select "**********" at bounding box center [719, 341] width 183 height 33
click at [863, 343] on input "Rate/hr *" at bounding box center [934, 341] width 166 height 33
drag, startPoint x: 939, startPoint y: 346, endPoint x: 795, endPoint y: 339, distance: 145.0
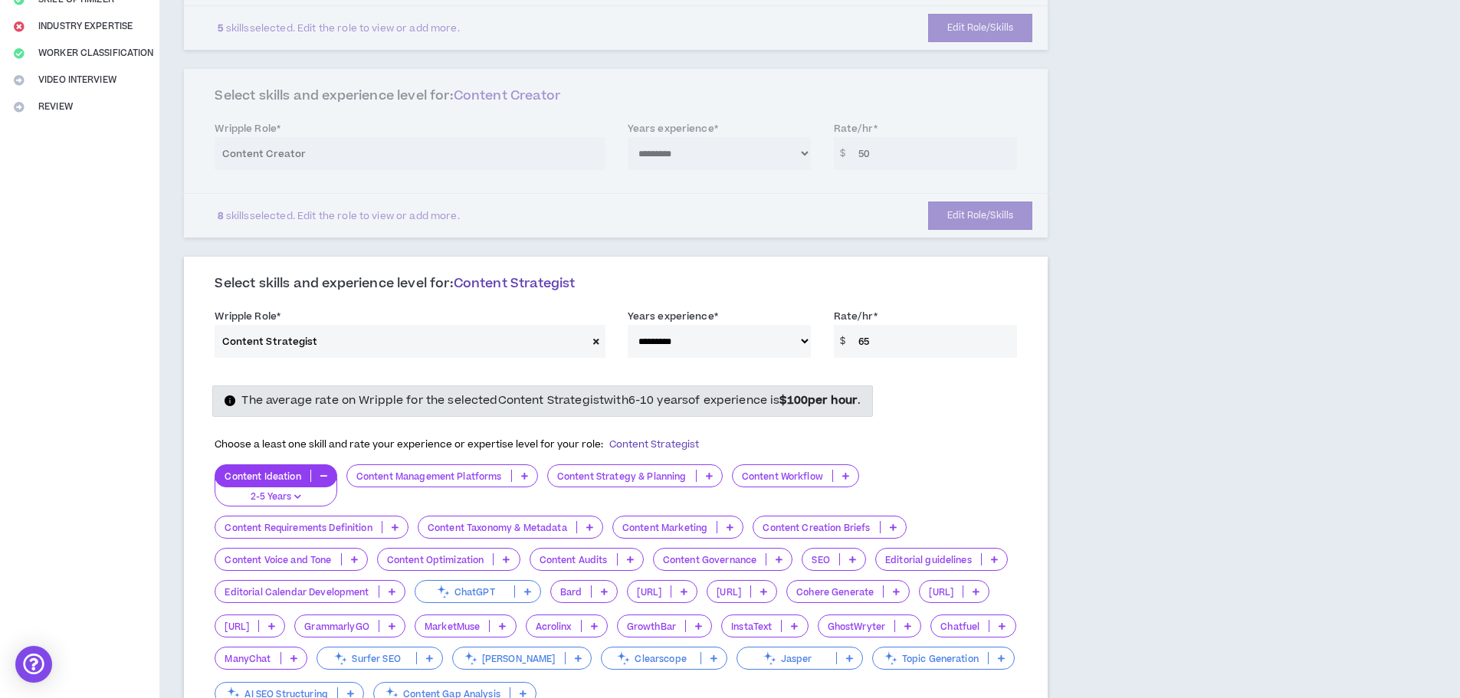
click at [795, 339] on div "**********" at bounding box center [615, 336] width 825 height 65
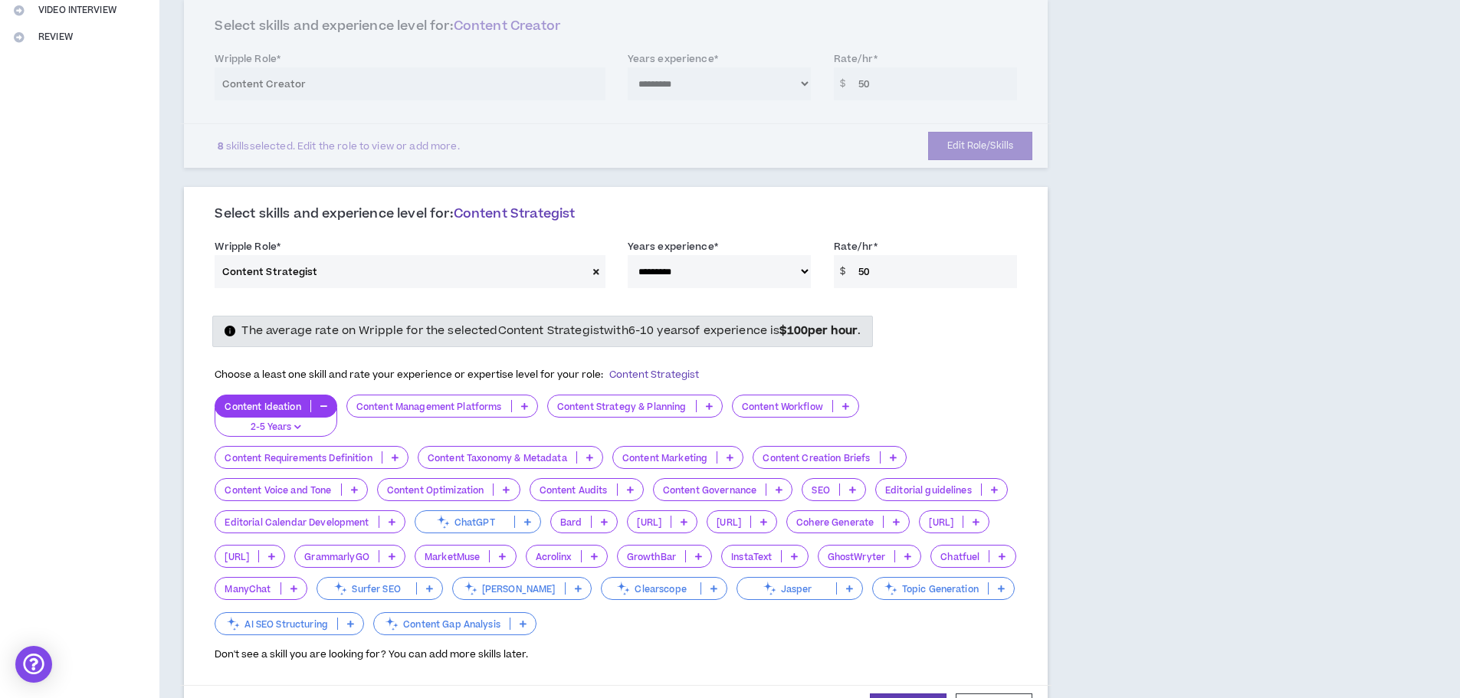
scroll to position [460, 0]
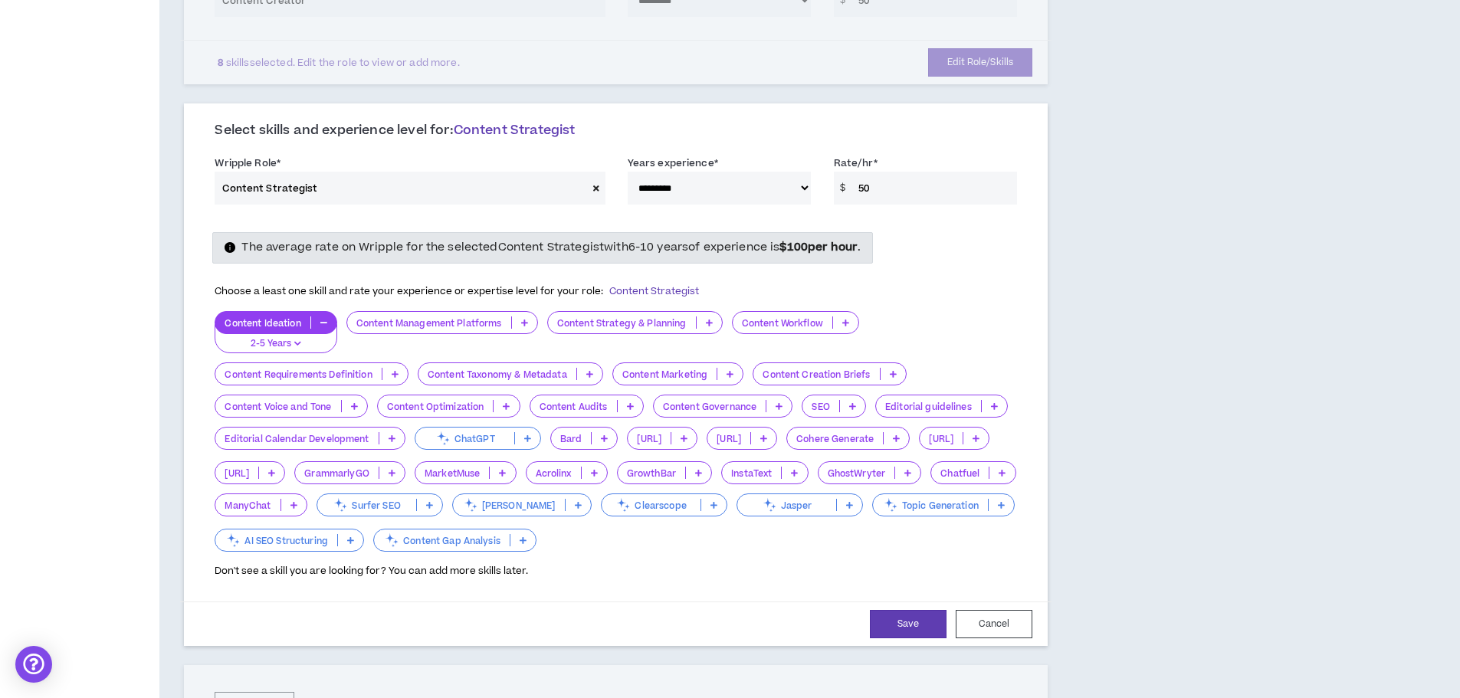
type input "50"
click at [530, 323] on p at bounding box center [524, 322] width 25 height 12
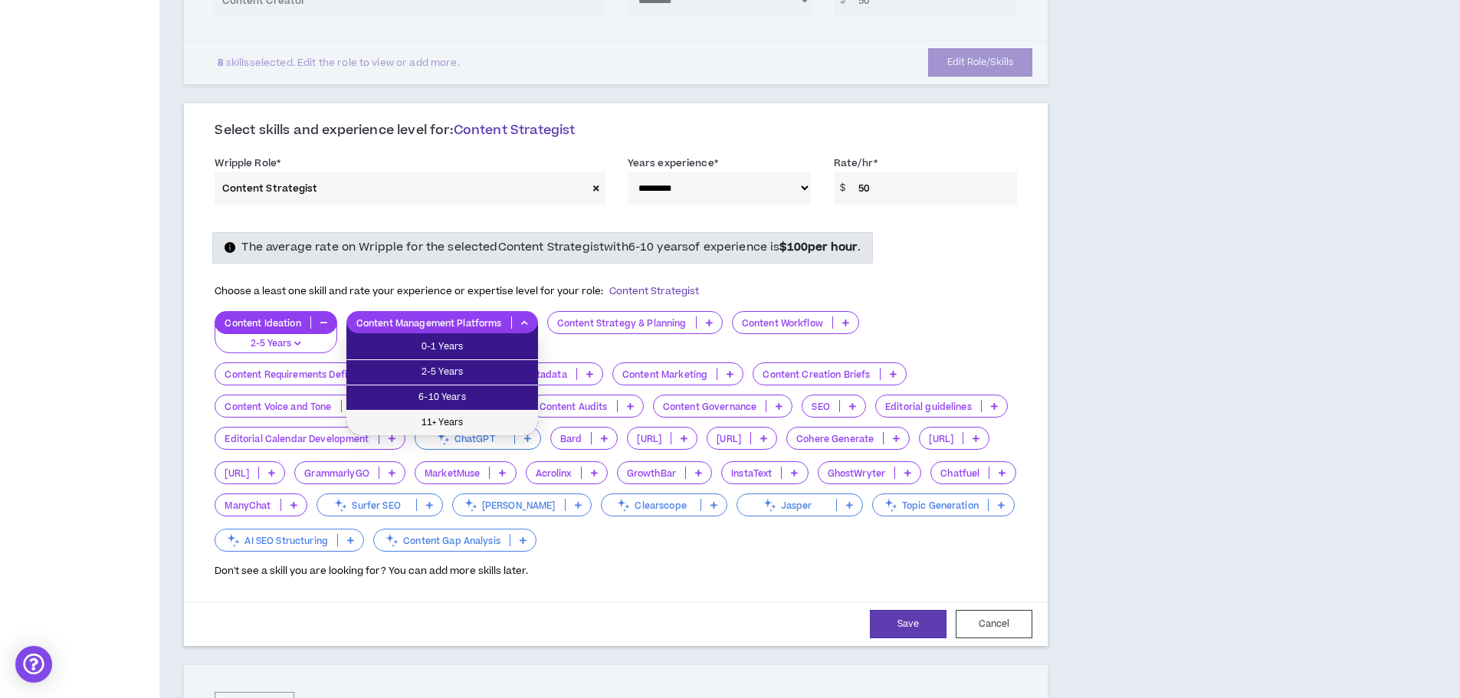
click at [463, 412] on li "11+ Years" at bounding box center [442, 423] width 192 height 25
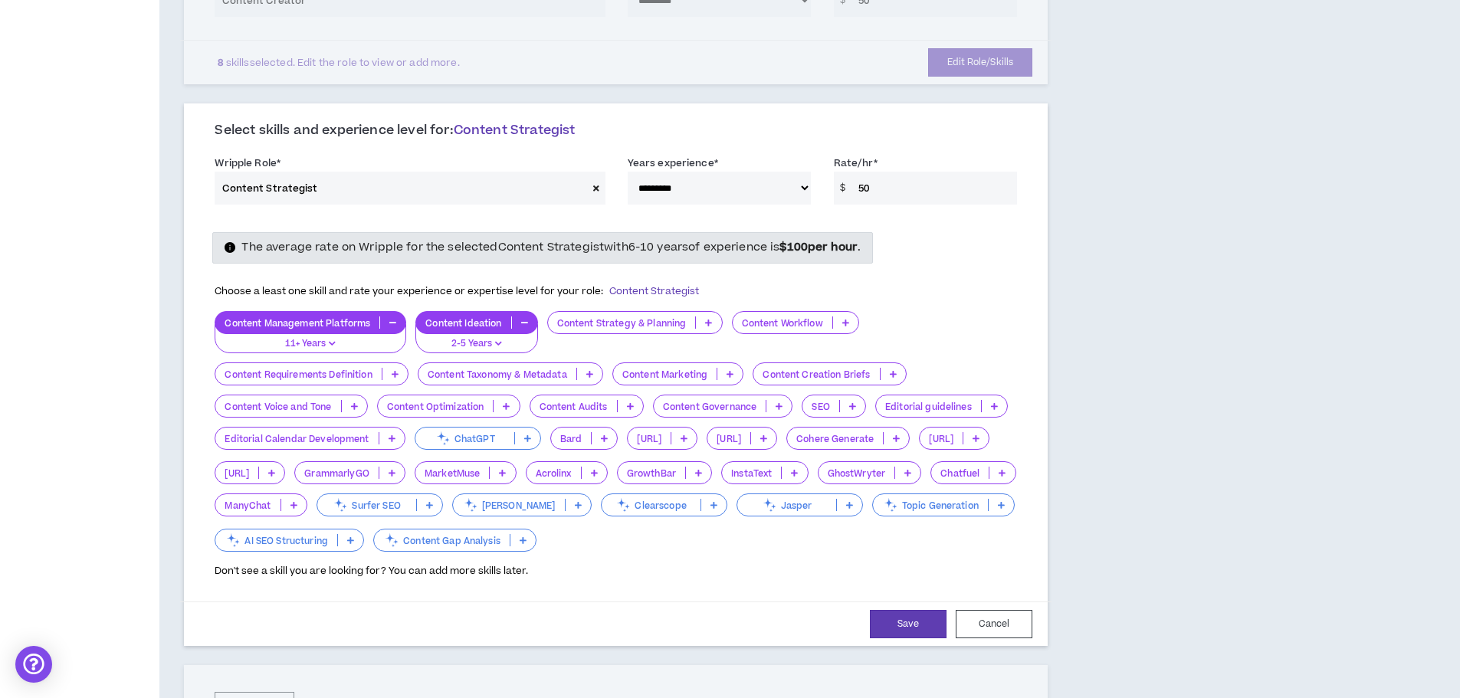
click at [736, 372] on p at bounding box center [729, 374] width 25 height 12
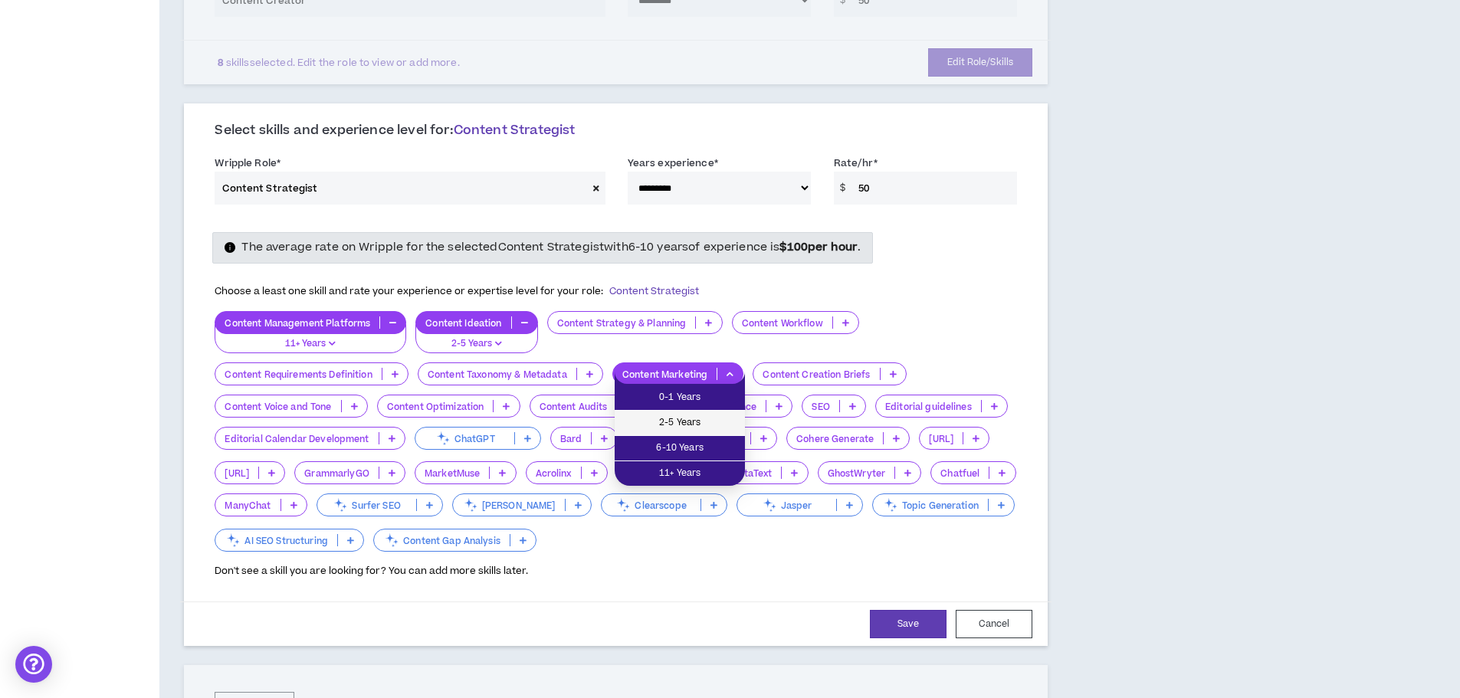
click at [684, 425] on span "2-5 Years" at bounding box center [680, 423] width 112 height 17
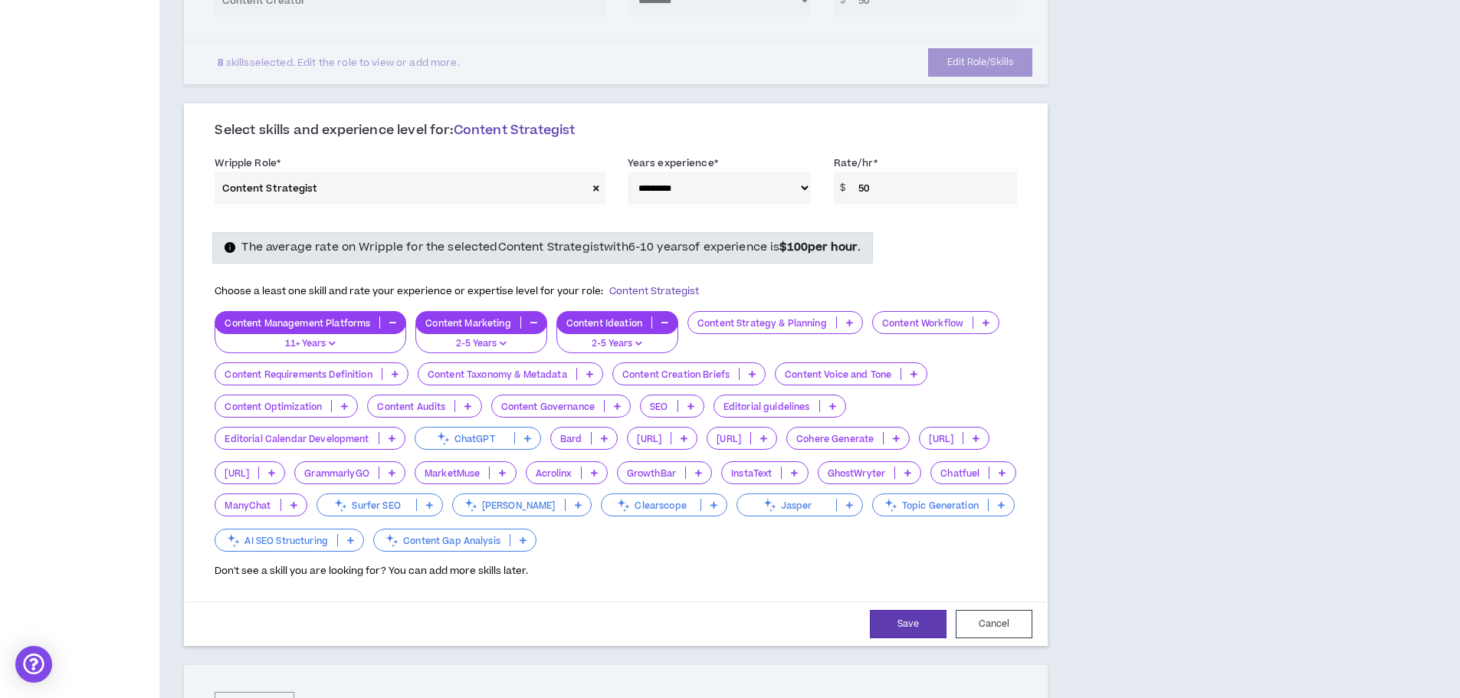
click at [592, 374] on icon at bounding box center [589, 374] width 7 height 8
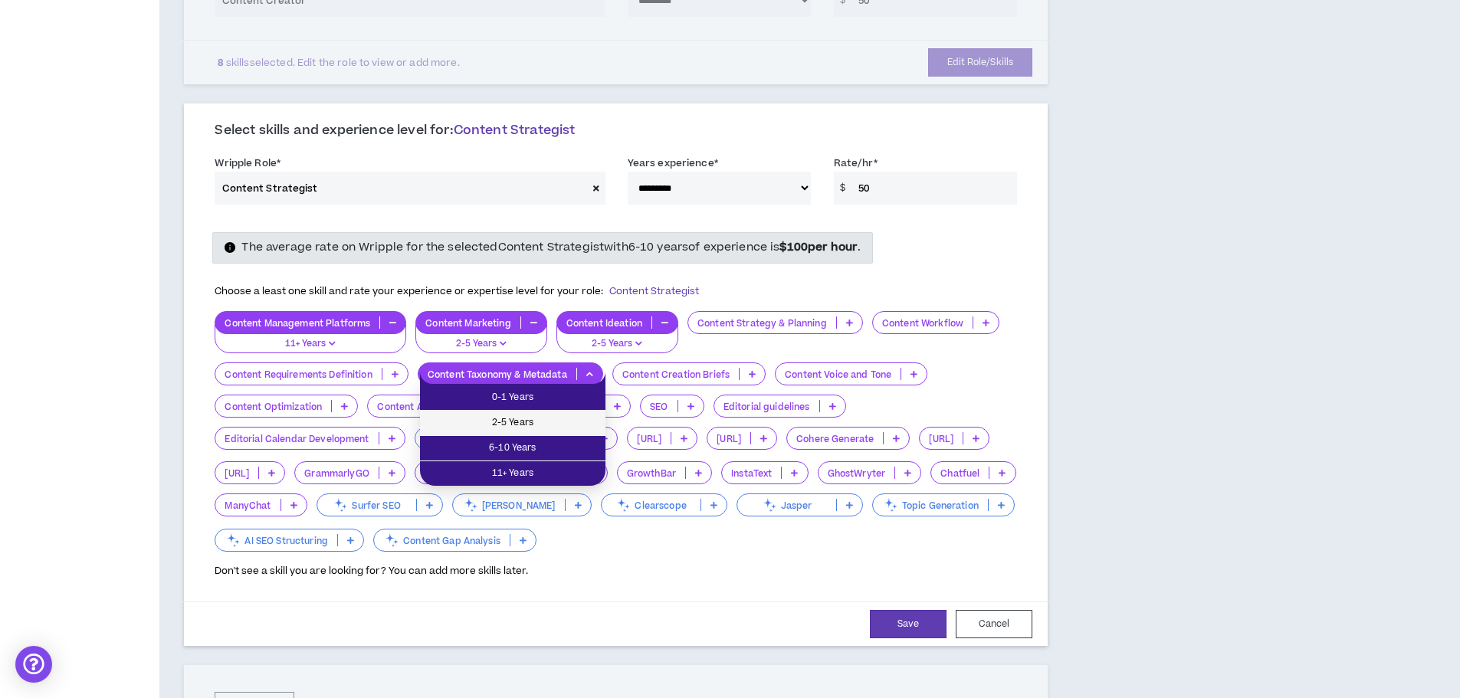
click at [530, 418] on span "2-5 Years" at bounding box center [512, 423] width 167 height 17
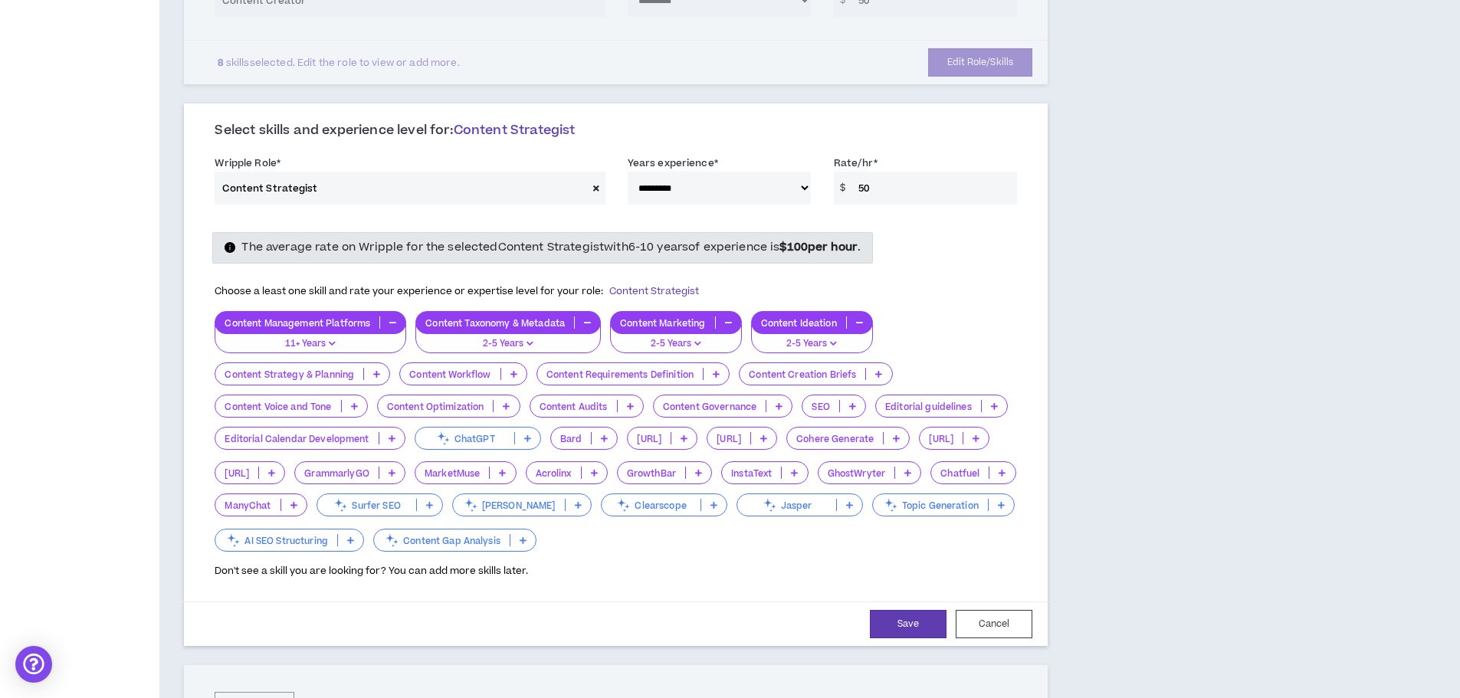
click at [379, 377] on icon at bounding box center [376, 374] width 7 height 8
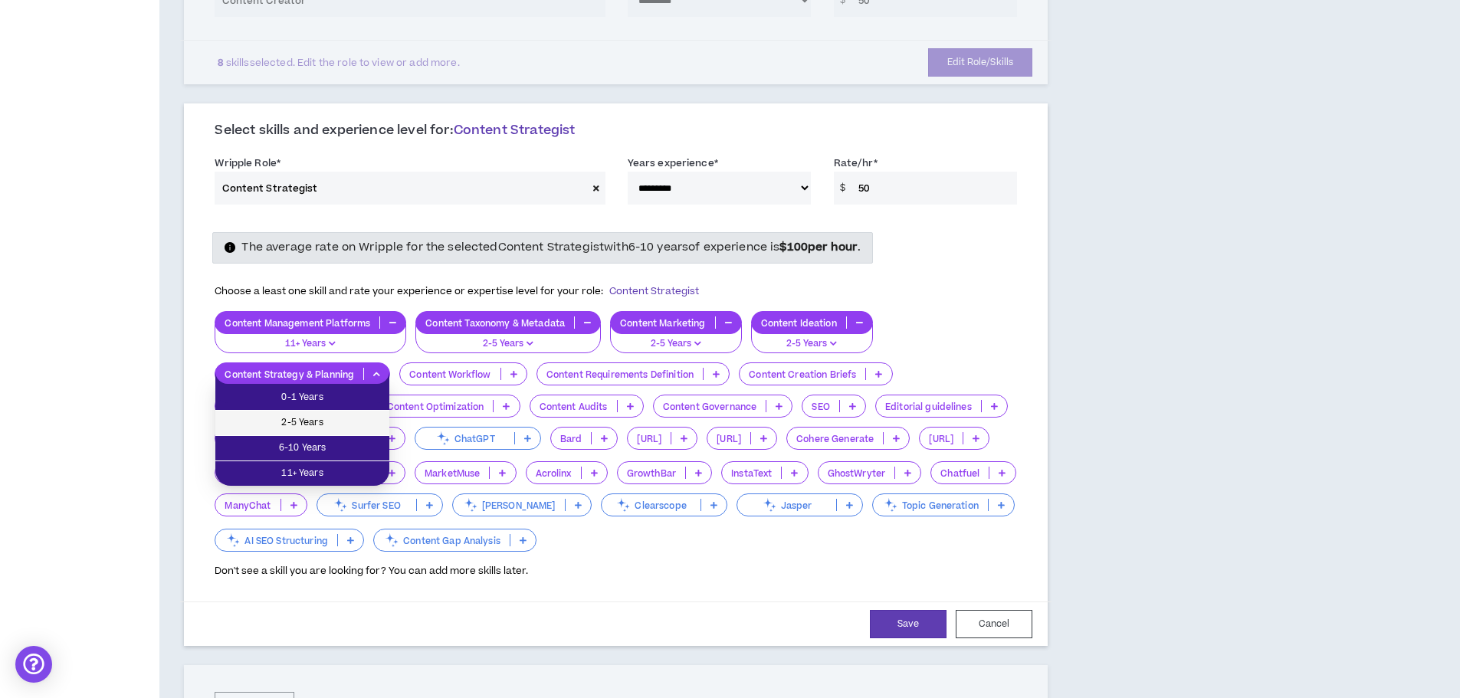
click at [320, 421] on span "2-5 Years" at bounding box center [303, 423] width 156 height 17
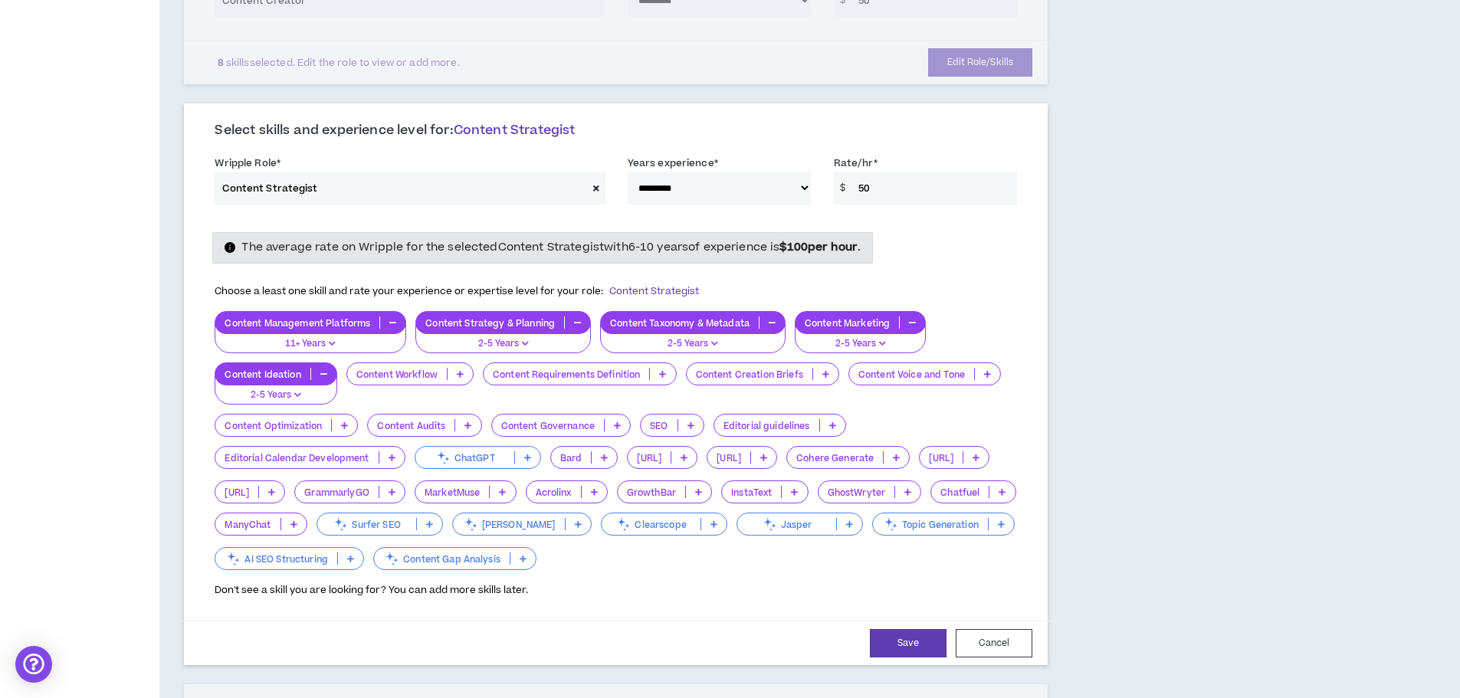
click at [345, 426] on icon at bounding box center [344, 425] width 7 height 8
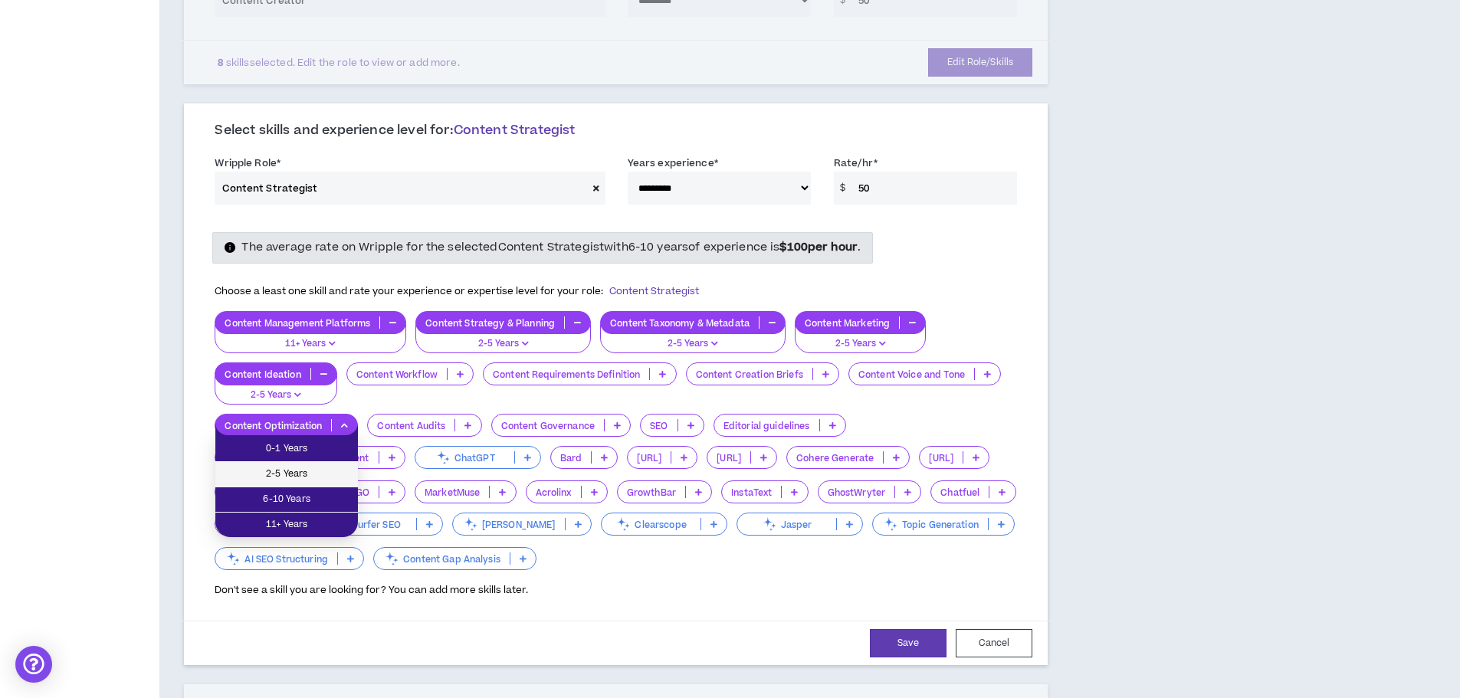
click at [304, 465] on li "2-5 Years" at bounding box center [286, 474] width 143 height 25
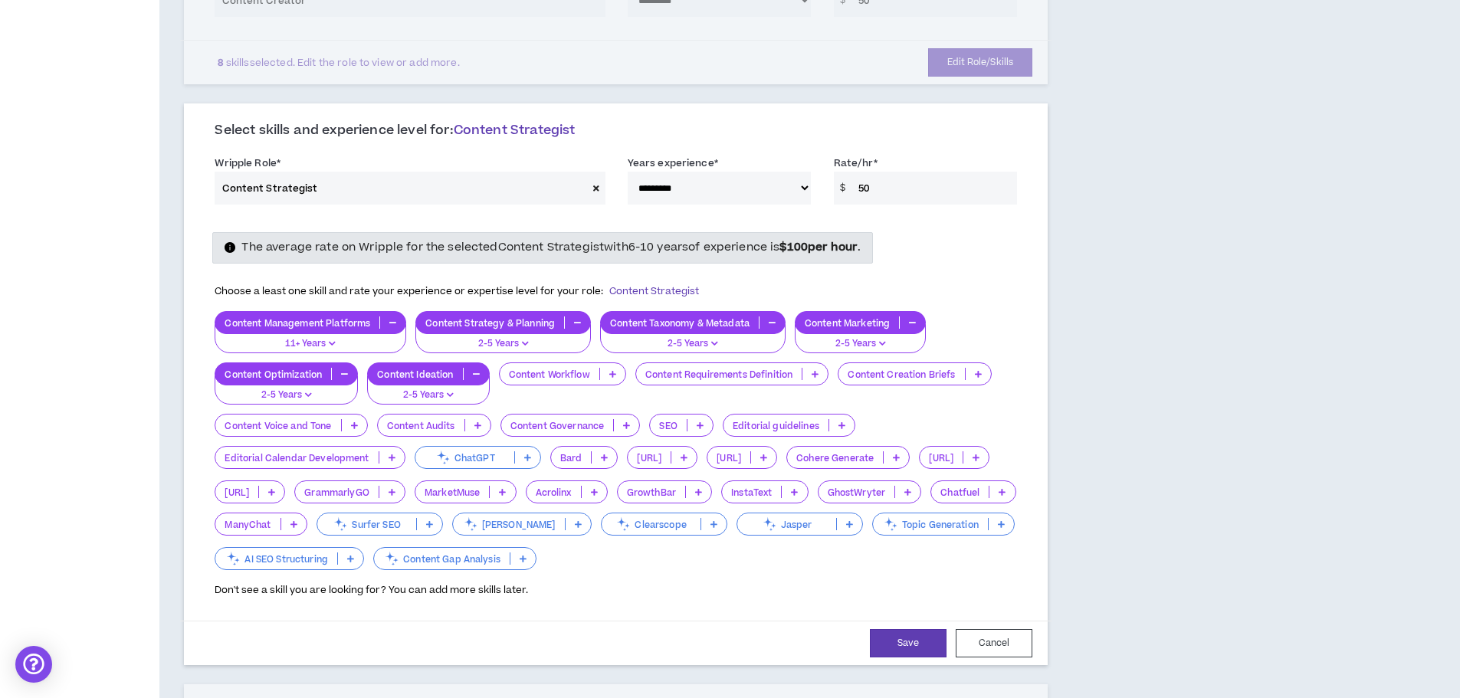
drag, startPoint x: 394, startPoint y: 457, endPoint x: 381, endPoint y: 462, distance: 13.8
click at [393, 457] on icon at bounding box center [392, 458] width 7 height 8
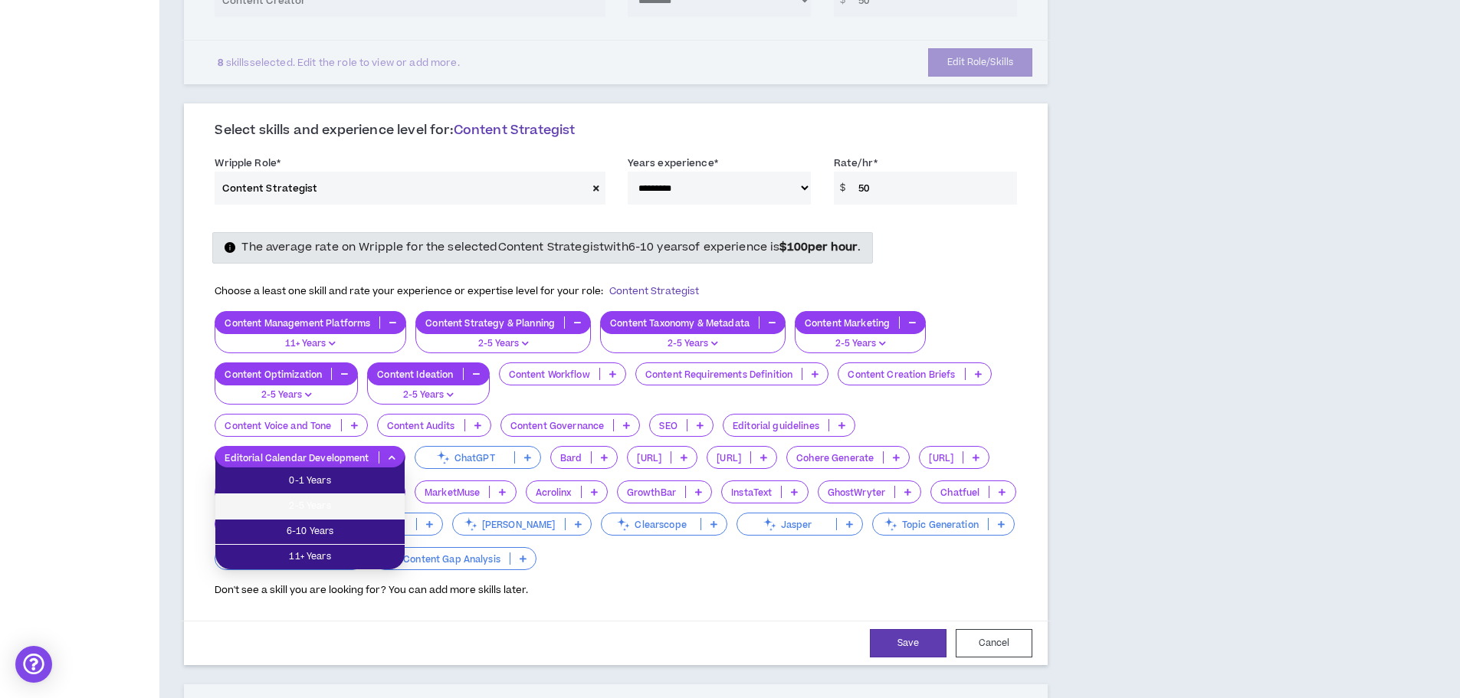
click at [314, 506] on span "2-5 Years" at bounding box center [310, 506] width 171 height 17
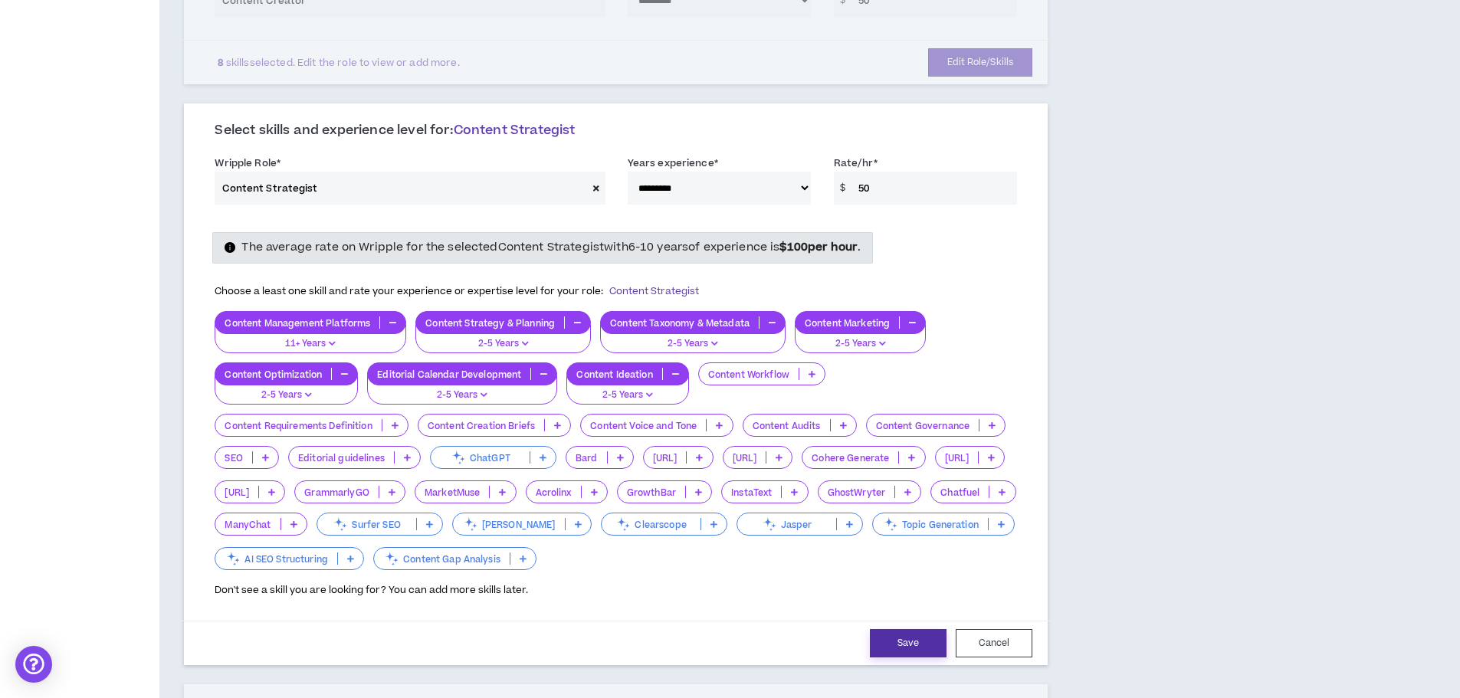
click at [881, 635] on button "Save" at bounding box center [908, 643] width 77 height 28
select select "**"
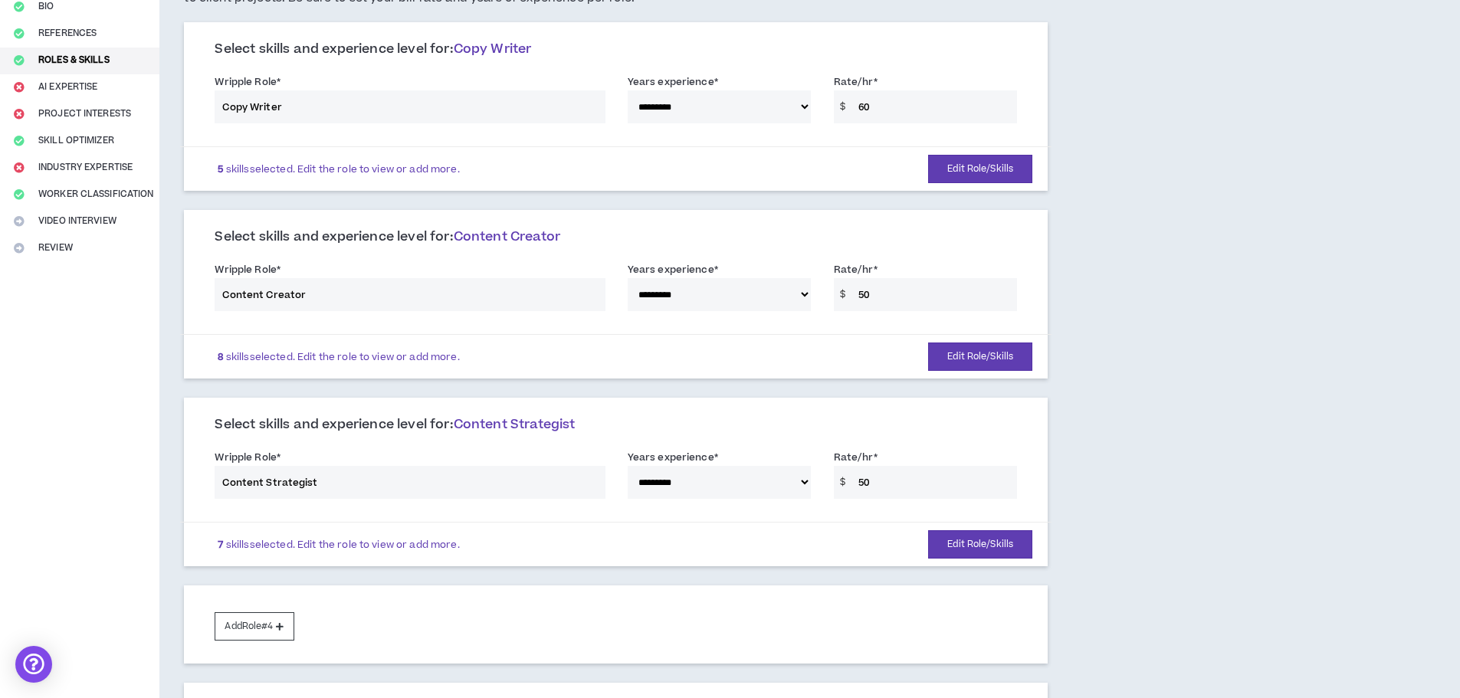
scroll to position [674, 0]
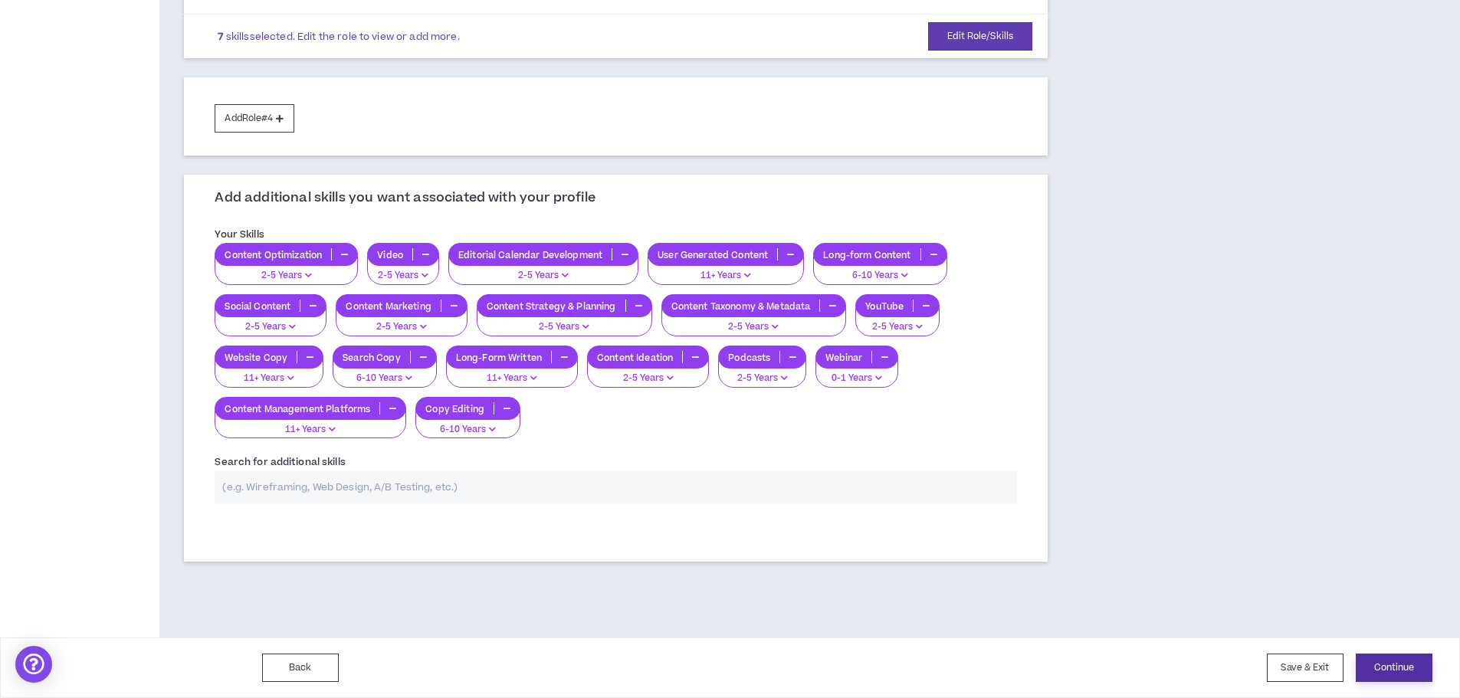
click at [1392, 671] on button "Continue" at bounding box center [1394, 668] width 77 height 28
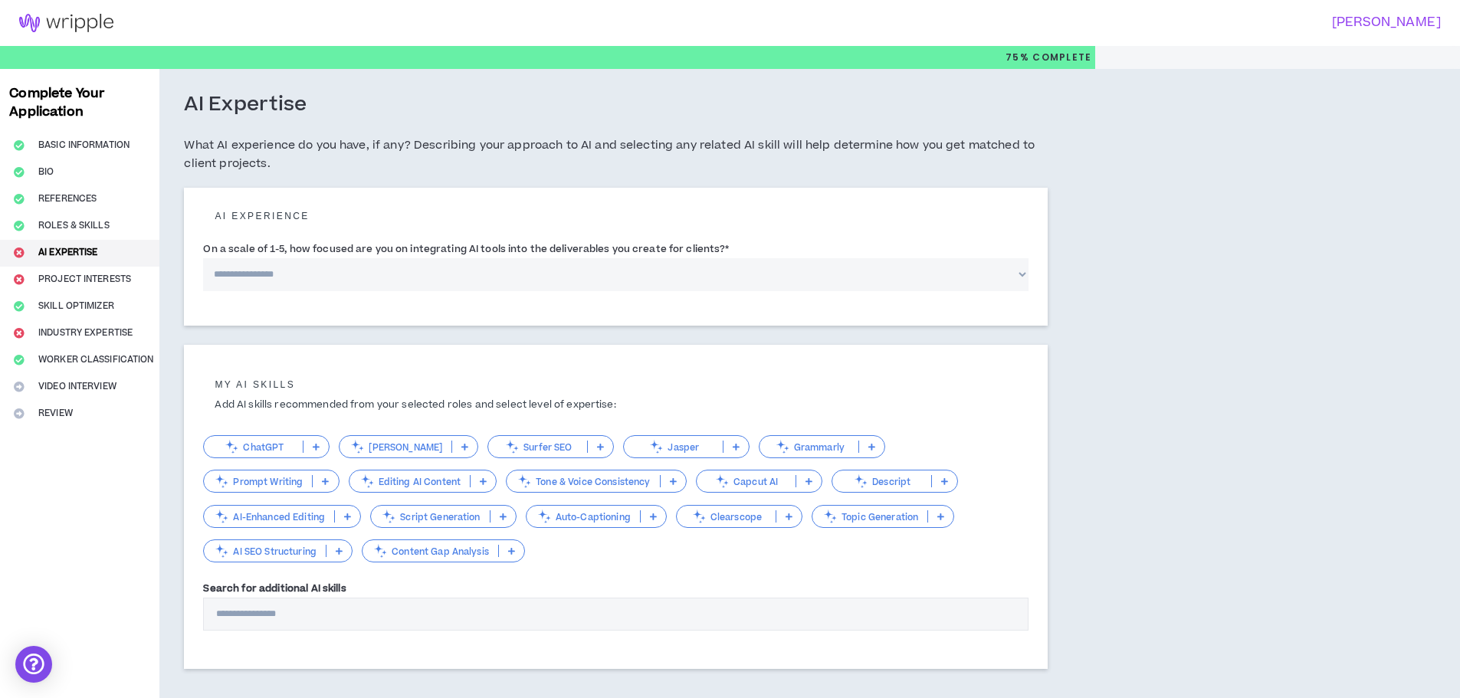
click at [399, 277] on select "**********" at bounding box center [615, 274] width 825 height 33
select select "*"
click at [203, 258] on select "**********" at bounding box center [615, 274] width 825 height 33
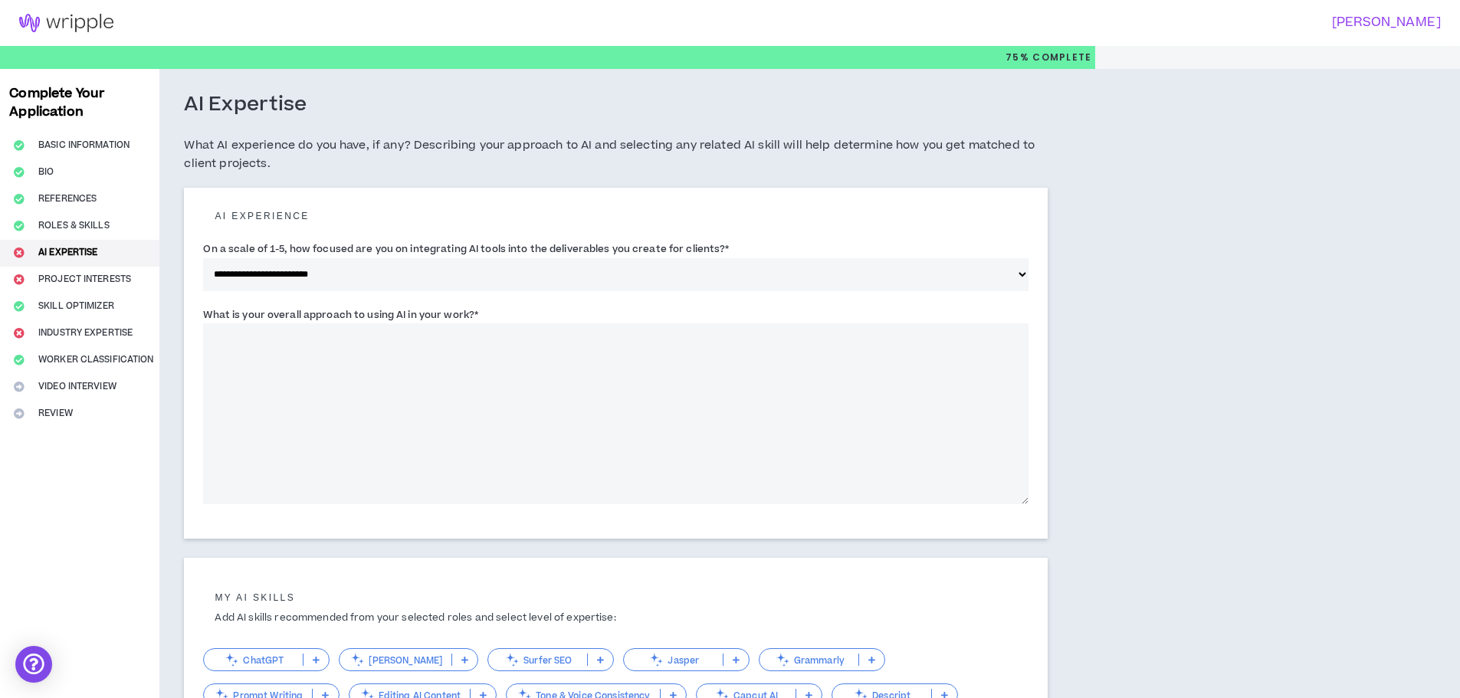
click at [316, 343] on textarea "What is your overall approach to using AI in your work? *" at bounding box center [615, 413] width 825 height 181
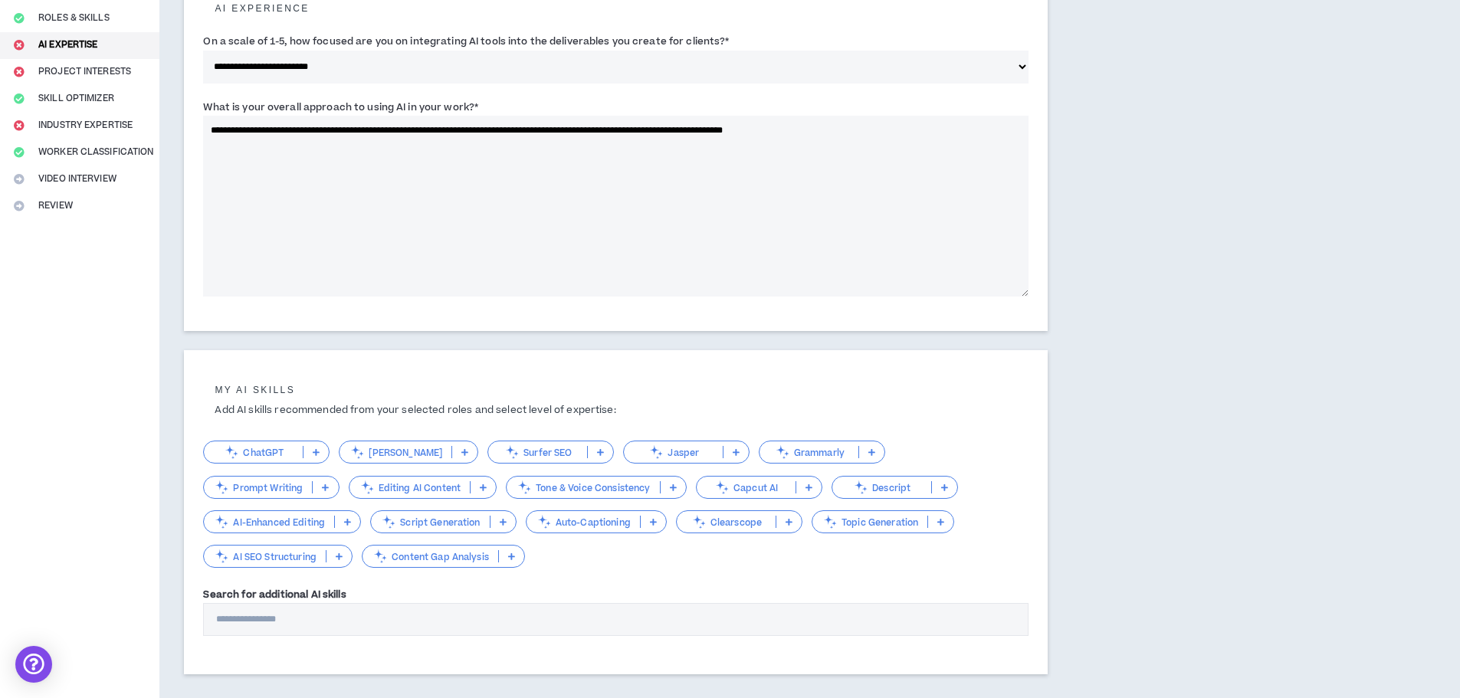
scroll to position [230, 0]
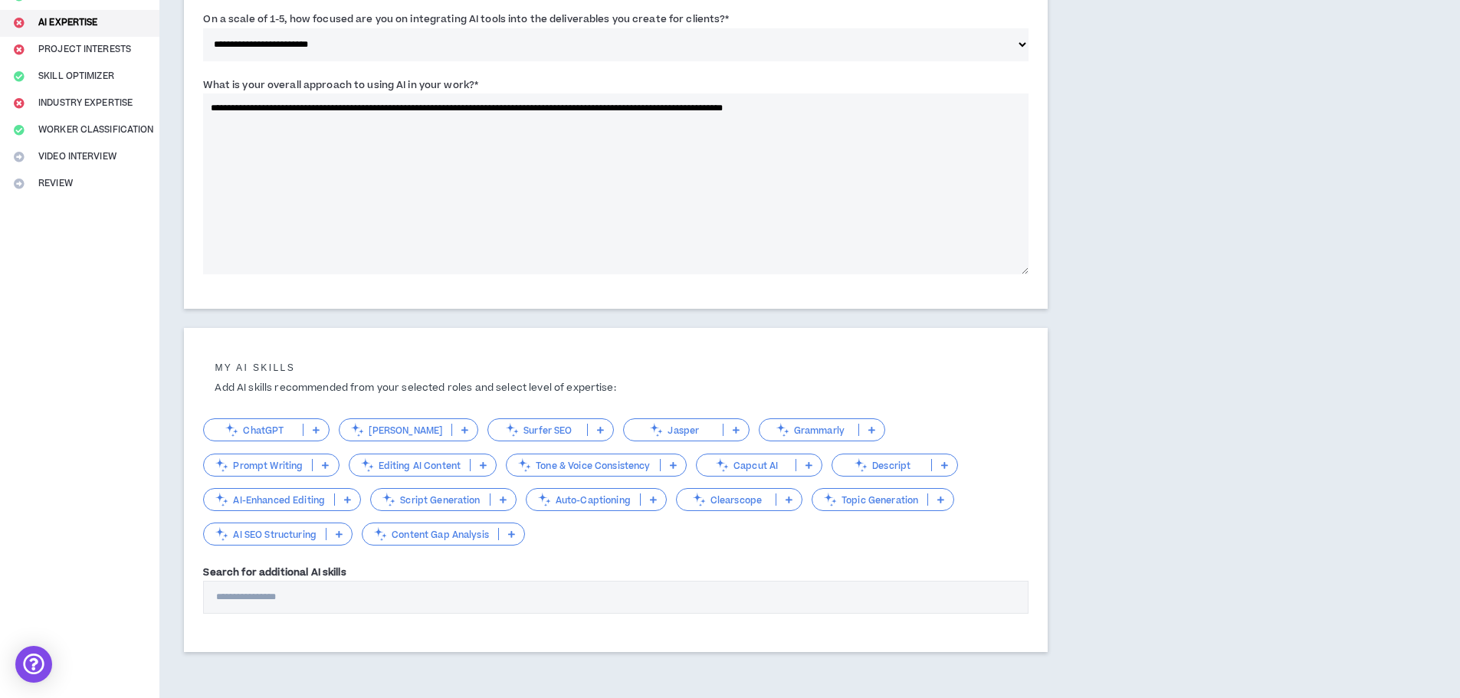
type textarea "**********"
click at [312, 428] on p at bounding box center [315, 430] width 25 height 12
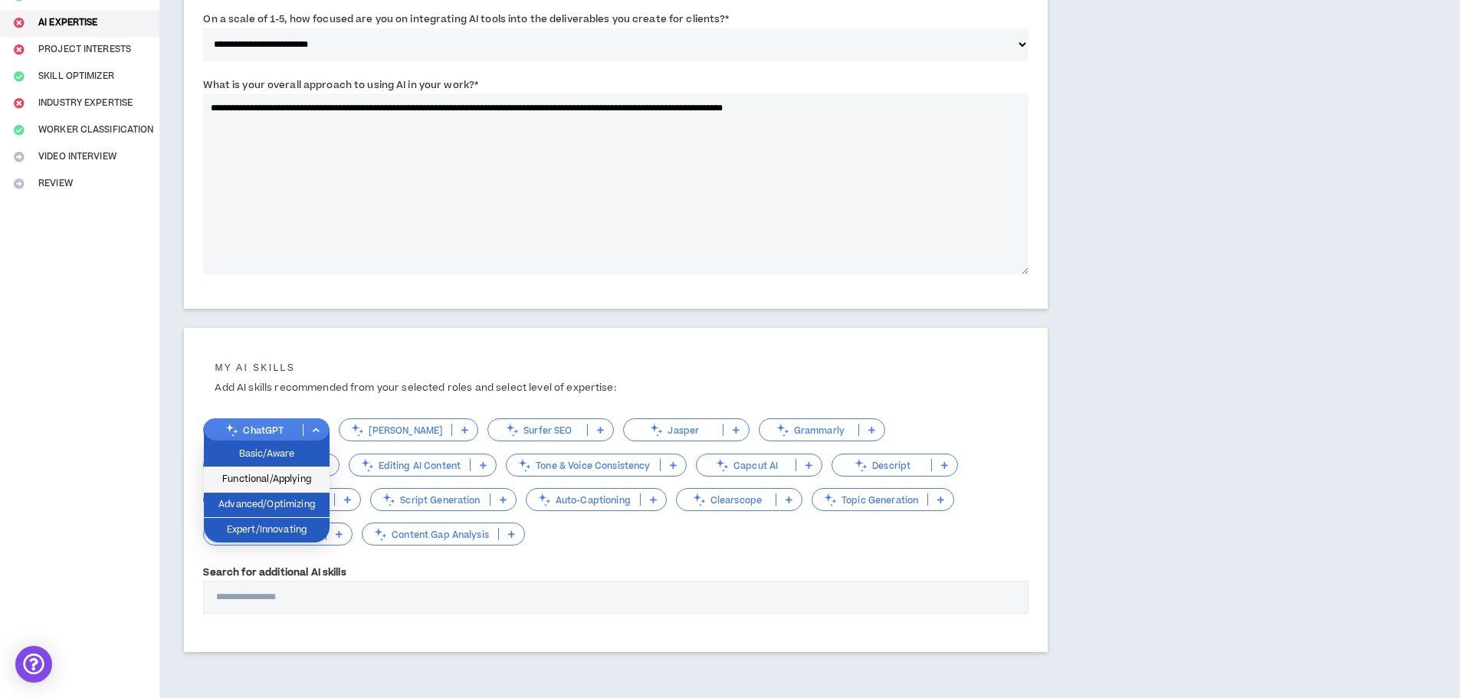
click at [291, 481] on span "Functional/Applying" at bounding box center [266, 479] width 107 height 17
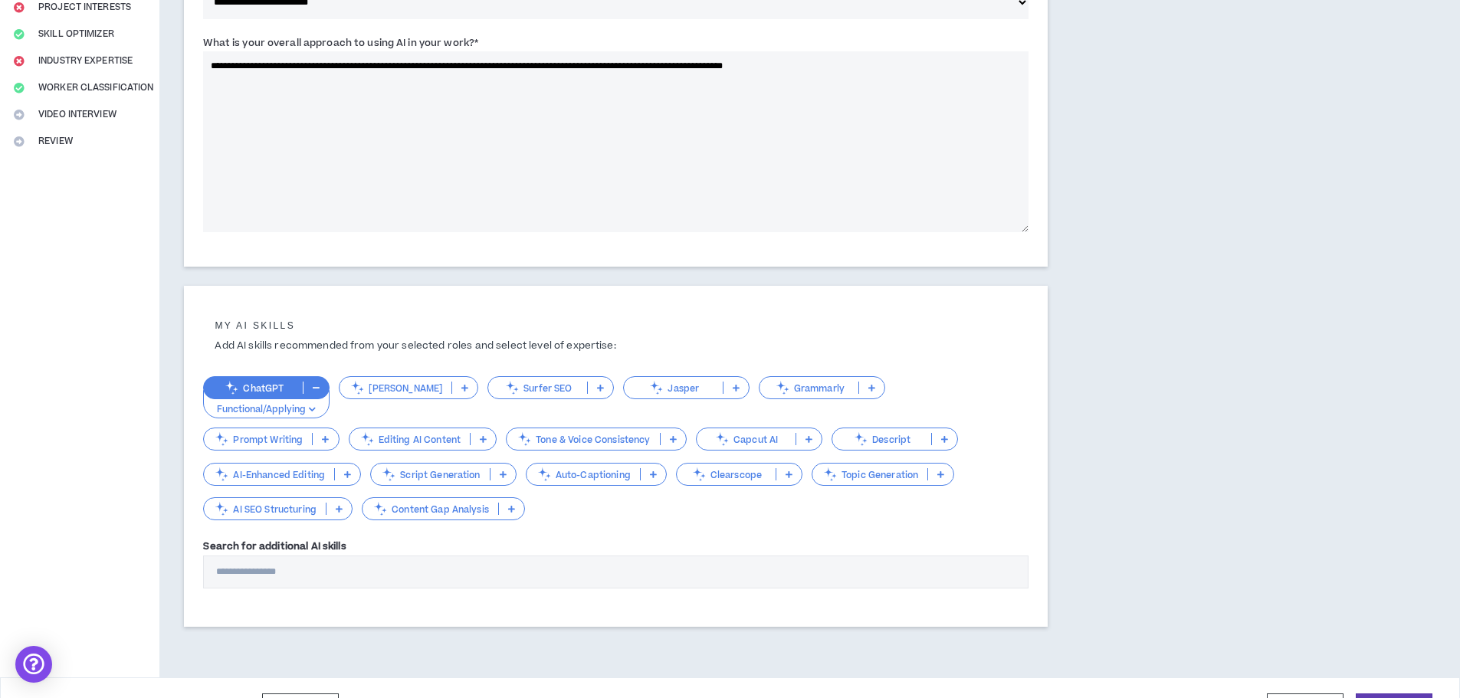
scroll to position [312, 0]
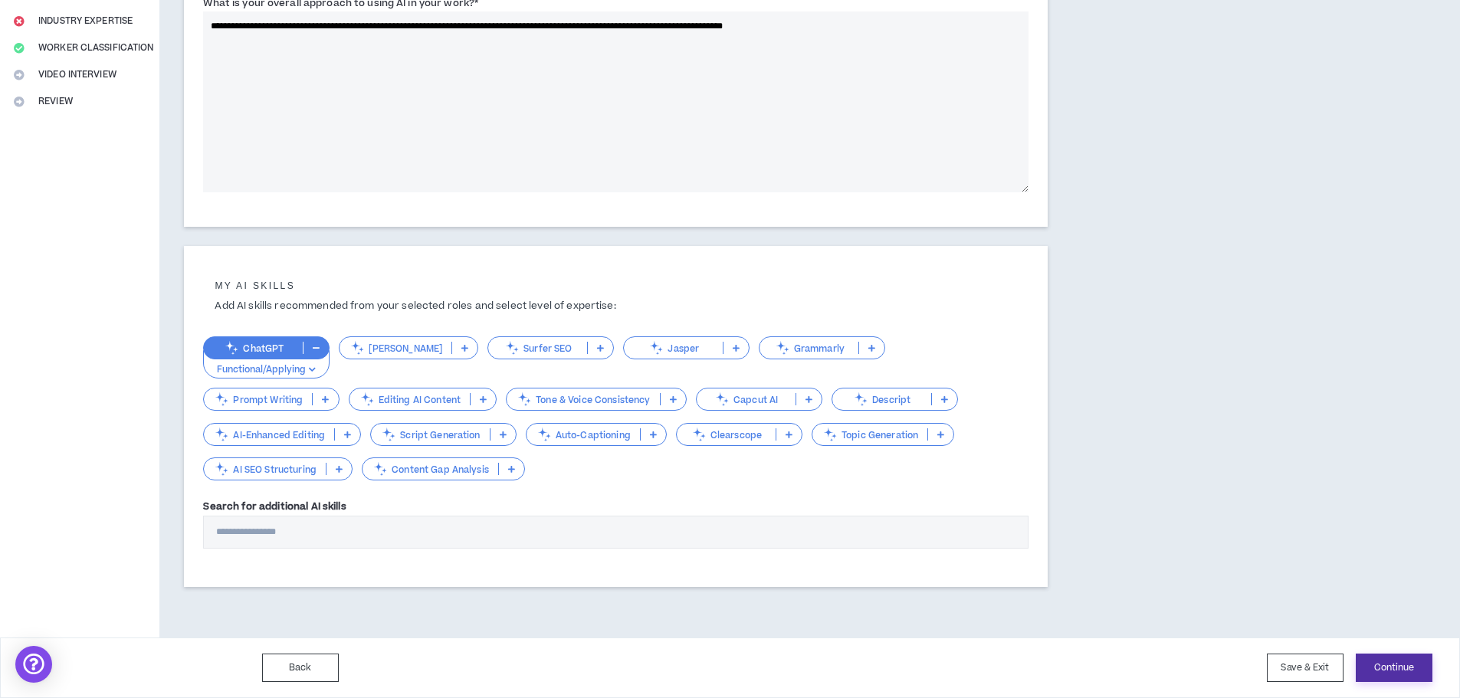
click at [1379, 661] on button "Continue" at bounding box center [1394, 668] width 77 height 28
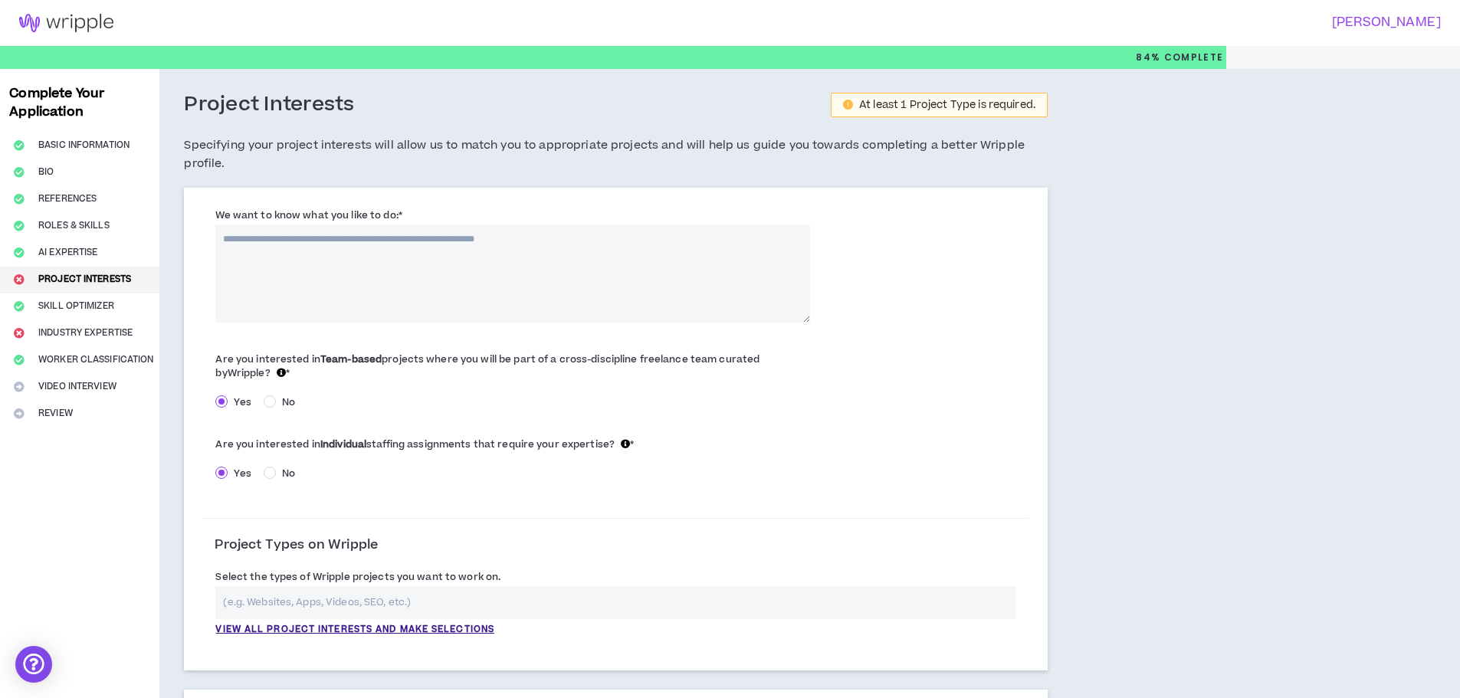
click at [265, 251] on textarea "We want to know what you like to do: *" at bounding box center [512, 274] width 594 height 98
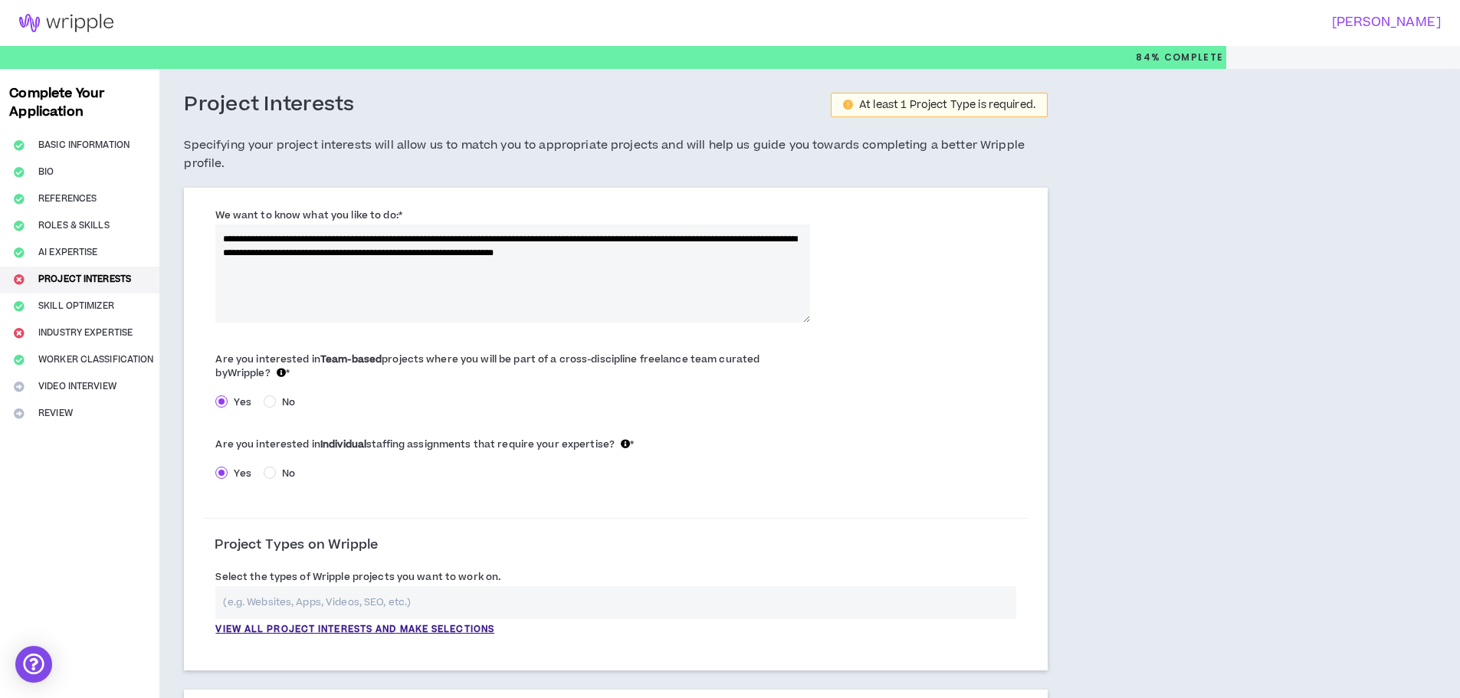
drag, startPoint x: 735, startPoint y: 252, endPoint x: 669, endPoint y: 252, distance: 65.9
click at [669, 252] on textarea "**********" at bounding box center [512, 274] width 594 height 98
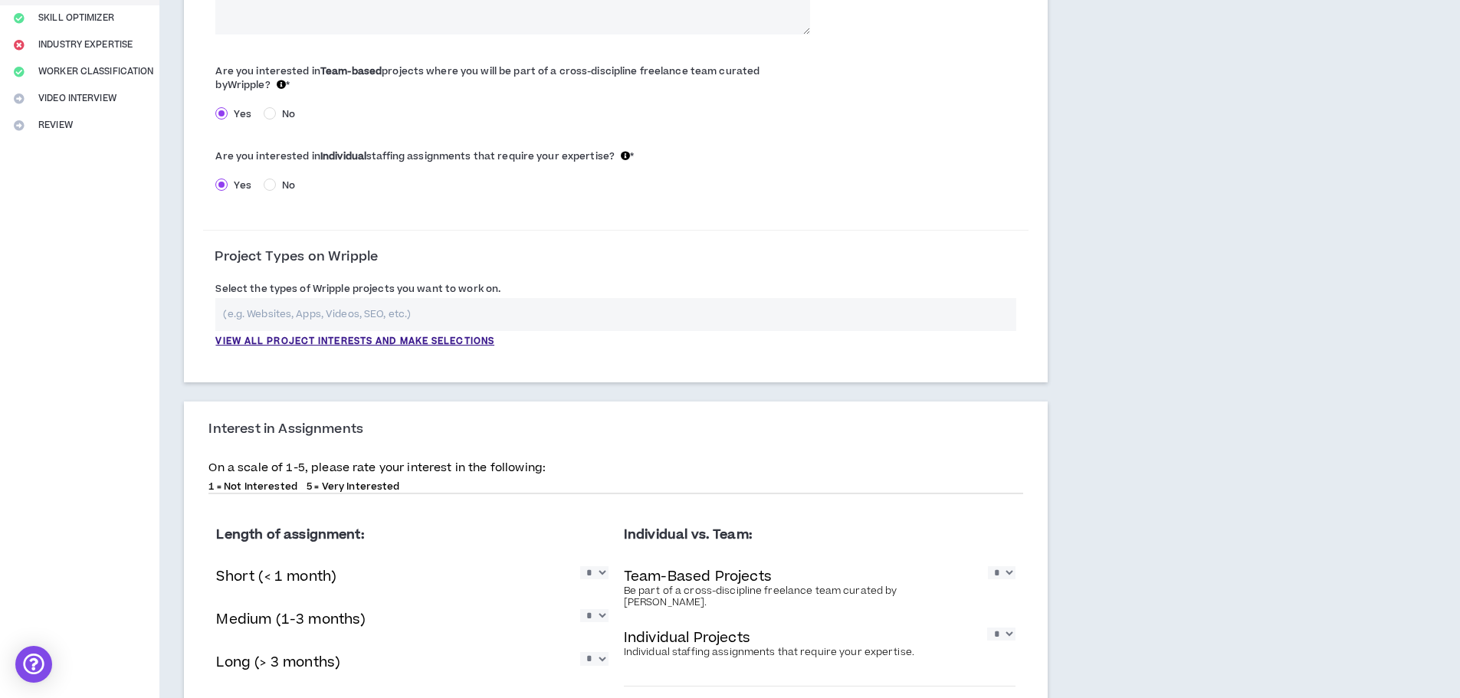
scroll to position [307, 0]
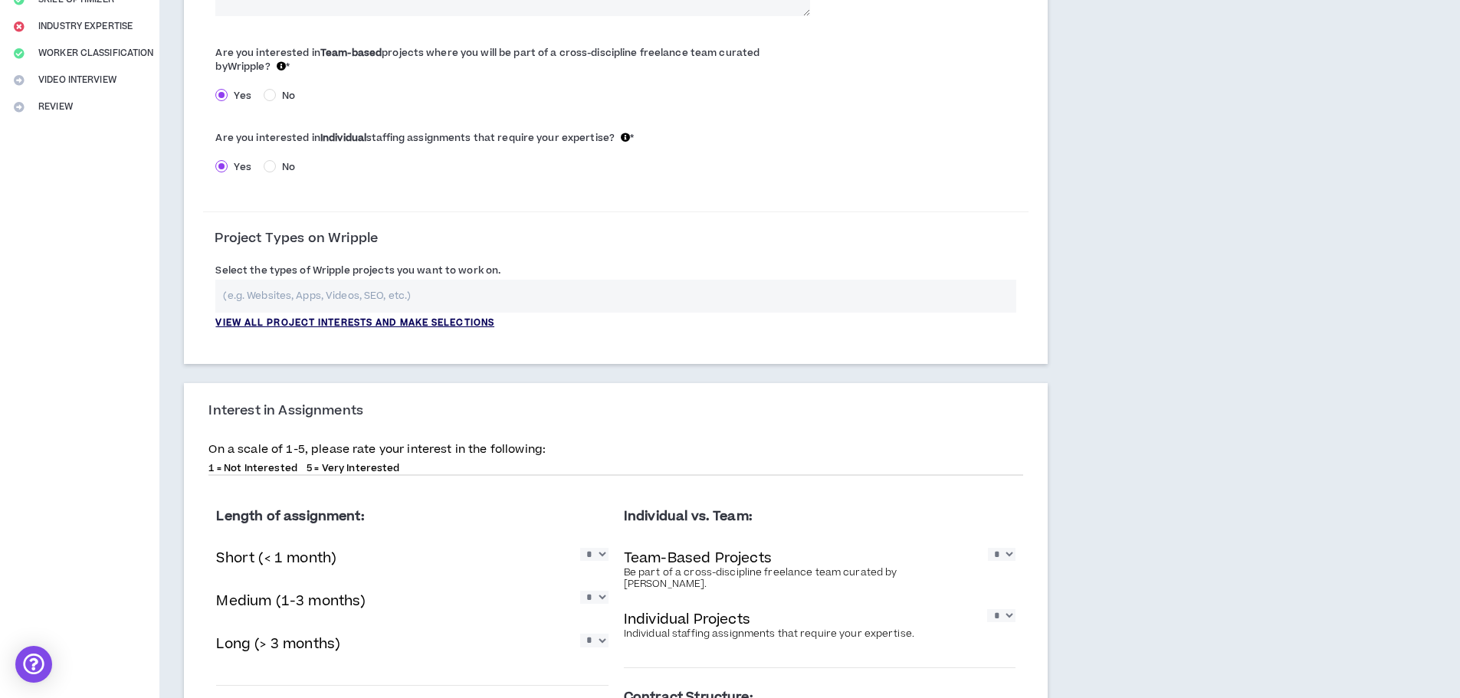
type textarea "**********"
click at [323, 319] on p "View all project interests and make selections" at bounding box center [354, 323] width 279 height 14
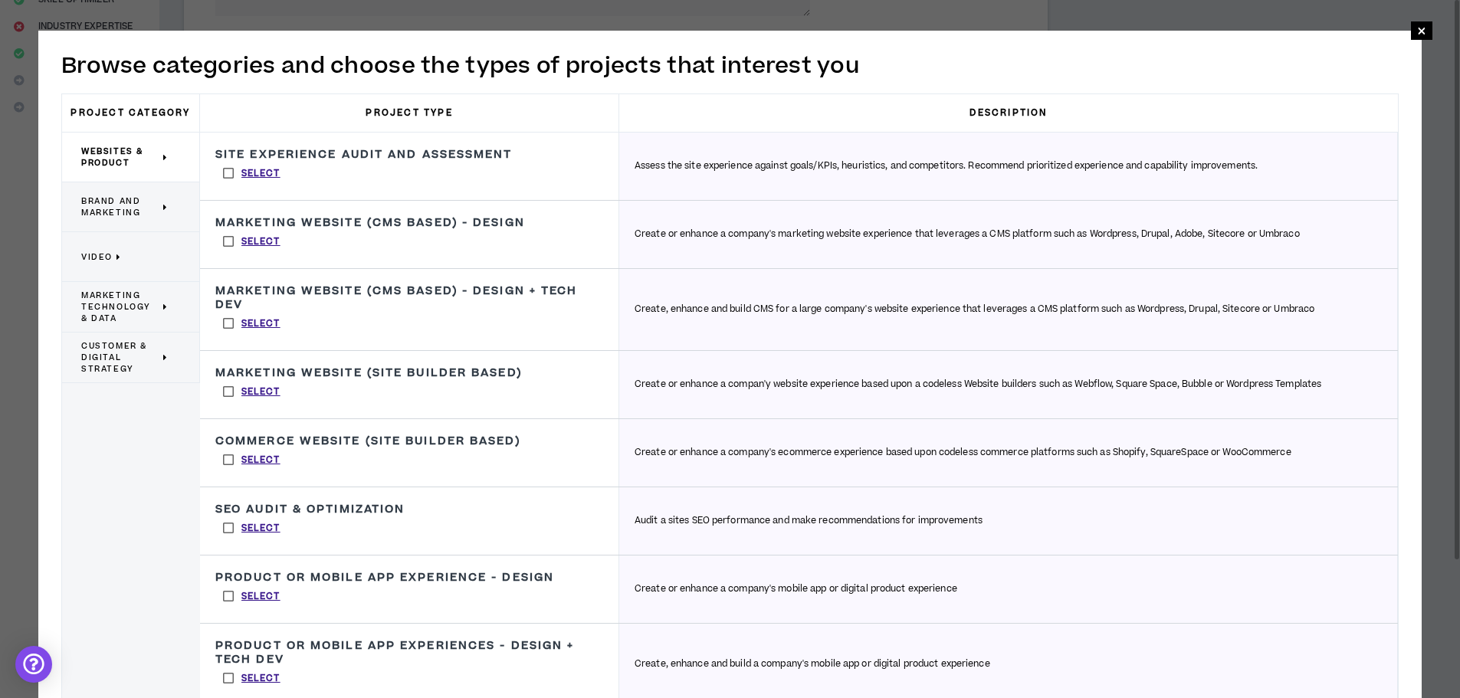
click at [133, 209] on span "Brand and Marketing" at bounding box center [120, 206] width 78 height 23
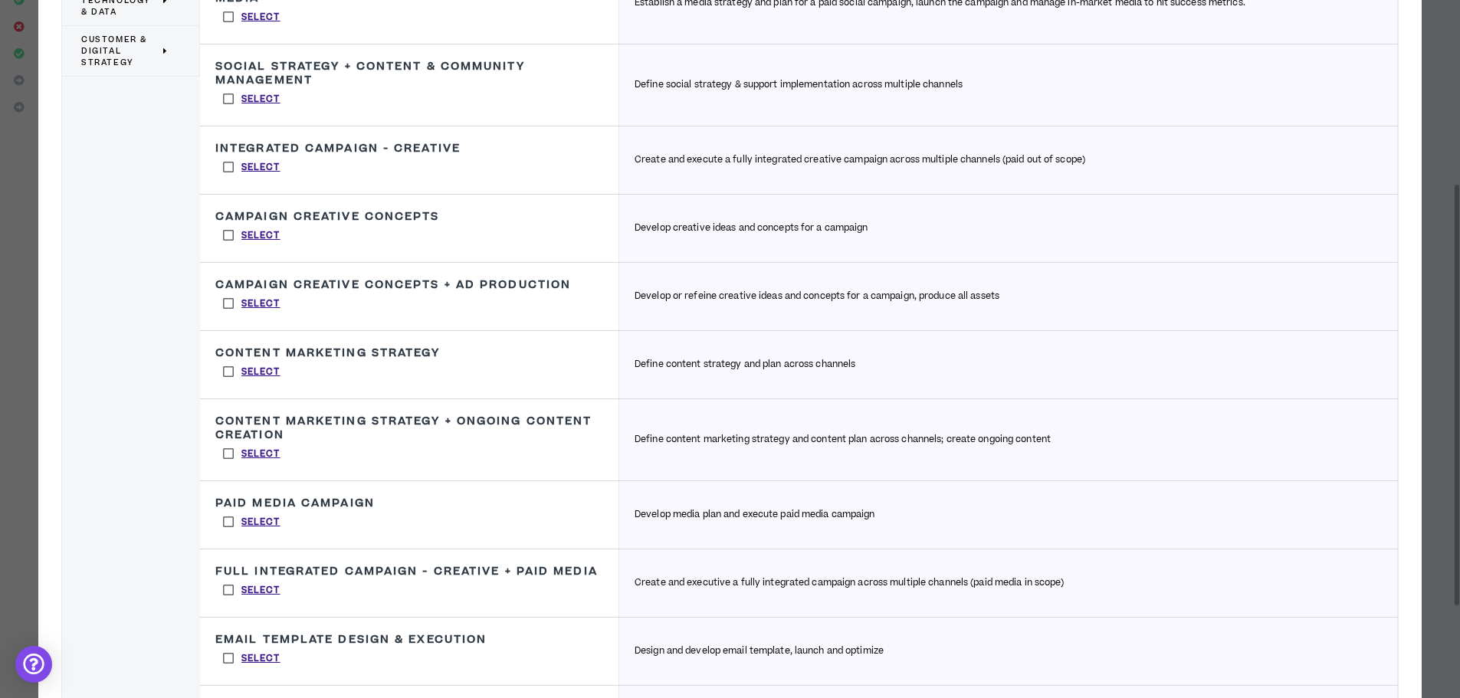
click at [225, 372] on label "Select" at bounding box center [251, 371] width 73 height 23
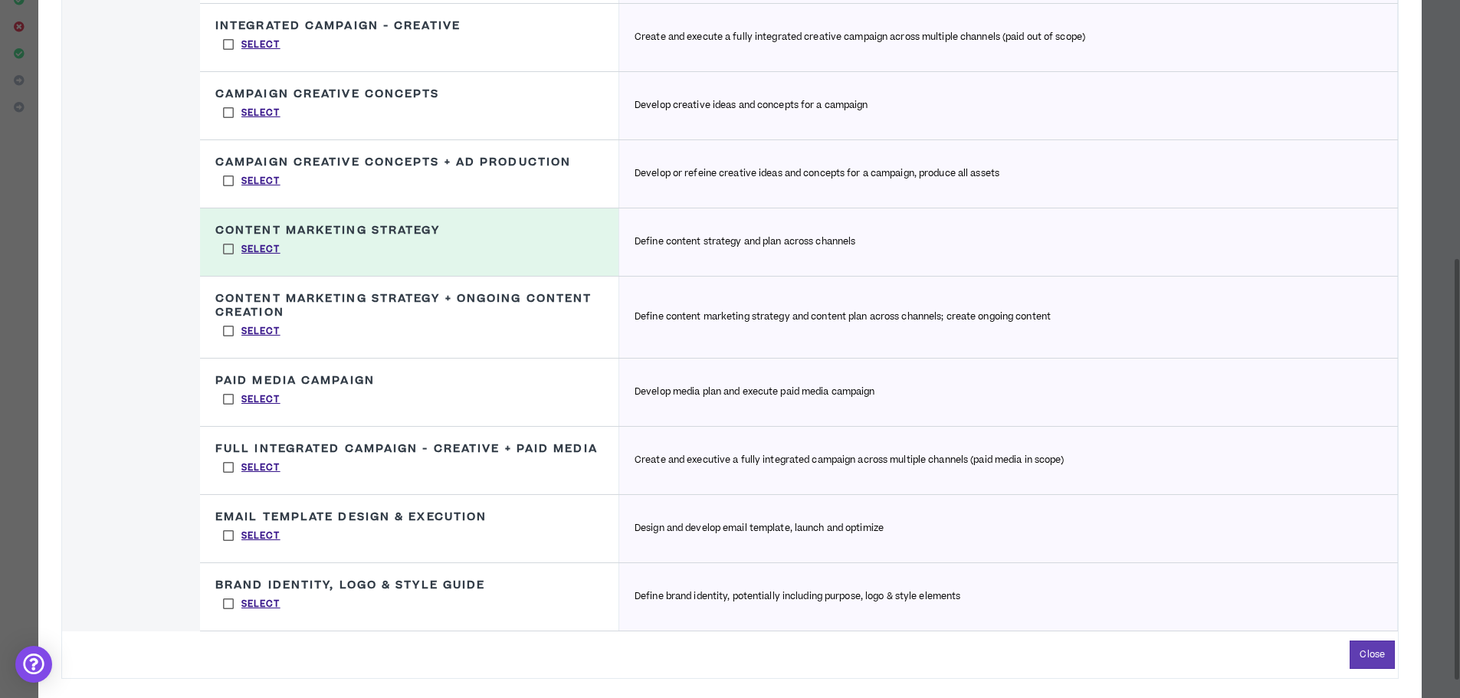
click at [228, 327] on label "Select" at bounding box center [251, 331] width 73 height 23
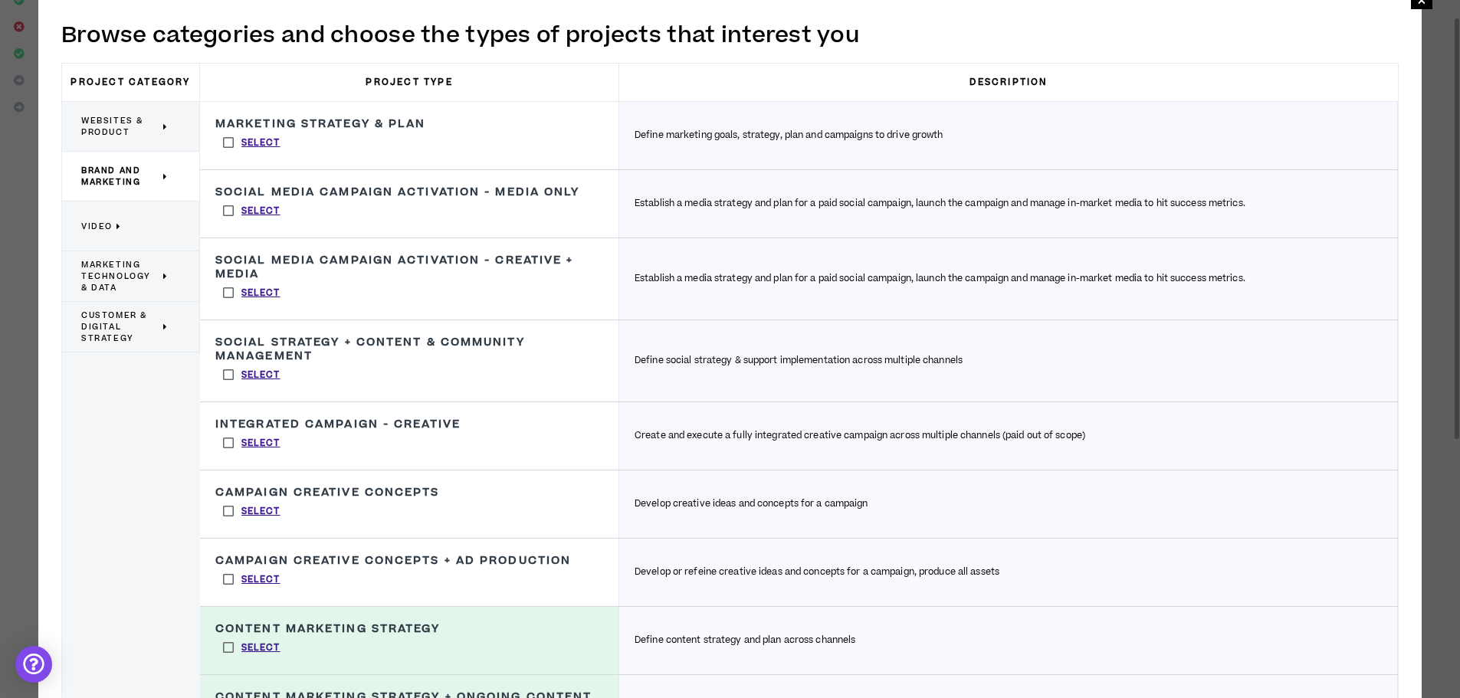
click at [125, 228] on p "Video" at bounding box center [124, 226] width 87 height 34
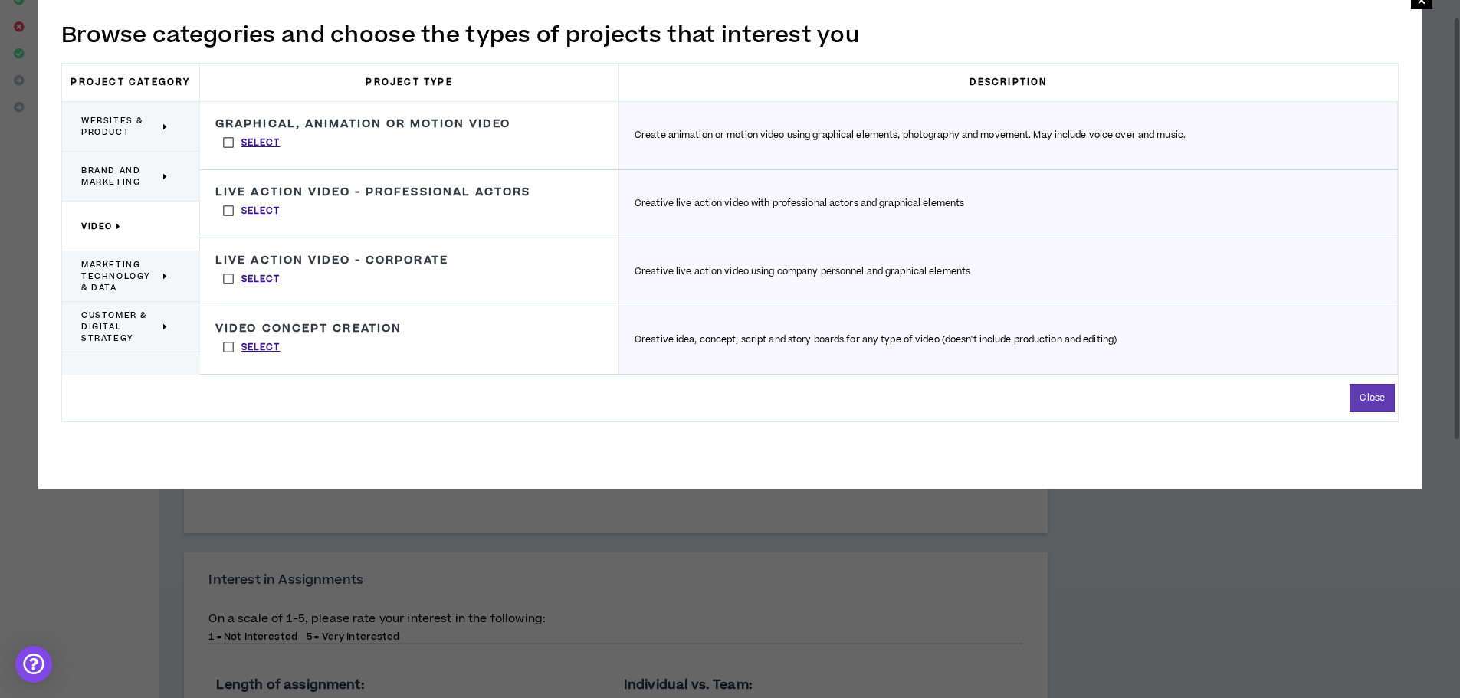
click at [228, 347] on label "Select" at bounding box center [251, 347] width 73 height 23
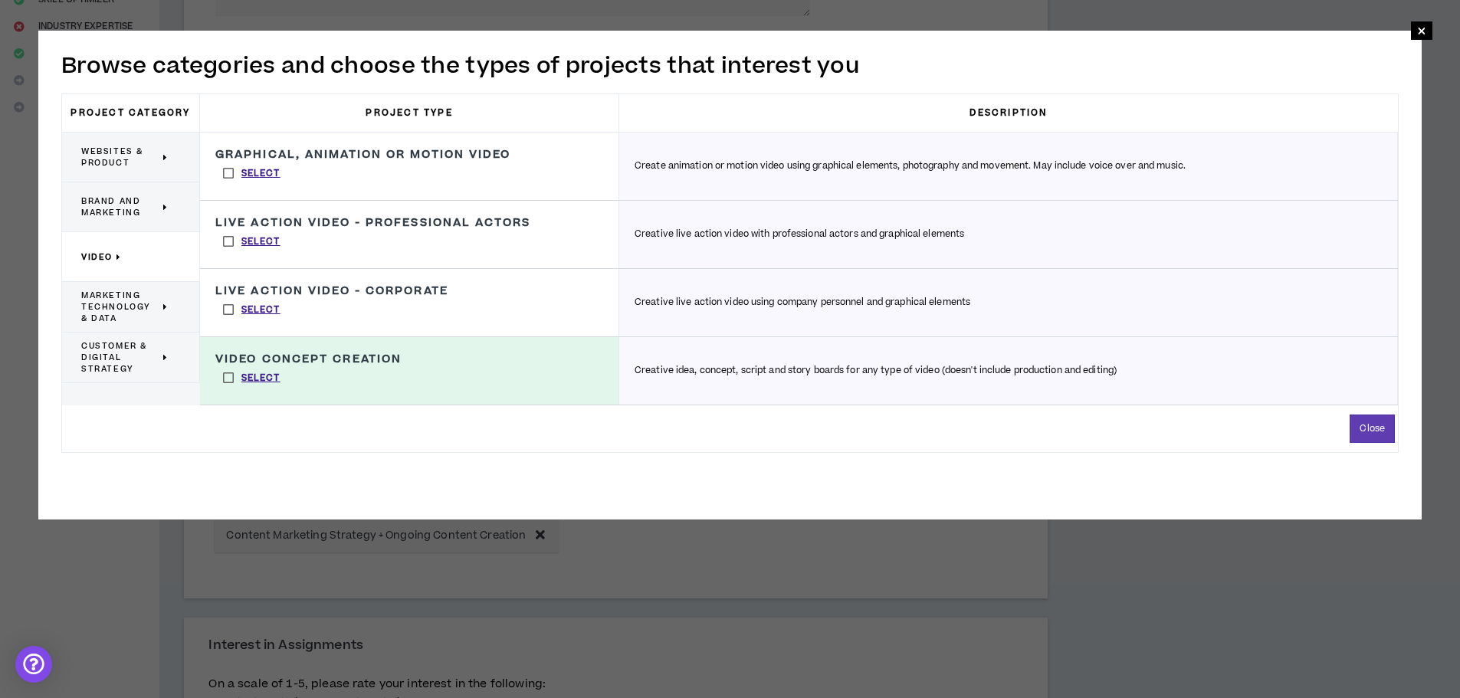
click at [148, 306] on span "Marketing Technology & Data" at bounding box center [120, 307] width 78 height 34
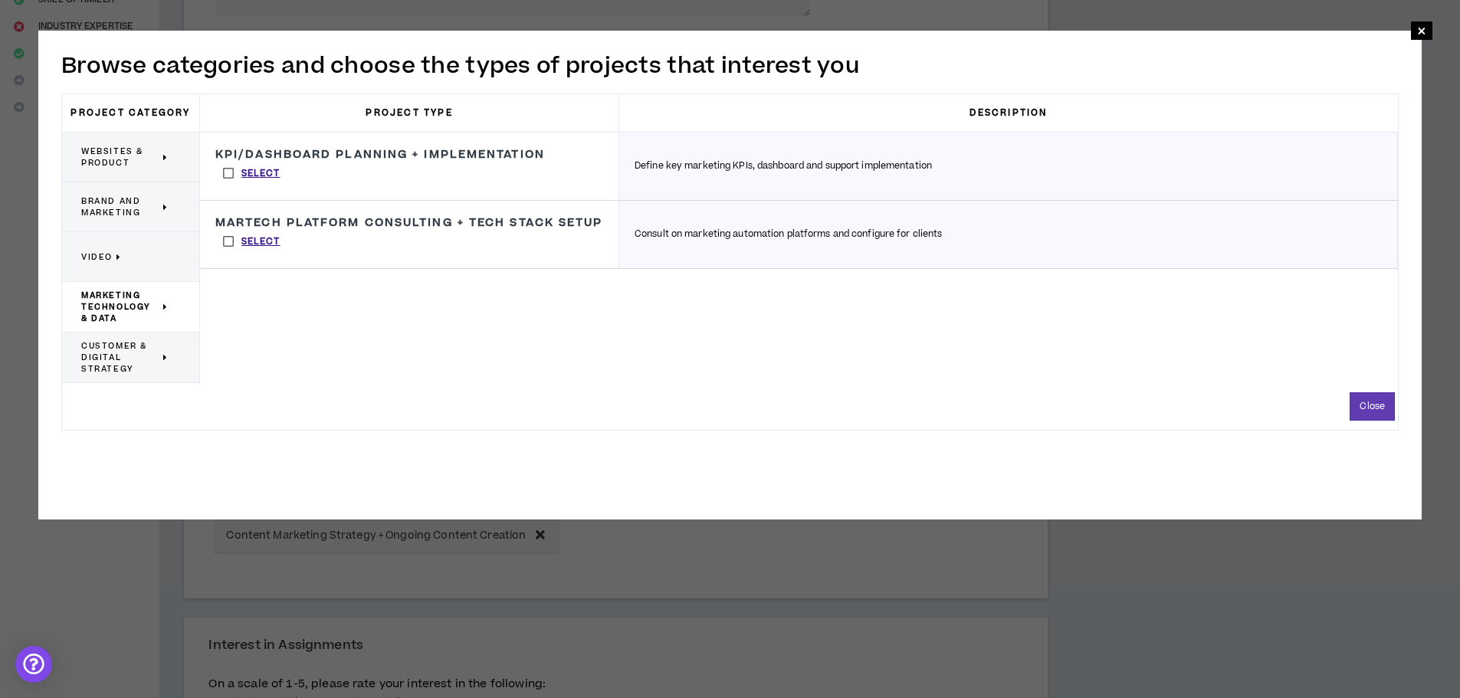
click at [133, 355] on span "Customer & Digital Strategy" at bounding box center [120, 357] width 78 height 34
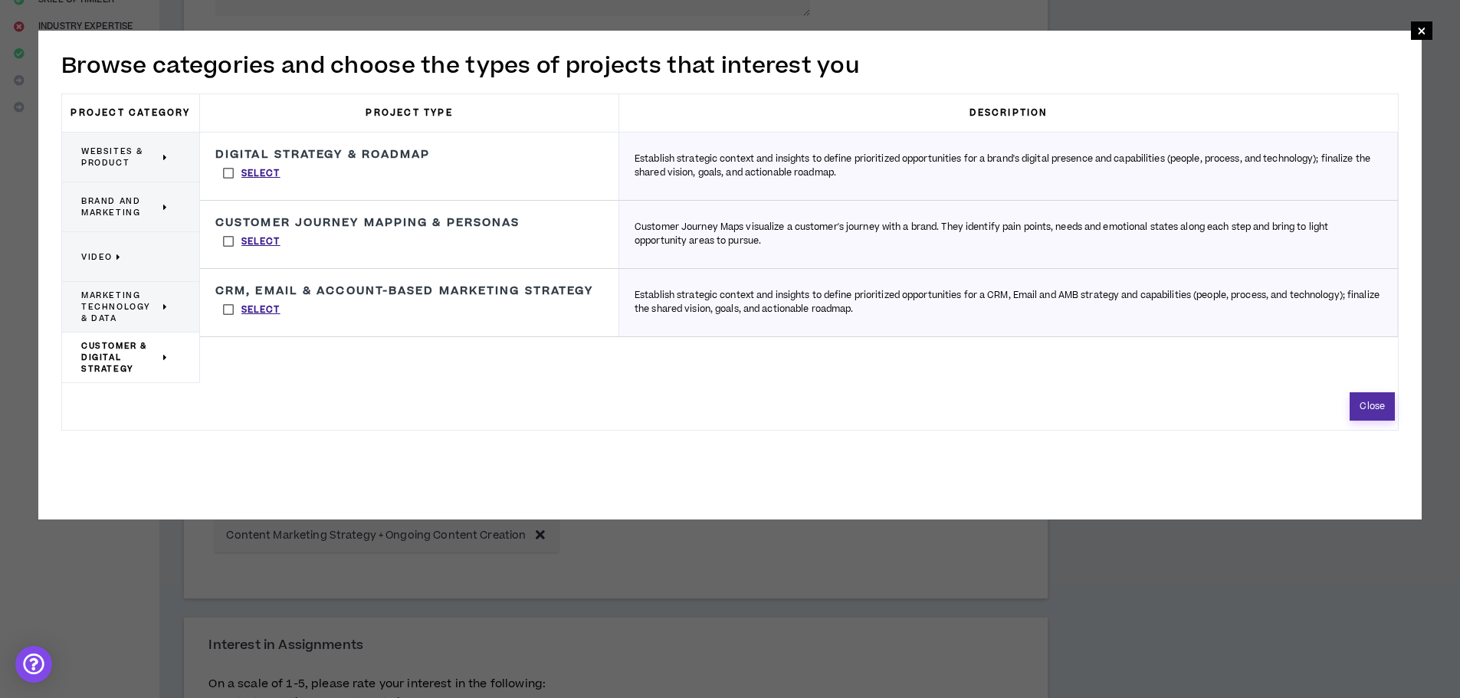
click at [1371, 400] on button "Close" at bounding box center [1371, 406] width 45 height 28
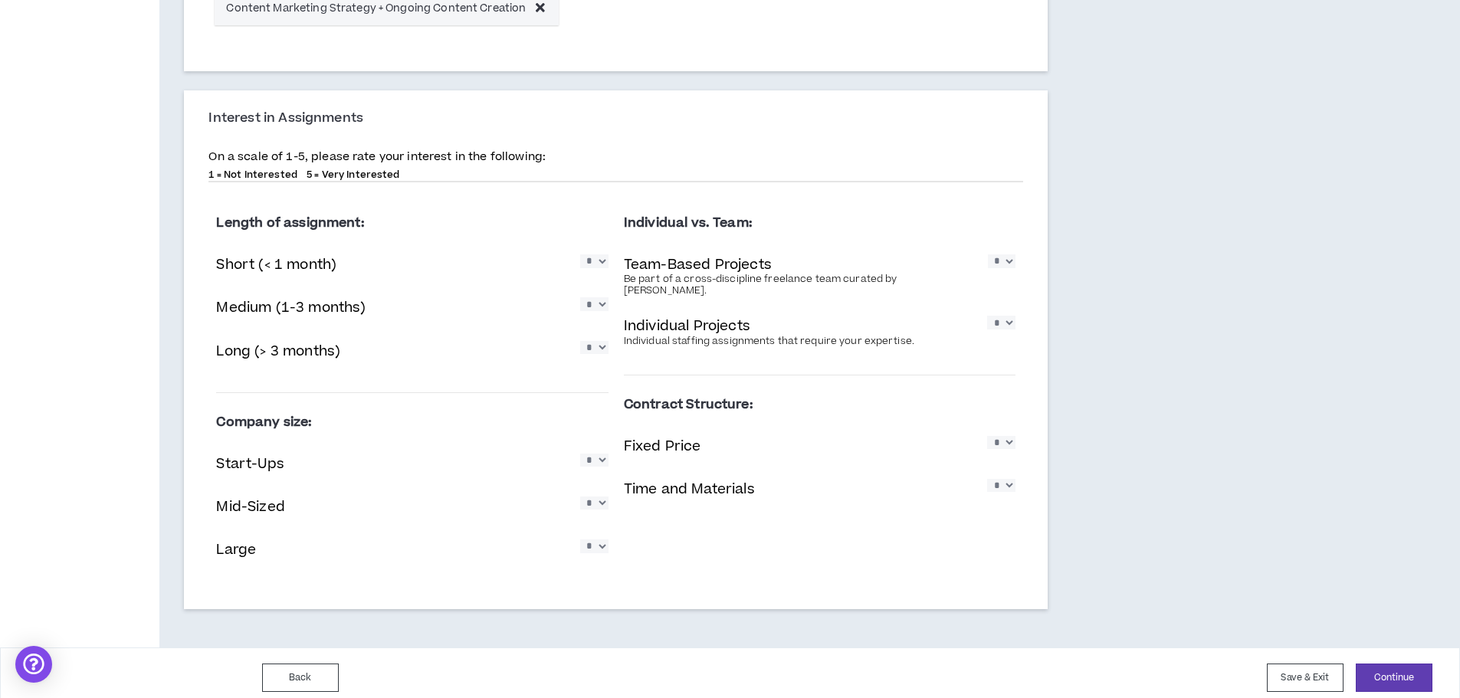
scroll to position [844, 0]
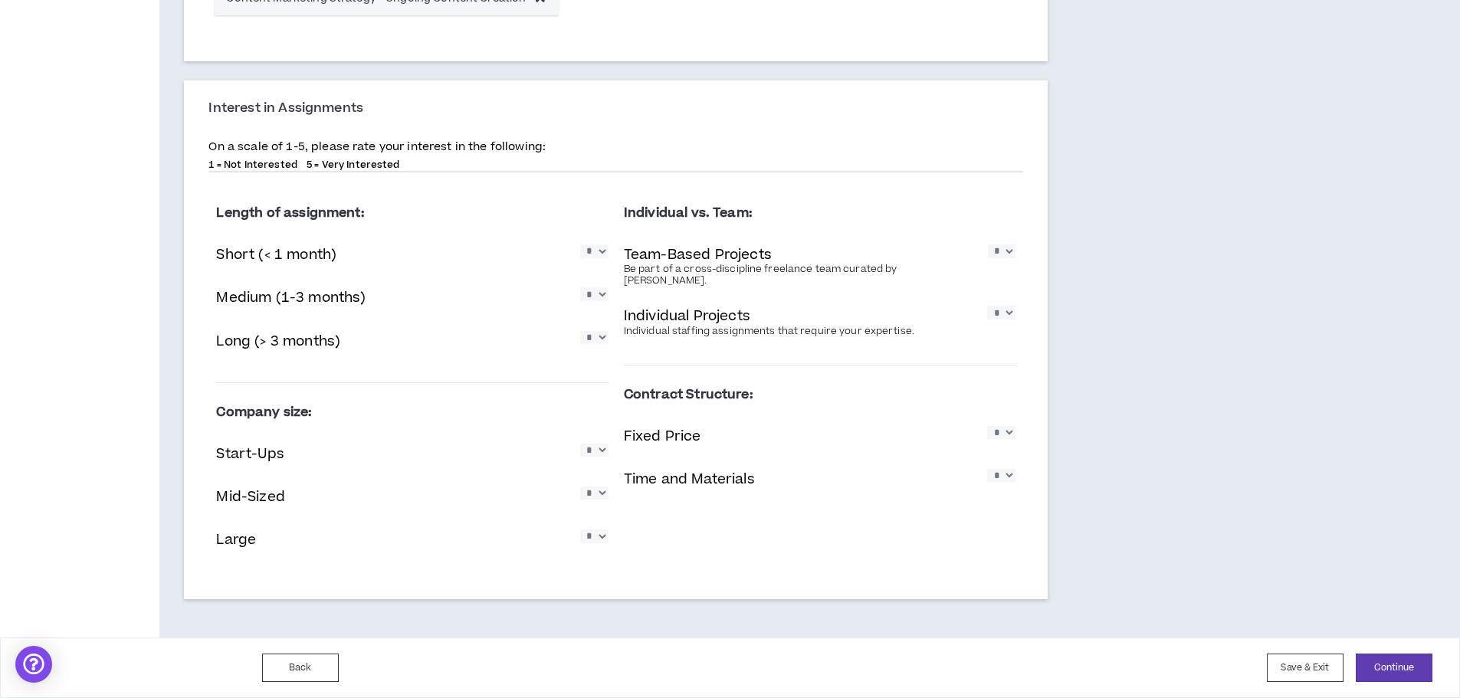
click at [598, 341] on select "* * * * *" at bounding box center [594, 337] width 28 height 13
select select "*"
click at [580, 331] on select "* * * * *" at bounding box center [594, 337] width 28 height 13
click at [602, 300] on select "* * * * *" at bounding box center [594, 293] width 28 height 13
select select "*"
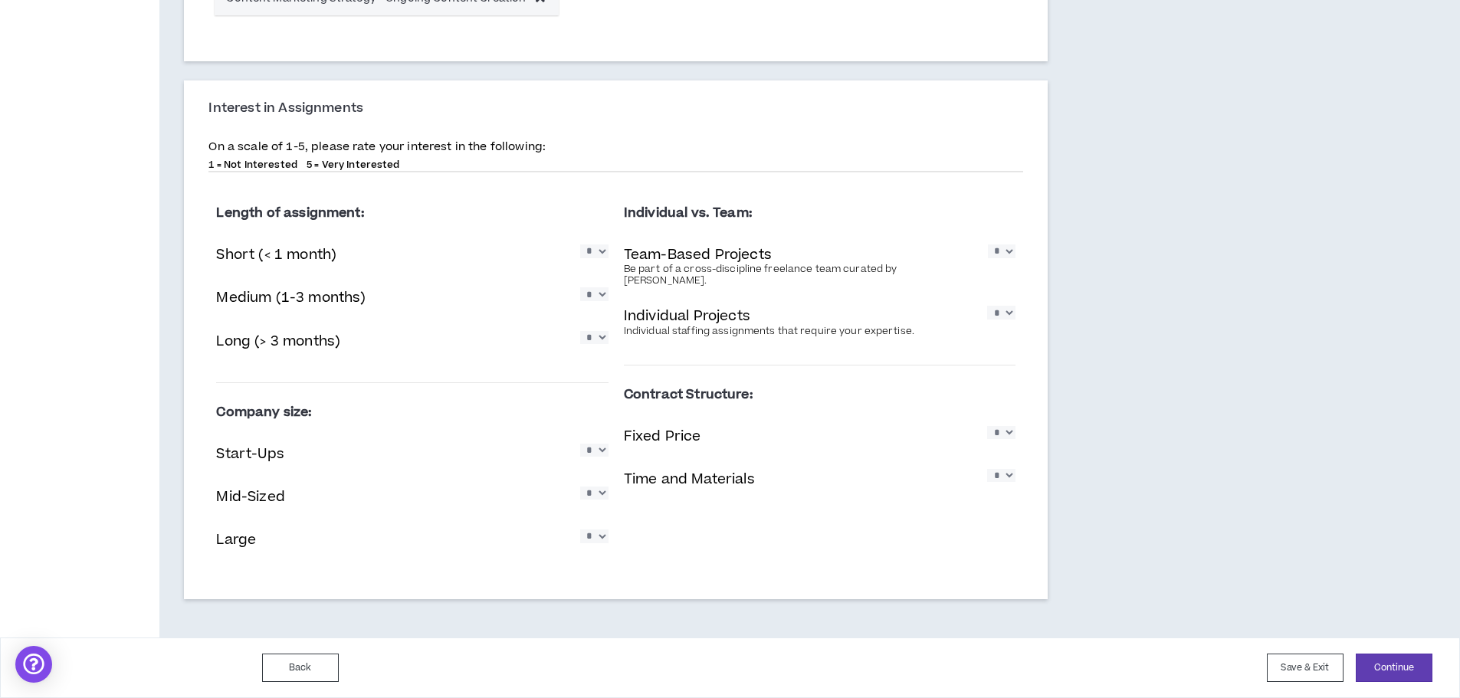
click at [580, 287] on select "* * * * *" at bounding box center [594, 293] width 28 height 13
click at [563, 276] on div "Length of assignment: Short (< 1 month) * * * * * Medium (1-3 months) * * * * *…" at bounding box center [412, 283] width 392 height 174
click at [602, 454] on select "* * * * *" at bounding box center [594, 450] width 28 height 13
select select "*"
click at [580, 444] on select "* * * * *" at bounding box center [594, 450] width 28 height 13
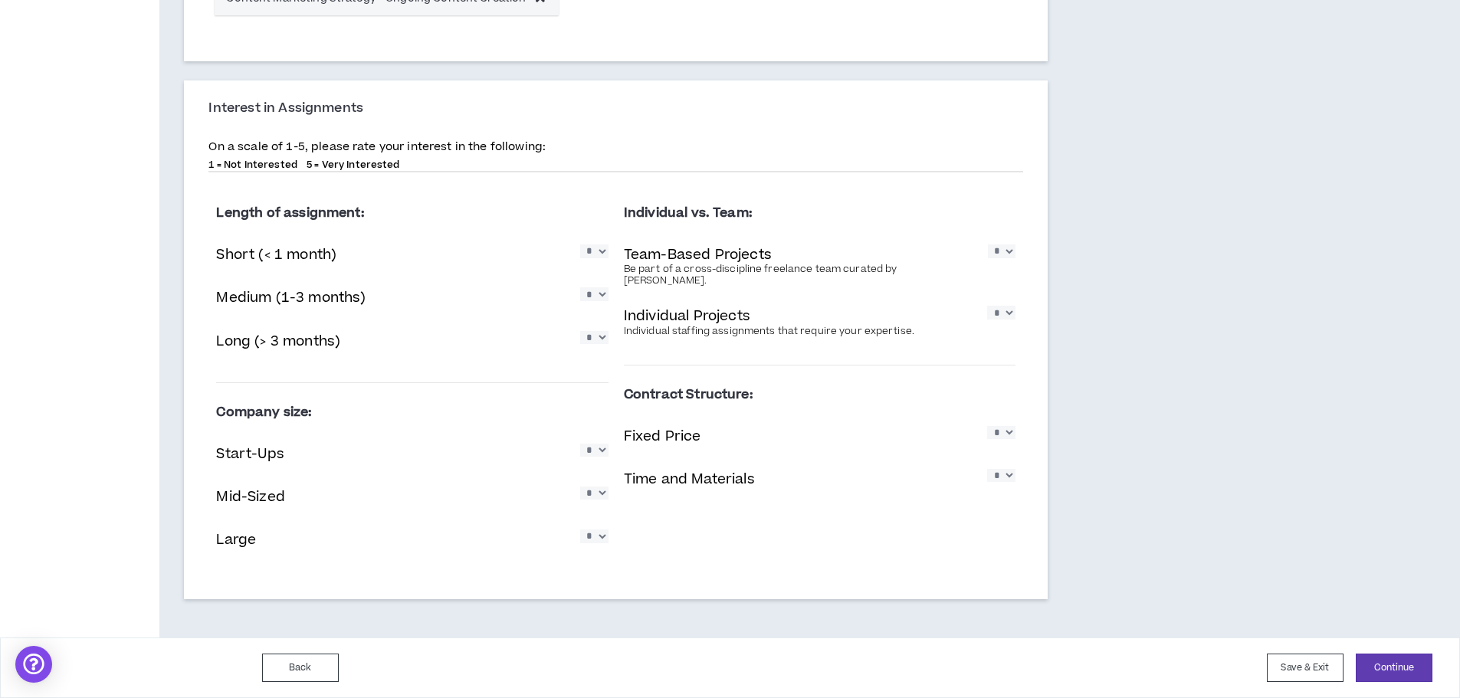
click at [600, 496] on select "* * * * *" at bounding box center [594, 493] width 28 height 13
select select "*"
click at [580, 487] on select "* * * * *" at bounding box center [594, 493] width 28 height 13
click at [605, 532] on select "* * * * *" at bounding box center [594, 536] width 28 height 13
select select "*"
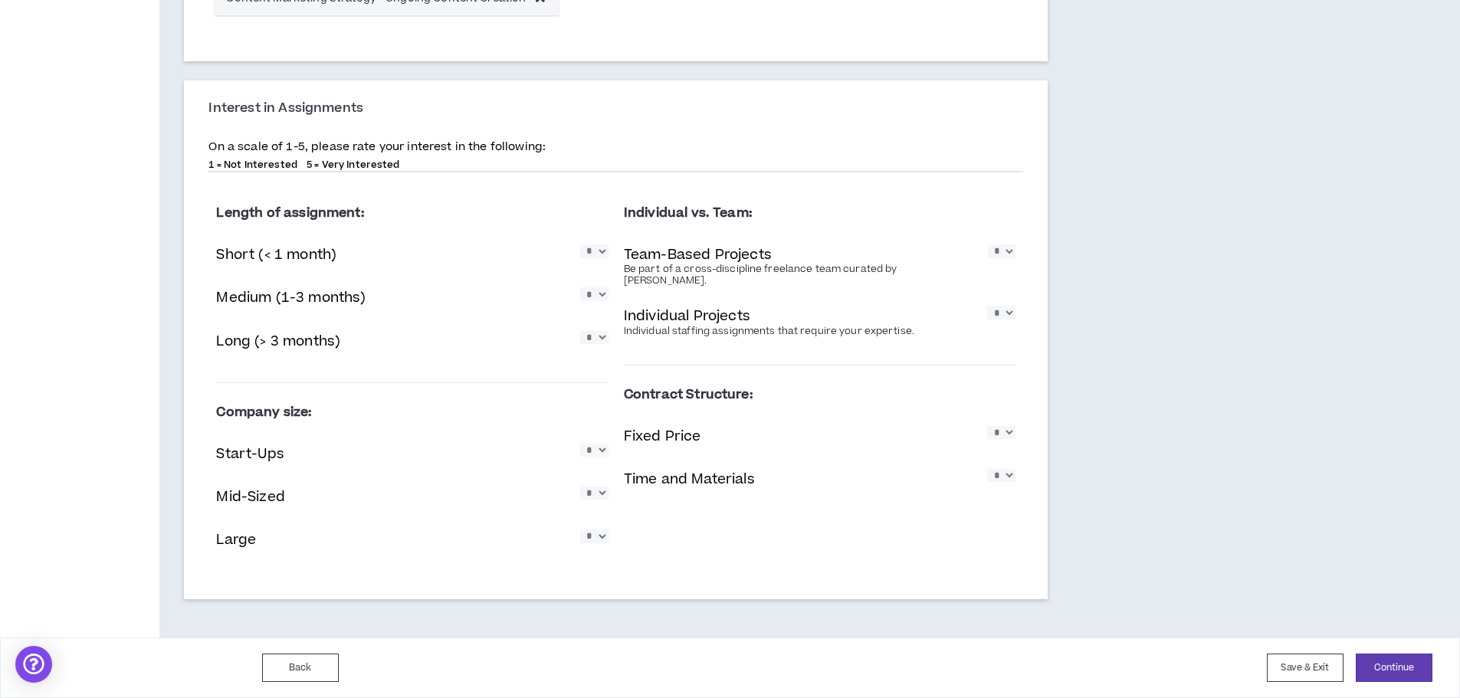
click at [580, 530] on select "* * * * *" at bounding box center [594, 536] width 28 height 13
click at [517, 536] on div "Large * * * * *" at bounding box center [412, 541] width 392 height 31
click at [1007, 469] on select "* * * * *" at bounding box center [1001, 475] width 28 height 13
select select "*"
click at [987, 469] on select "* * * * *" at bounding box center [1001, 475] width 28 height 13
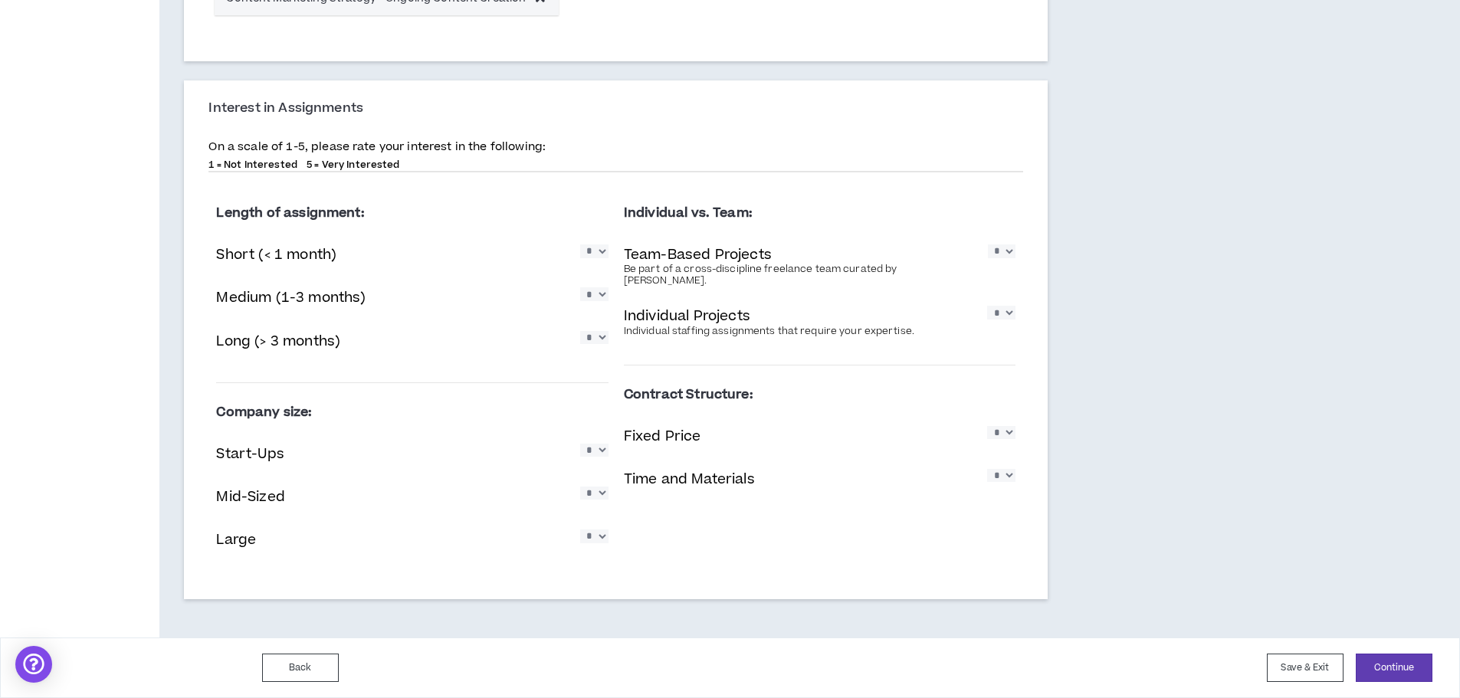
drag, startPoint x: 1006, startPoint y: 425, endPoint x: 1007, endPoint y: 432, distance: 7.7
click at [1006, 426] on select "* * * * *" at bounding box center [1001, 432] width 28 height 13
select select "*"
click at [987, 426] on select "* * * * *" at bounding box center [1001, 432] width 28 height 13
click at [1011, 252] on select "* * * * *" at bounding box center [1002, 250] width 28 height 13
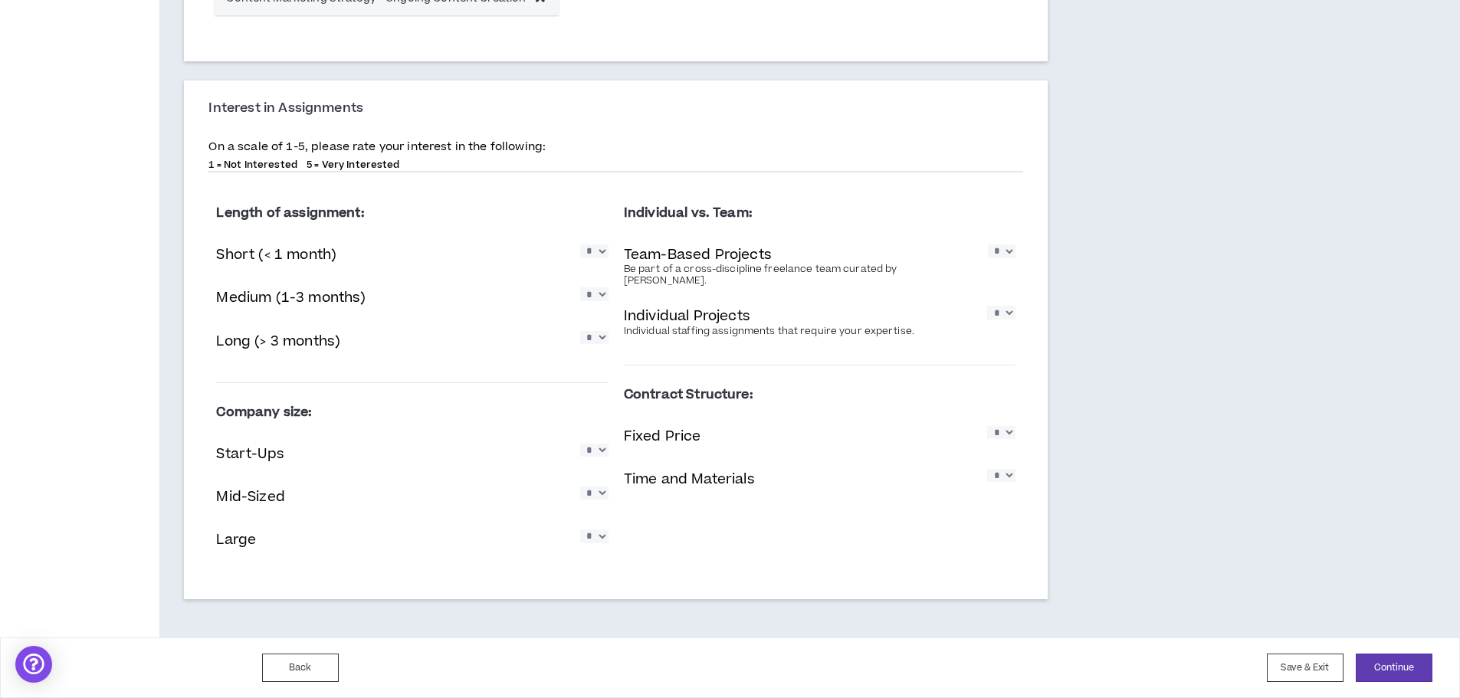
select select "*"
click at [988, 244] on select "* * * * *" at bounding box center [1002, 250] width 28 height 13
click at [1005, 306] on select "* * * * *" at bounding box center [1001, 312] width 28 height 13
select select "*"
click at [987, 306] on select "* * * * *" at bounding box center [1001, 312] width 28 height 13
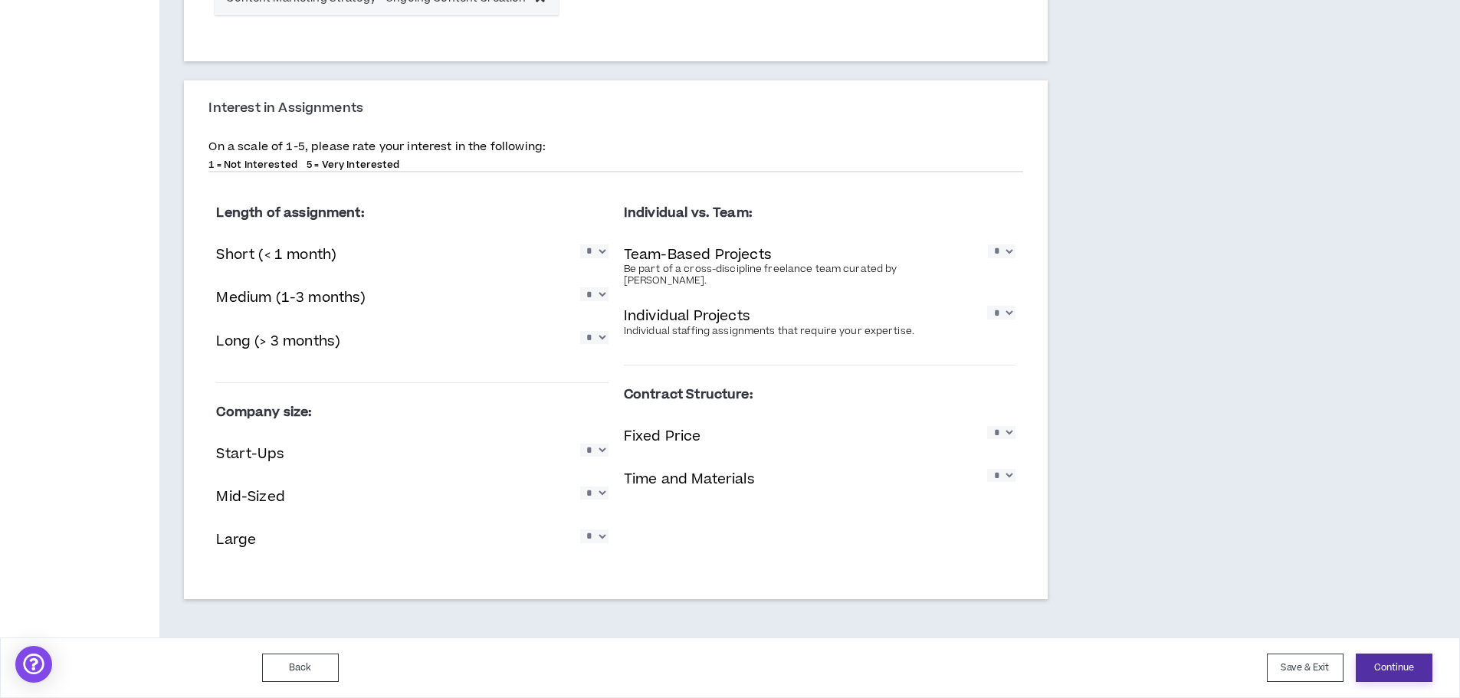
click at [1395, 671] on button "Continue" at bounding box center [1394, 668] width 77 height 28
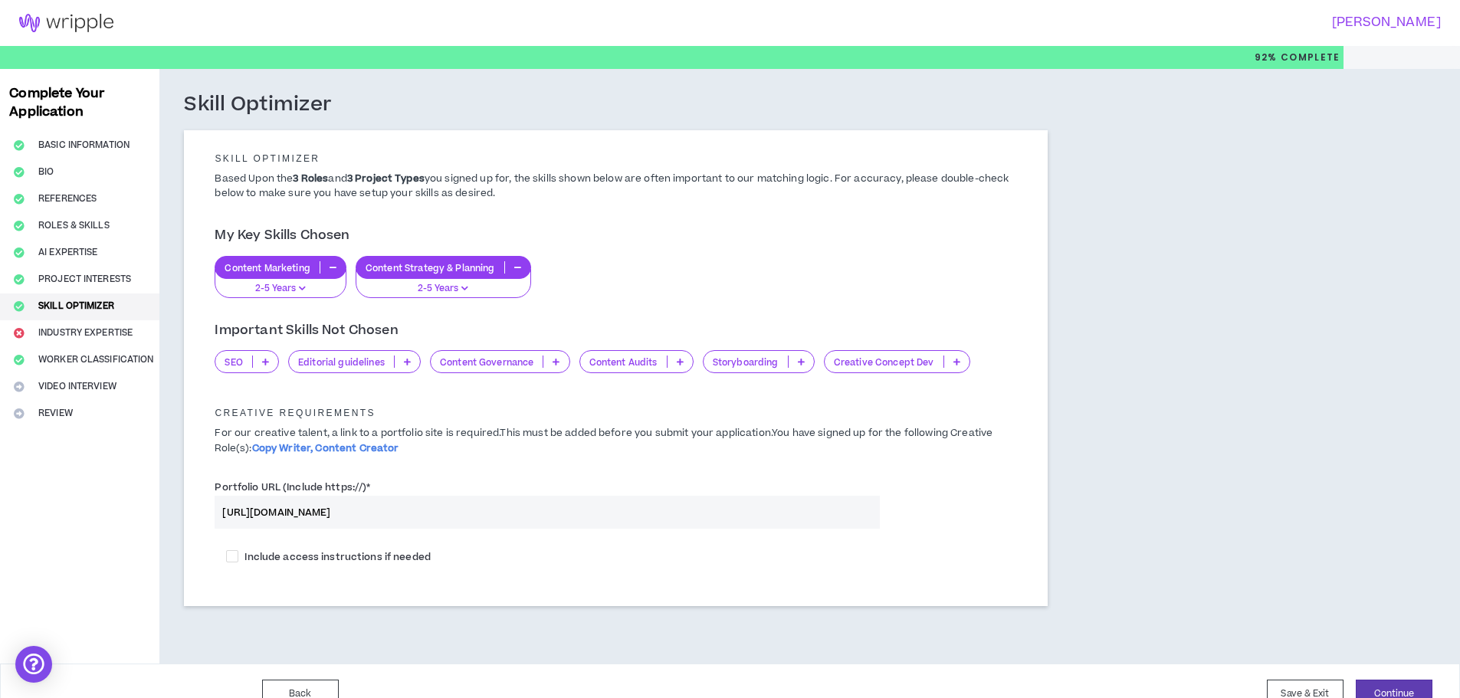
click at [267, 363] on icon at bounding box center [265, 362] width 7 height 8
click at [251, 407] on span "2-5 Years" at bounding box center [248, 411] width 47 height 17
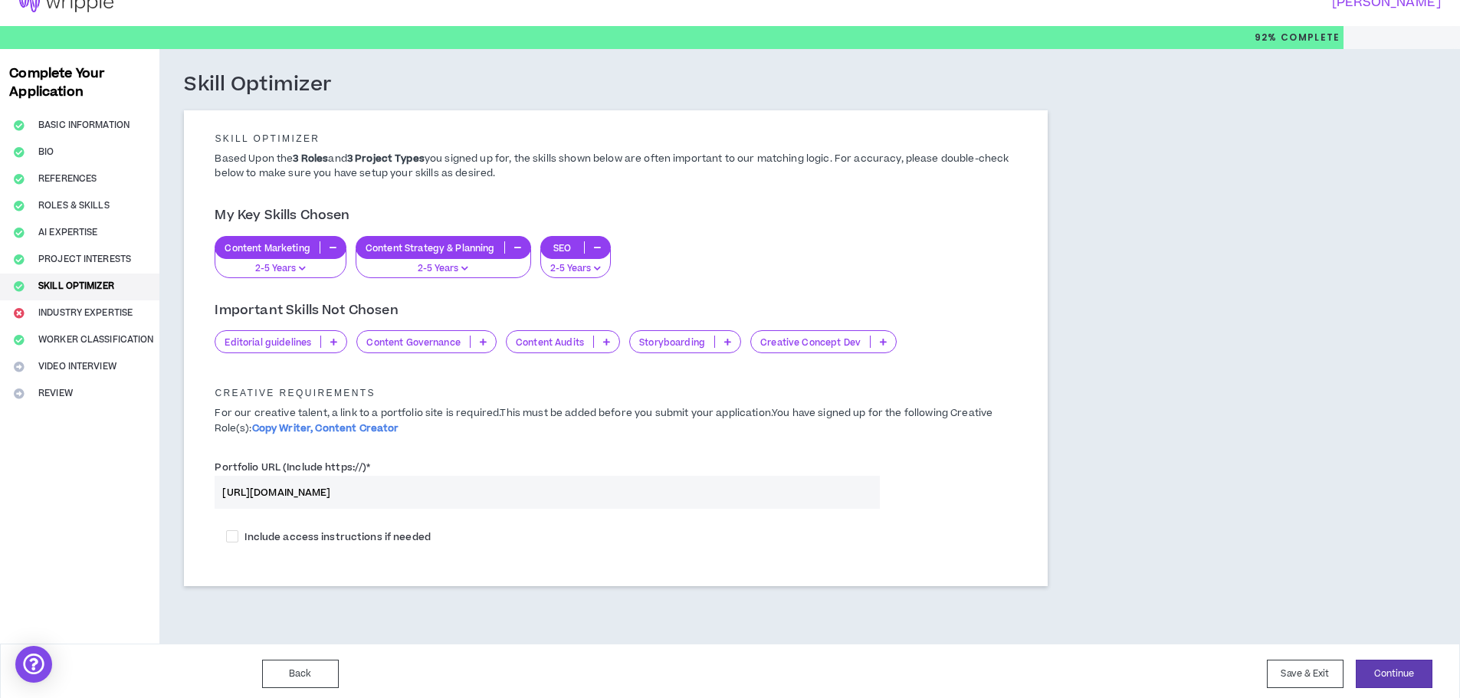
scroll to position [26, 0]
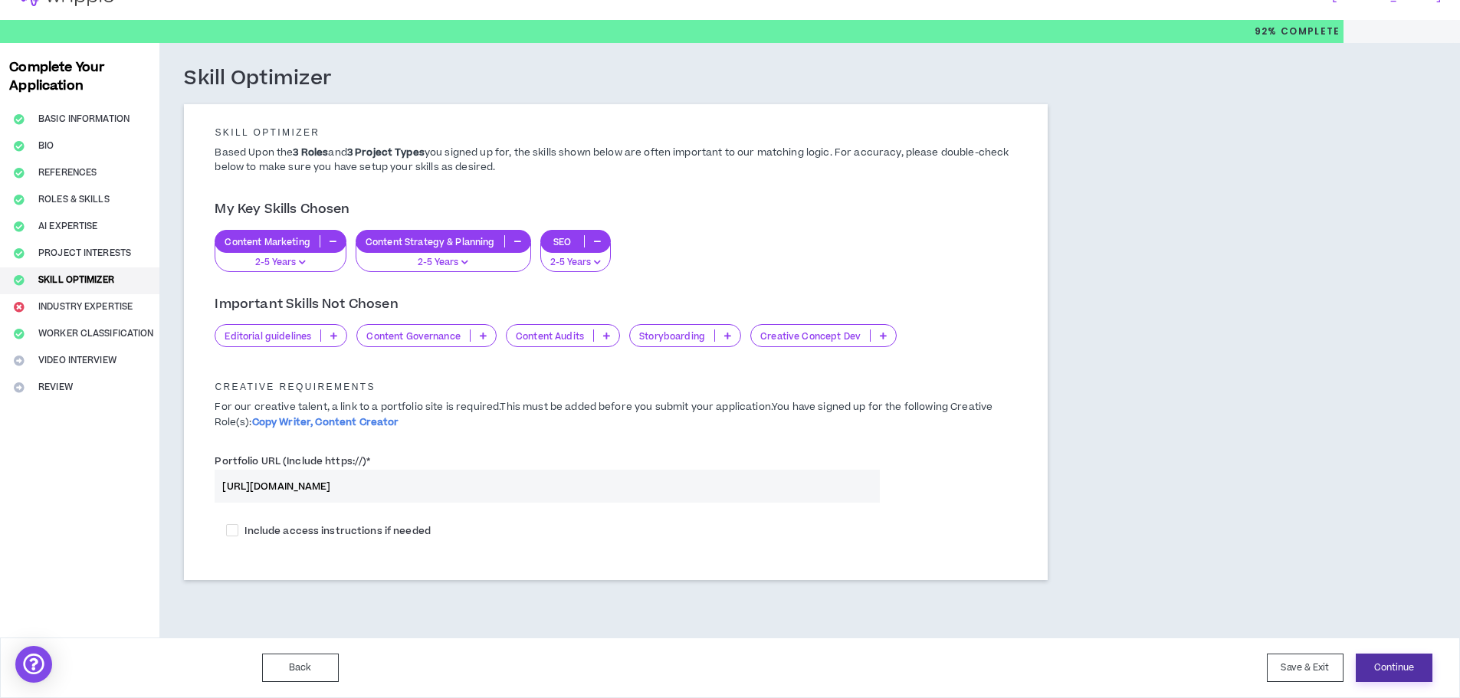
click at [1383, 657] on button "Continue" at bounding box center [1394, 668] width 77 height 28
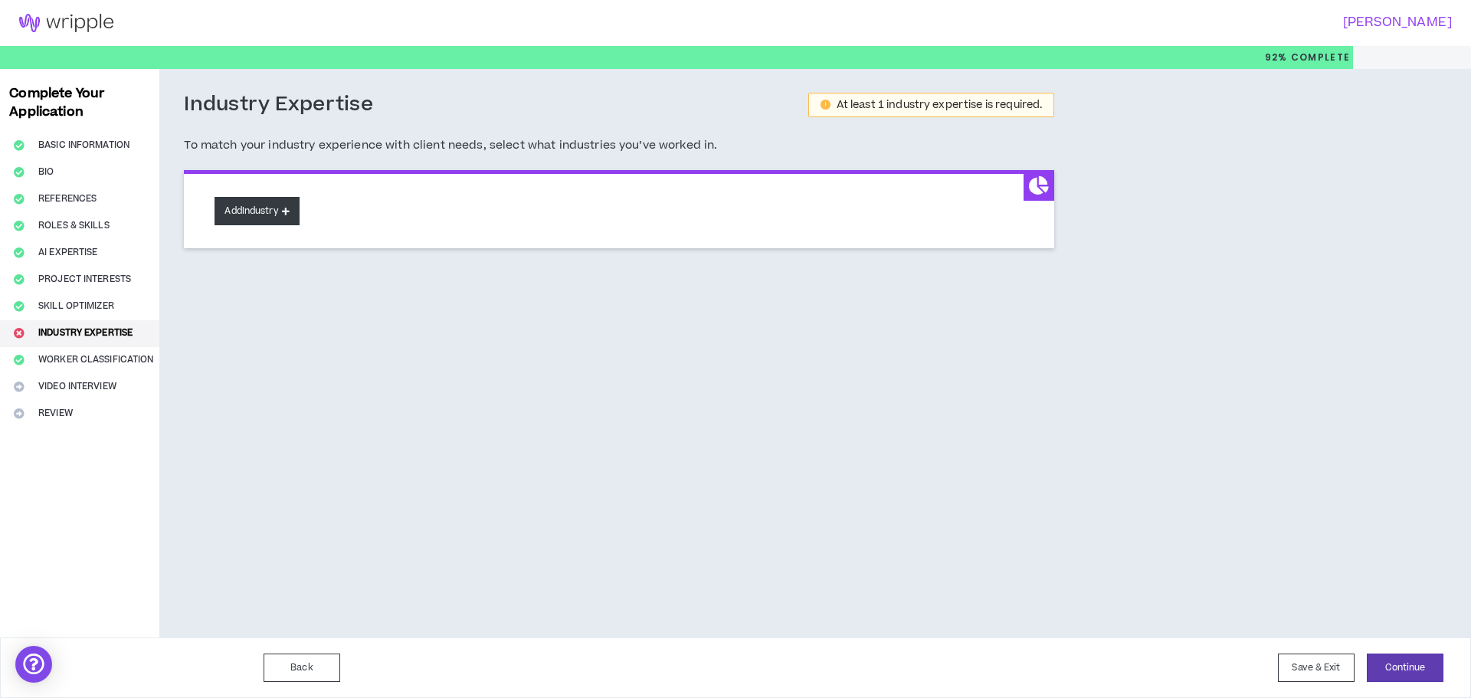
click at [284, 205] on button "Add Industry" at bounding box center [257, 211] width 84 height 28
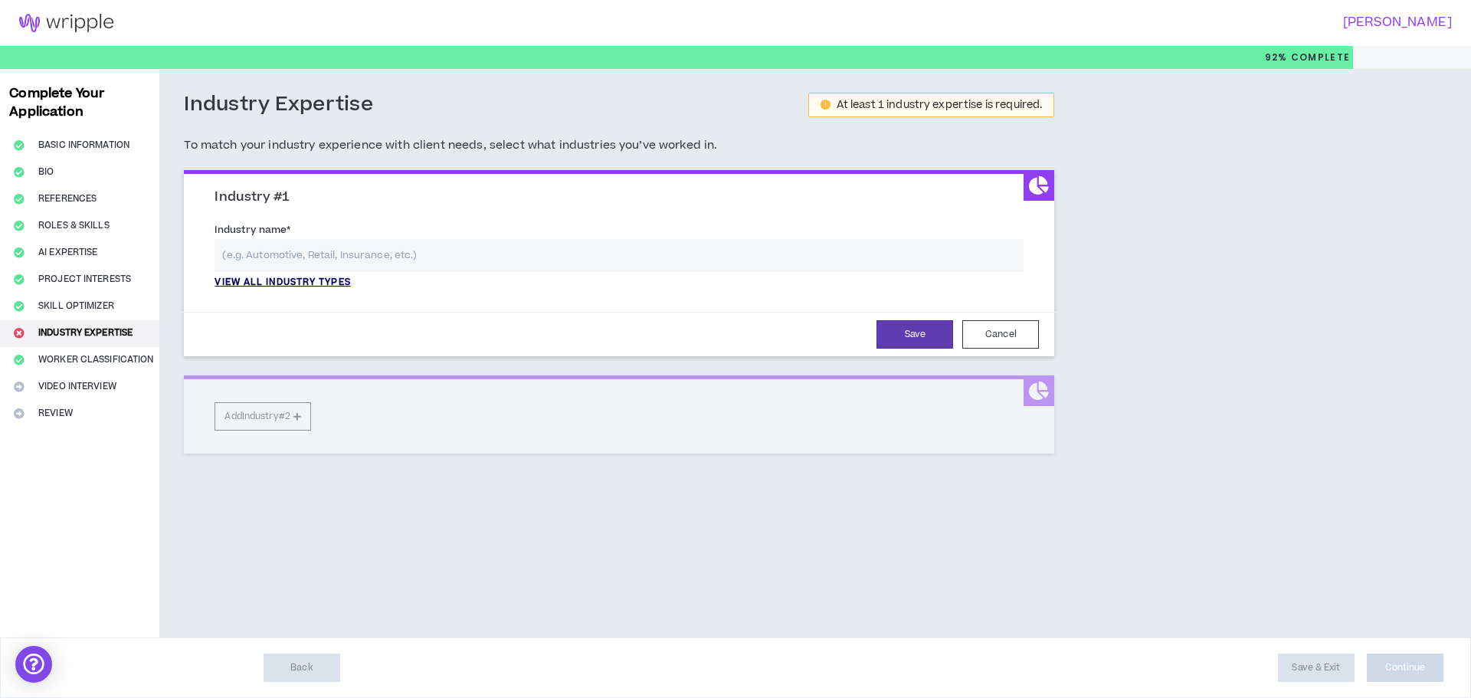
click at [305, 281] on p "View all industry types" at bounding box center [283, 283] width 136 height 14
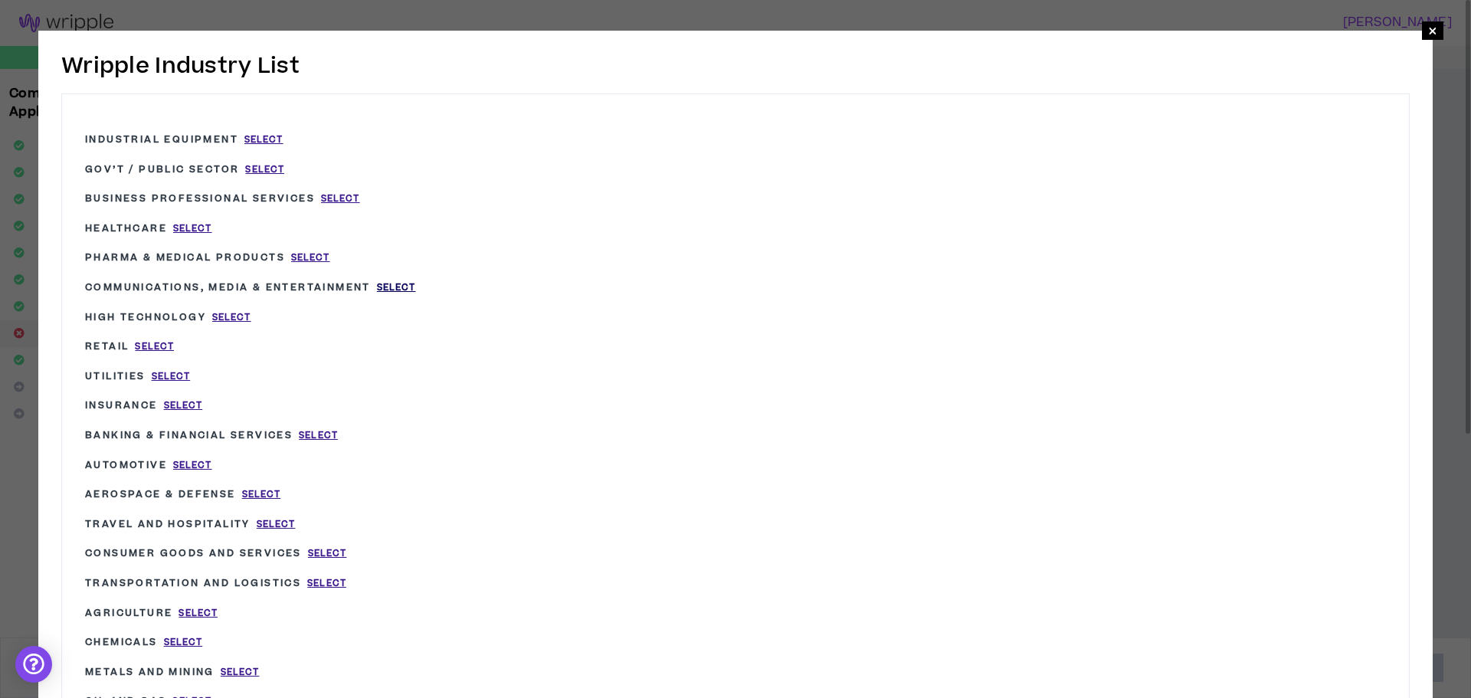
click at [392, 282] on span "Select" at bounding box center [396, 287] width 39 height 13
type input "Communications, Media & Entertainment"
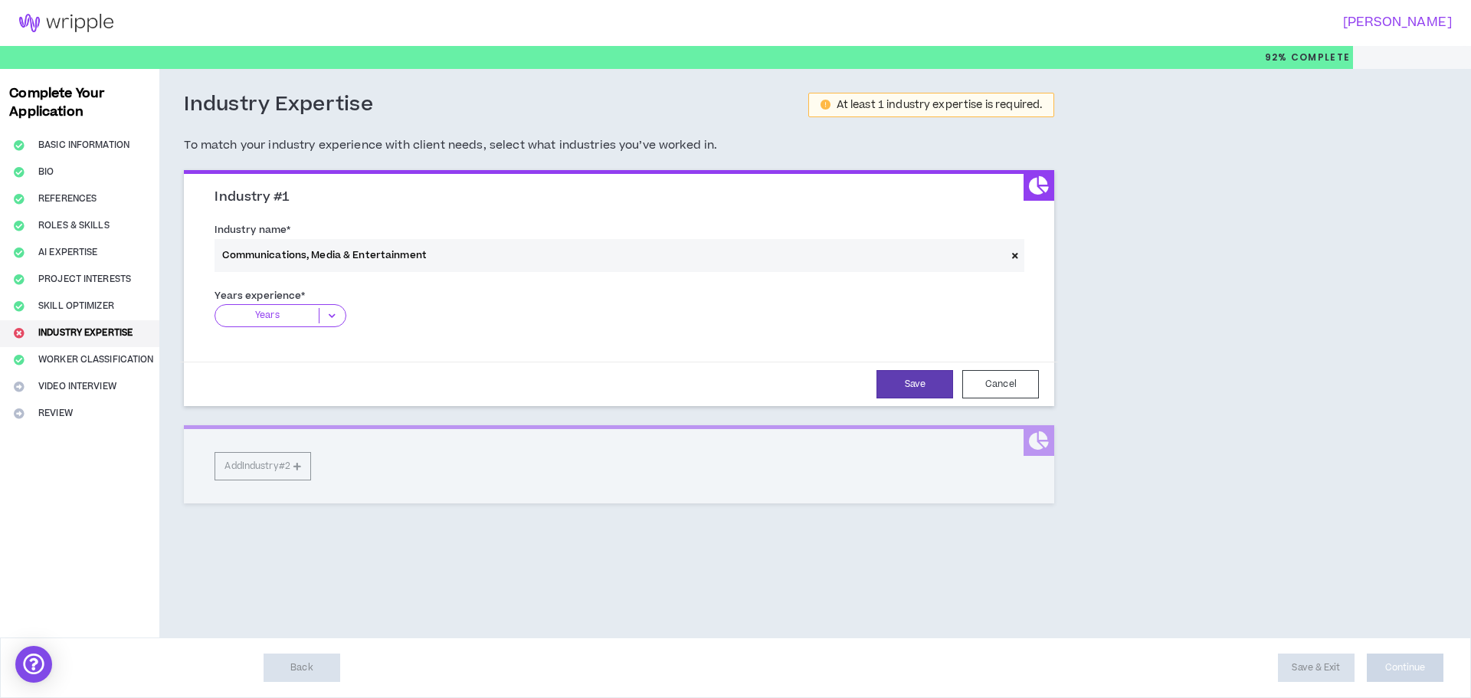
click at [336, 313] on icon at bounding box center [332, 315] width 25 height 15
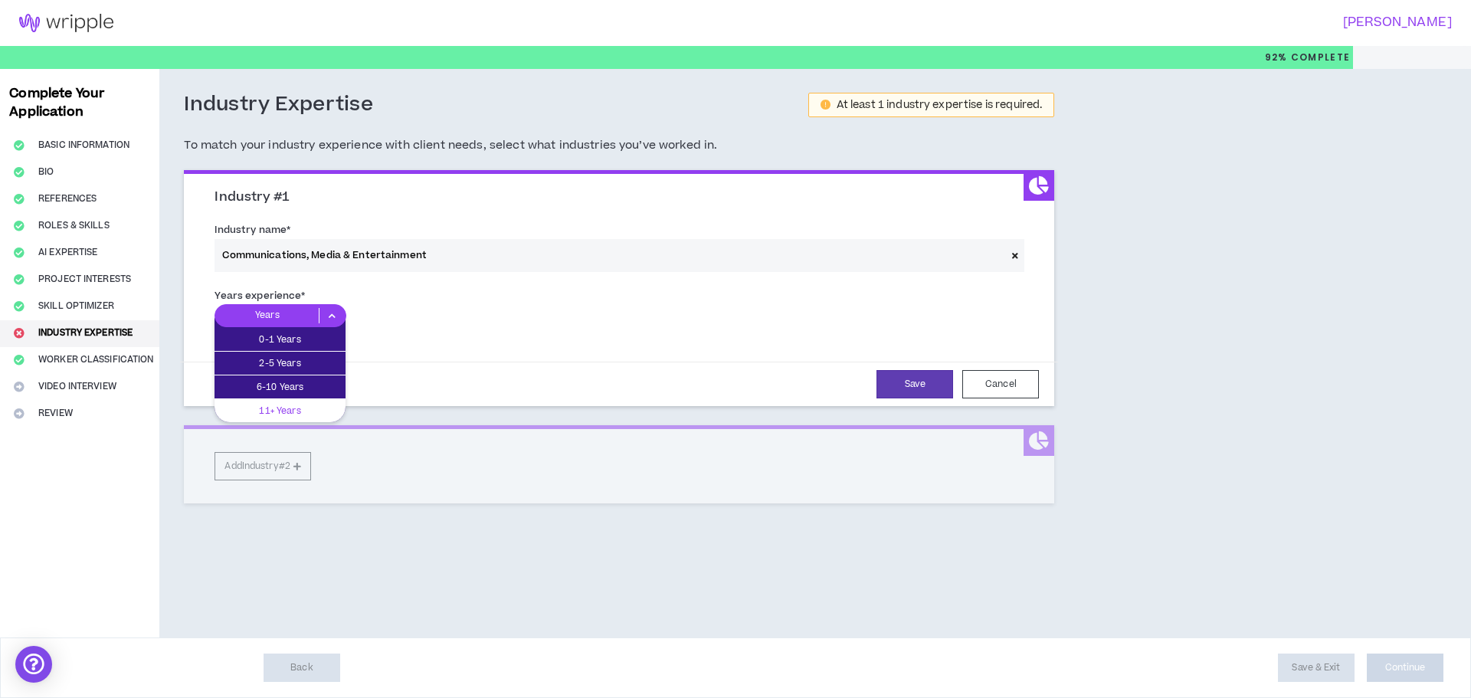
click at [261, 411] on p "11+ Years" at bounding box center [280, 410] width 131 height 17
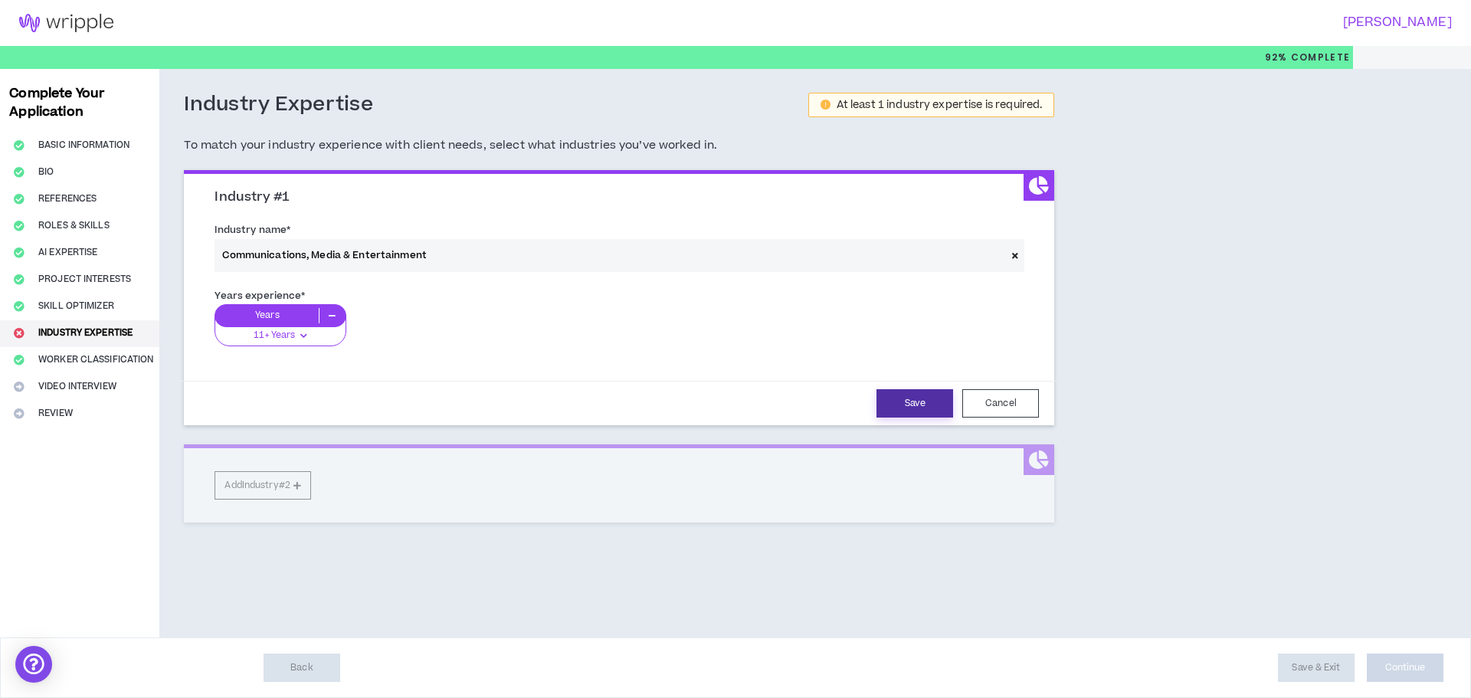
click at [909, 403] on button "Save" at bounding box center [915, 403] width 77 height 28
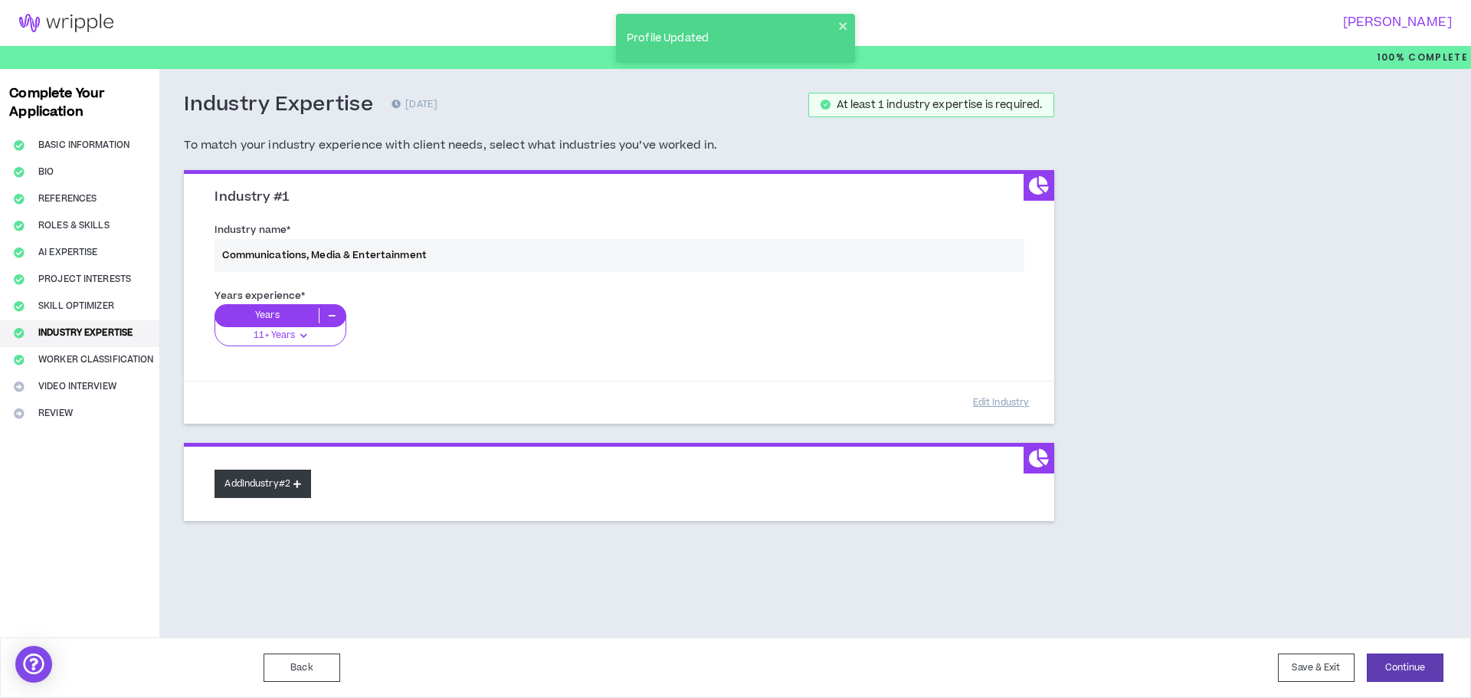
click at [293, 484] on button "Add Industry #2" at bounding box center [263, 484] width 97 height 28
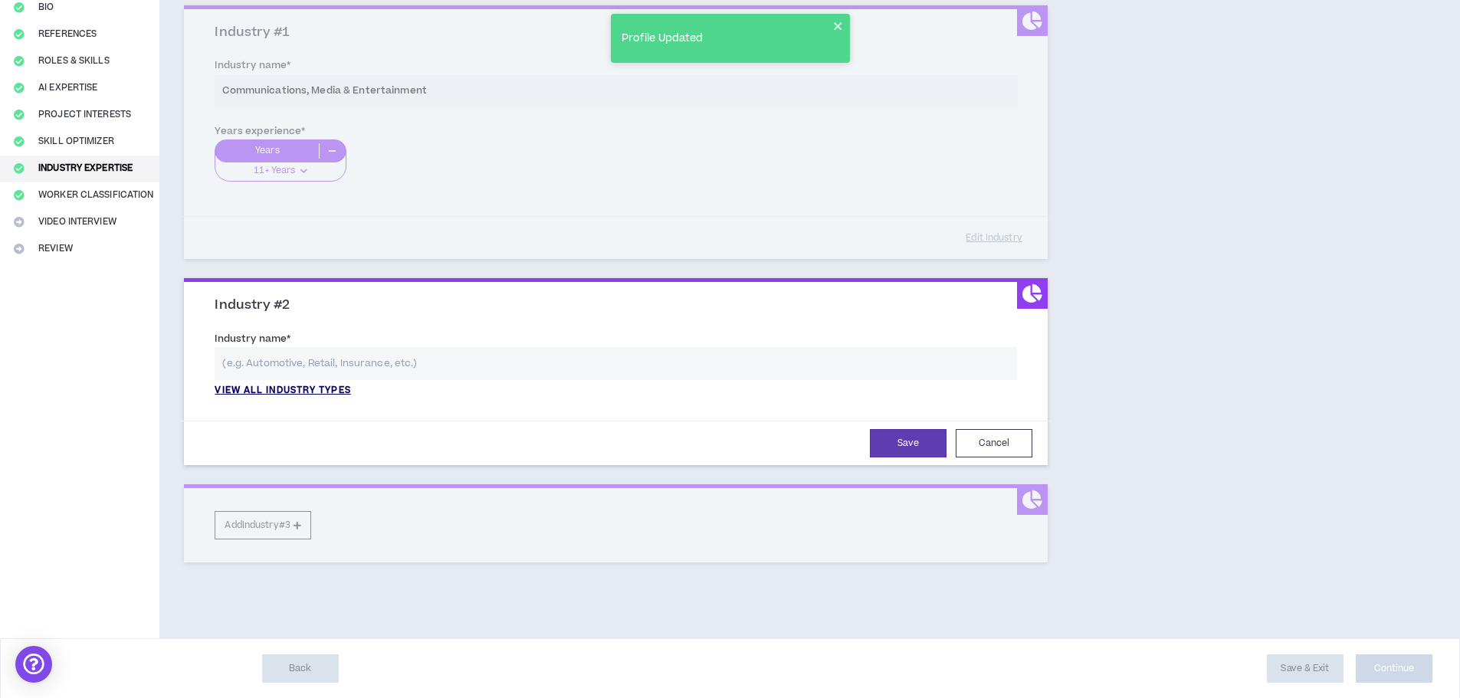
scroll to position [166, 0]
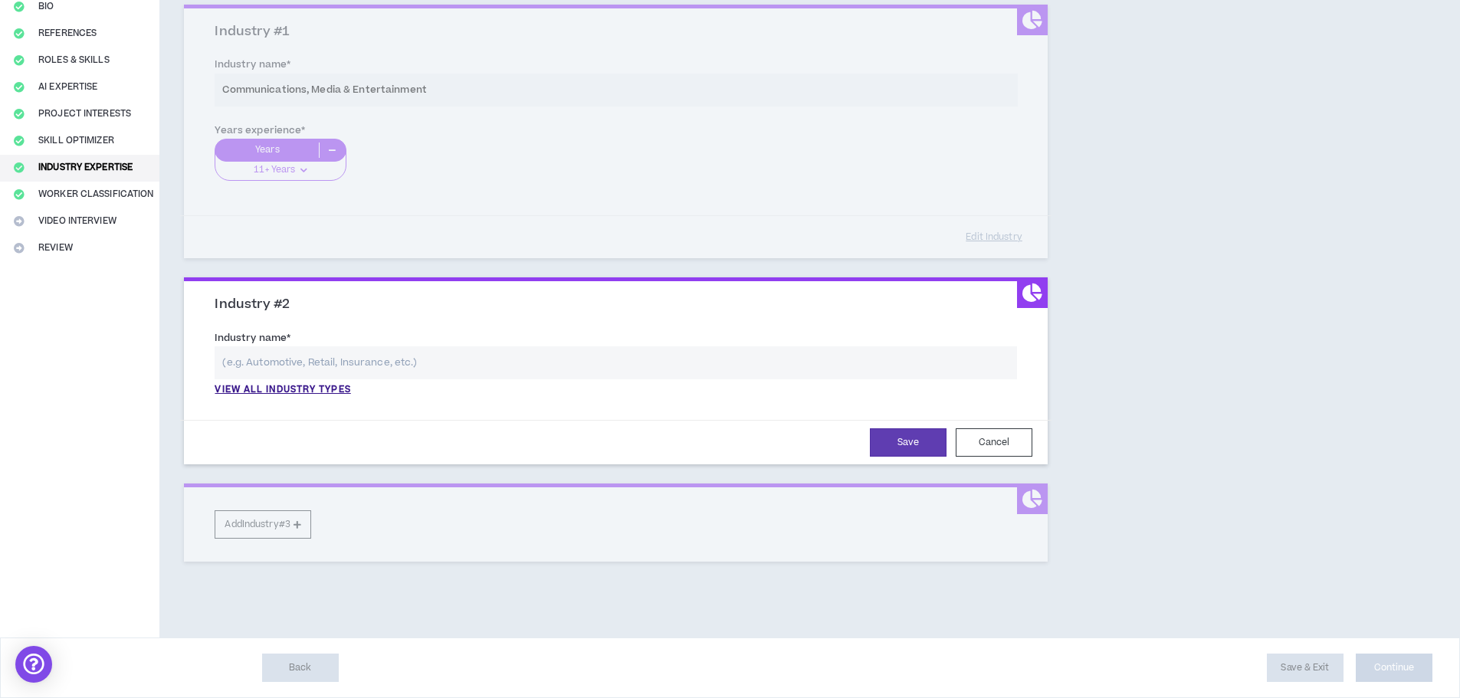
click at [286, 397] on div "Industry name * View all industry types Please select a valid industry." at bounding box center [615, 367] width 825 height 83
click at [289, 389] on p "View all industry types" at bounding box center [283, 390] width 136 height 14
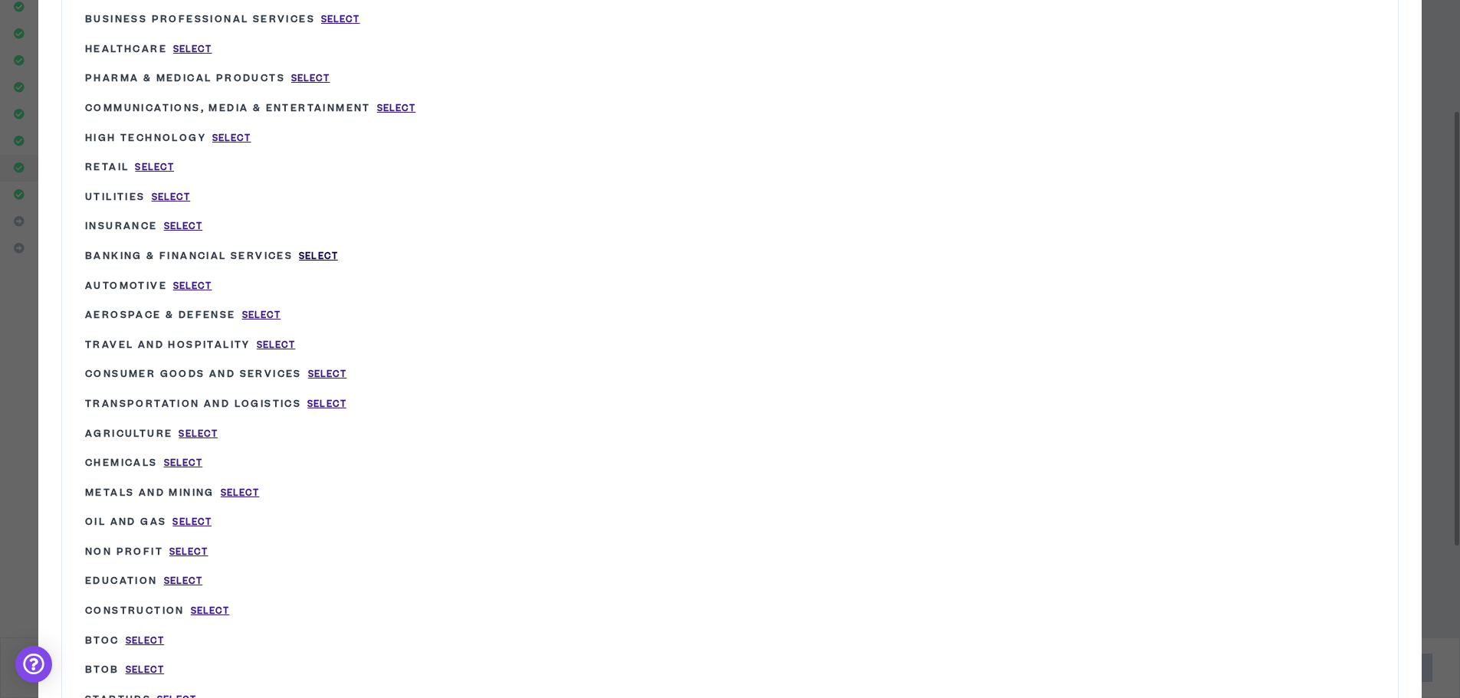
click at [314, 254] on span "Select" at bounding box center [318, 256] width 39 height 13
type input "Banking & Financial Services"
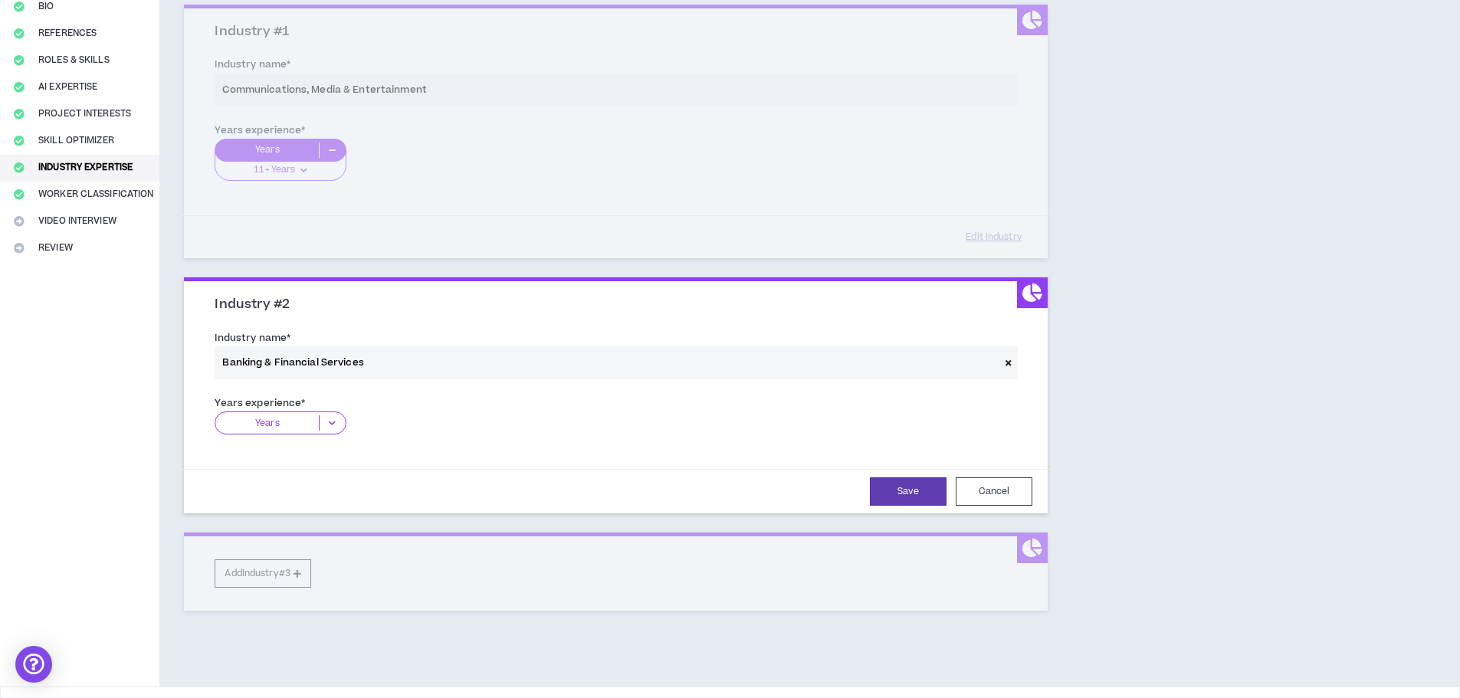
click at [329, 421] on icon at bounding box center [332, 422] width 25 height 15
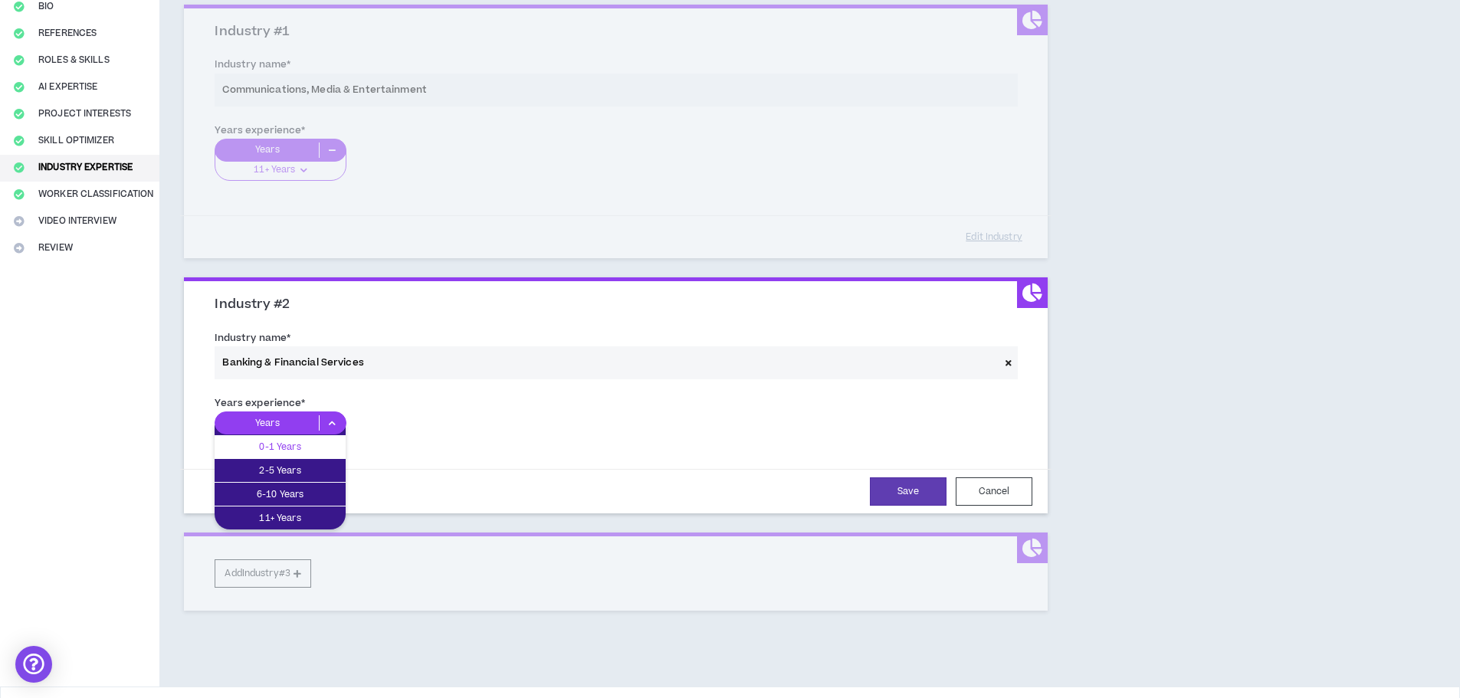
click at [288, 451] on p "0-1 Years" at bounding box center [280, 446] width 131 height 17
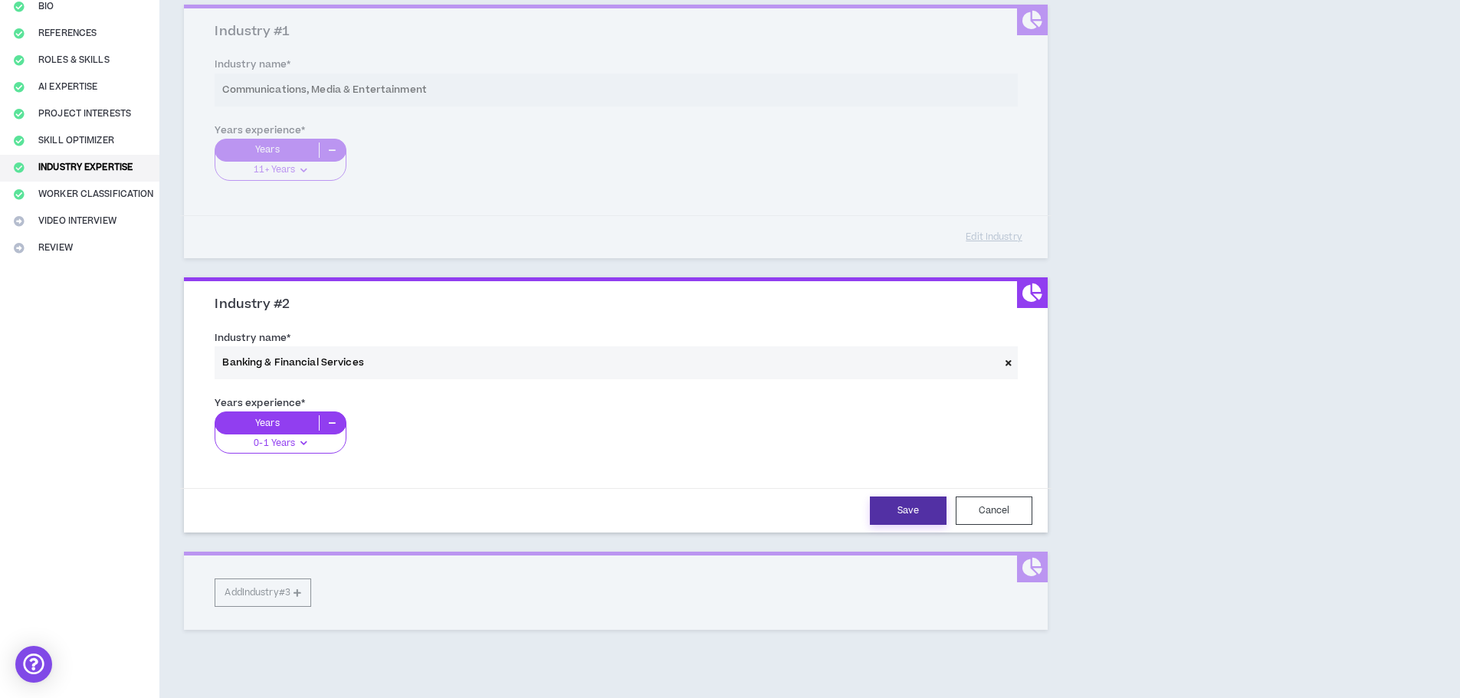
click at [903, 511] on button "Save" at bounding box center [908, 511] width 77 height 28
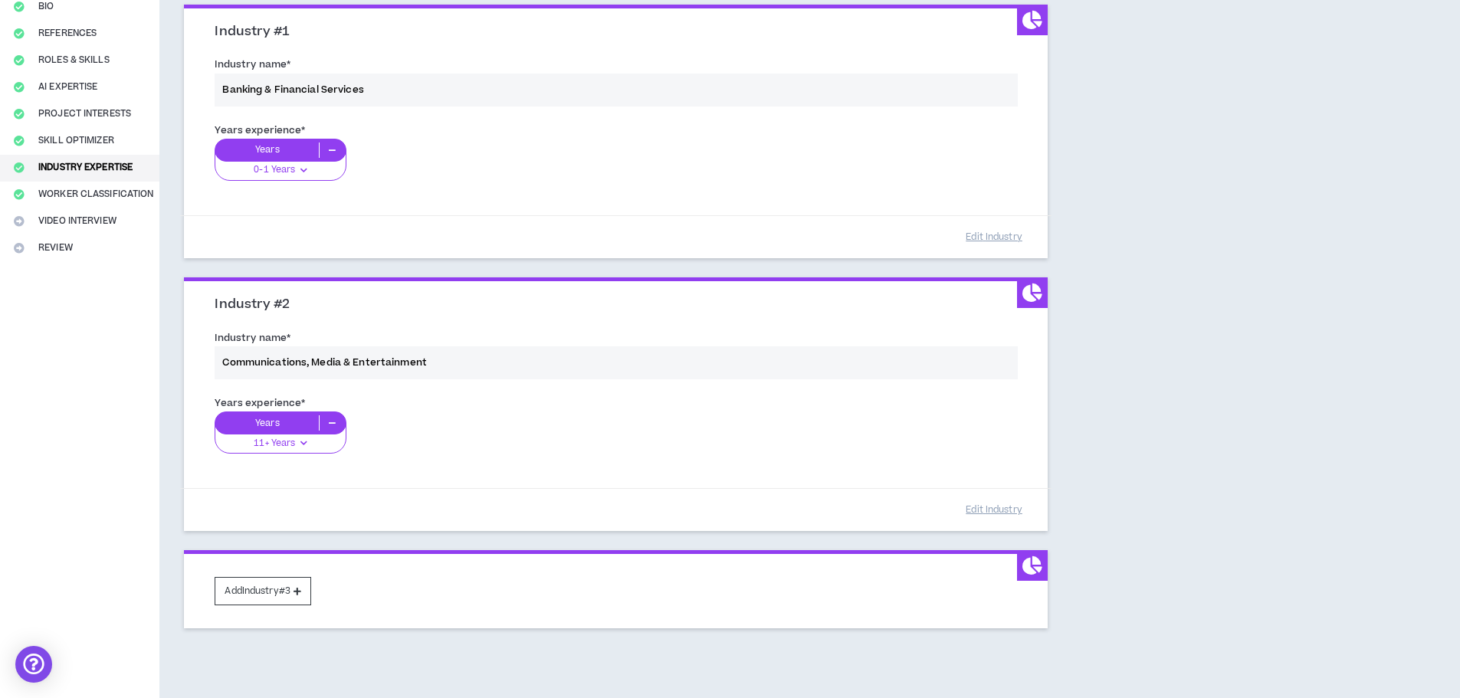
drag, startPoint x: 1029, startPoint y: 293, endPoint x: 964, endPoint y: 183, distance: 127.5
click at [1008, 135] on div "Industry #1 Industry name * Banking & Financial Services Years experience * Yea…" at bounding box center [616, 317] width 864 height 625
click at [763, 384] on div "Industry name * Communications, Media & Entertainment" at bounding box center [615, 358] width 825 height 65
click at [707, 366] on div "Industry name * Communications, Media & Entertainment" at bounding box center [615, 358] width 825 height 65
drag, startPoint x: 218, startPoint y: 287, endPoint x: 211, endPoint y: 189, distance: 97.5
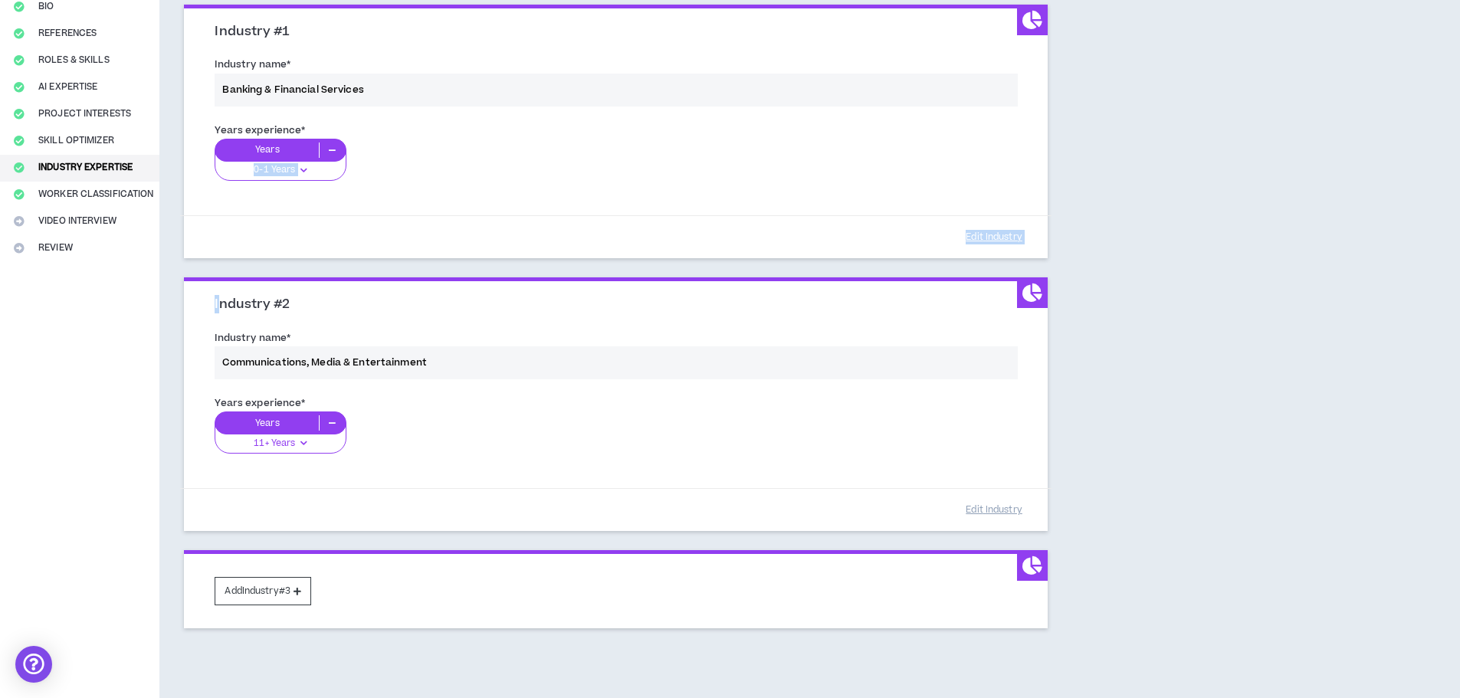
click at [211, 189] on div "Industry #1 Industry name * Banking & Financial Services Years experience * Yea…" at bounding box center [616, 317] width 864 height 625
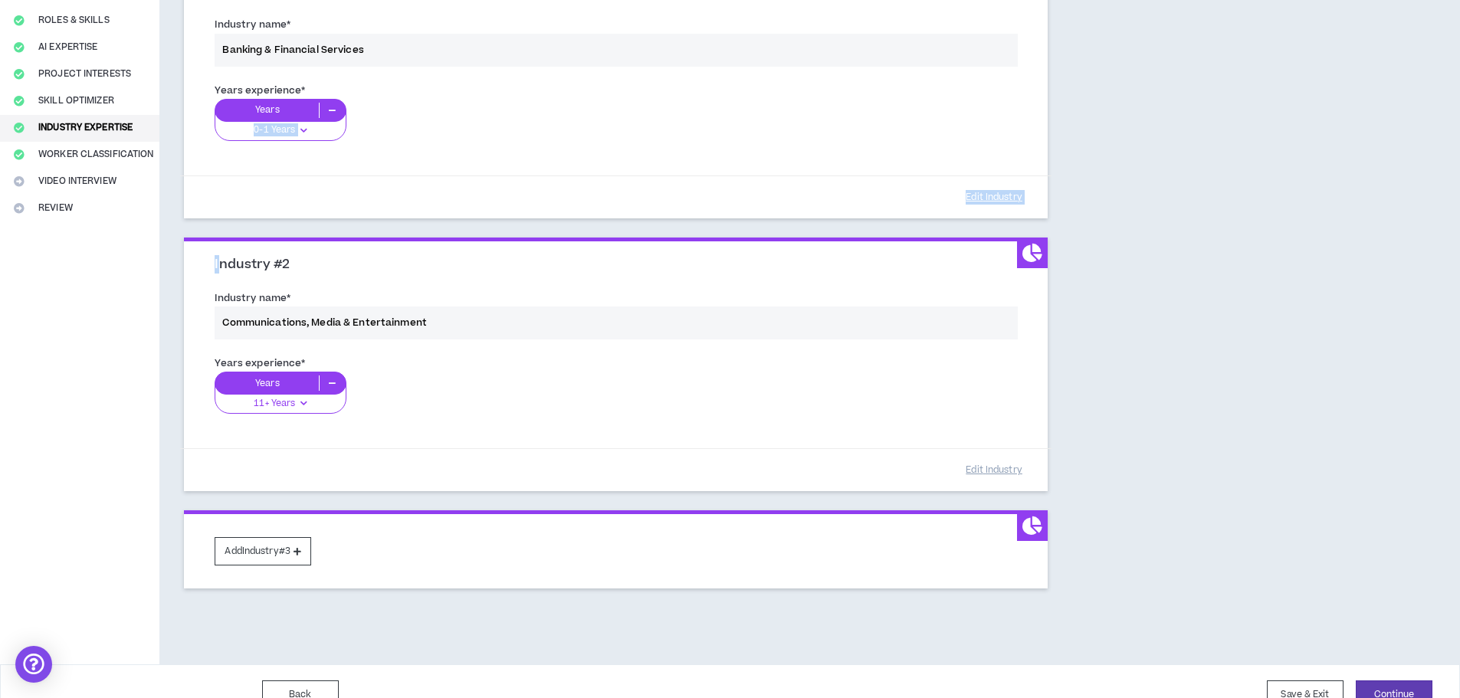
scroll to position [232, 0]
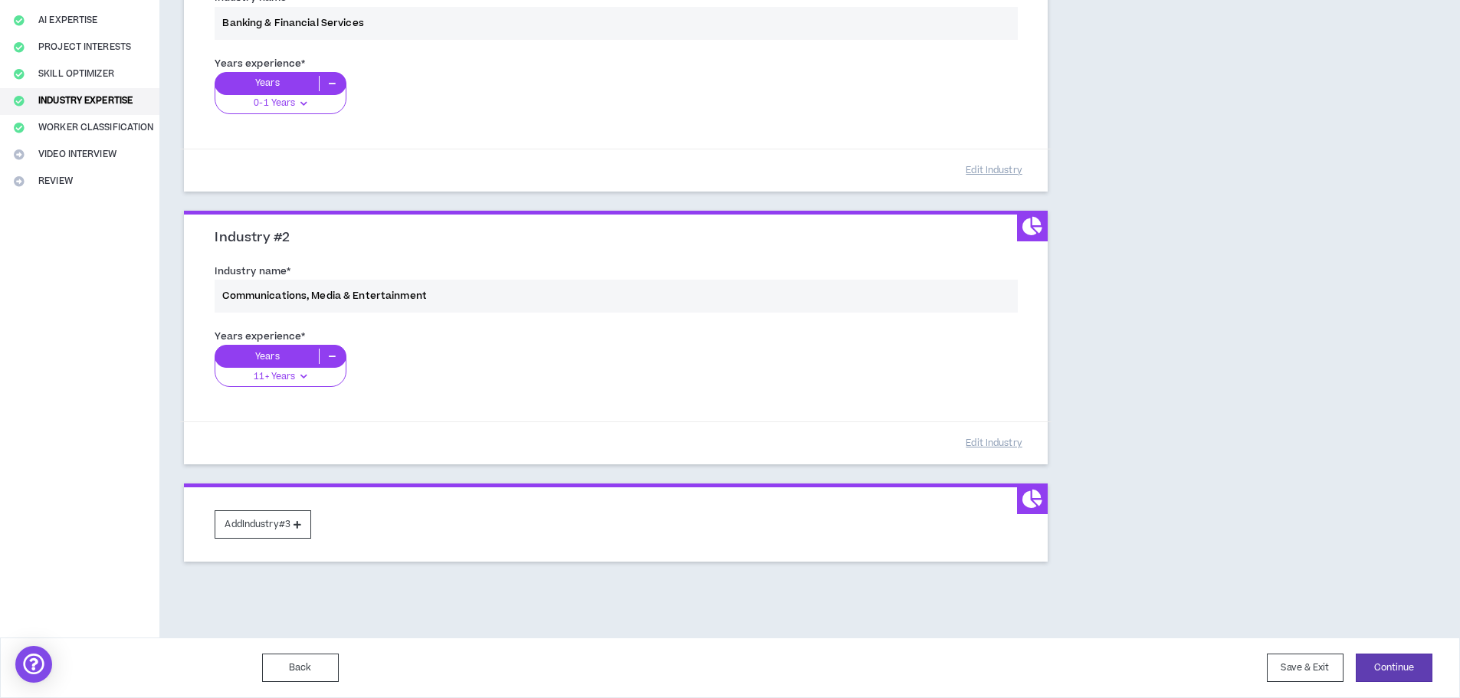
click at [328, 300] on div "Industry name * Communications, Media & Entertainment" at bounding box center [615, 291] width 825 height 65
click at [984, 444] on button "Edit Industry" at bounding box center [994, 443] width 77 height 27
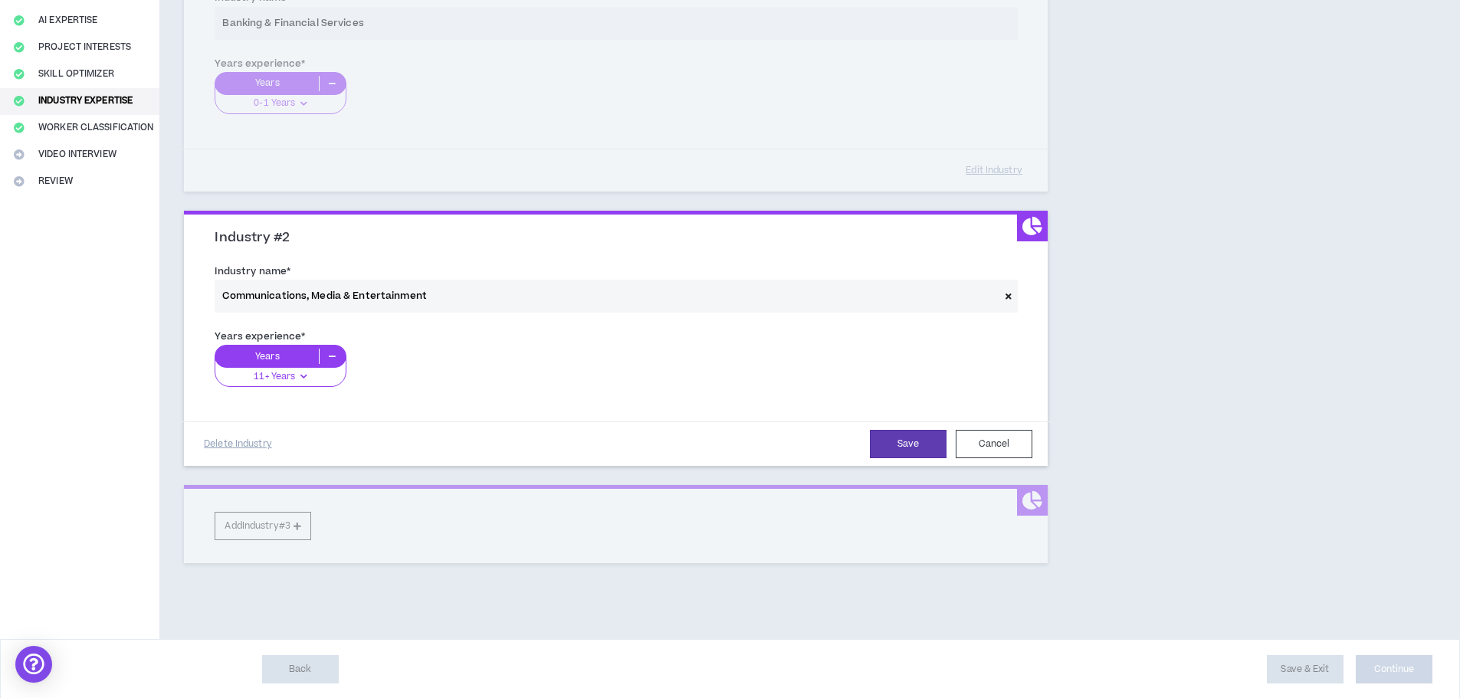
click at [386, 343] on div "Years experience * Years 11+ Years 0-1 Years 2-5 Years 6-10 Years 11+ Years" at bounding box center [616, 363] width 802 height 70
click at [247, 441] on button "Delete Industry" at bounding box center [237, 444] width 77 height 27
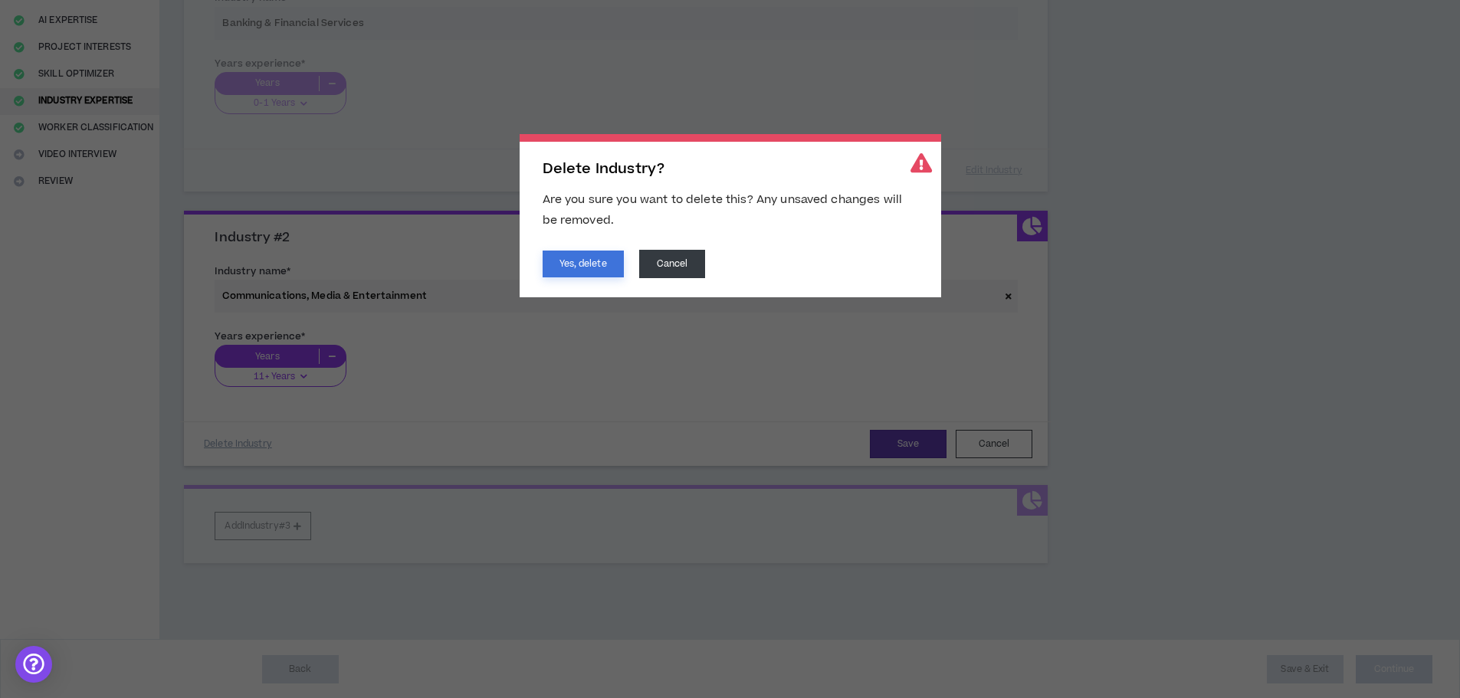
click at [591, 260] on button "Yes, delete" at bounding box center [583, 264] width 81 height 27
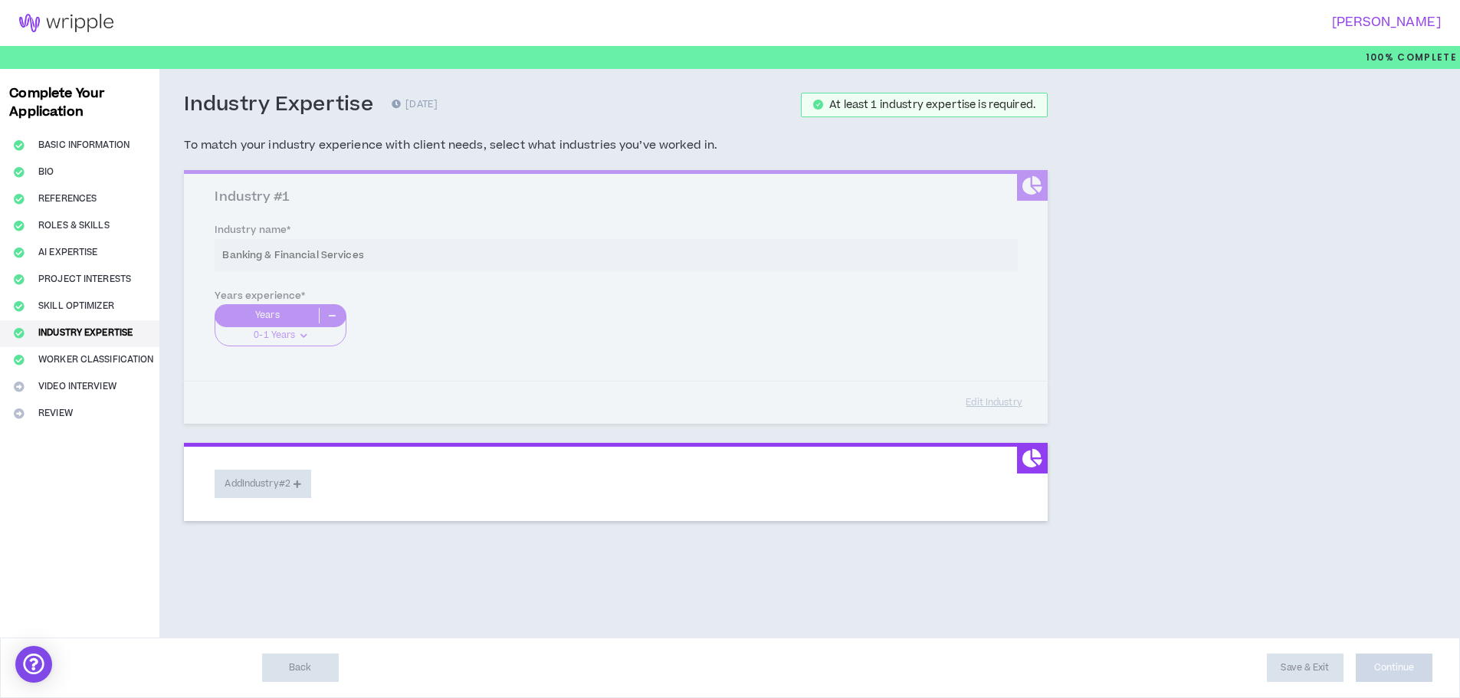
scroll to position [0, 0]
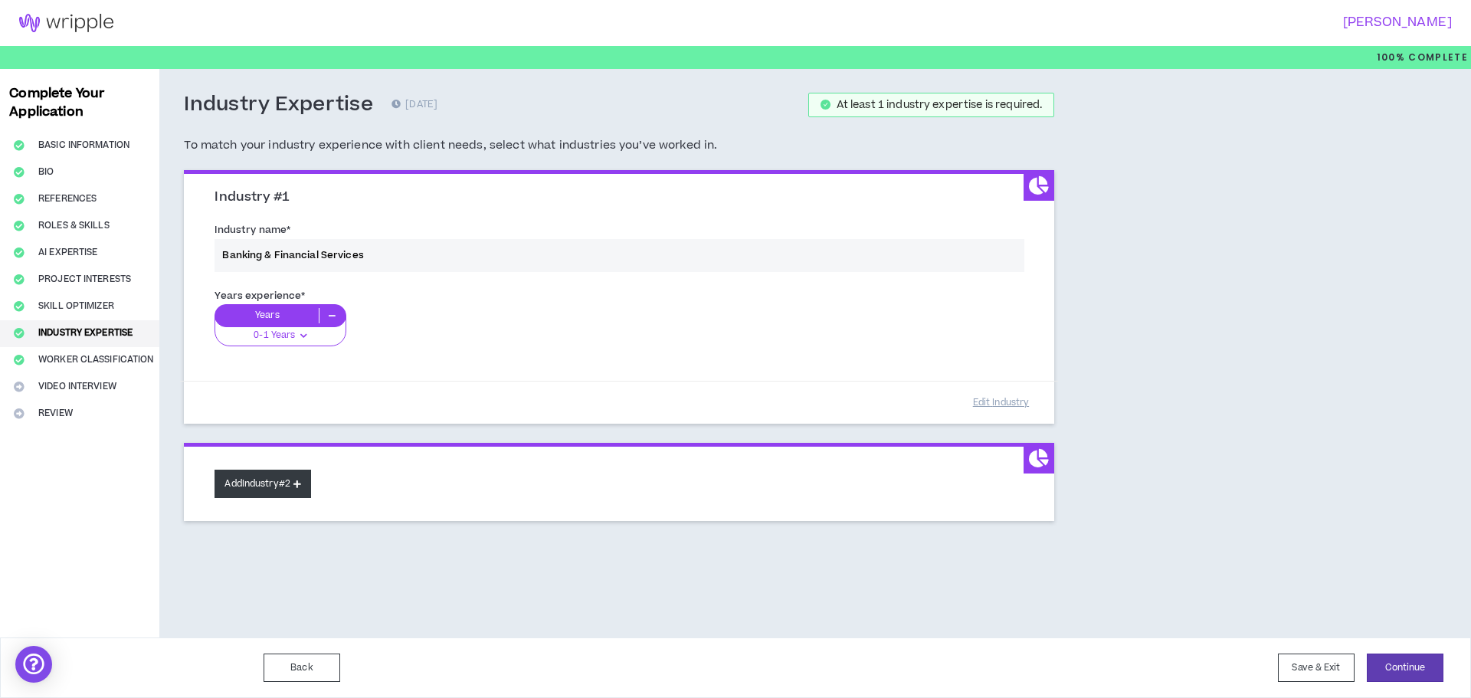
click at [290, 483] on button "Add Industry #2" at bounding box center [263, 484] width 97 height 28
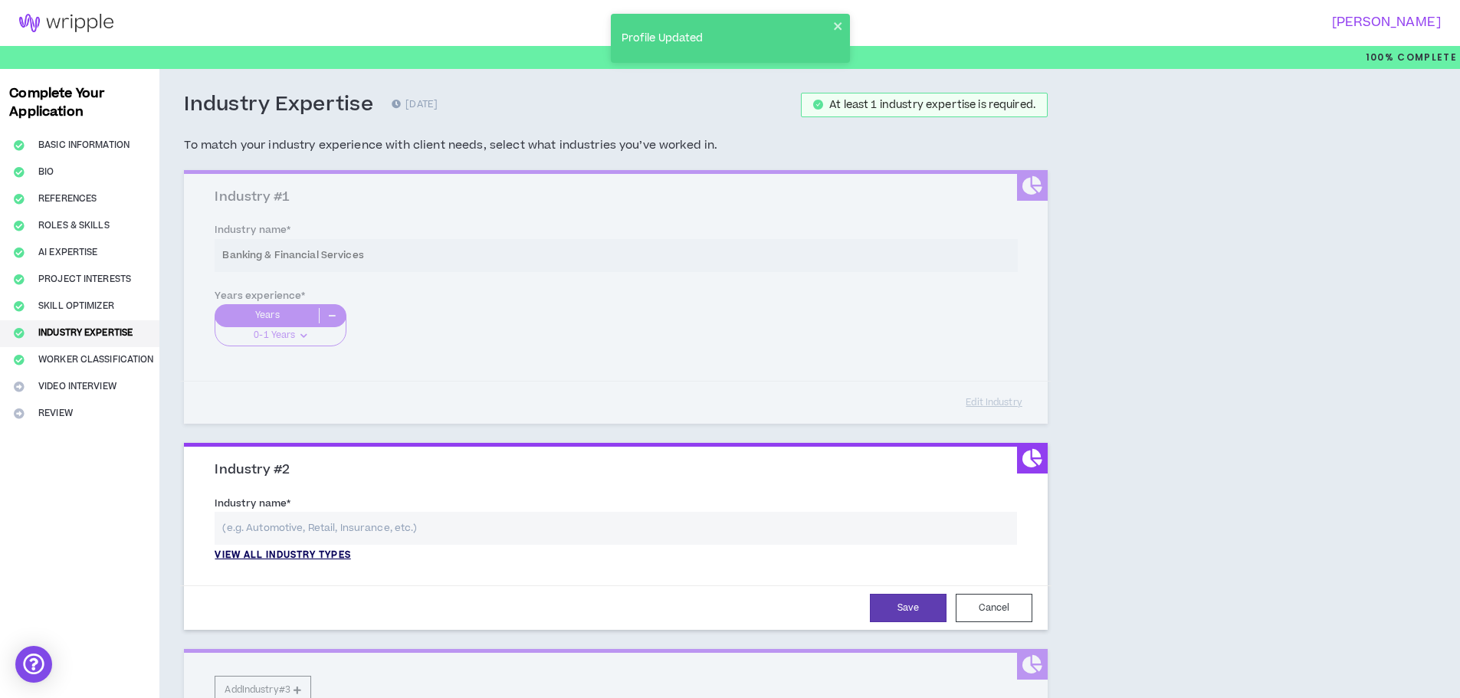
click at [314, 555] on p "View all industry types" at bounding box center [283, 556] width 136 height 14
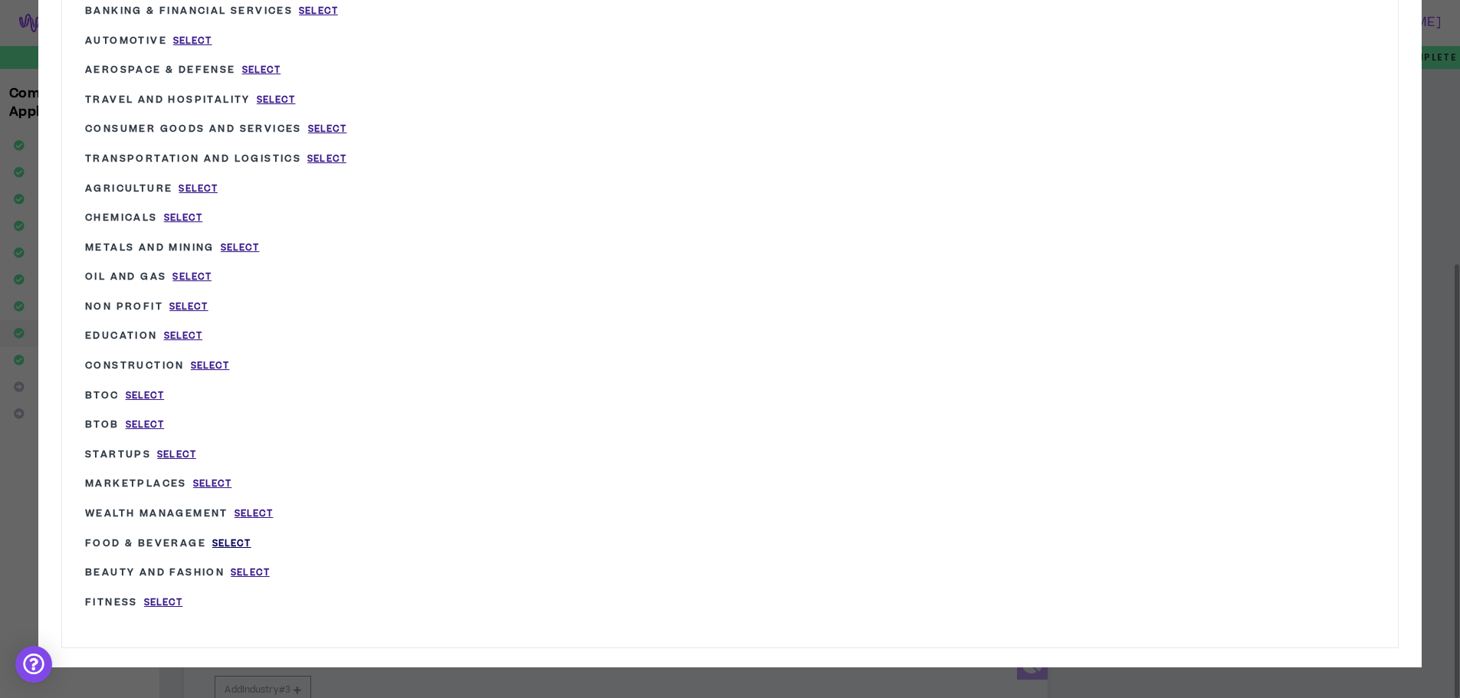
click at [223, 539] on span "Select" at bounding box center [231, 543] width 39 height 13
type input "Food & Beverage"
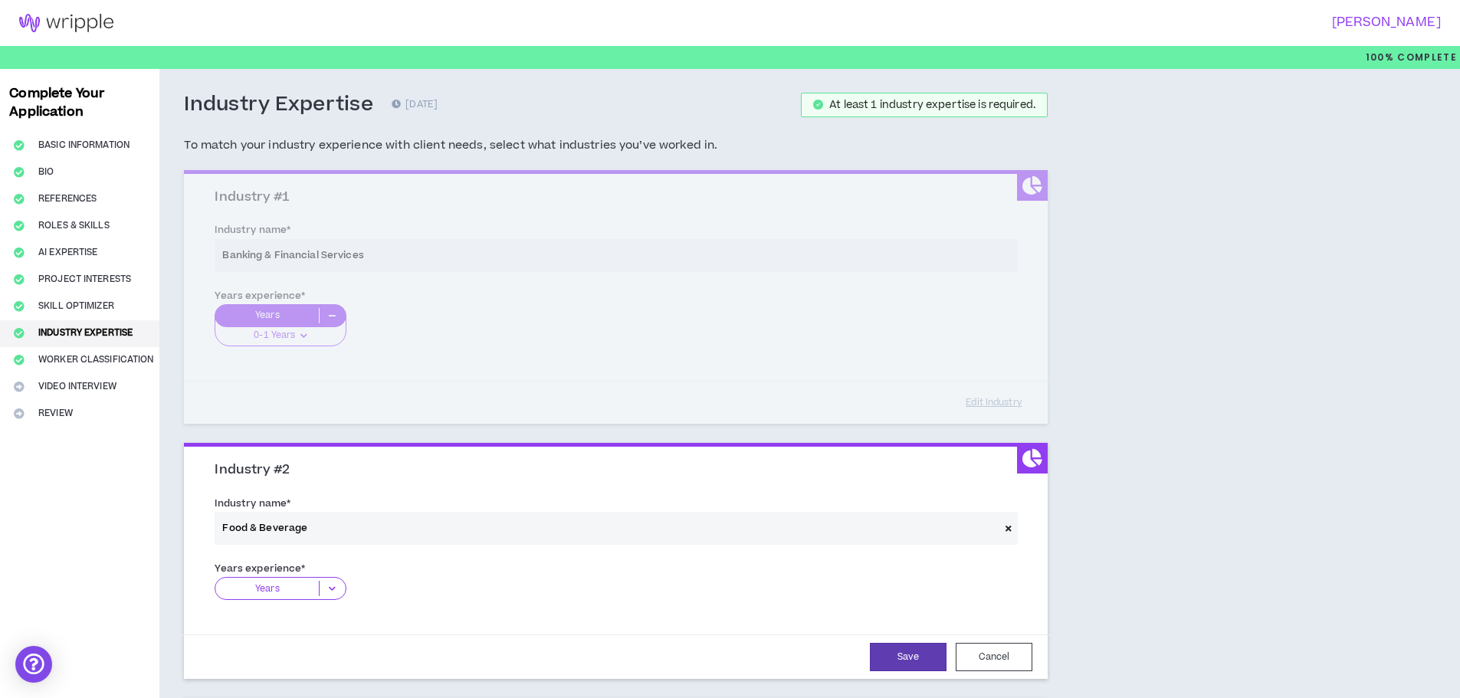
click at [331, 585] on icon at bounding box center [332, 588] width 25 height 15
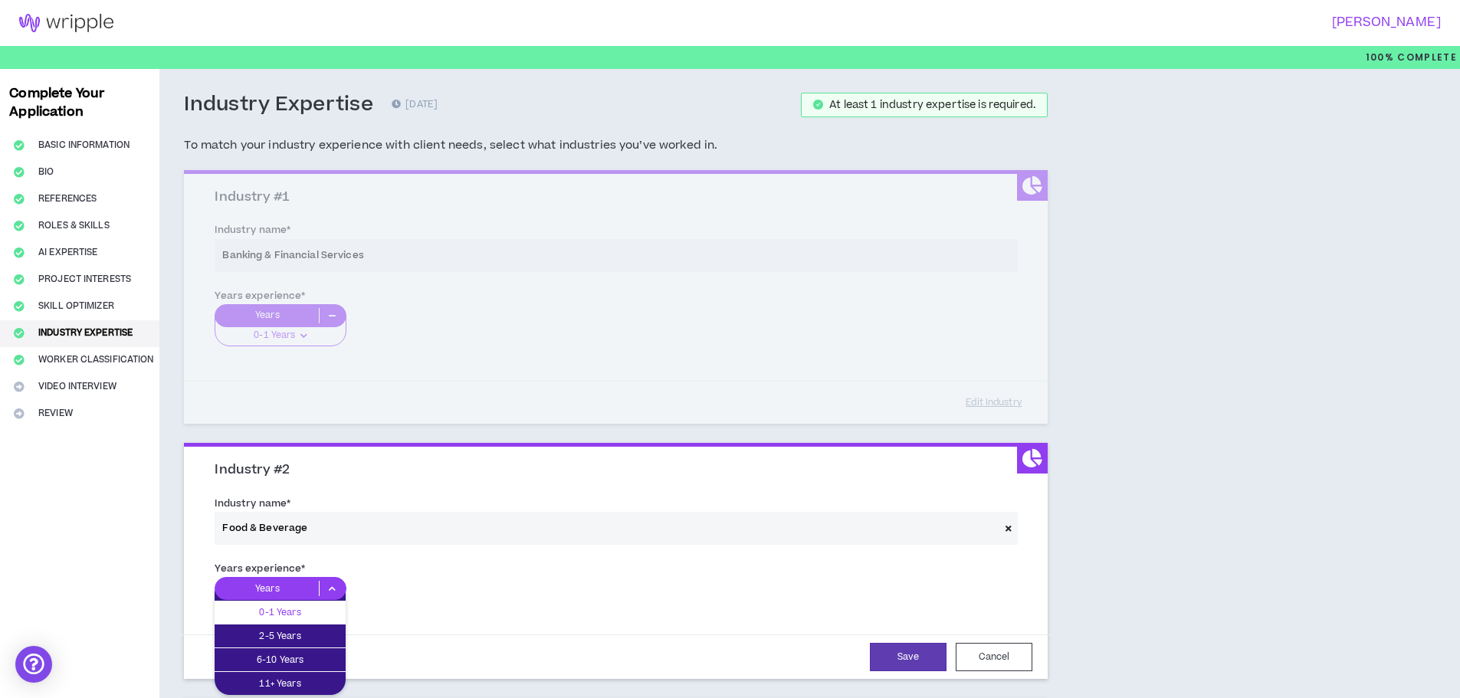
click at [290, 619] on p "0-1 Years" at bounding box center [280, 612] width 131 height 17
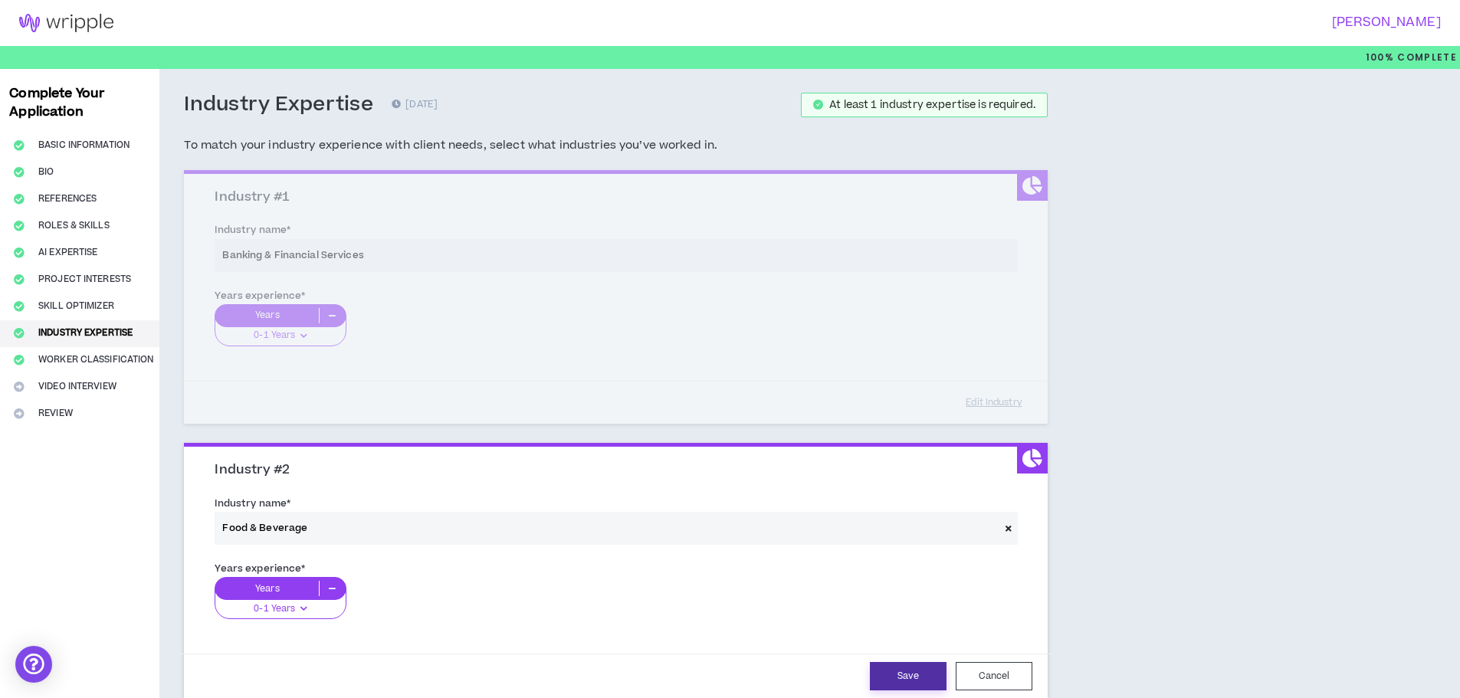
click at [909, 680] on button "Save" at bounding box center [908, 676] width 77 height 28
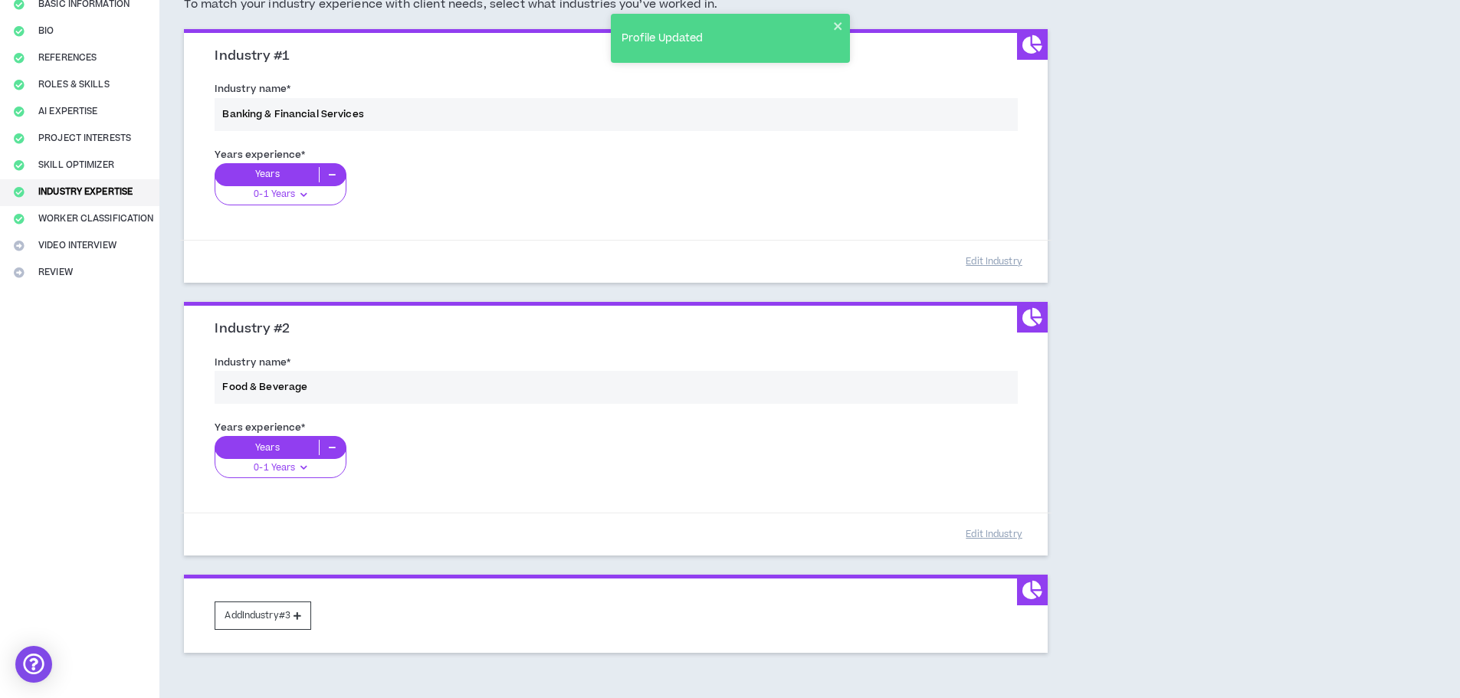
scroll to position [153, 0]
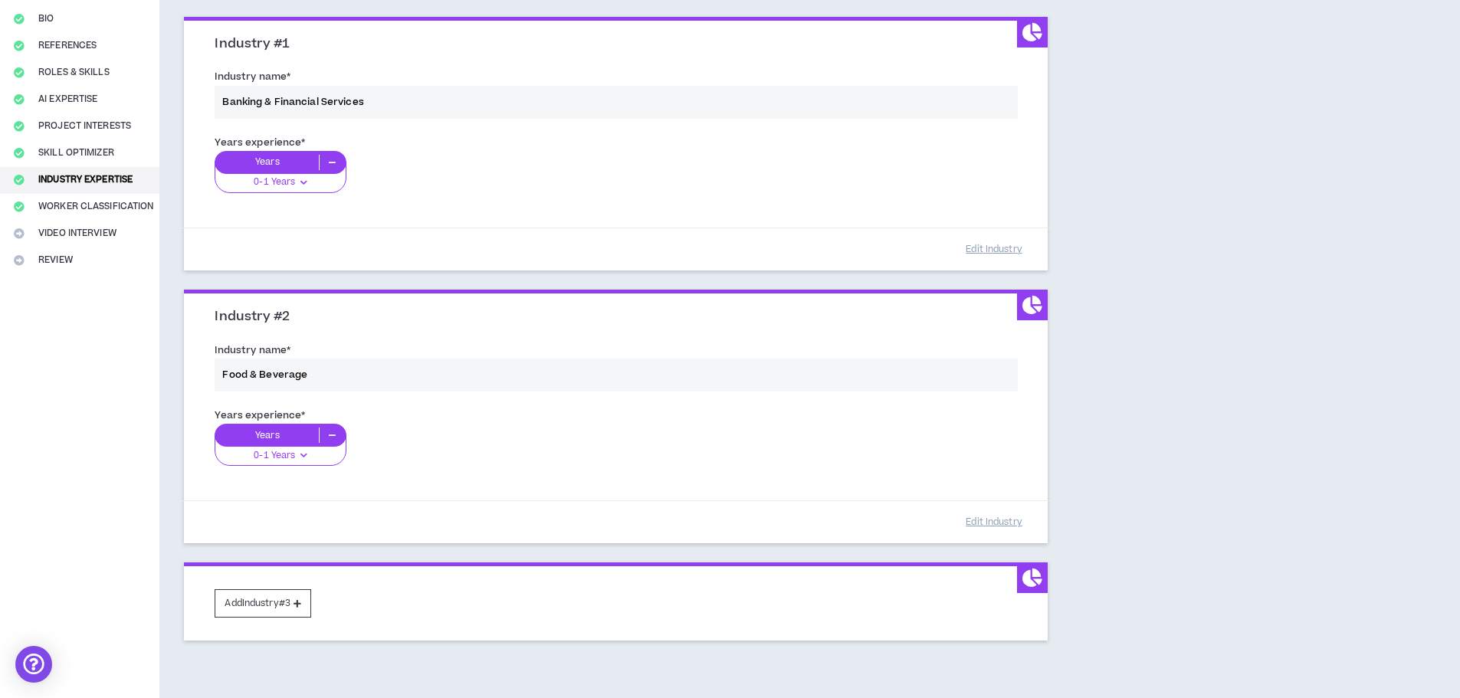
drag, startPoint x: 303, startPoint y: 566, endPoint x: 300, endPoint y: 472, distance: 93.5
click at [301, 468] on div "Industry #1 Industry name * Banking & Financial Services Years experience * Yea…" at bounding box center [616, 329] width 864 height 625
click at [361, 598] on div "Add Industry #3" at bounding box center [616, 601] width 864 height 78
click at [284, 605] on button "Add Industry #3" at bounding box center [263, 603] width 97 height 28
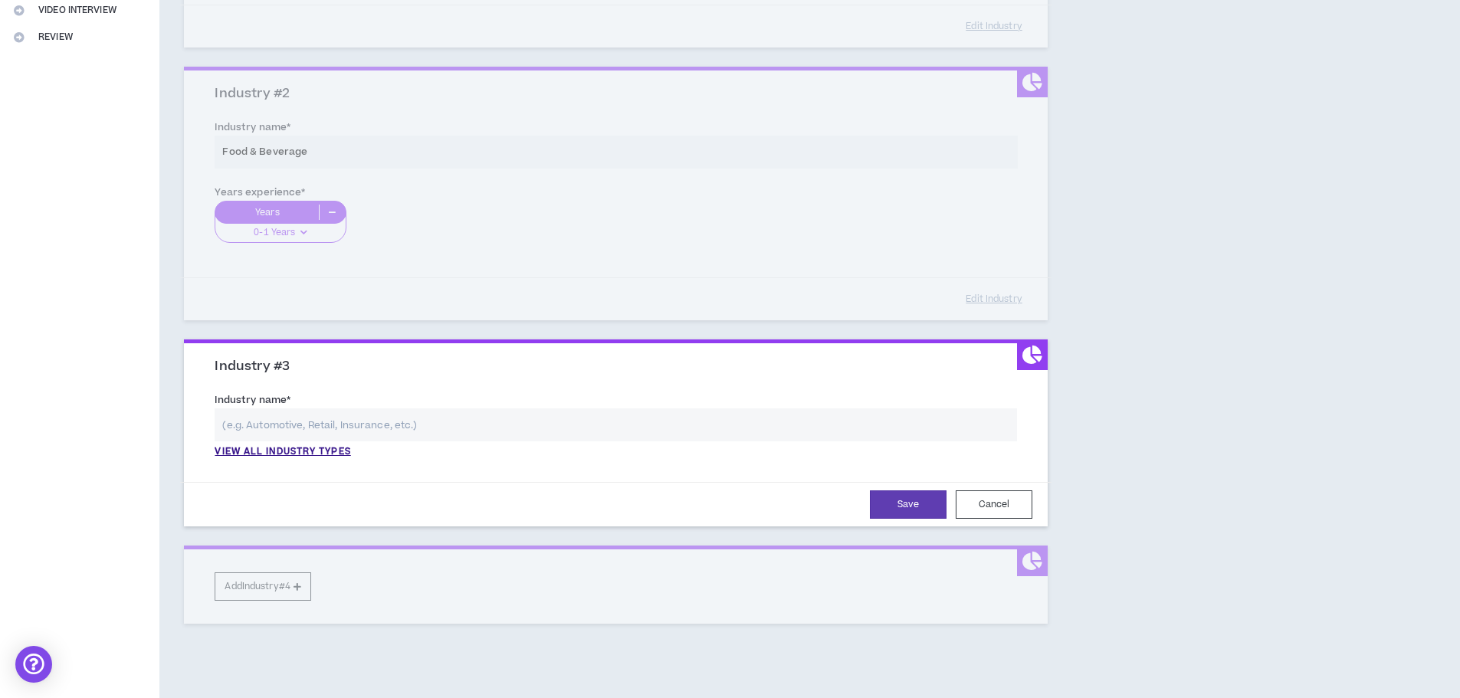
scroll to position [383, 0]
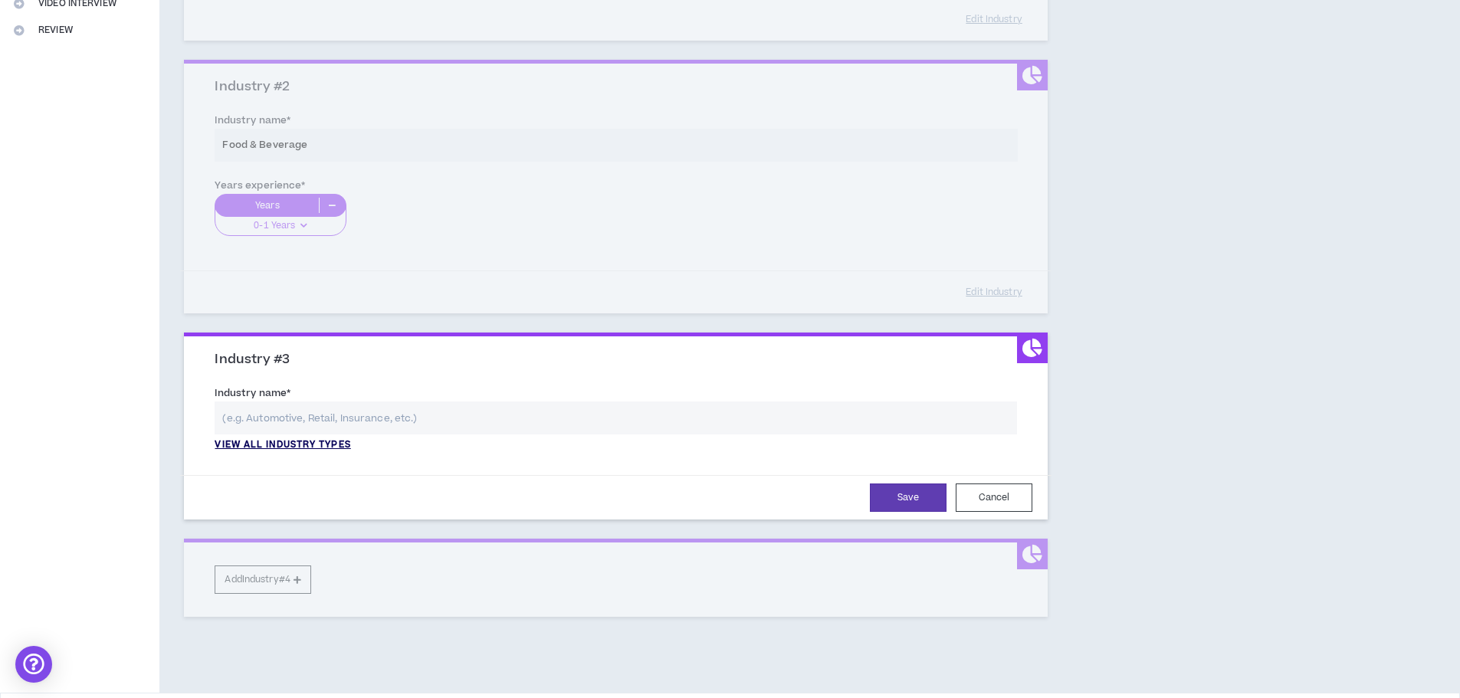
click at [279, 449] on p "View all industry types" at bounding box center [283, 445] width 136 height 14
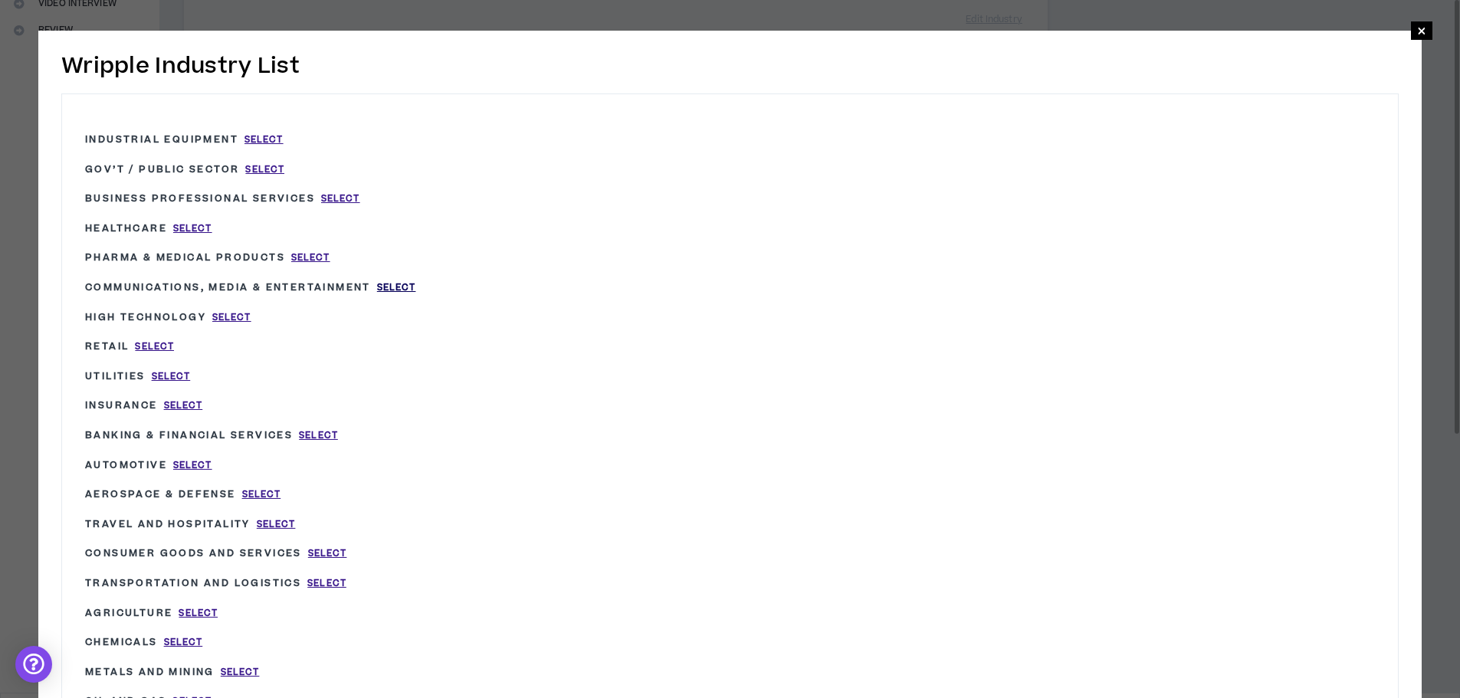
click at [393, 289] on span "Select" at bounding box center [396, 287] width 39 height 13
type input "Communications, Media & Entertainment"
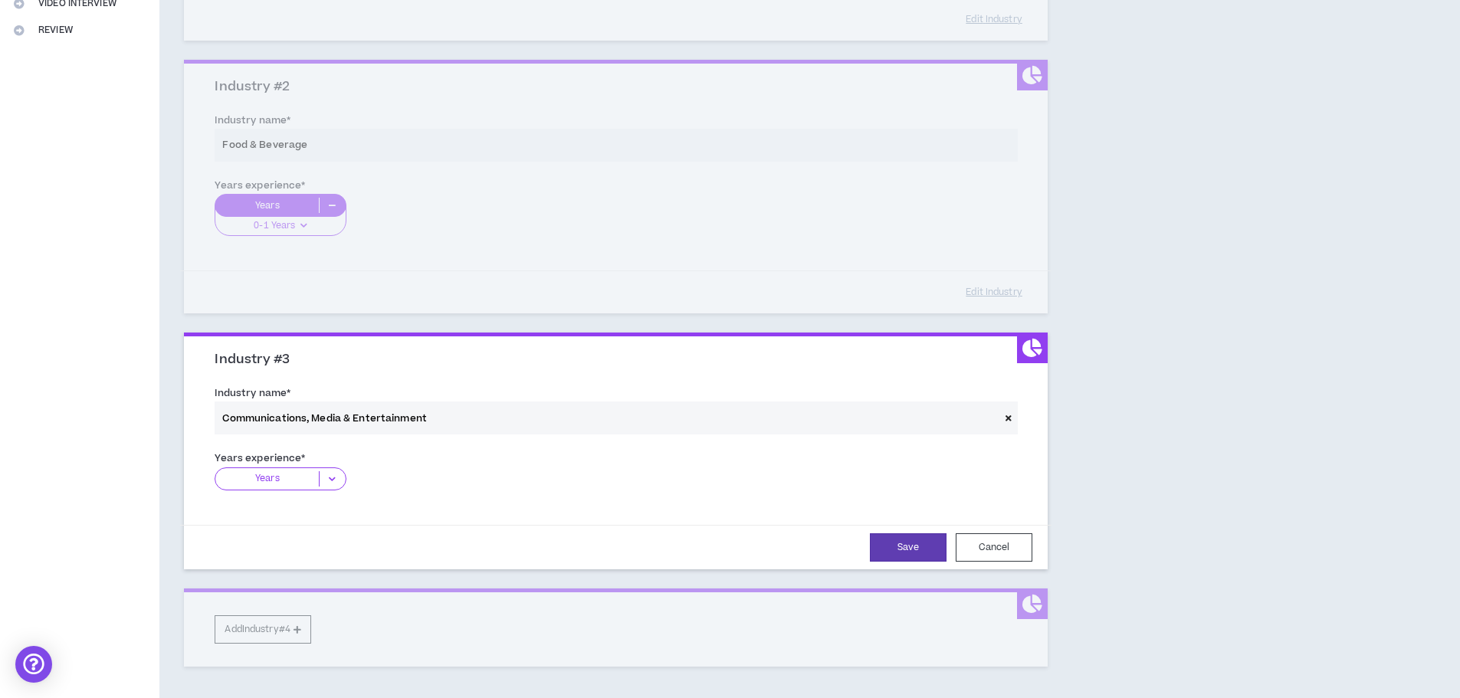
click at [324, 473] on icon at bounding box center [332, 478] width 25 height 15
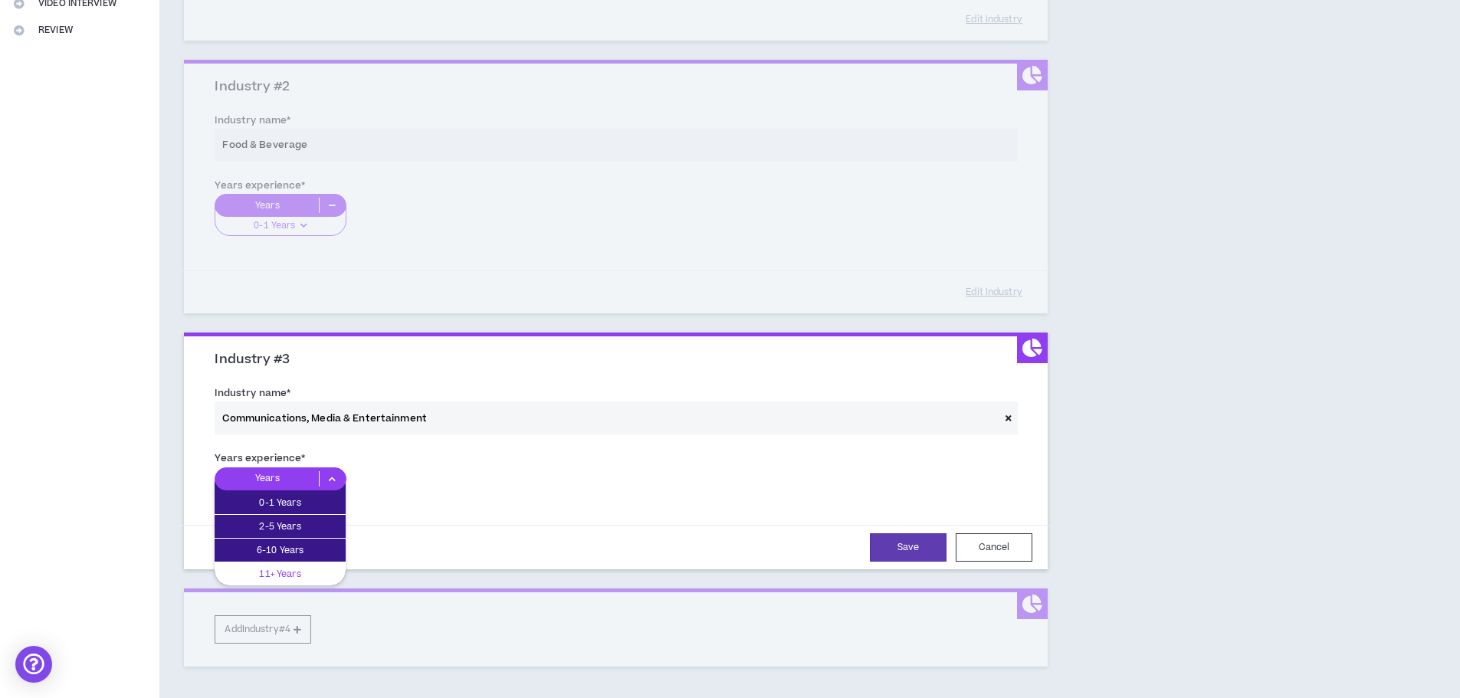
click at [283, 569] on p "11+ Years" at bounding box center [280, 574] width 131 height 17
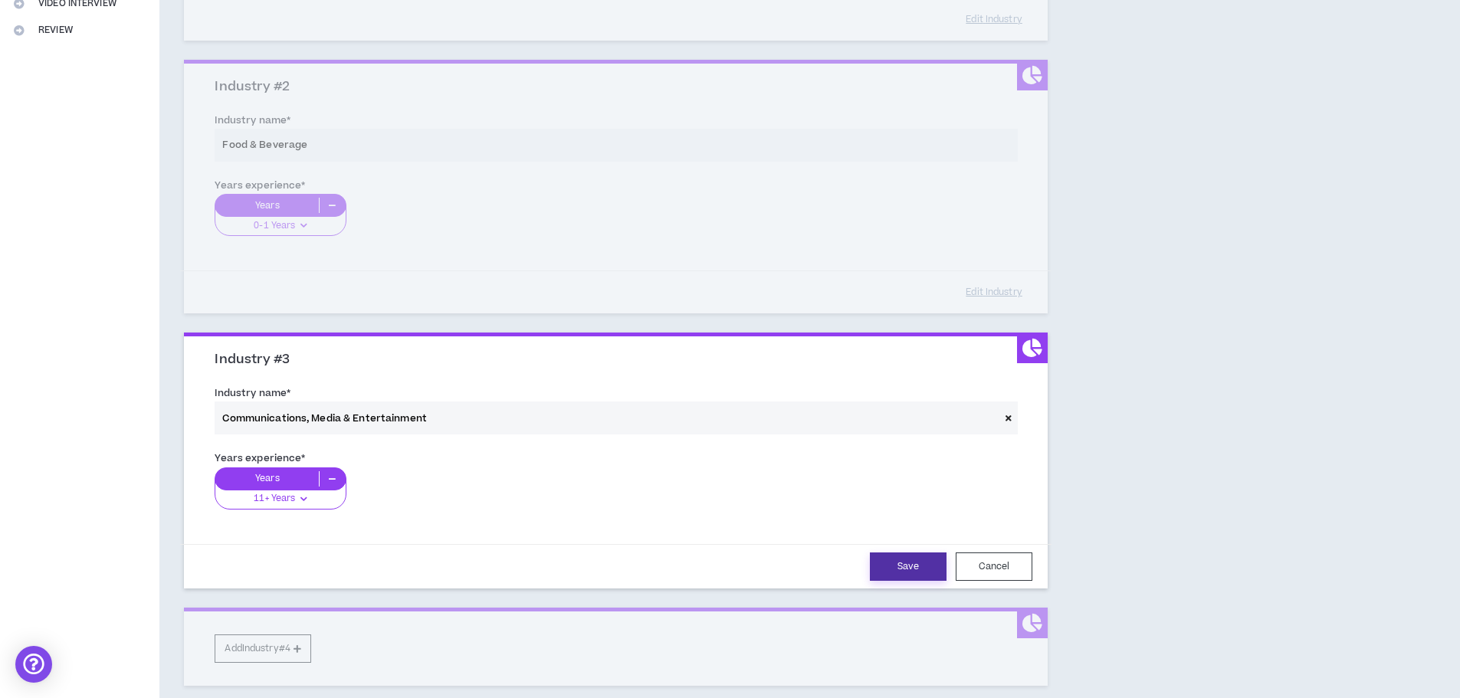
click at [888, 561] on button "Save" at bounding box center [908, 566] width 77 height 28
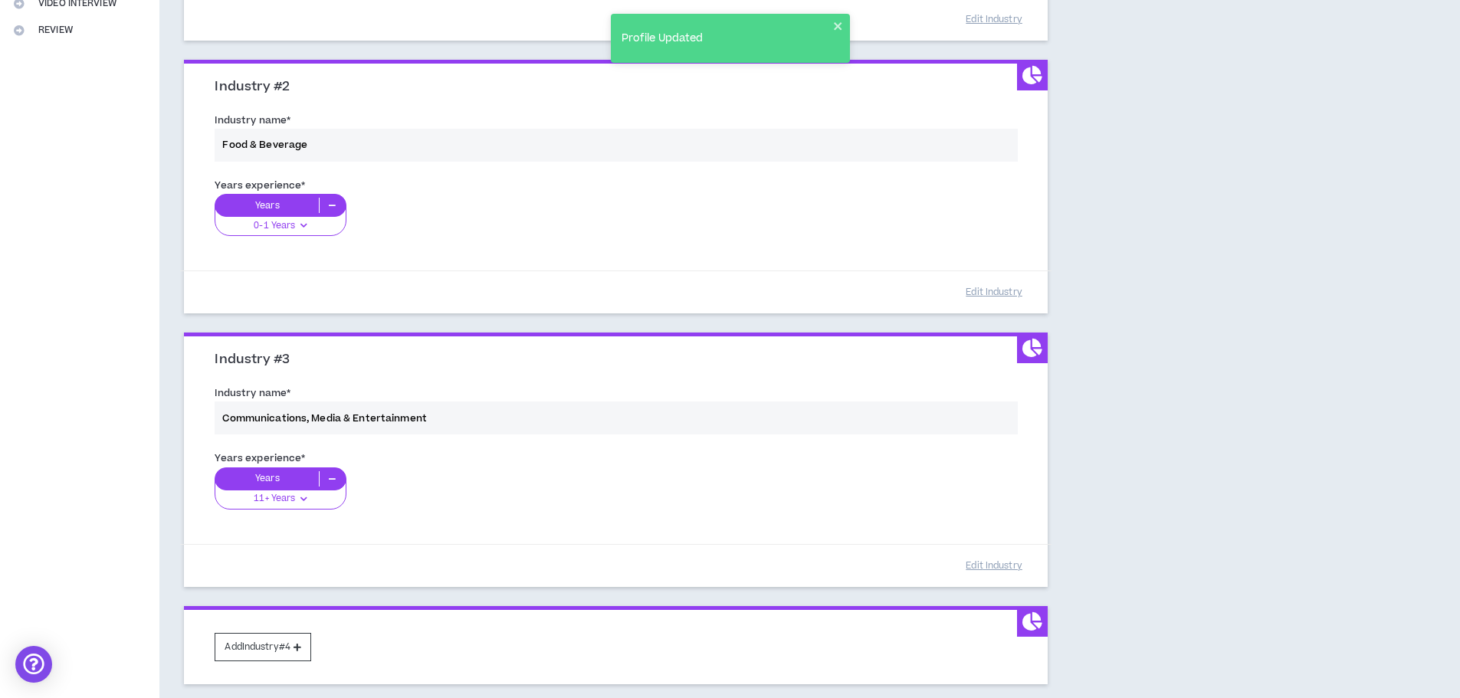
scroll to position [0, 0]
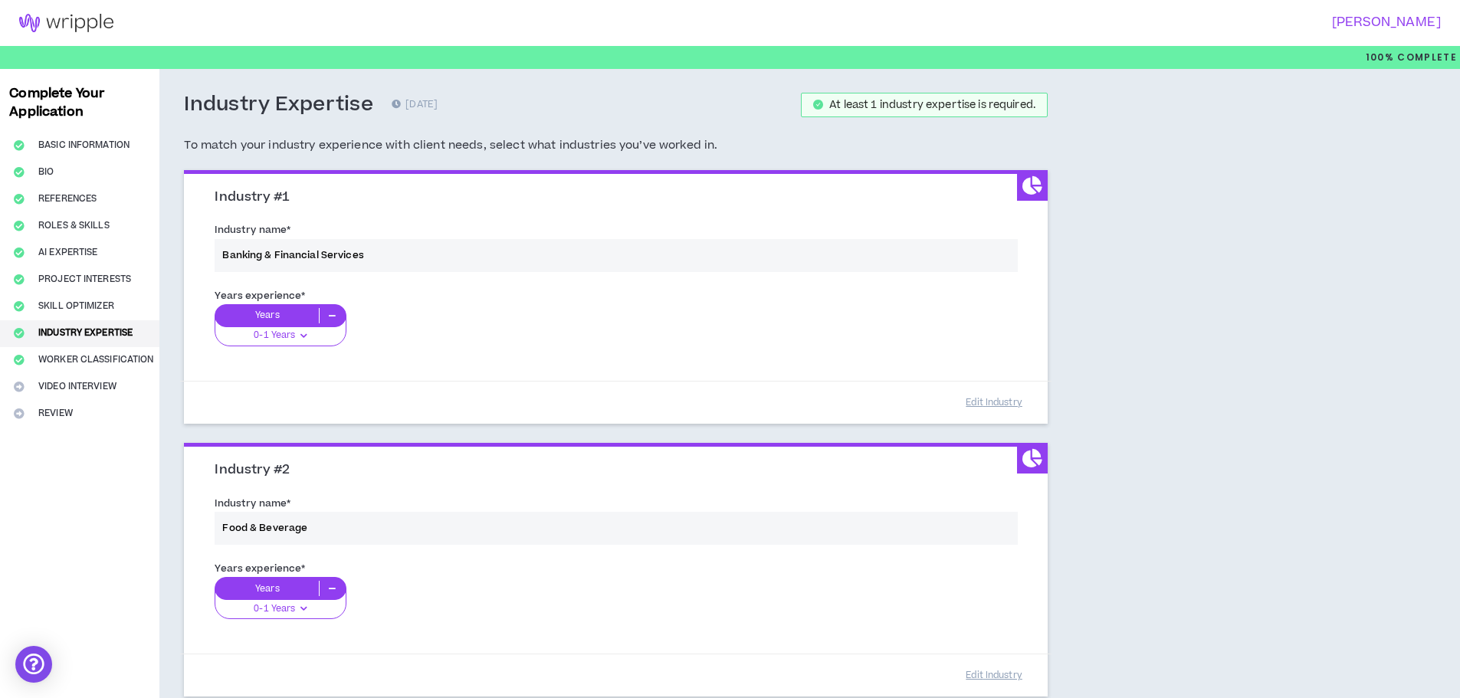
drag, startPoint x: 411, startPoint y: 195, endPoint x: 422, endPoint y: 224, distance: 31.3
click at [422, 224] on div "Industry #1 Industry name * Banking & Financial Services Years experience * Yea…" at bounding box center [616, 299] width 864 height 250
click at [418, 201] on h3 "Industry #1" at bounding box center [622, 197] width 814 height 17
drag, startPoint x: 1026, startPoint y: 181, endPoint x: 940, endPoint y: 563, distance: 391.9
click at [940, 563] on div "Industry #1 Industry name * Banking & Financial Services Years experience * Yea…" at bounding box center [616, 618] width 864 height 897
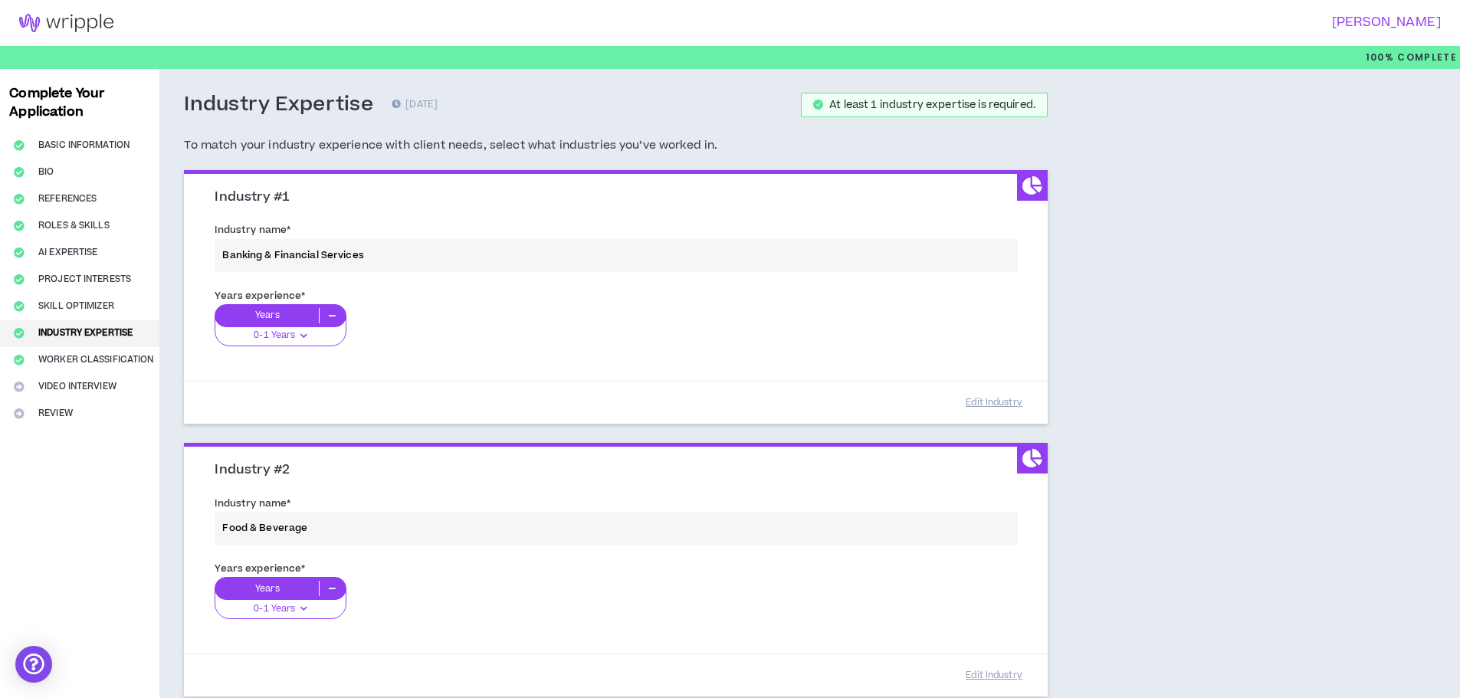
click at [864, 503] on div "Industry name * Food & Beverage" at bounding box center [615, 523] width 825 height 65
click at [1004, 401] on button "Edit Industry" at bounding box center [994, 402] width 77 height 27
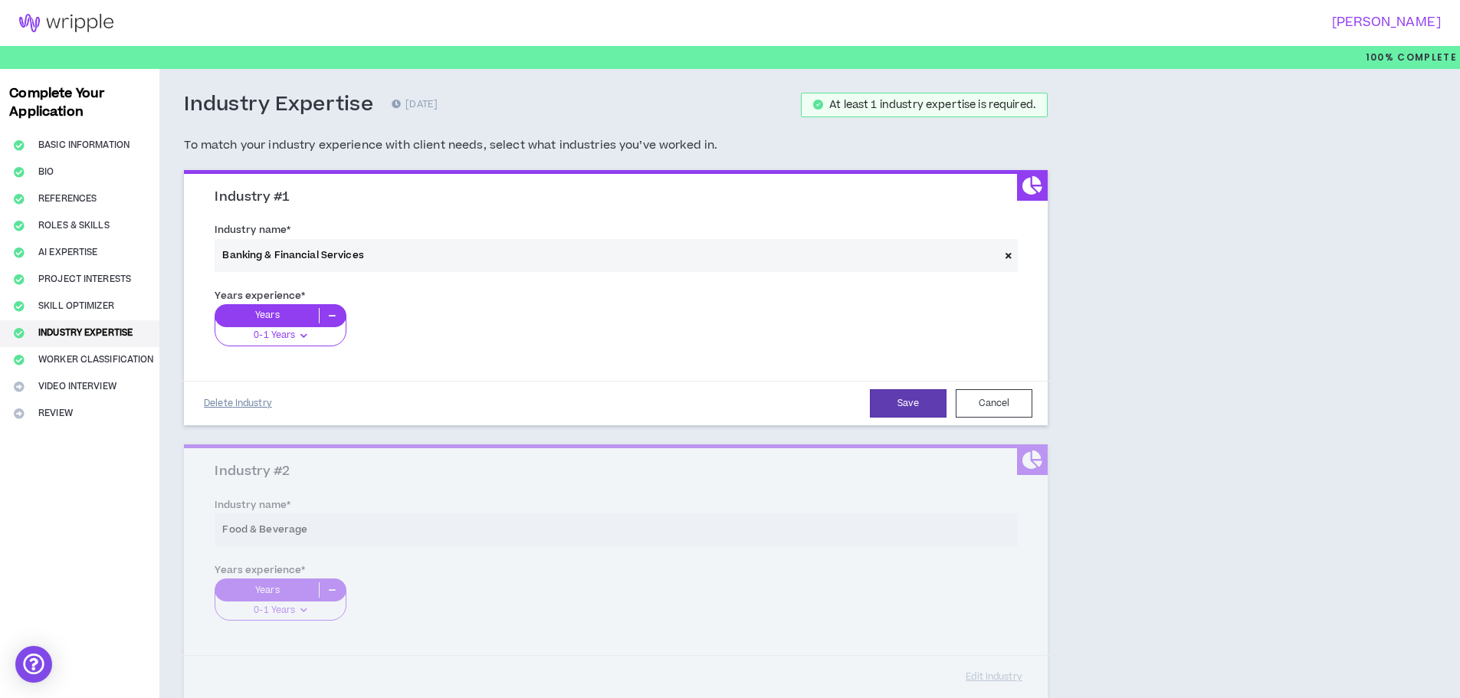
click at [248, 399] on button "Delete Industry" at bounding box center [237, 403] width 77 height 27
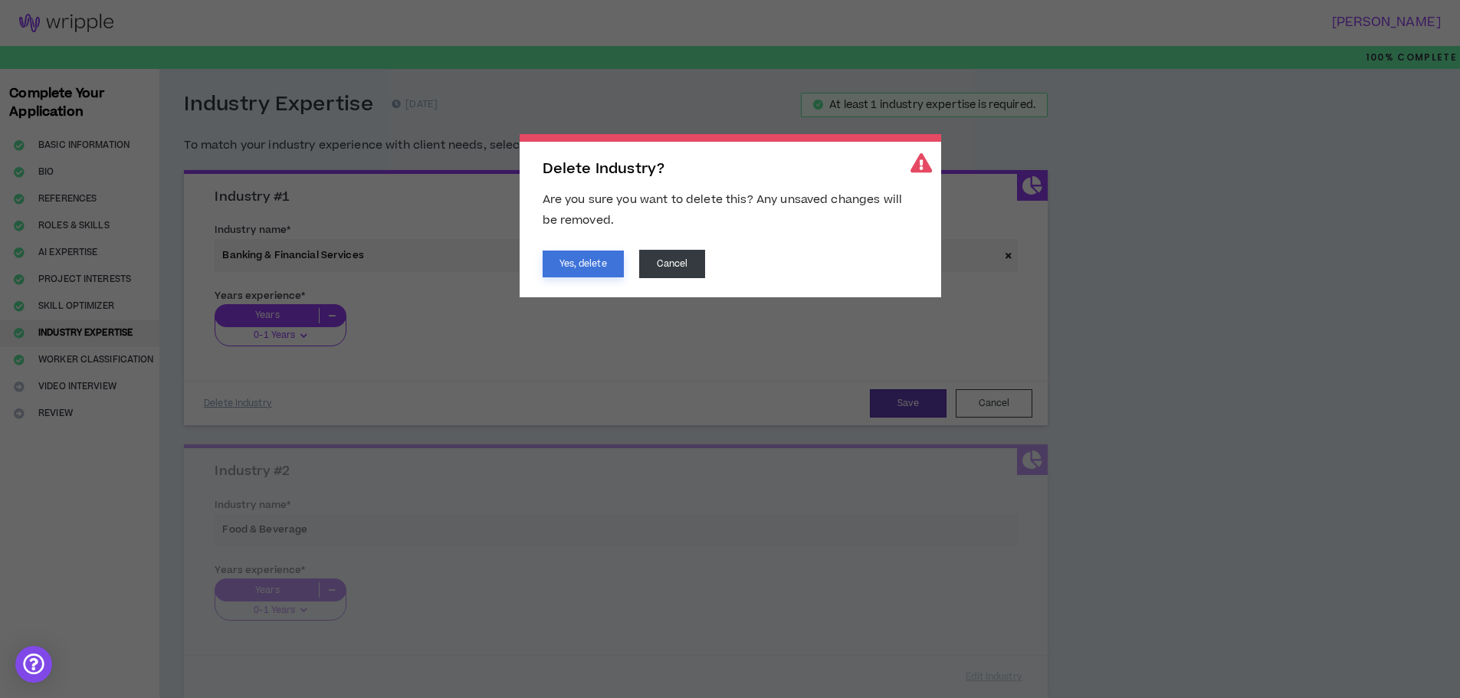
click at [592, 264] on button "Yes, delete" at bounding box center [583, 264] width 81 height 27
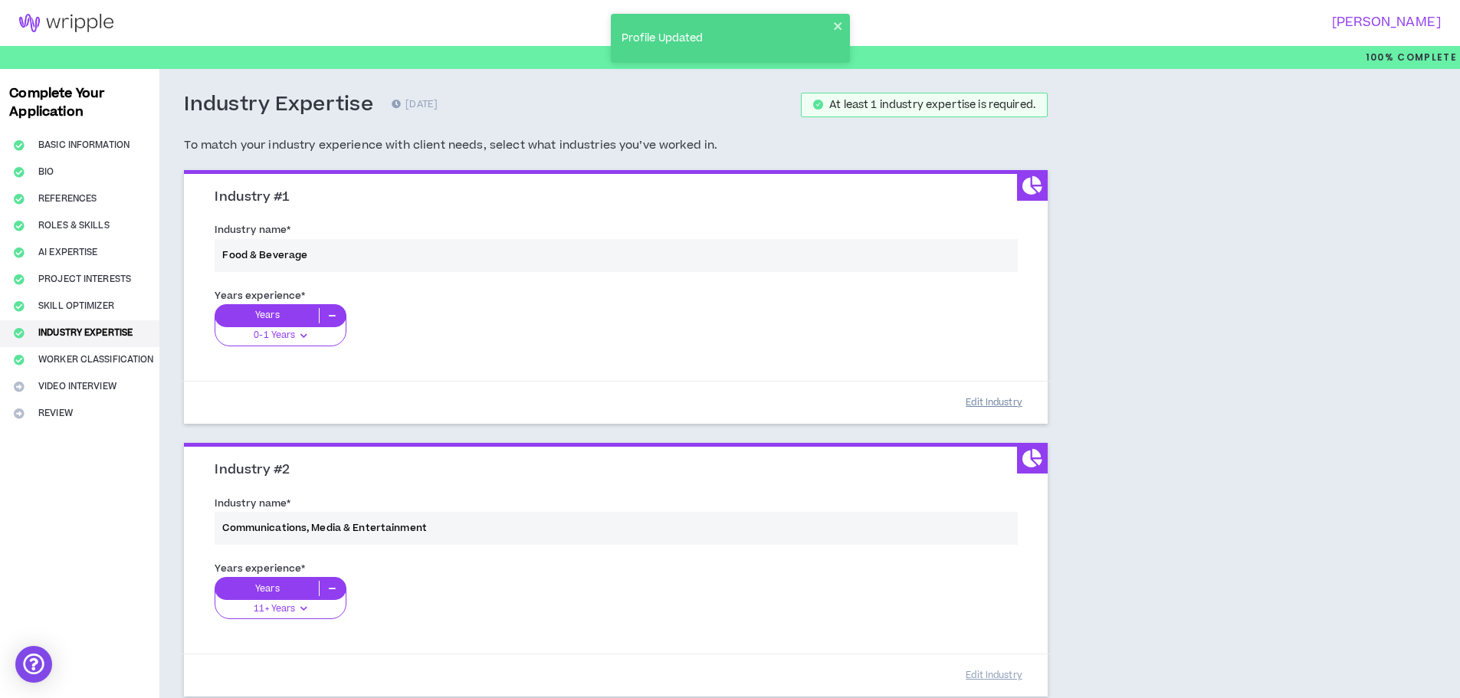
click at [992, 394] on button "Edit Industry" at bounding box center [994, 402] width 77 height 27
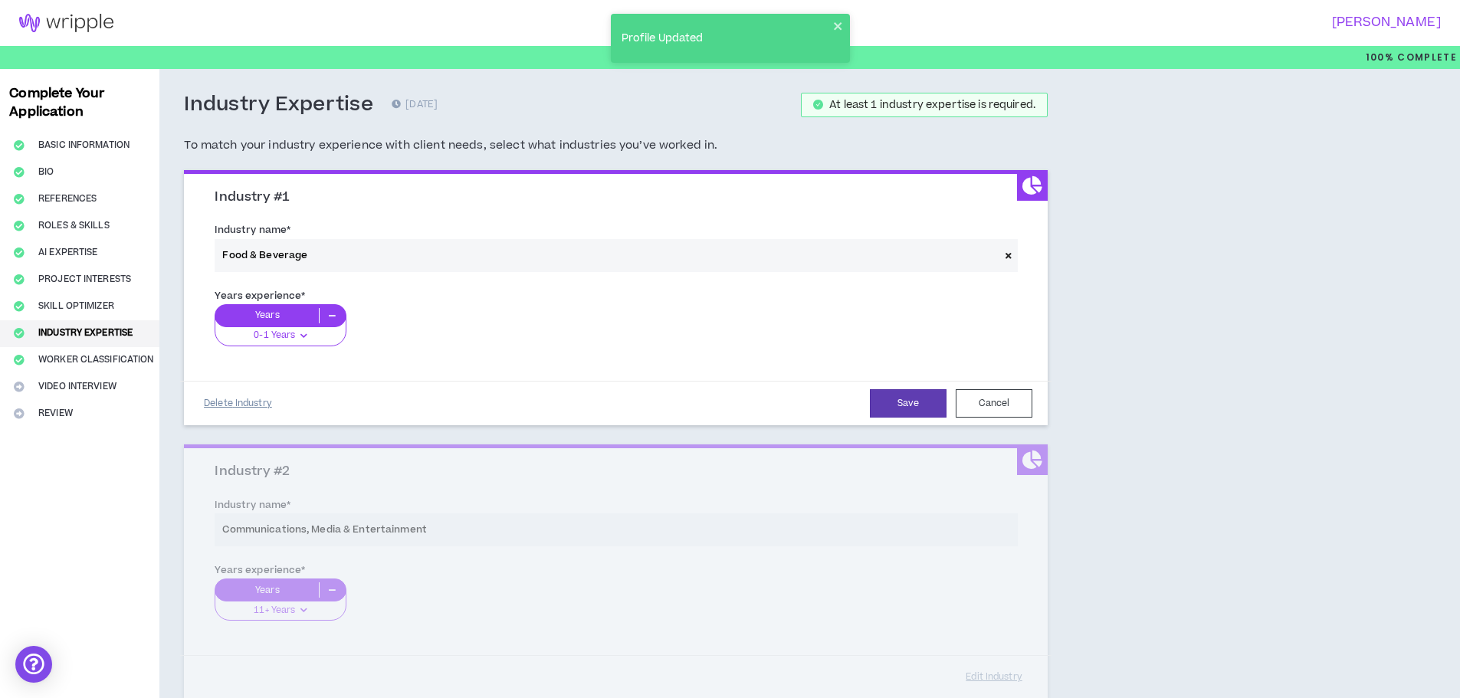
click at [248, 398] on button "Delete Industry" at bounding box center [237, 403] width 77 height 27
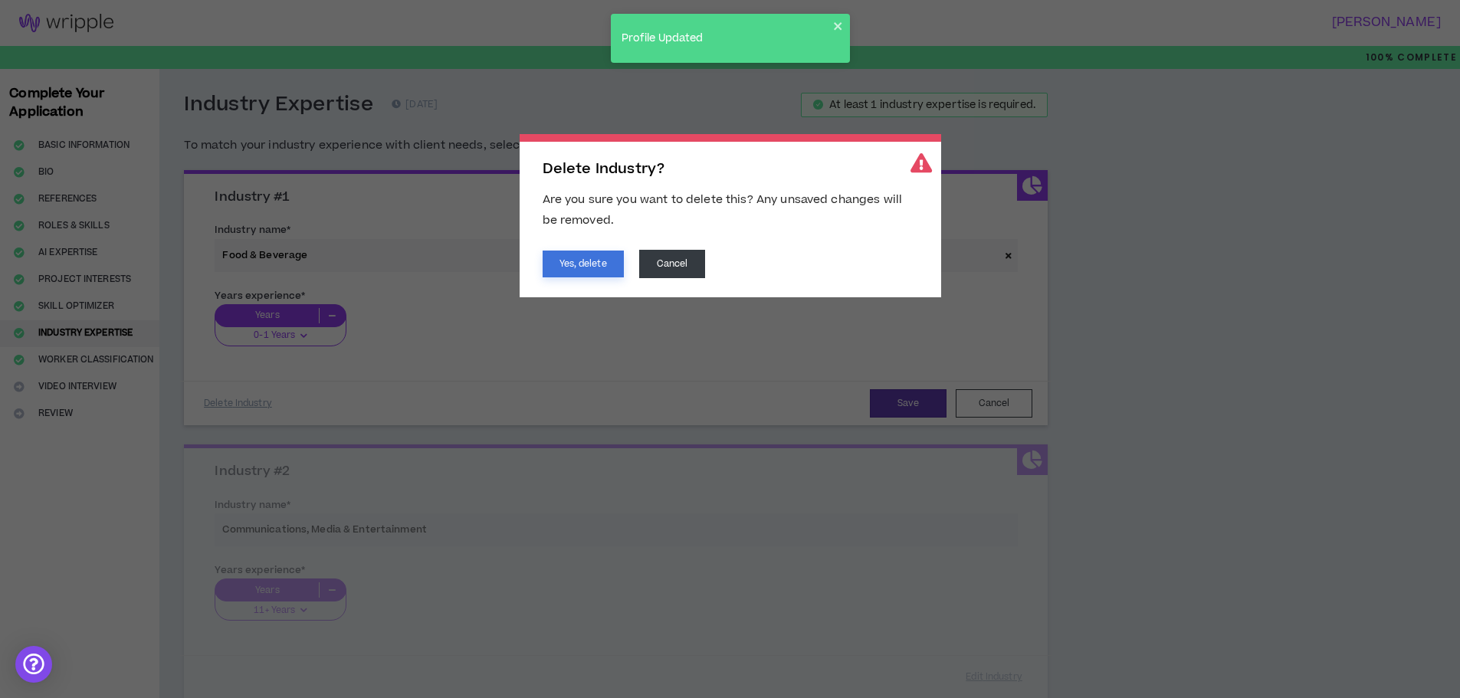
click at [579, 257] on button "Yes, delete" at bounding box center [583, 264] width 81 height 27
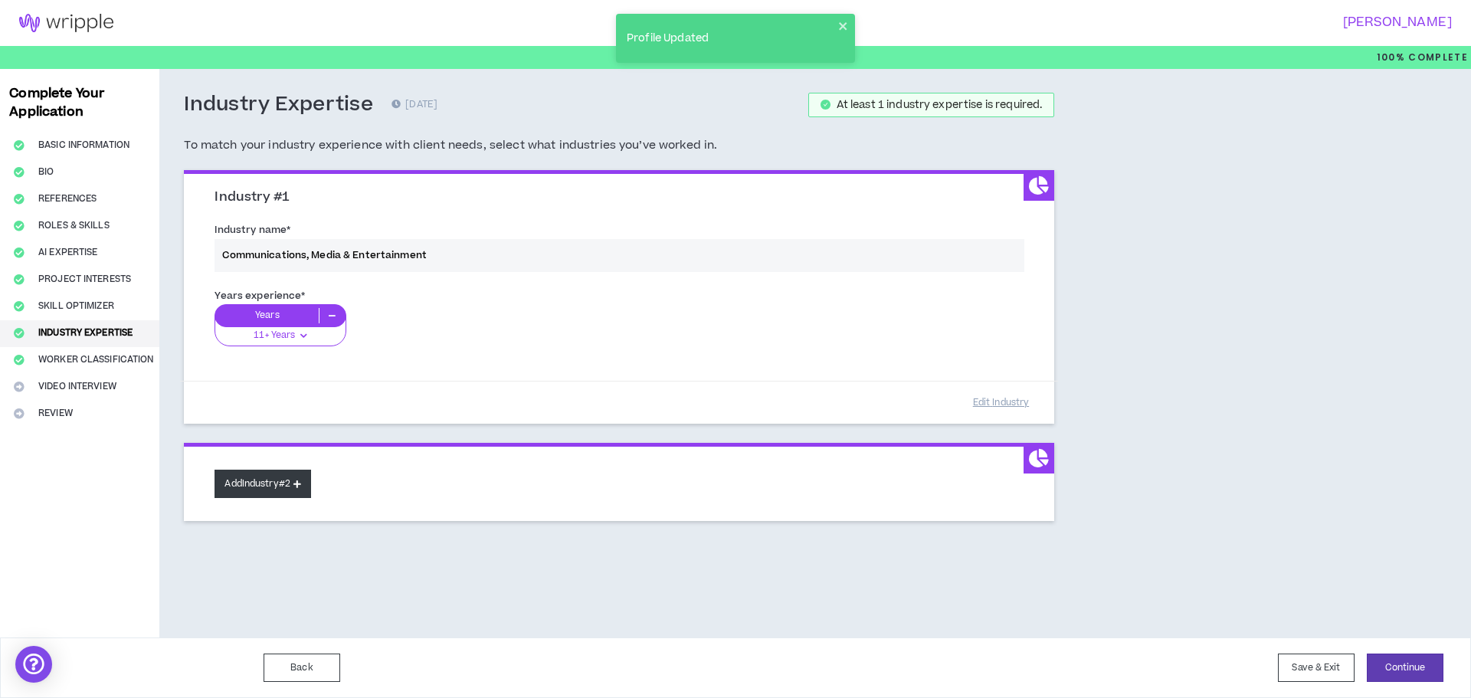
click at [288, 487] on button "Add Industry #2" at bounding box center [263, 484] width 97 height 28
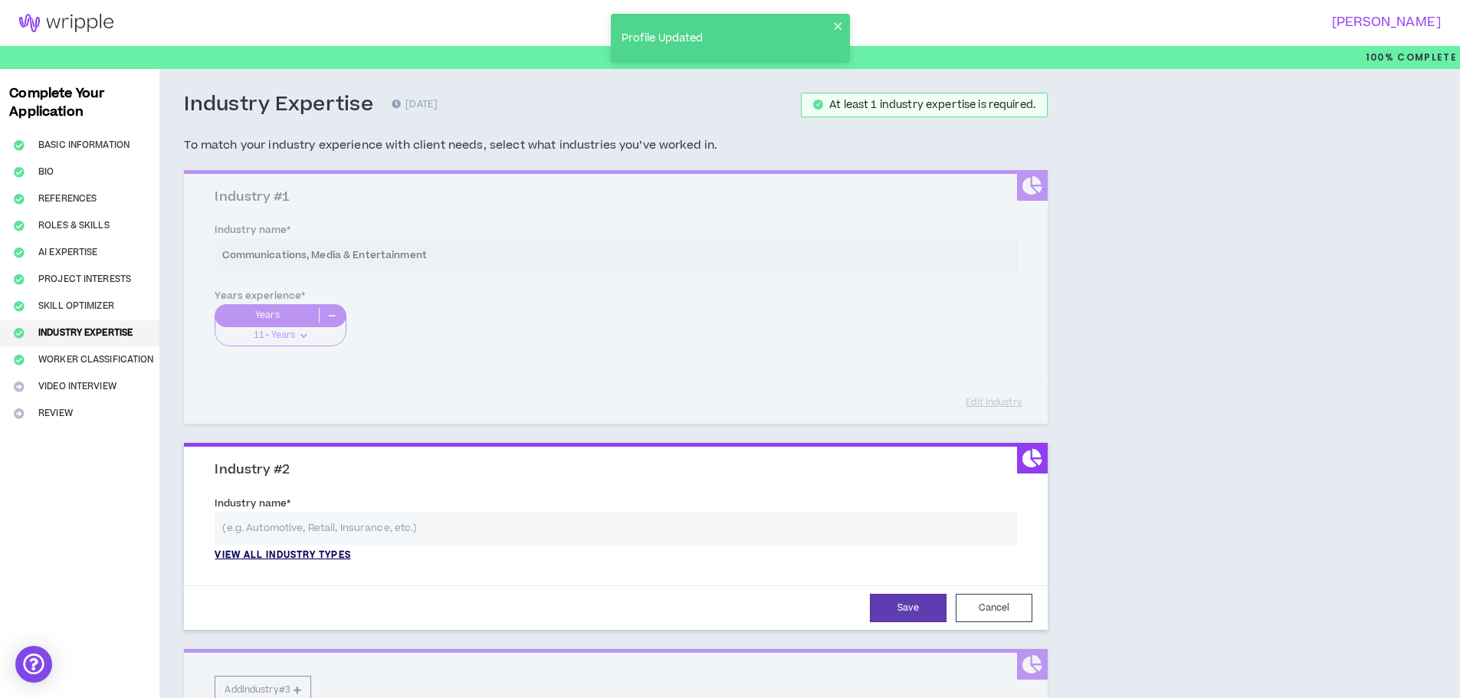
click at [305, 555] on p "View all industry types" at bounding box center [283, 556] width 136 height 14
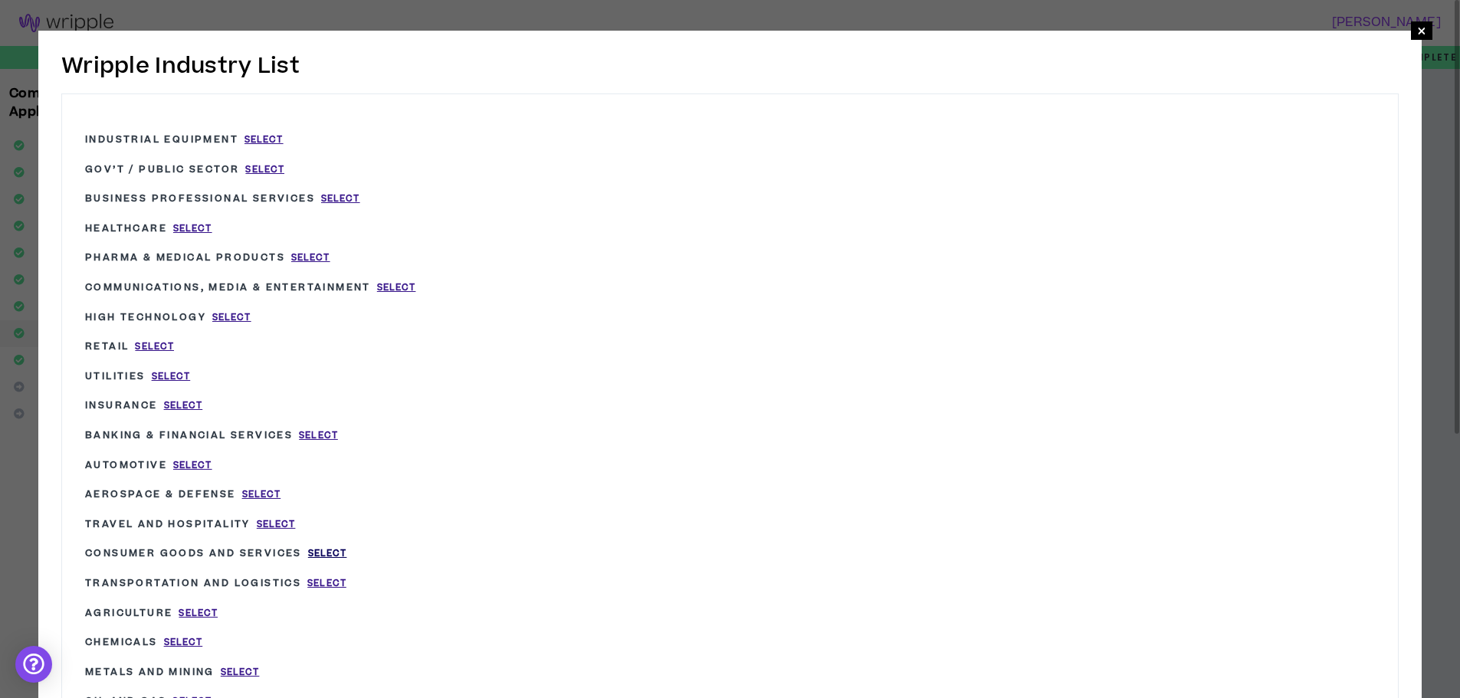
click at [324, 551] on span "Select" at bounding box center [327, 553] width 39 height 13
type input "Consumer Goods and Services"
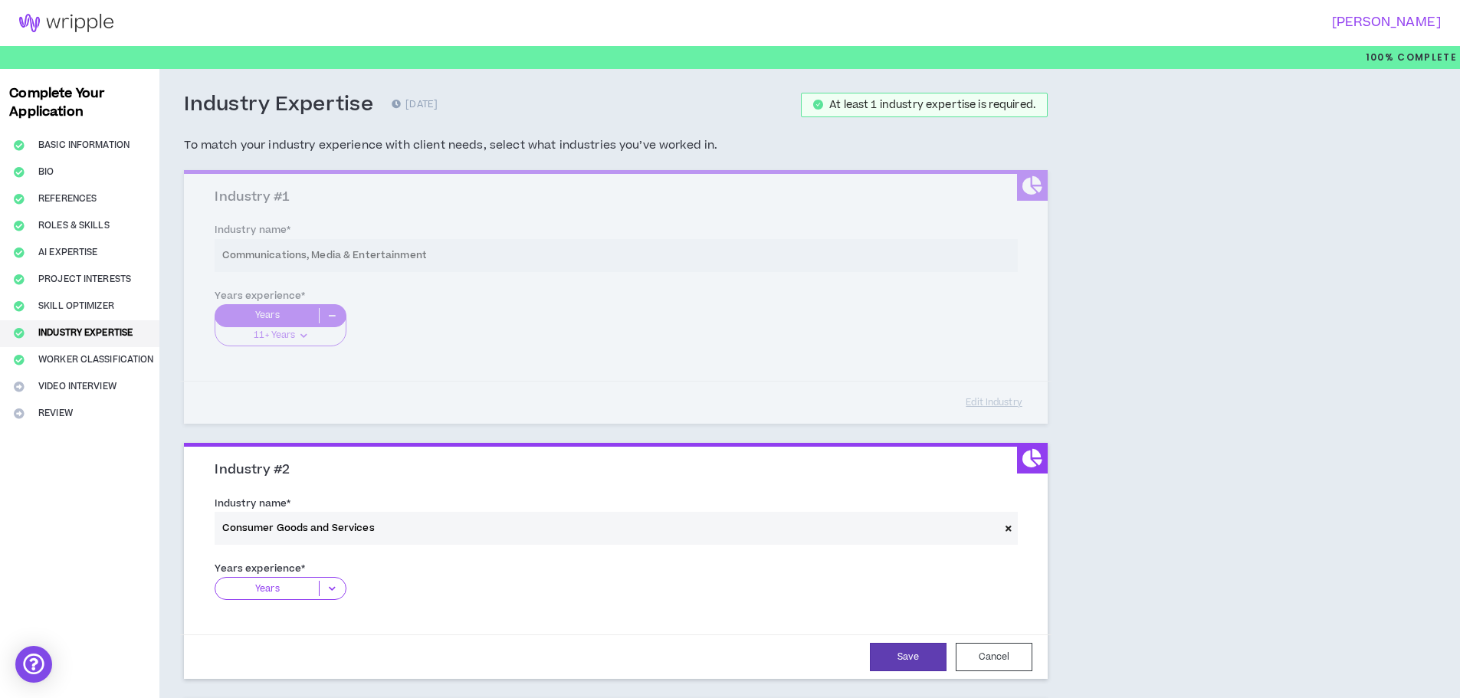
click at [322, 585] on icon at bounding box center [332, 588] width 25 height 15
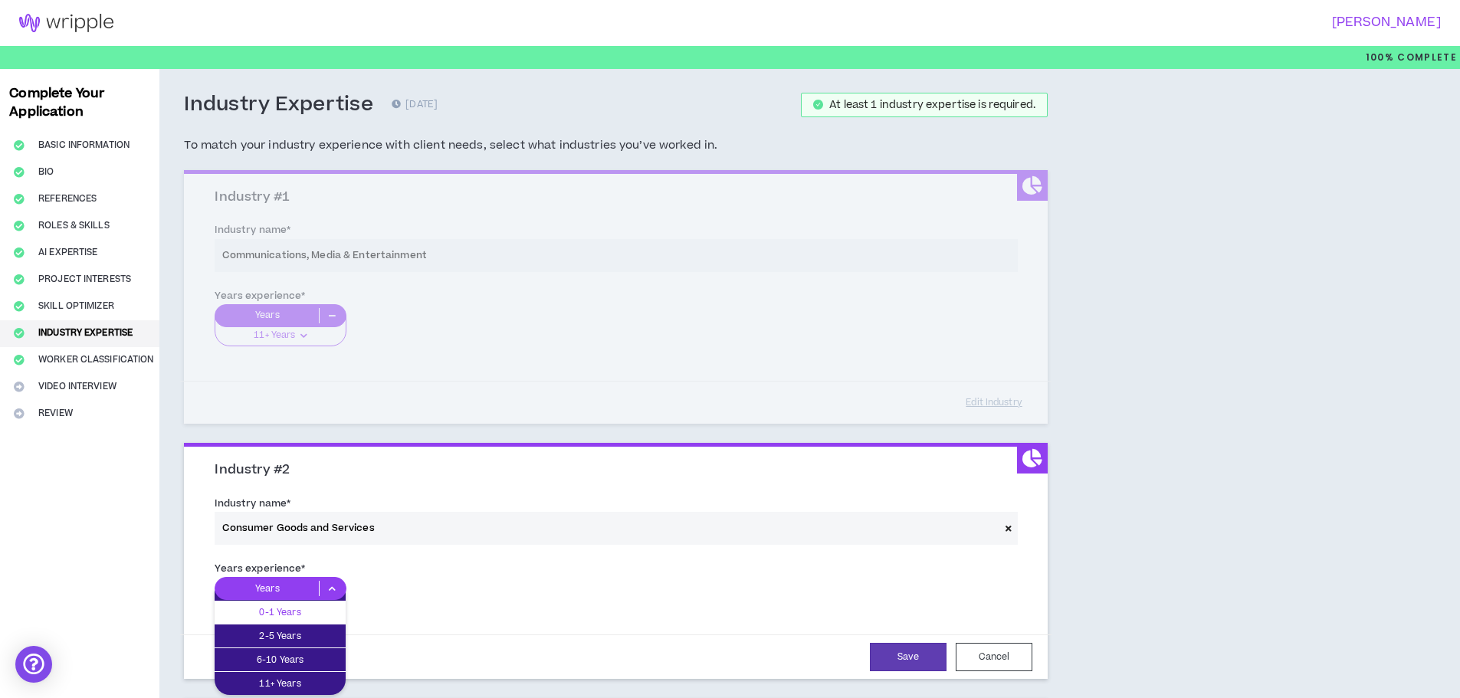
click at [293, 603] on div "0-1 Years" at bounding box center [280, 612] width 131 height 23
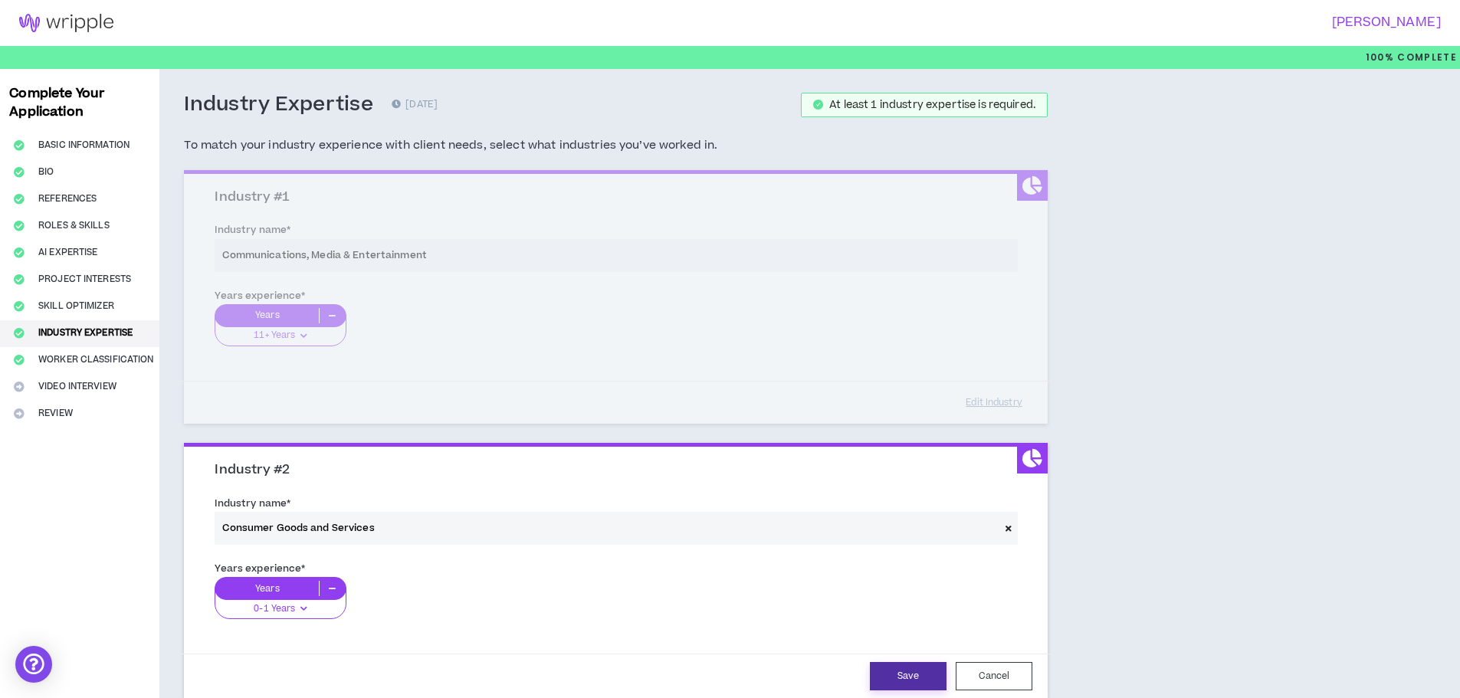
click at [900, 674] on button "Save" at bounding box center [908, 676] width 77 height 28
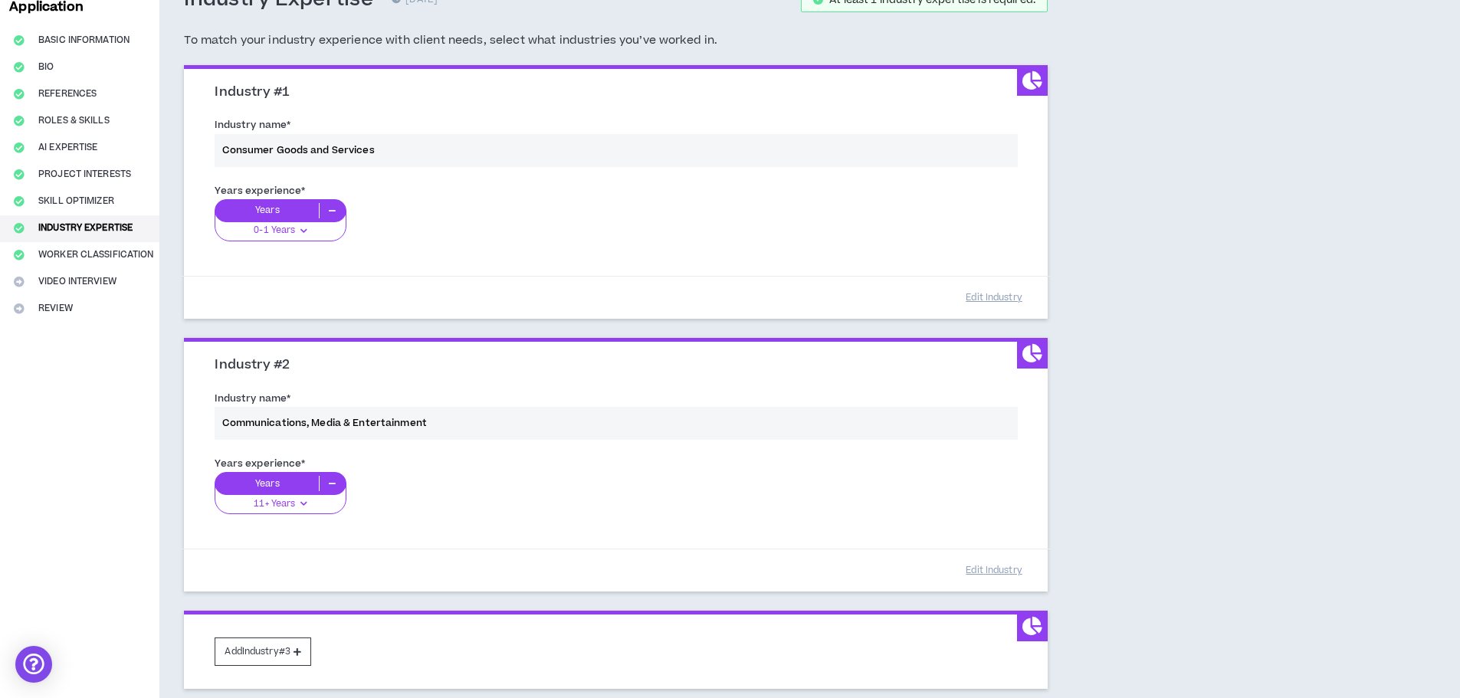
scroll to position [79, 0]
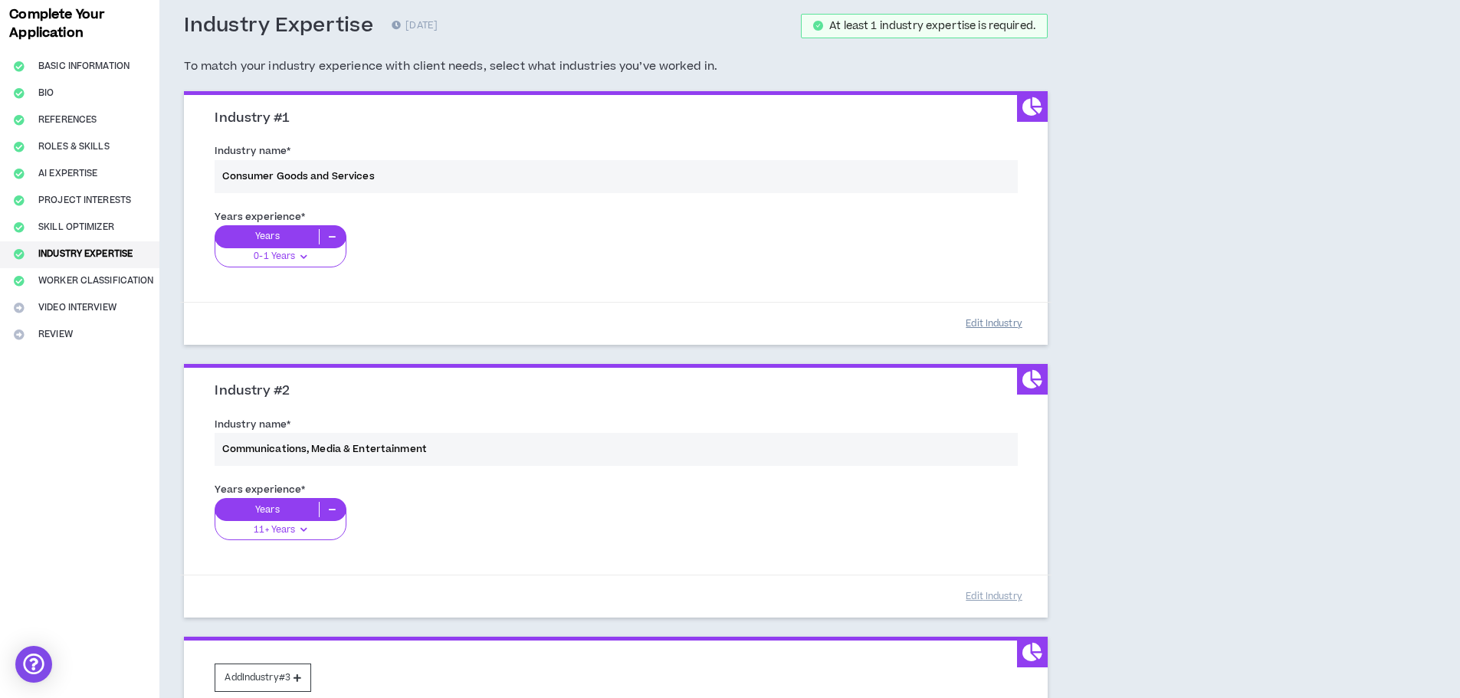
click at [998, 323] on button "Edit Industry" at bounding box center [994, 323] width 77 height 27
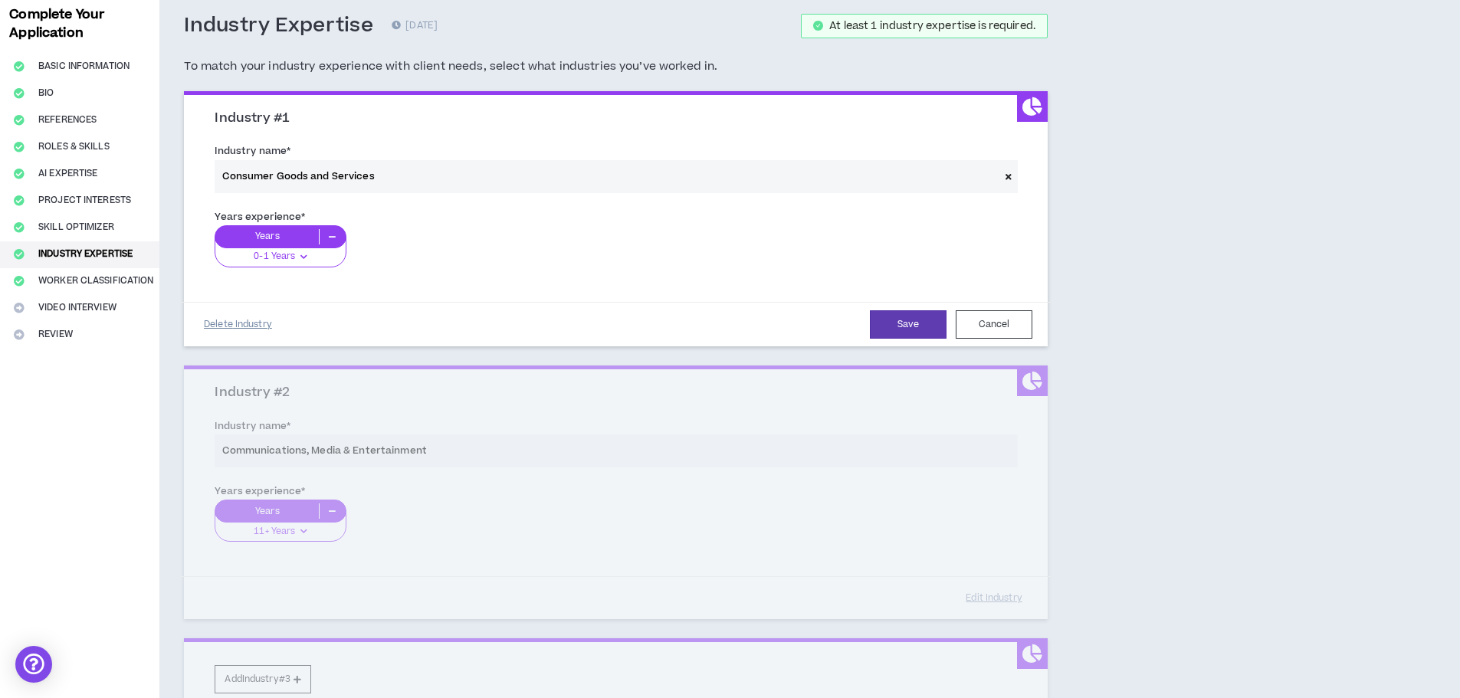
click at [238, 322] on button "Delete Industry" at bounding box center [237, 324] width 77 height 27
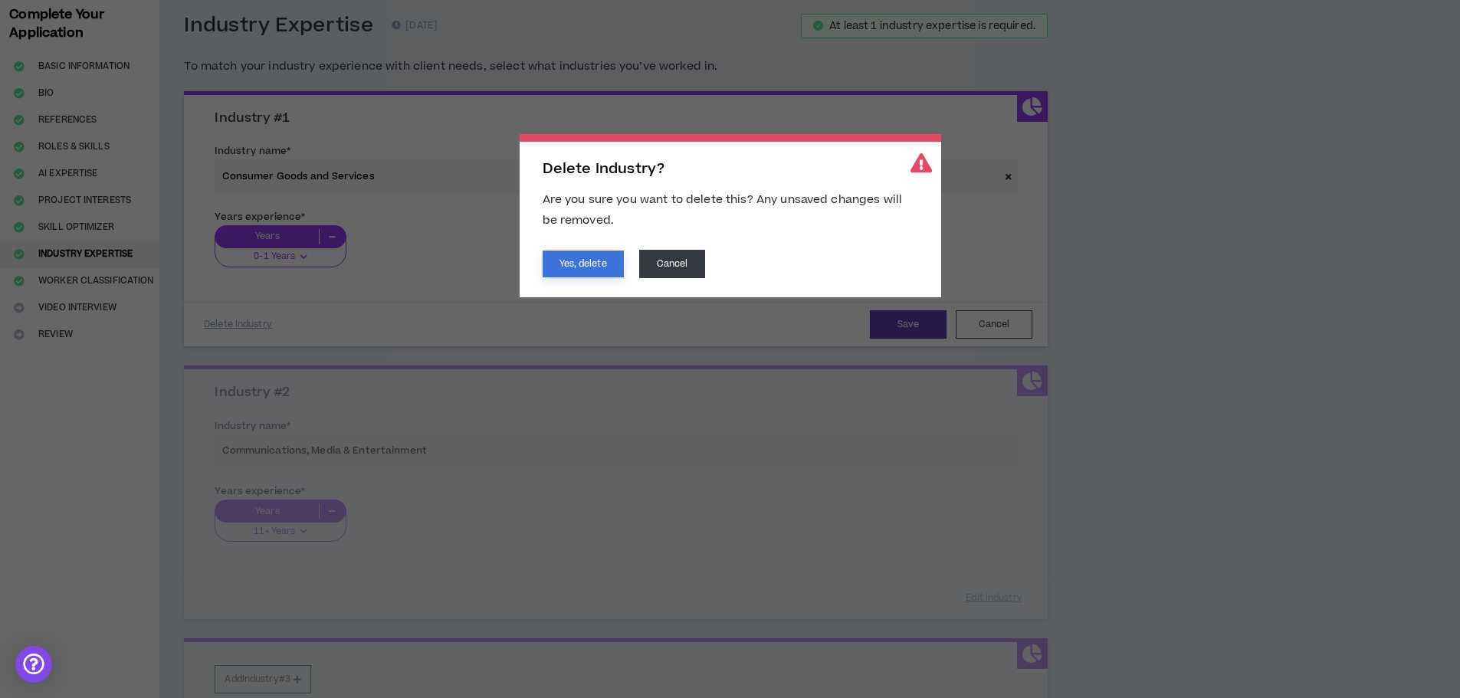
click at [575, 261] on button "Yes, delete" at bounding box center [583, 264] width 81 height 27
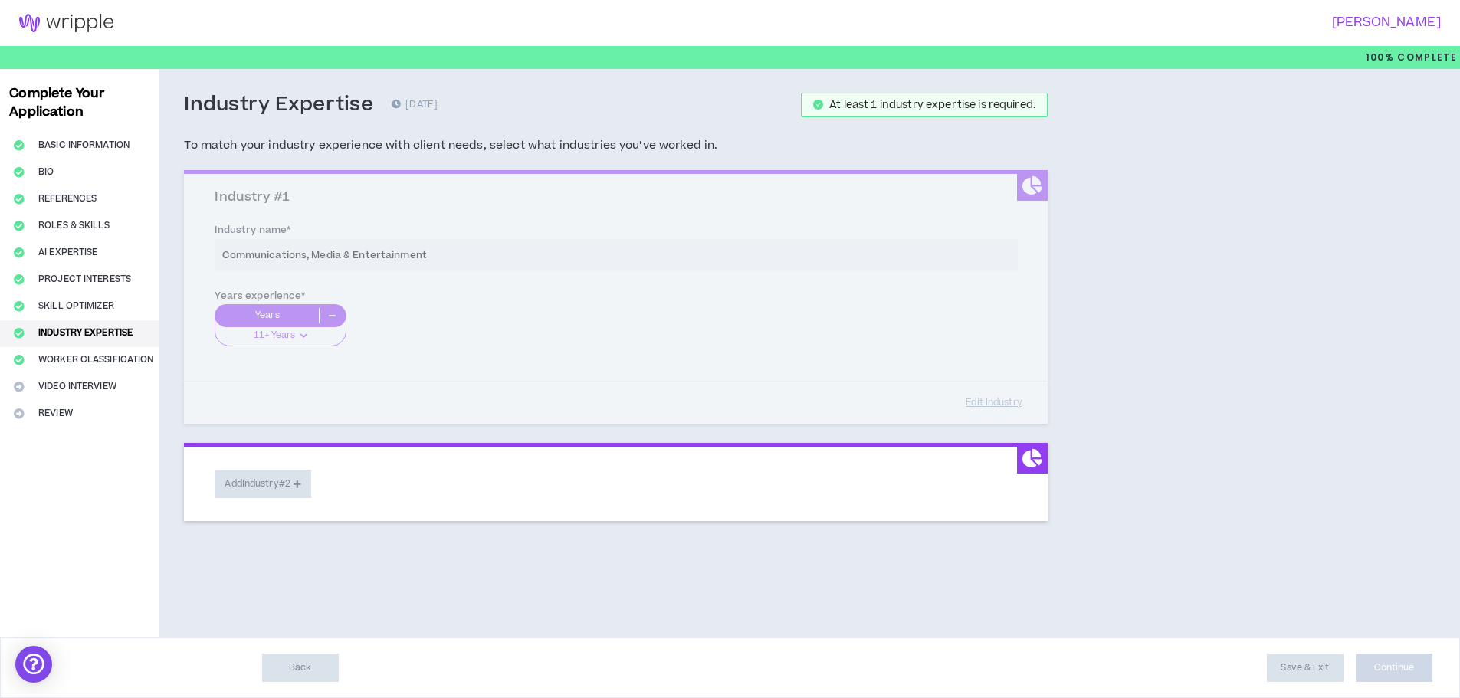
scroll to position [0, 0]
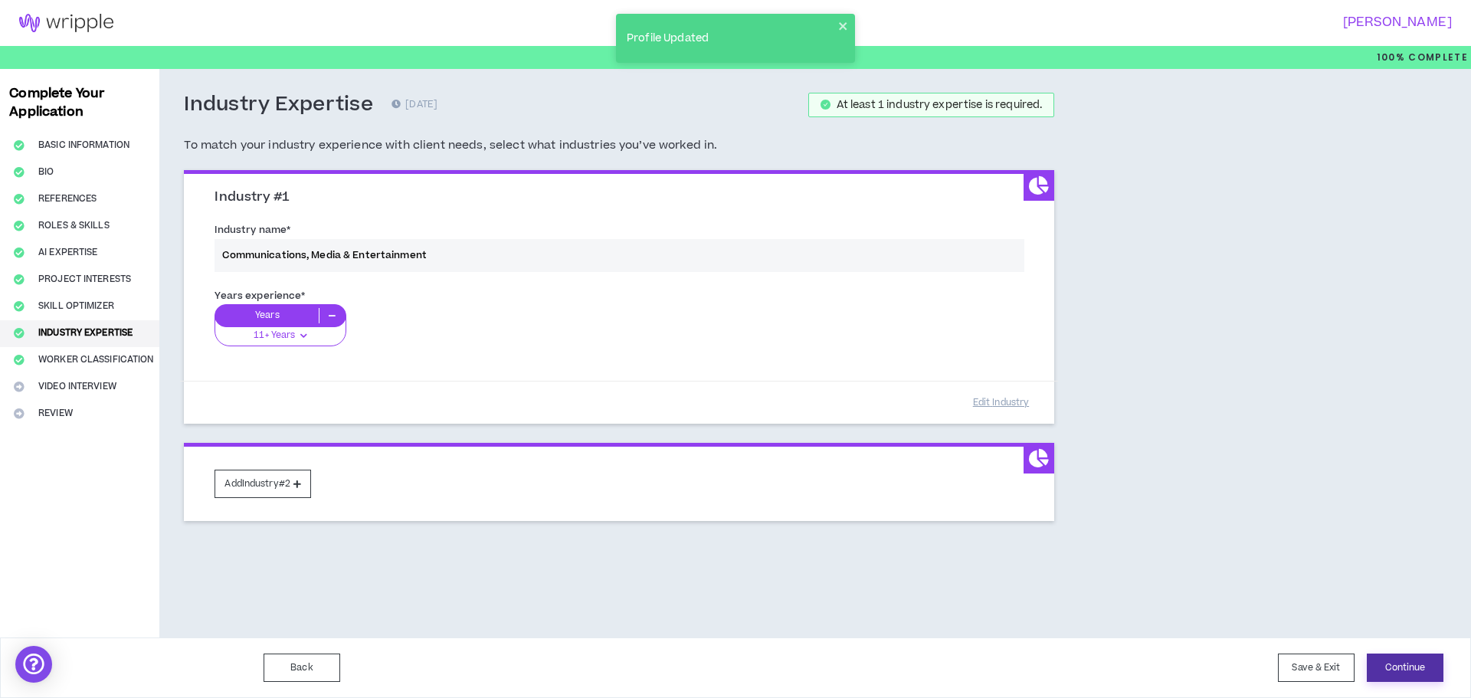
click at [1402, 664] on button "Continue" at bounding box center [1405, 668] width 77 height 28
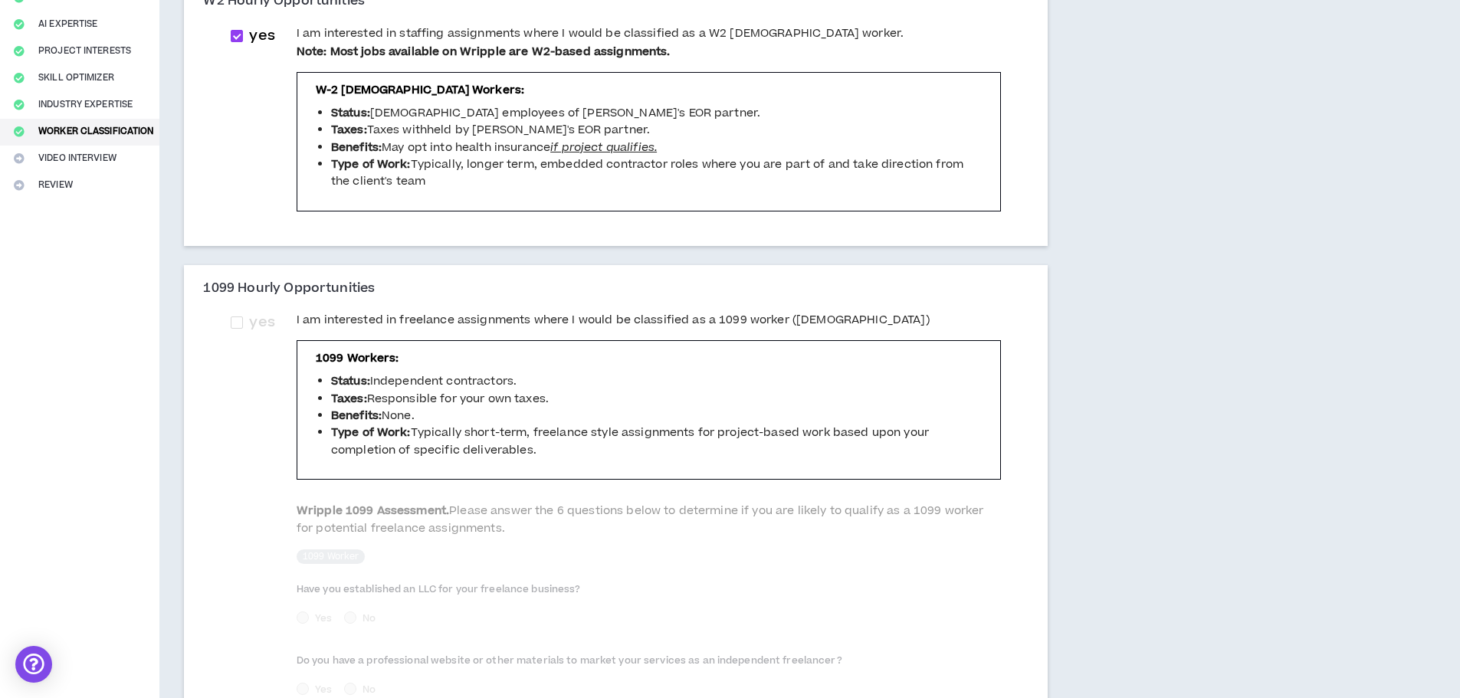
scroll to position [230, 0]
click at [236, 323] on span at bounding box center [237, 321] width 12 height 12
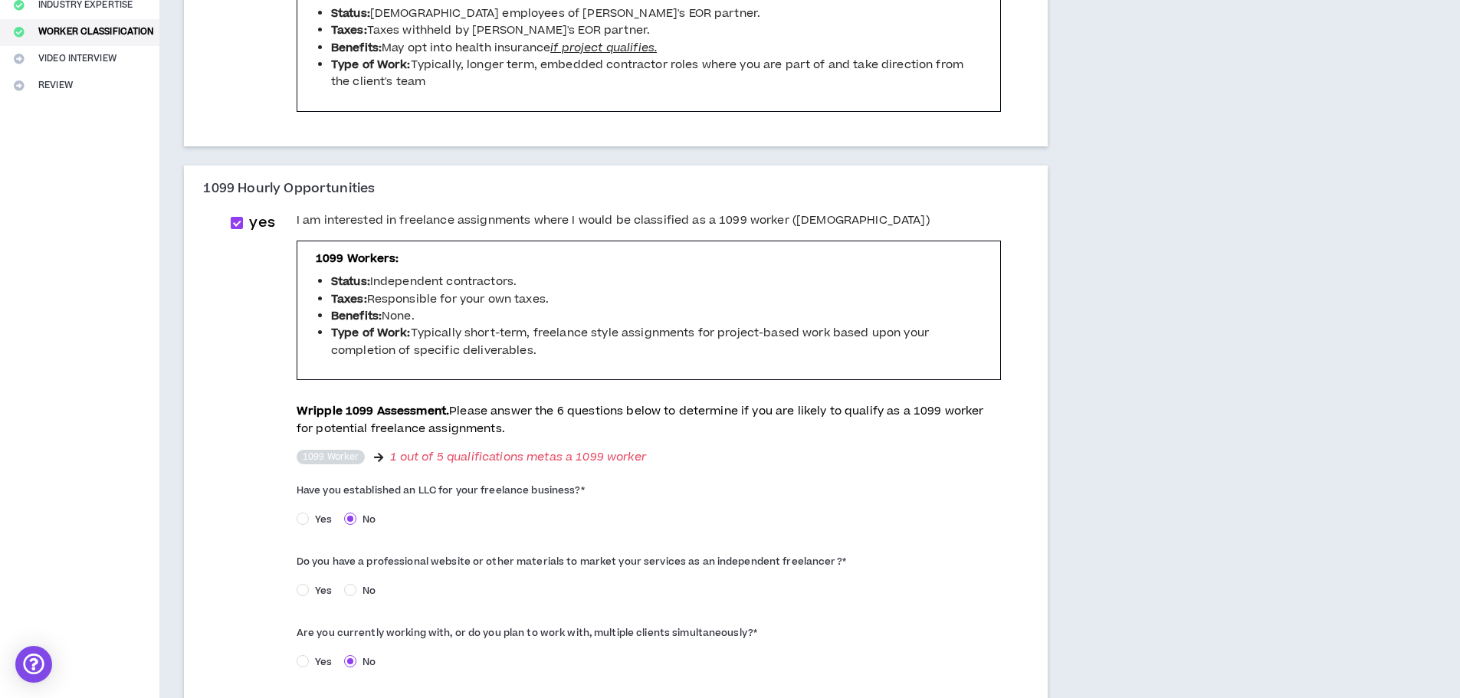
scroll to position [307, 0]
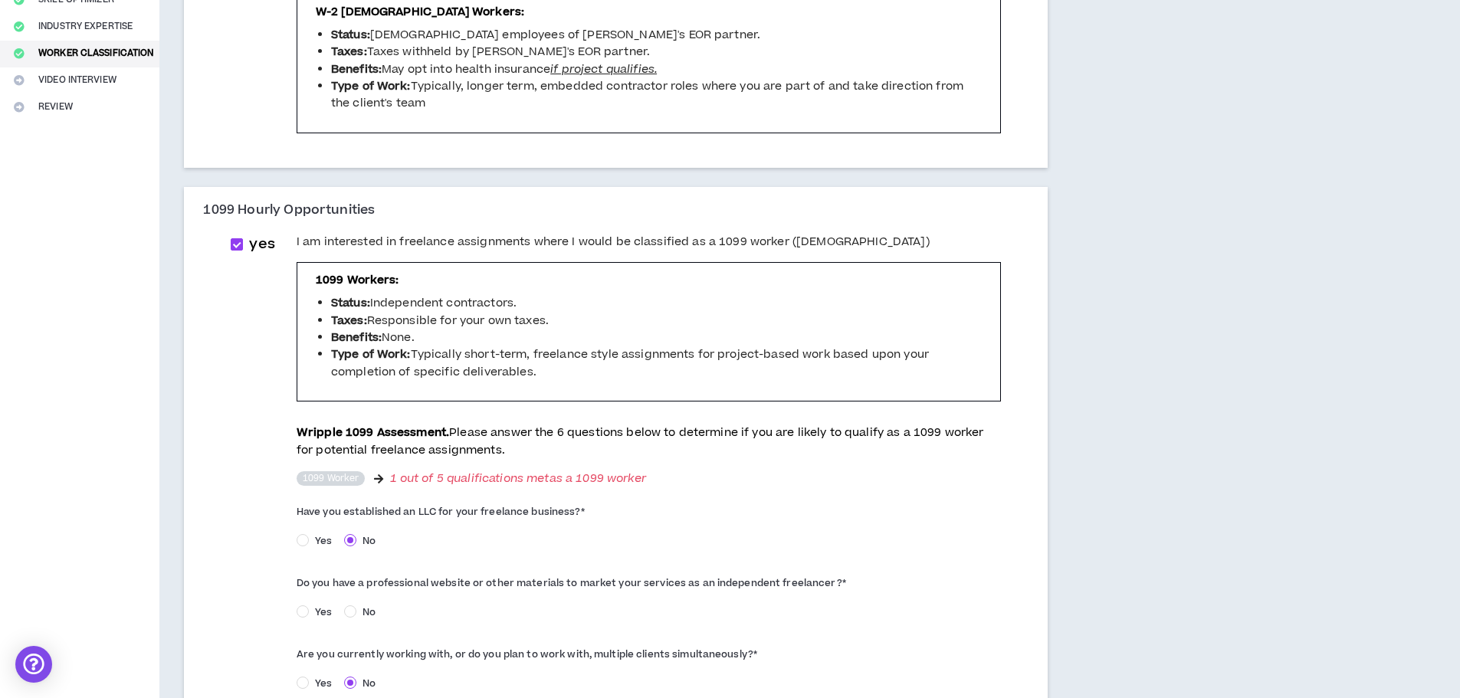
drag, startPoint x: 236, startPoint y: 244, endPoint x: 392, endPoint y: 203, distance: 161.0
click at [235, 244] on span at bounding box center [237, 244] width 12 height 12
checkbox input "*****"
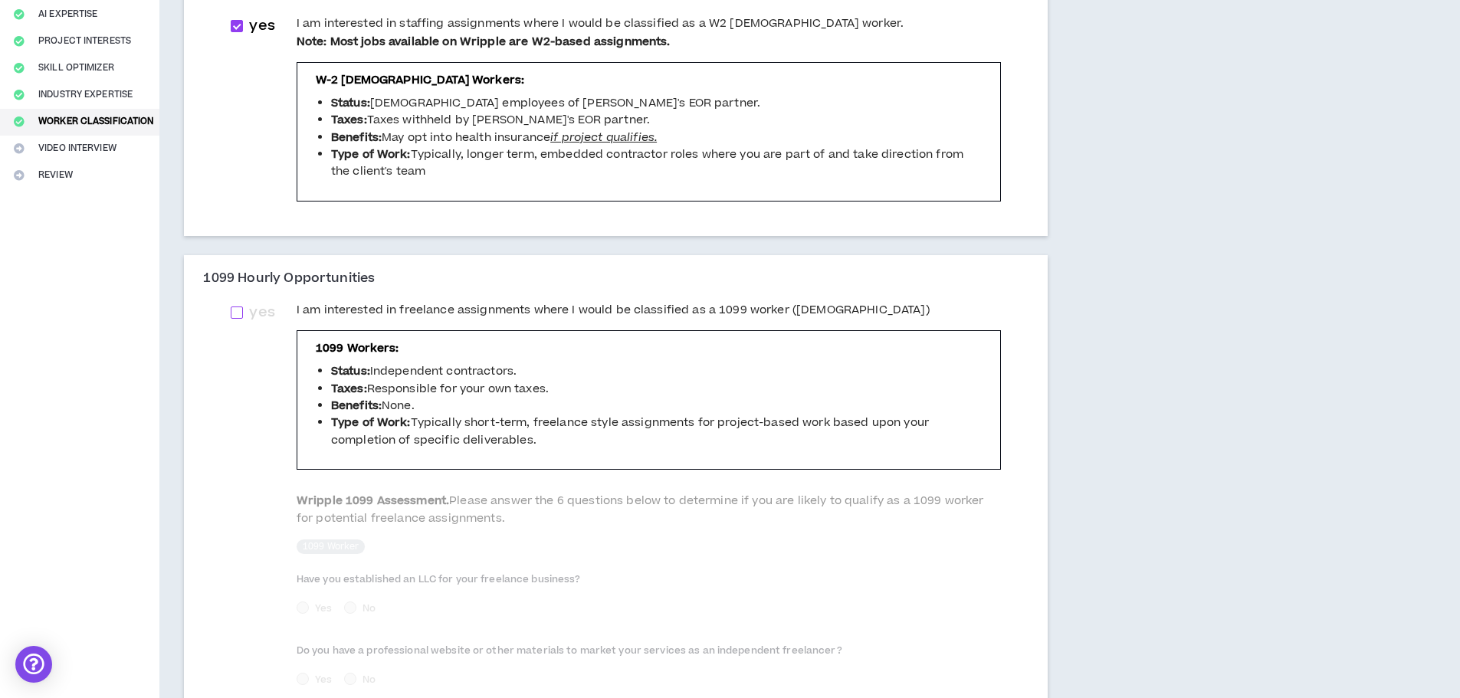
scroll to position [612, 0]
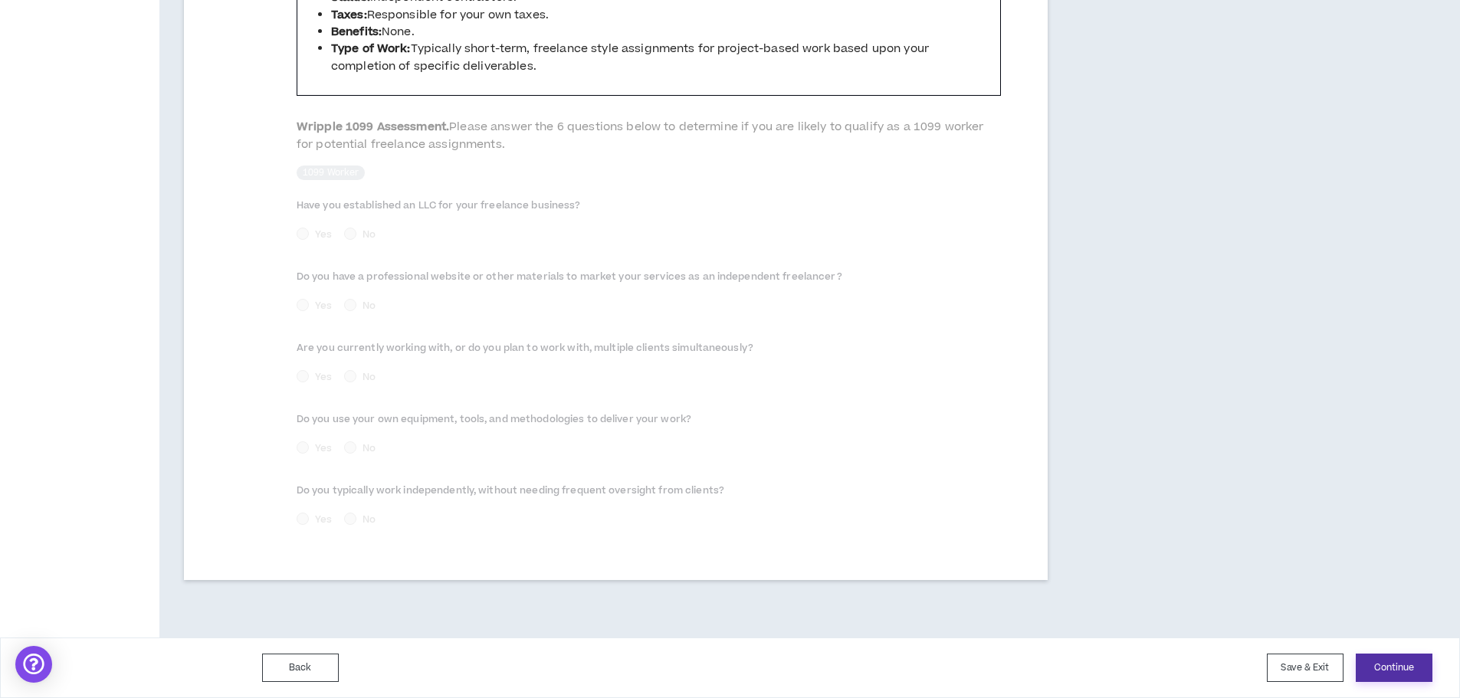
click at [1387, 665] on button "Continue" at bounding box center [1394, 668] width 77 height 28
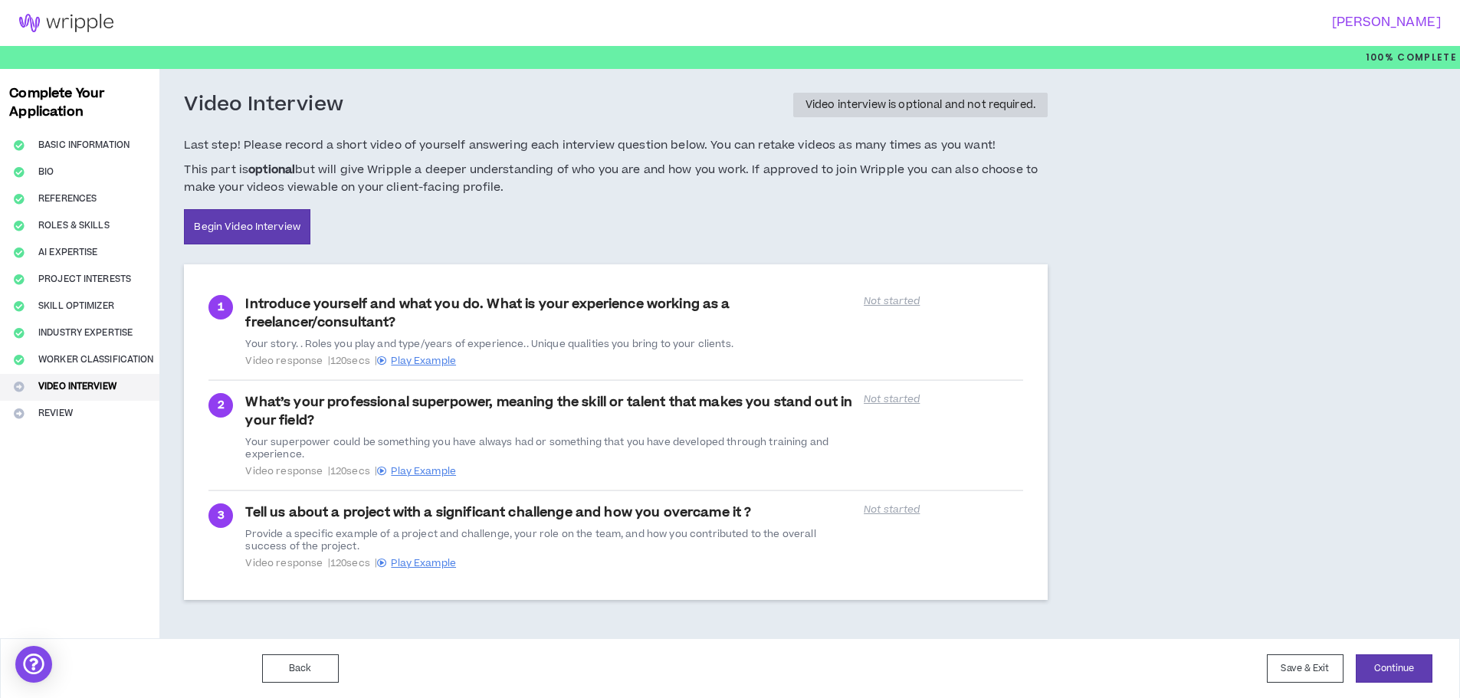
drag, startPoint x: 293, startPoint y: 135, endPoint x: 637, endPoint y: 186, distance: 347.1
click at [637, 186] on div "Video Interview Video interview is optional and not required. Last step! Please…" at bounding box center [616, 178] width 864 height 172
click at [637, 186] on span "This part is optional but will give Wripple a deeper understanding of who you a…" at bounding box center [616, 179] width 864 height 37
drag, startPoint x: 637, startPoint y: 186, endPoint x: 565, endPoint y: 189, distance: 72.1
click at [565, 189] on span "This part is optional but will give Wripple a deeper understanding of who you a…" at bounding box center [616, 179] width 864 height 37
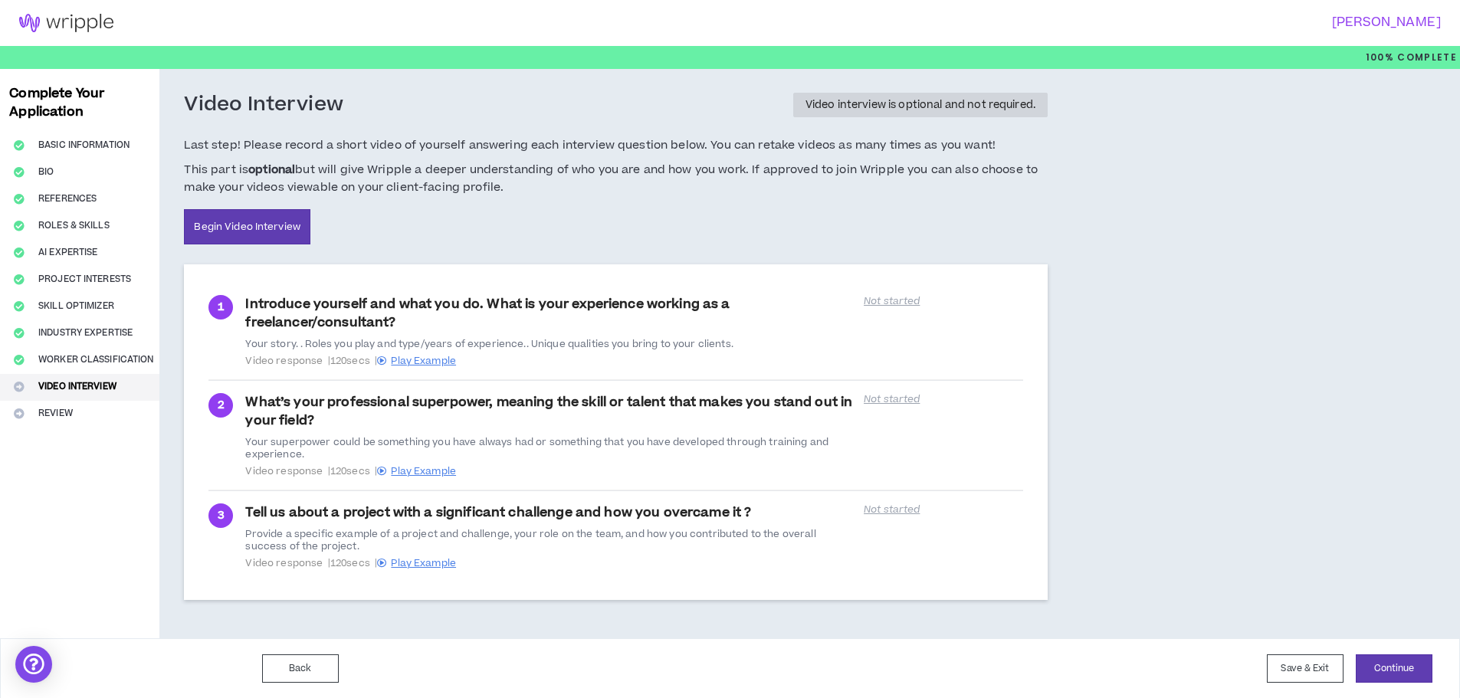
drag, startPoint x: 565, startPoint y: 189, endPoint x: 959, endPoint y: 359, distance: 429.3
click at [567, 187] on span "This part is optional but will give Wripple a deeper understanding of who you a…" at bounding box center [616, 179] width 864 height 37
click at [1397, 676] on button "Continue" at bounding box center [1394, 668] width 77 height 28
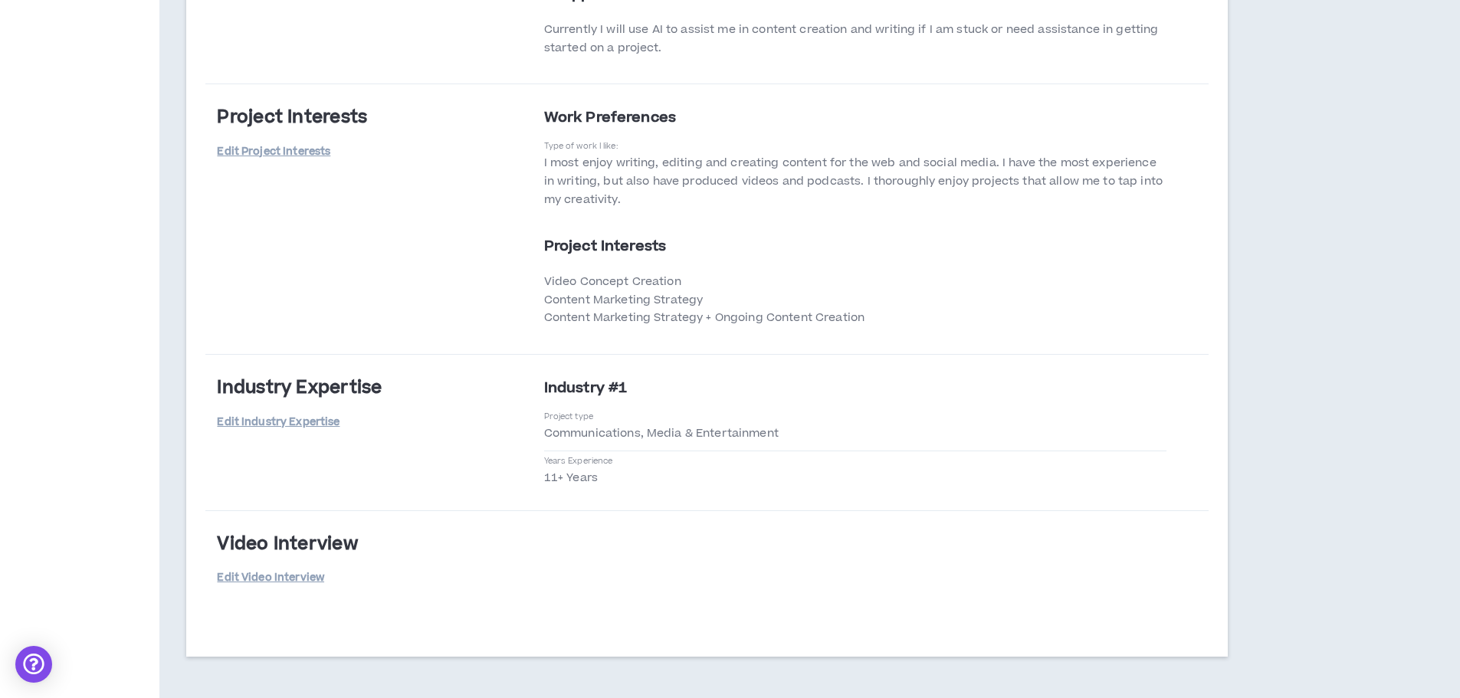
scroll to position [3064, 0]
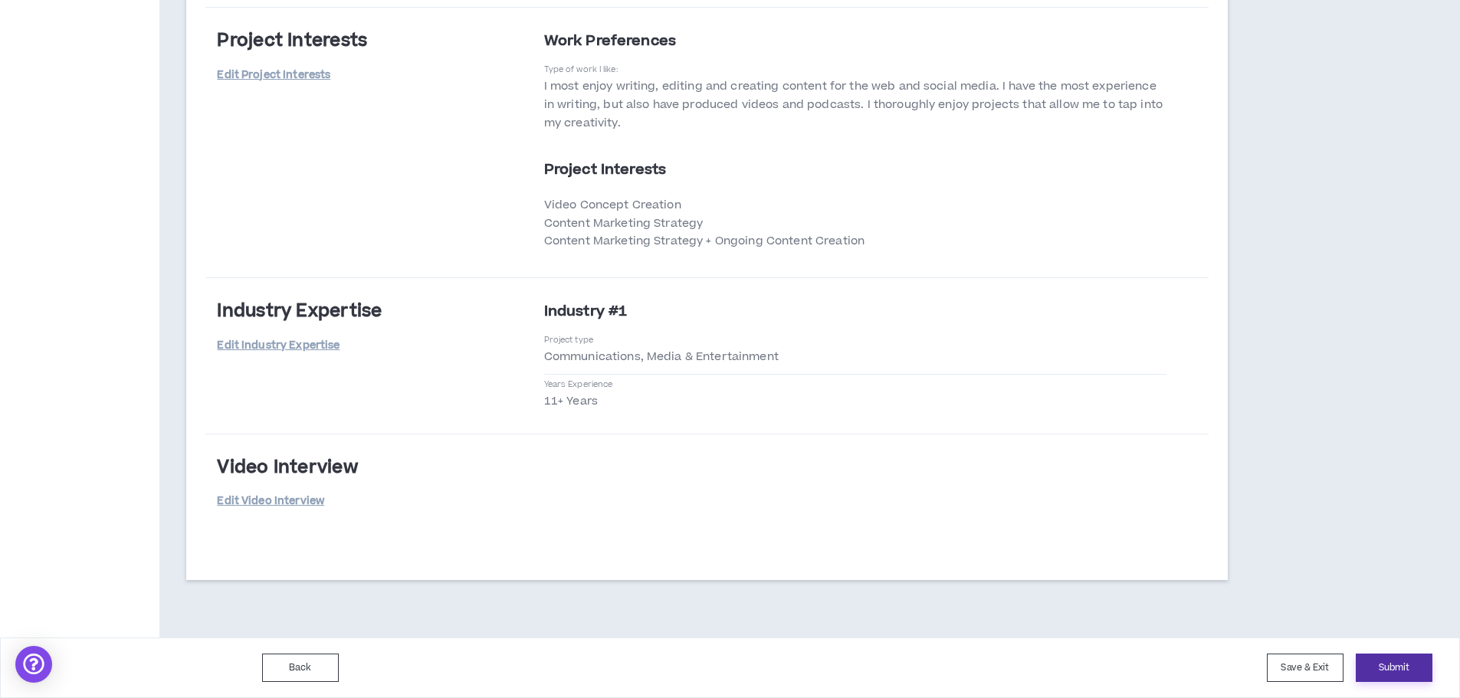
click at [1384, 658] on button "Submit" at bounding box center [1394, 668] width 77 height 28
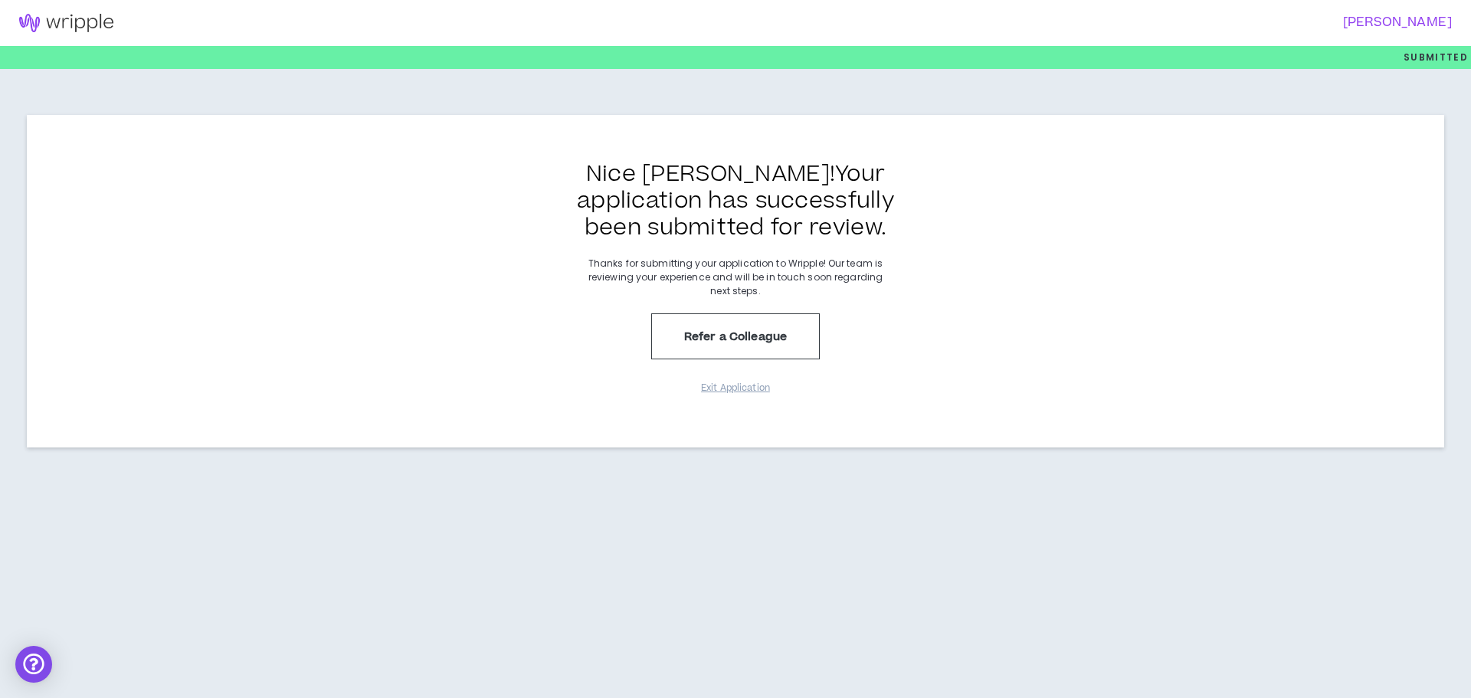
click at [57, 21] on img at bounding box center [66, 23] width 133 height 18
